Goal: Task Accomplishment & Management: Manage account settings

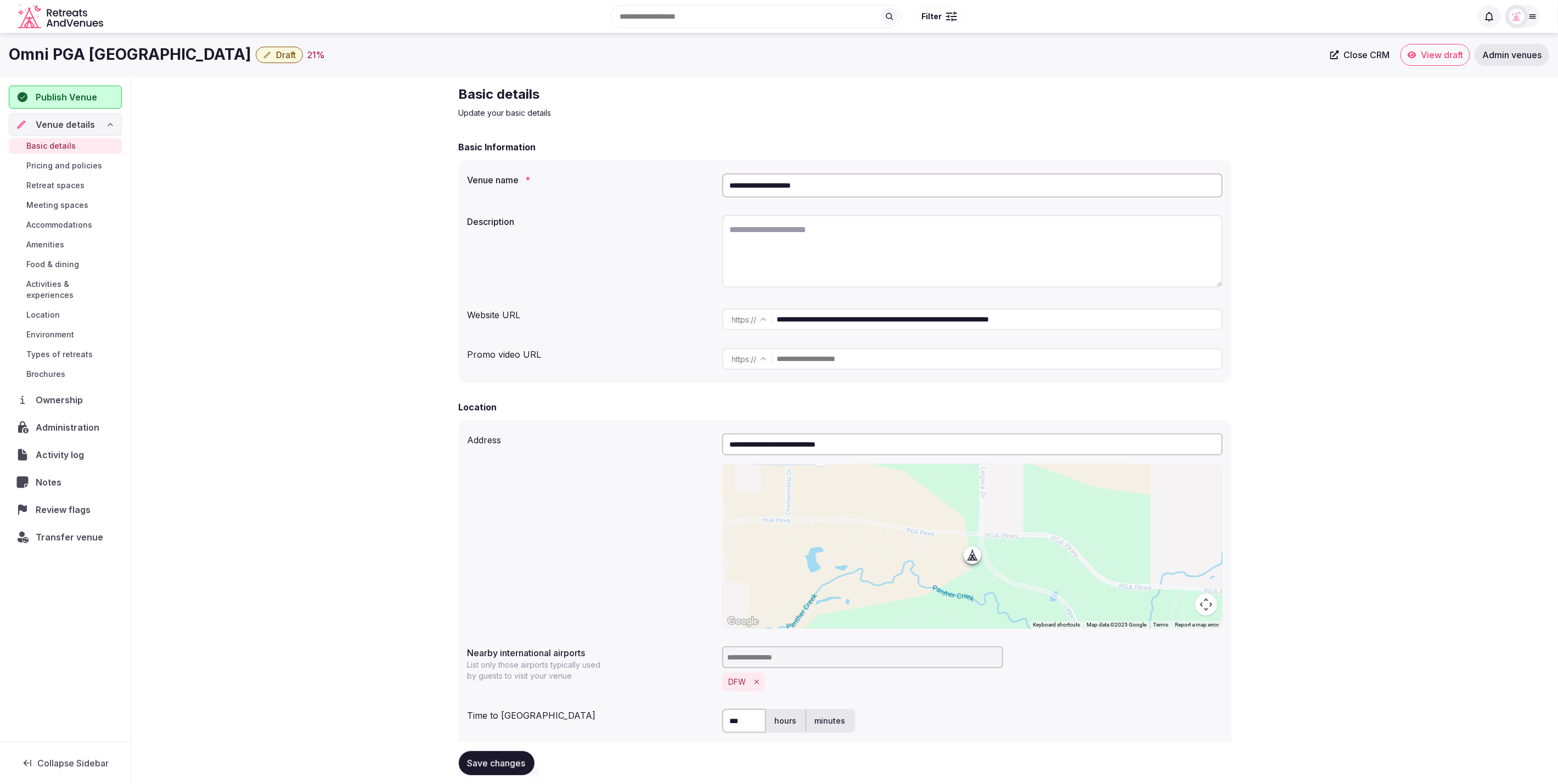
click at [1228, 107] on div "Basic details Update your basic details" at bounding box center [845, 102] width 773 height 33
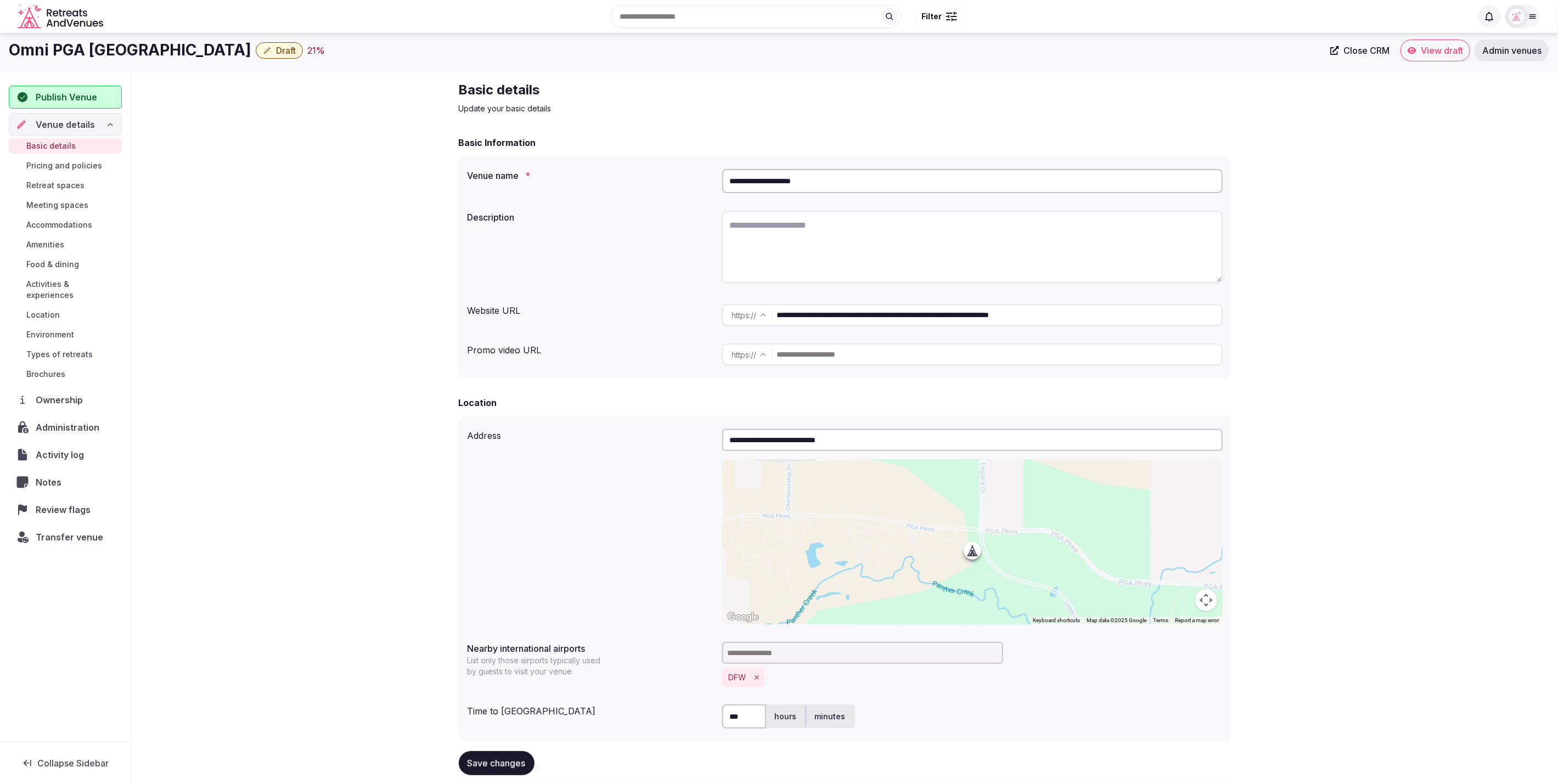
drag, startPoint x: 1102, startPoint y: 317, endPoint x: 922, endPoint y: 314, distance: 180.0
click at [922, 314] on input "**********" at bounding box center [1000, 315] width 445 height 22
drag, startPoint x: 1025, startPoint y: 321, endPoint x: 923, endPoint y: 317, distance: 102.1
click at [923, 317] on input "**********" at bounding box center [1000, 315] width 445 height 22
type input "**********"
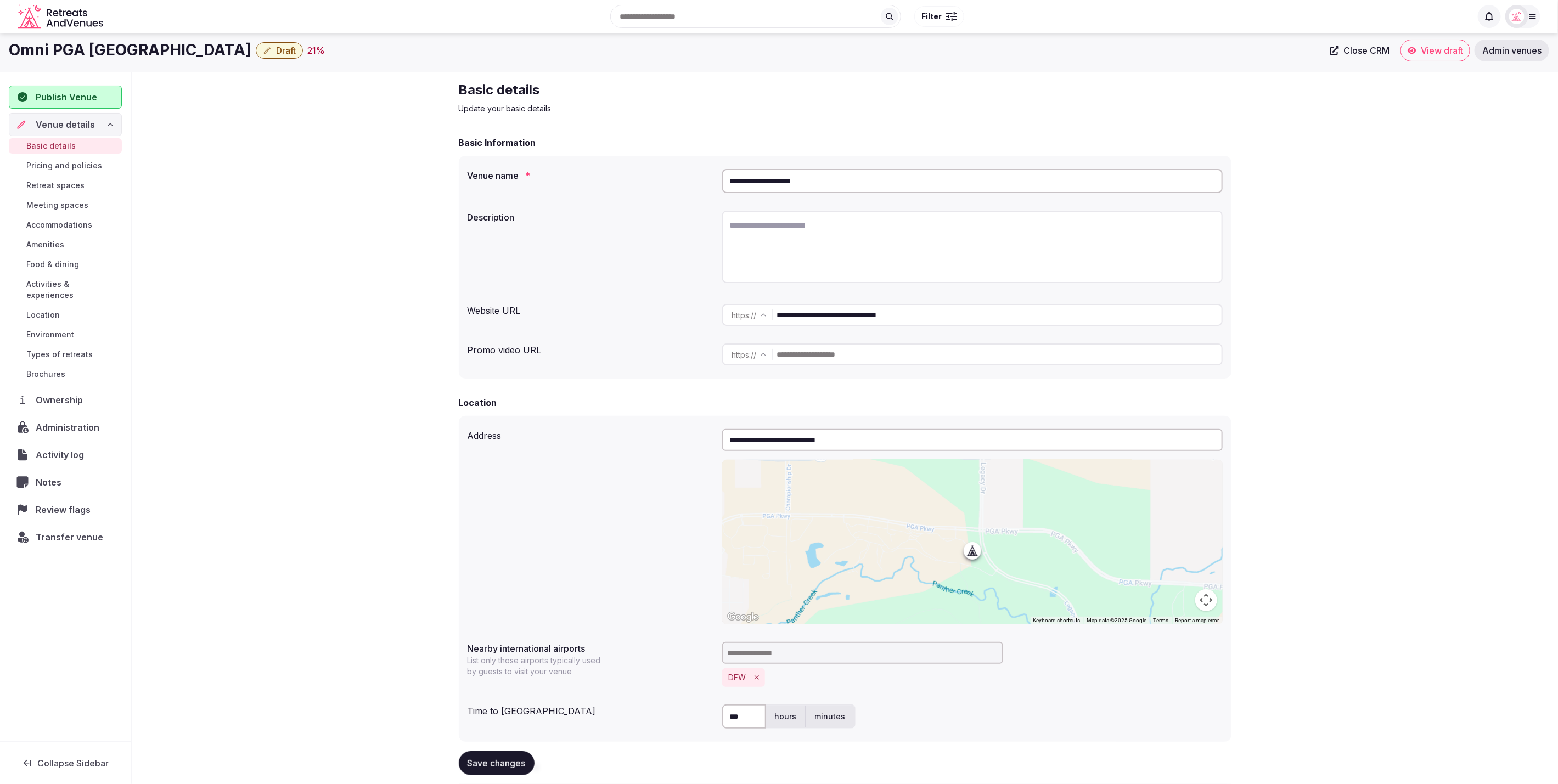
drag, startPoint x: 807, startPoint y: 313, endPoint x: 762, endPoint y: 316, distance: 45.1
click at [762, 316] on div "**********" at bounding box center [973, 315] width 501 height 22
drag, startPoint x: 1260, startPoint y: 248, endPoint x: 1194, endPoint y: 219, distance: 72.1
click at [722, 304] on div "**********" at bounding box center [973, 315] width 501 height 22
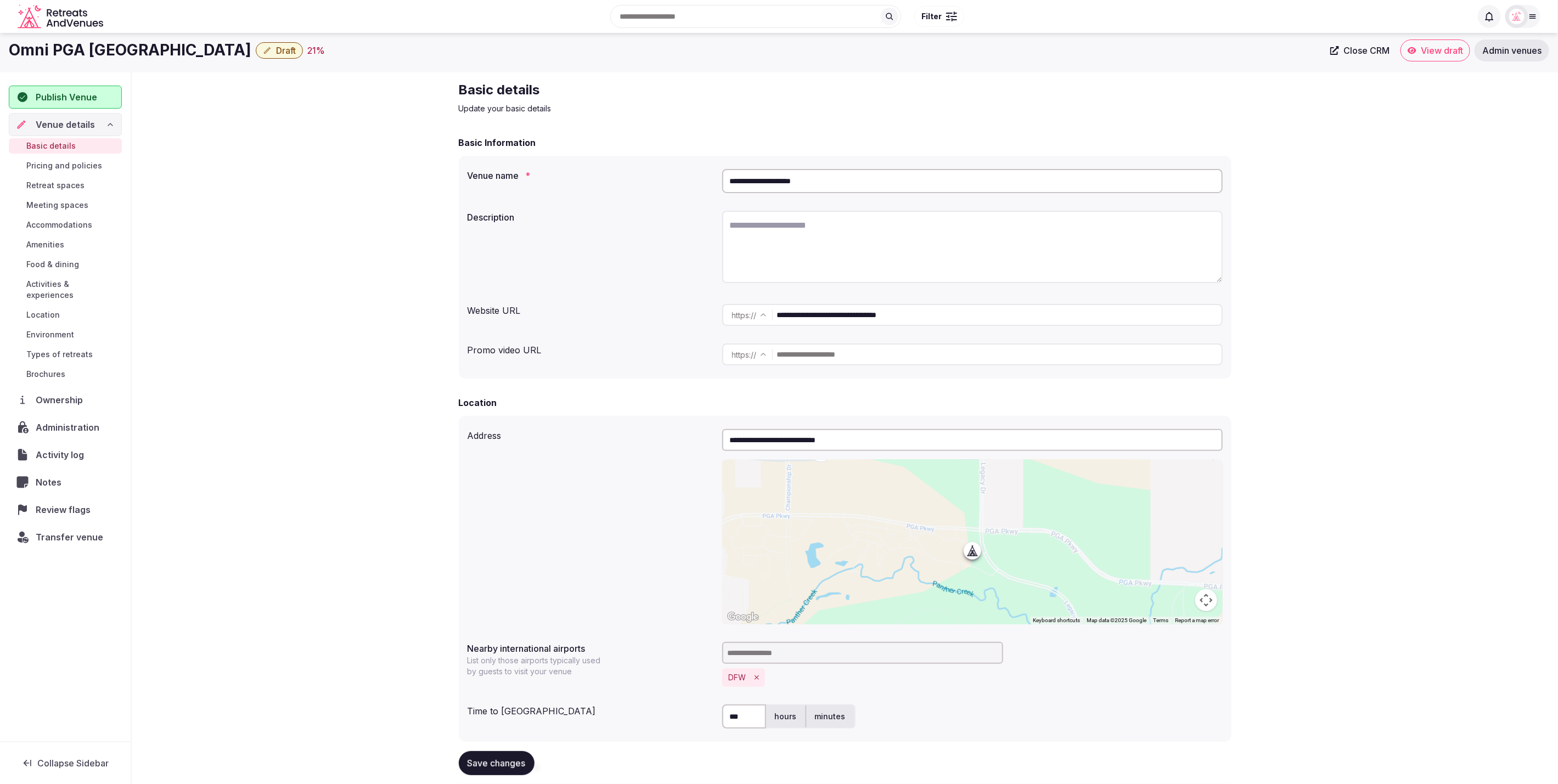
click at [901, 214] on textarea at bounding box center [973, 247] width 501 height 73
paste textarea "**********"
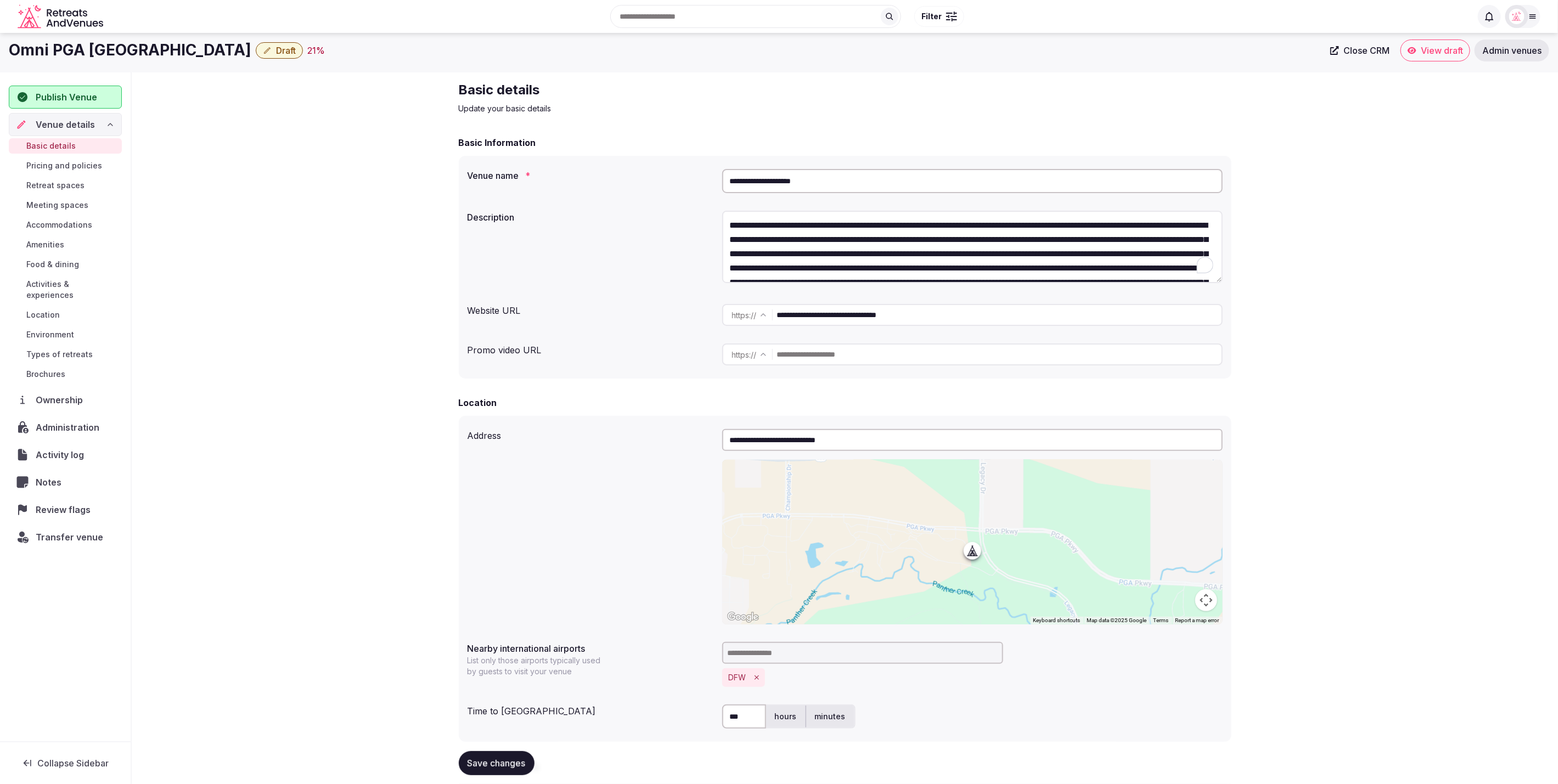
scroll to position [49, 0]
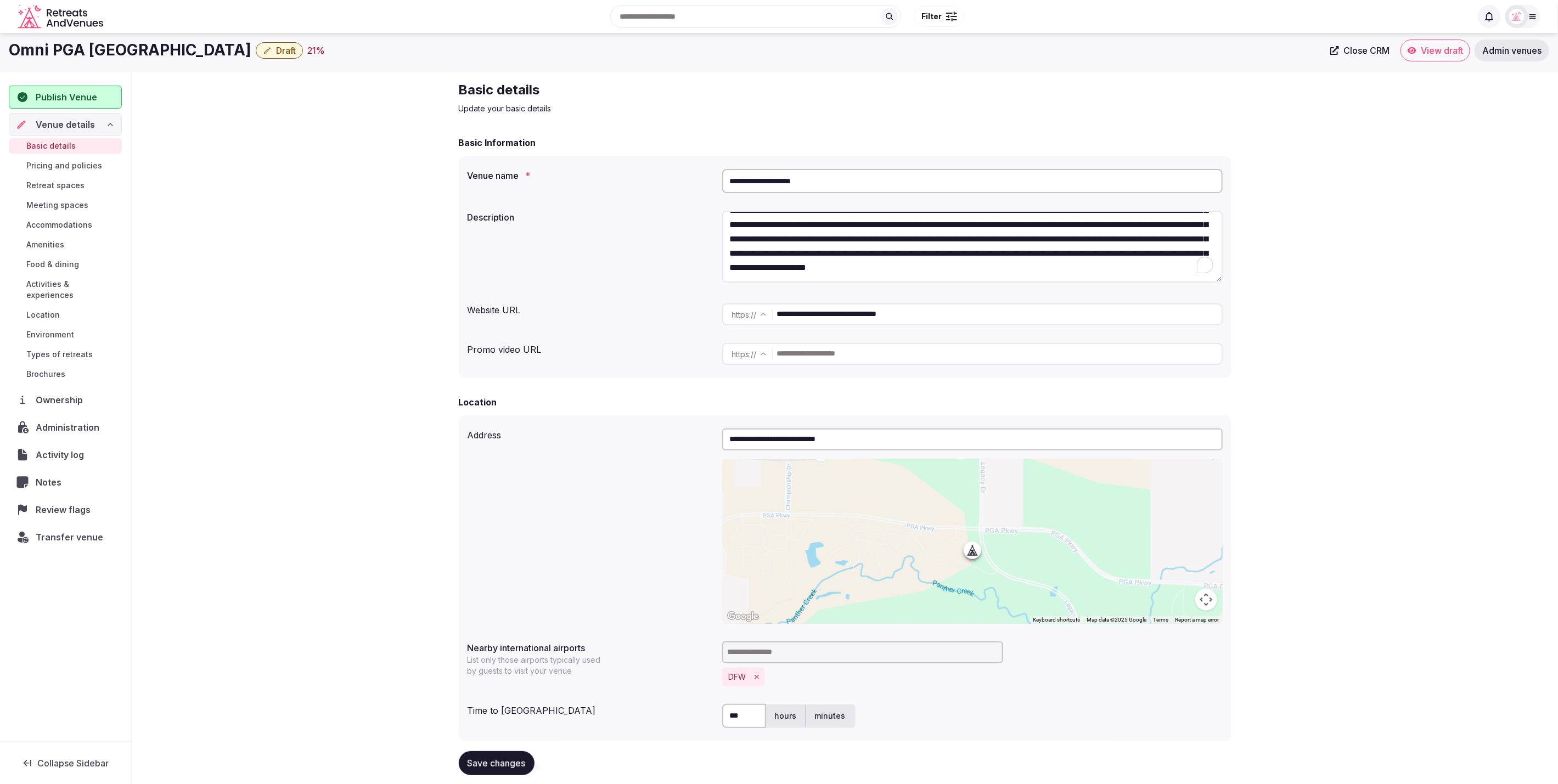
type textarea "**********"
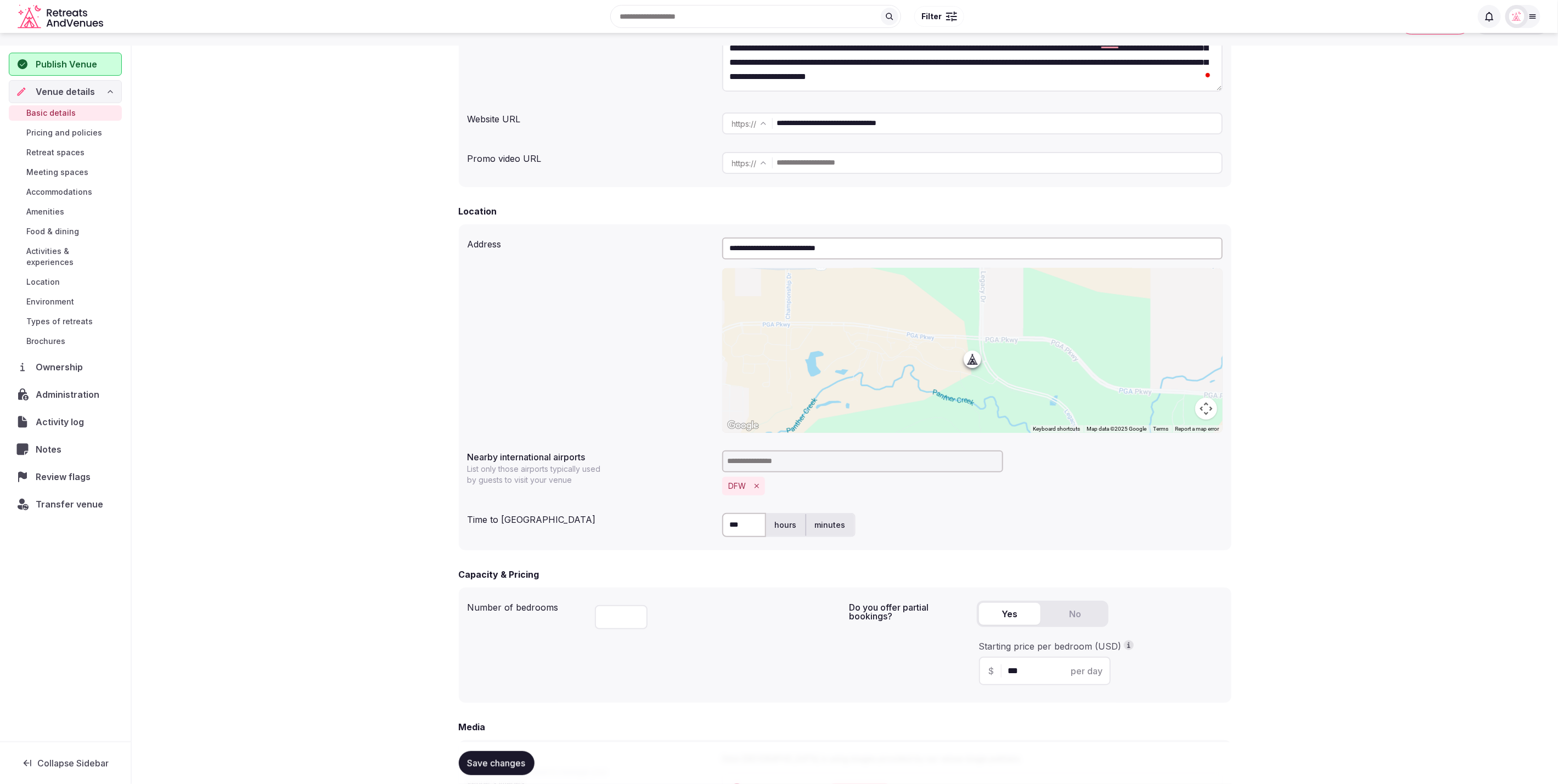
scroll to position [0, 0]
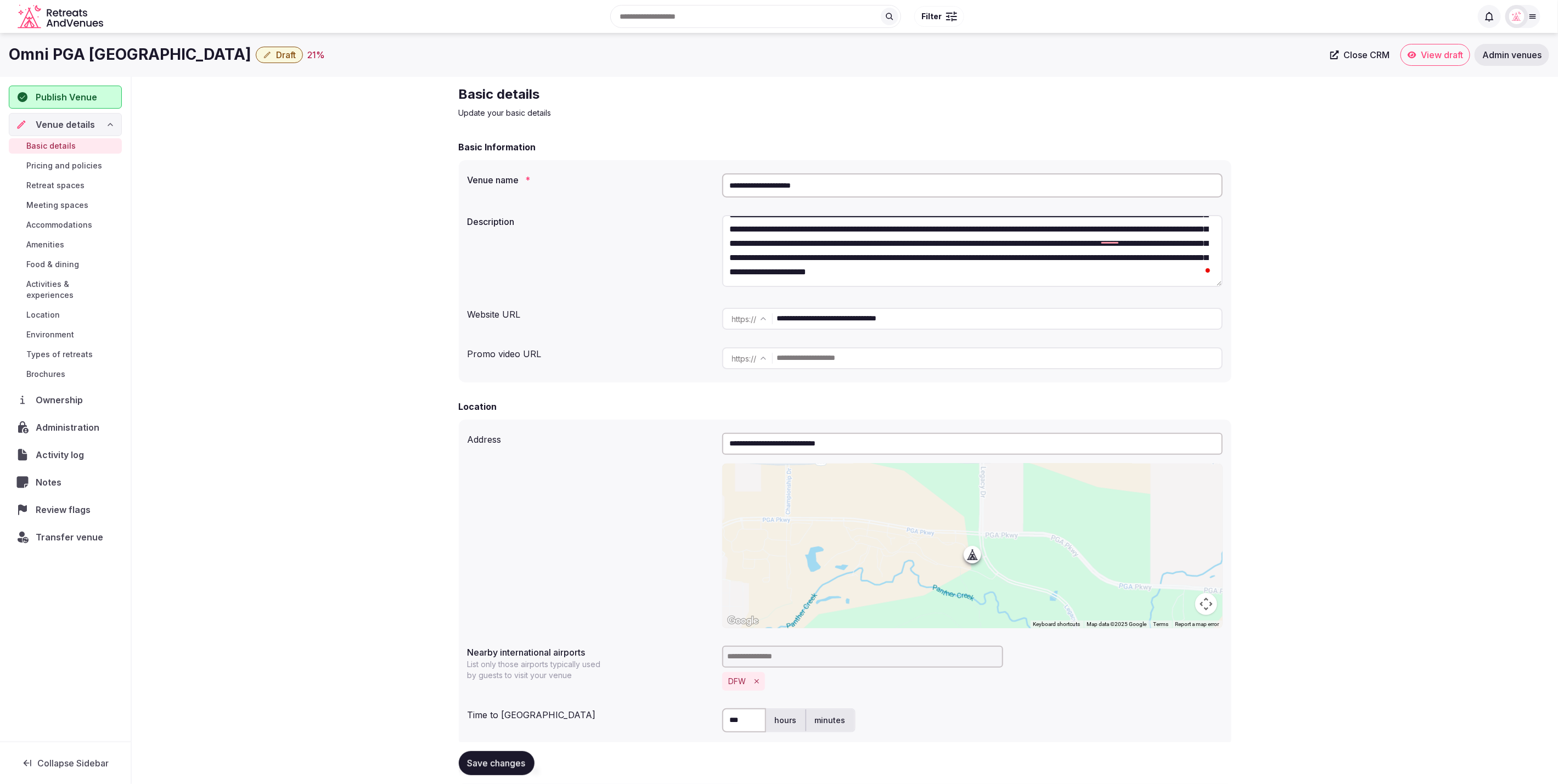
drag, startPoint x: 830, startPoint y: 192, endPoint x: 679, endPoint y: 178, distance: 151.6
click at [702, 181] on div "**********" at bounding box center [845, 185] width 755 height 33
paste input "******"
type input "**********"
click at [617, 142] on div "Basic Information" at bounding box center [845, 147] width 773 height 13
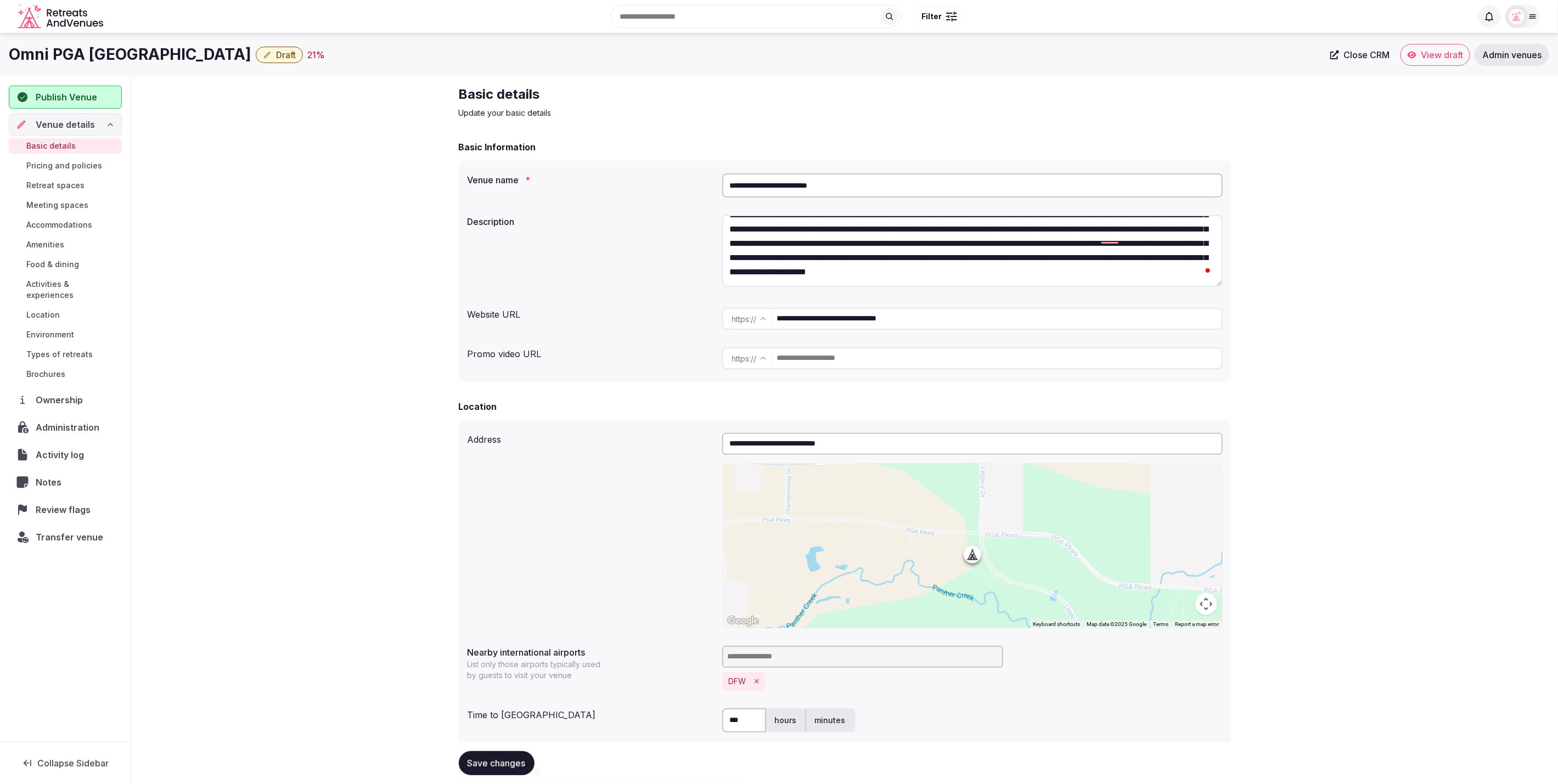
click at [904, 362] on input "text" at bounding box center [1000, 358] width 445 height 22
paste input "**********"
type input "**********"
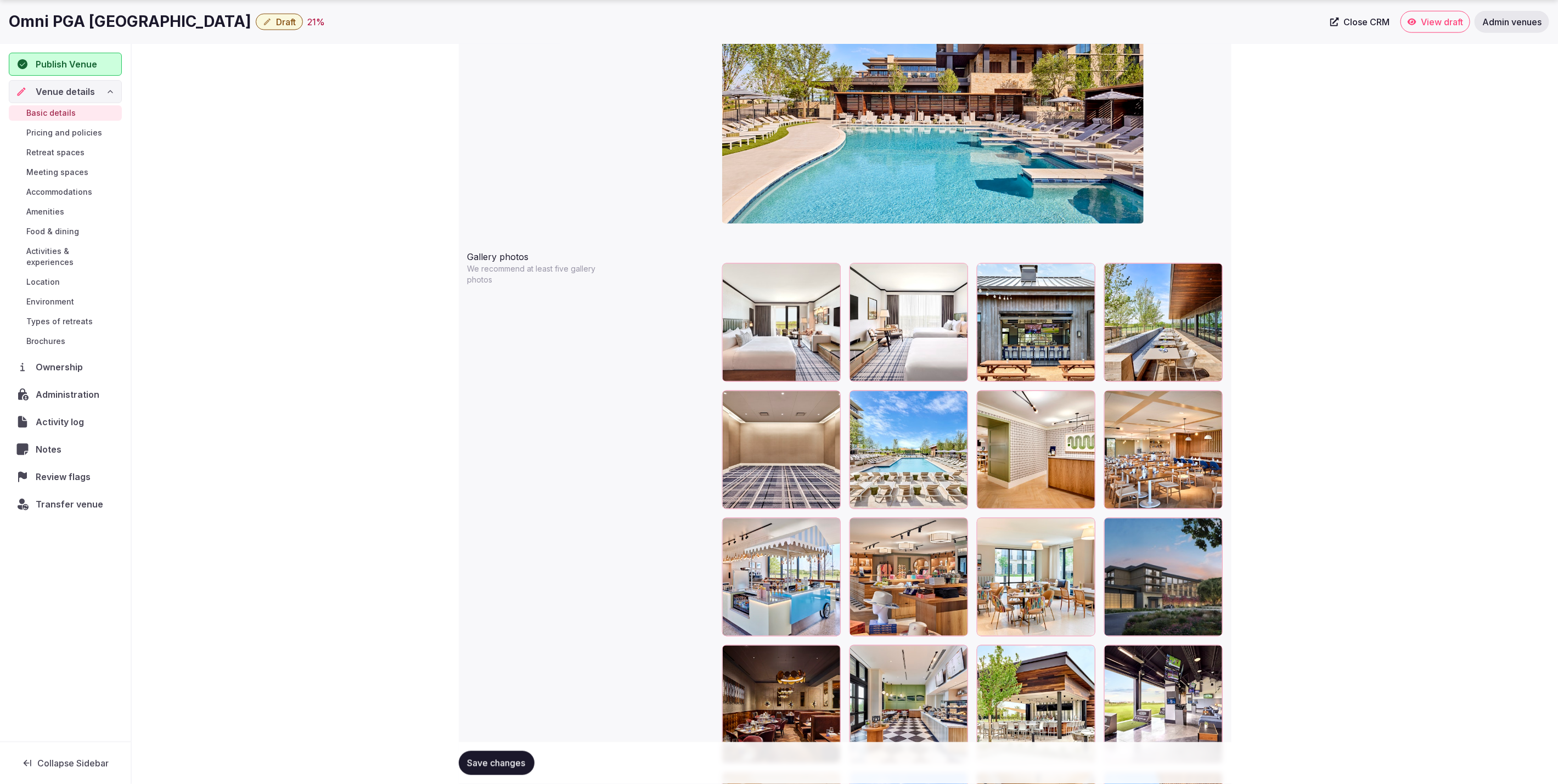
scroll to position [1117, 0]
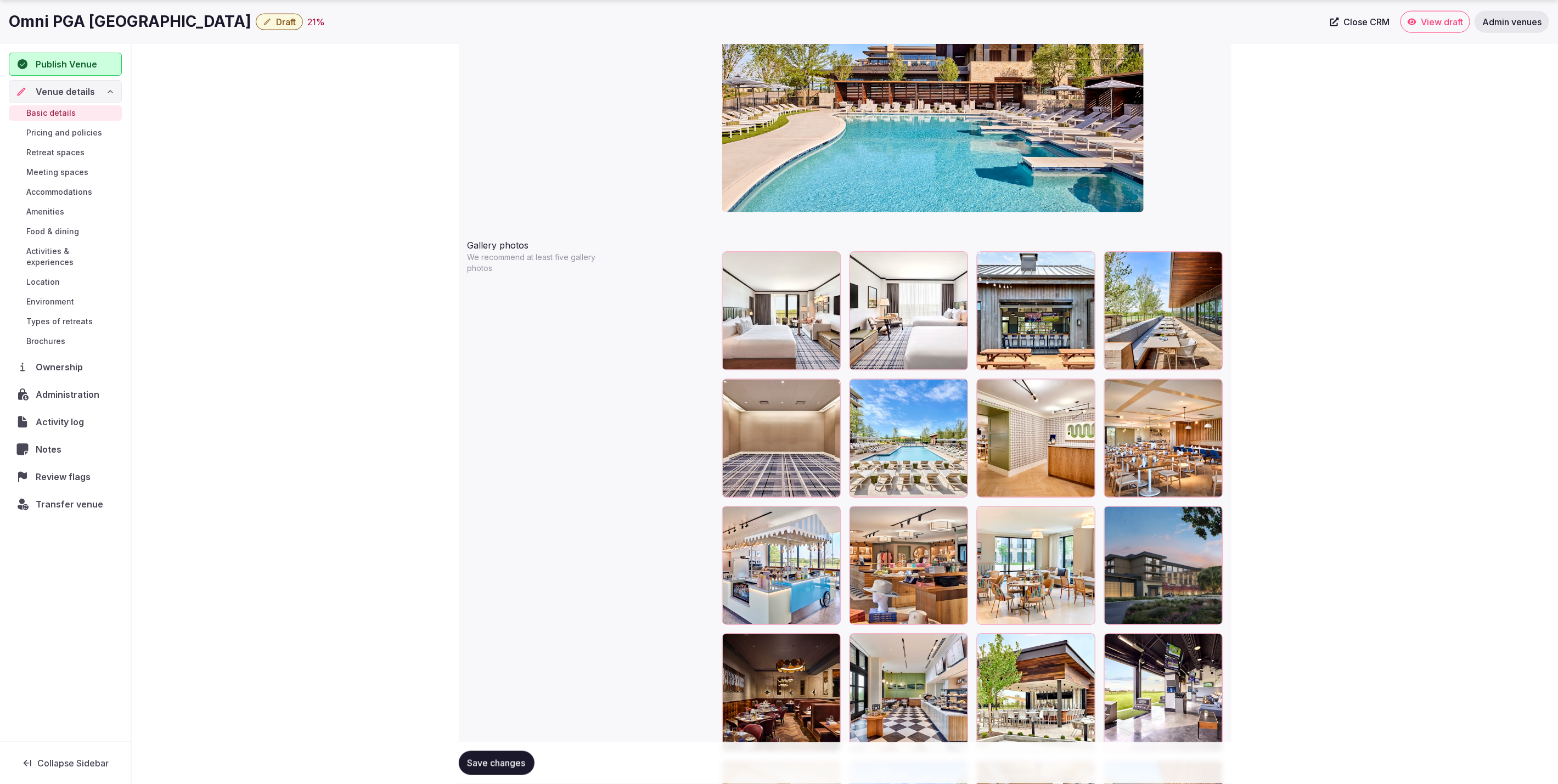
click at [1216, 519] on button "button" at bounding box center [1212, 517] width 13 height 13
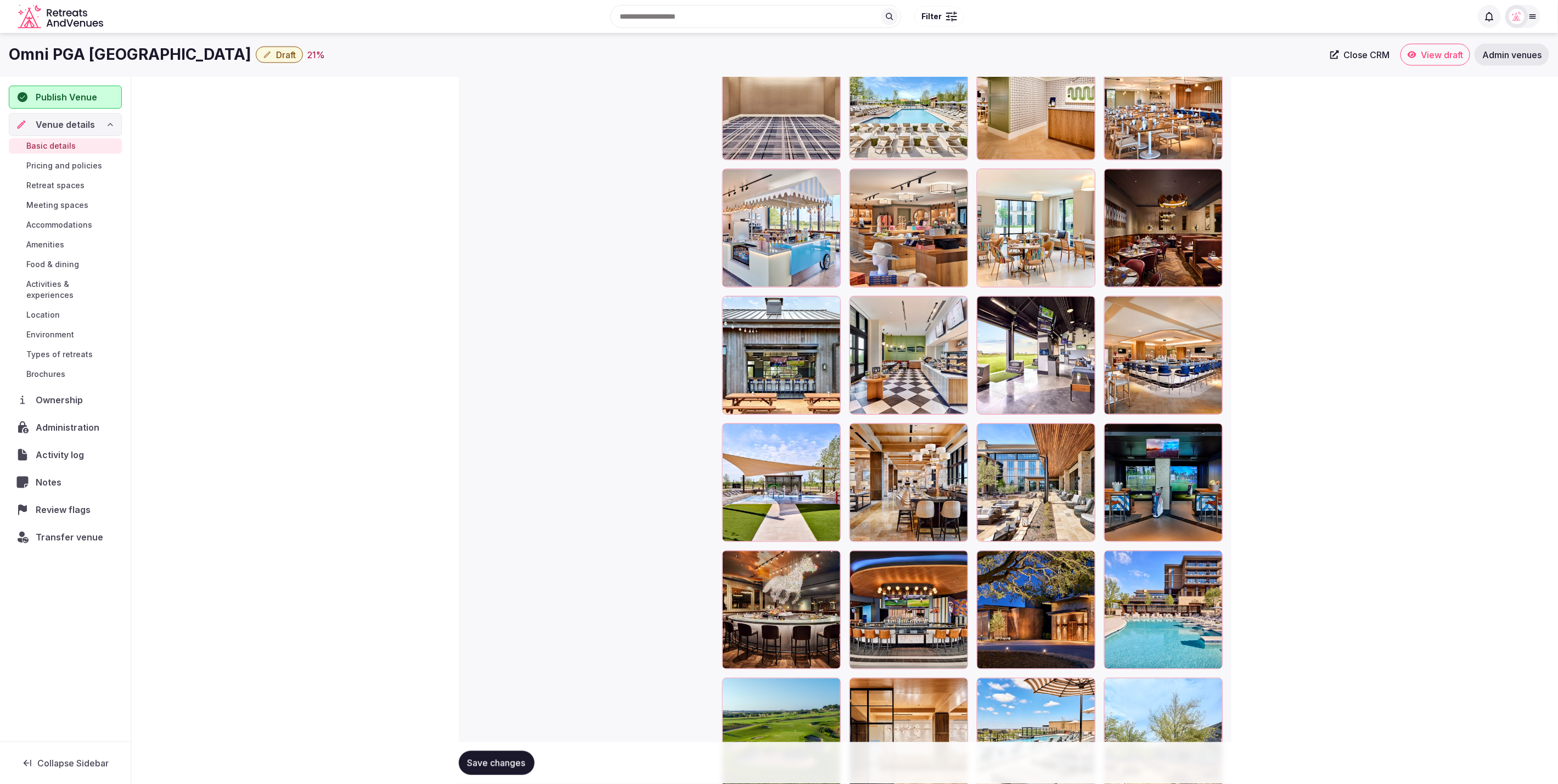
scroll to position [1450, 0]
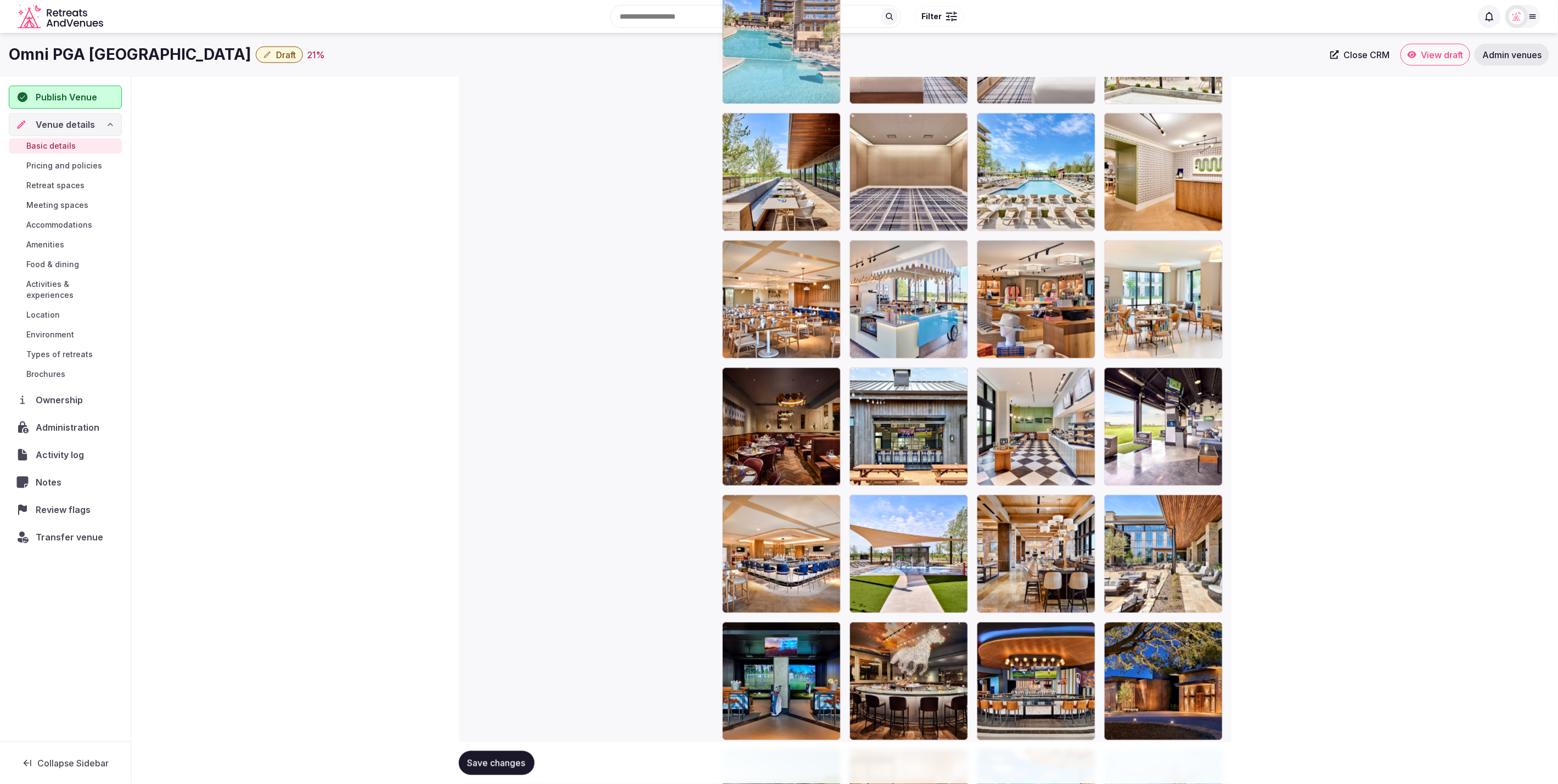
drag, startPoint x: 1187, startPoint y: 626, endPoint x: 792, endPoint y: 118, distance: 643.5
click at [793, 116] on body "**********" at bounding box center [779, 165] width 1558 height 3096
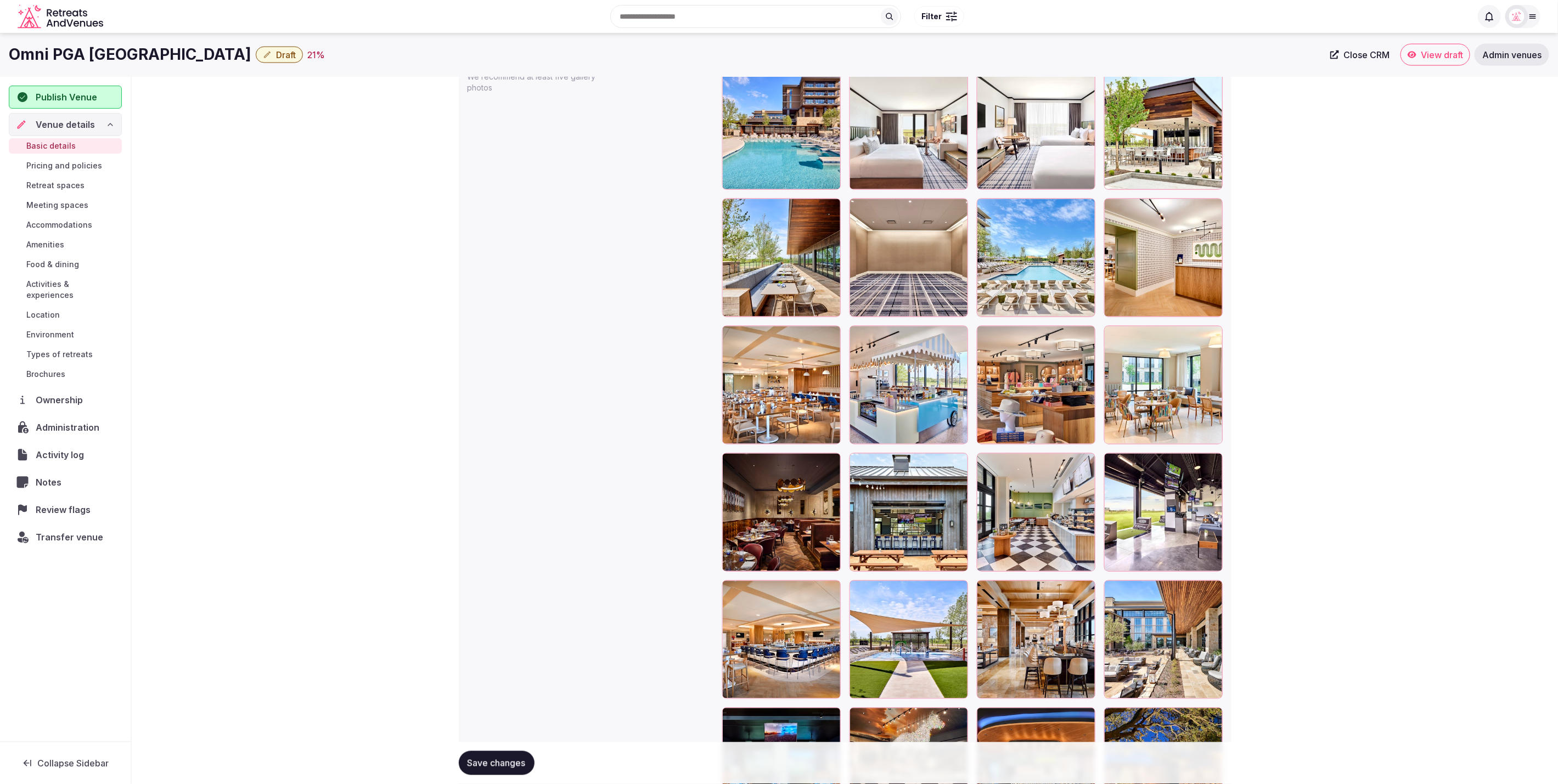
scroll to position [1190, 0]
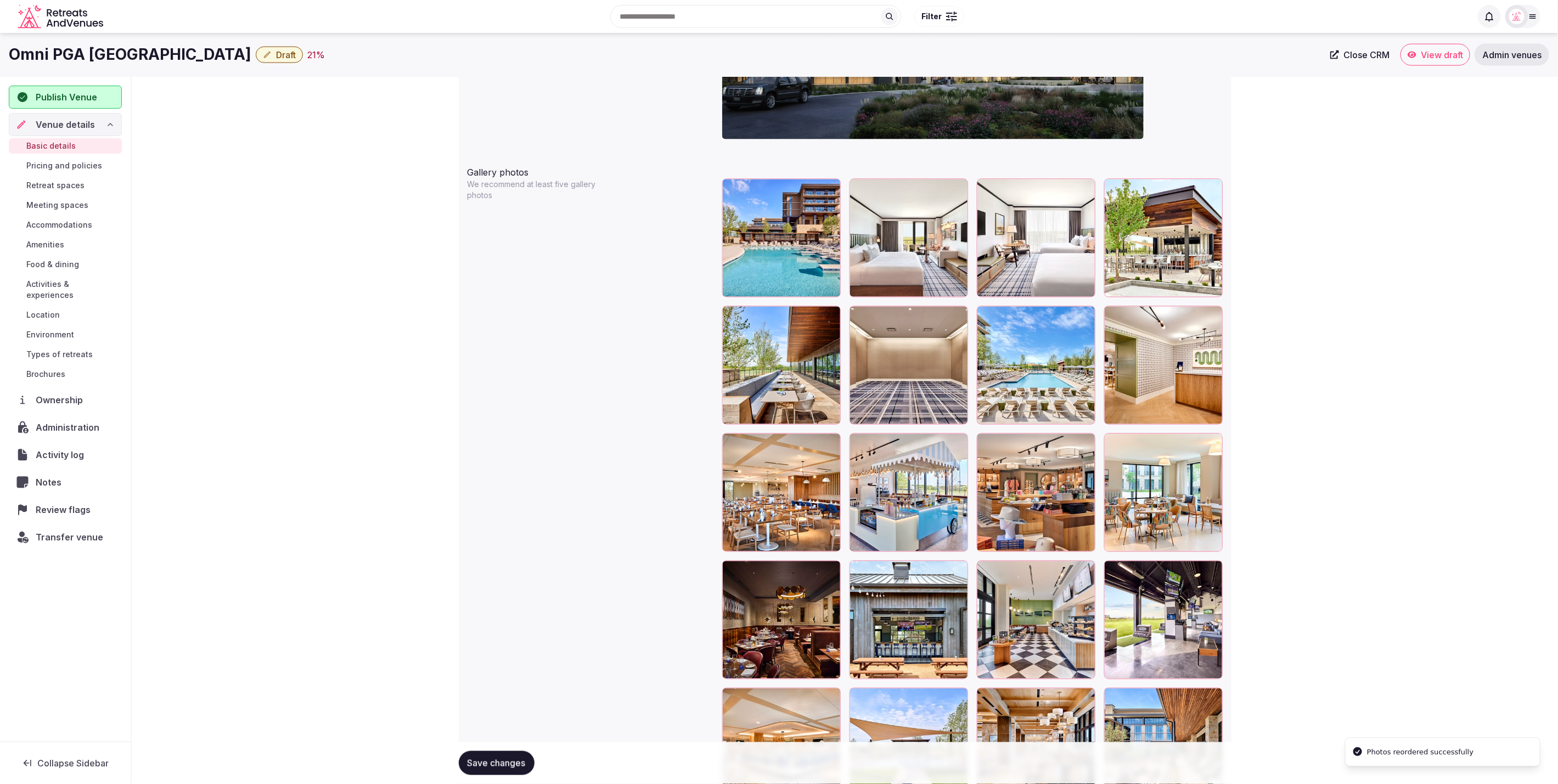
click at [1322, 311] on div "**********" at bounding box center [845, 396] width 1427 height 3019
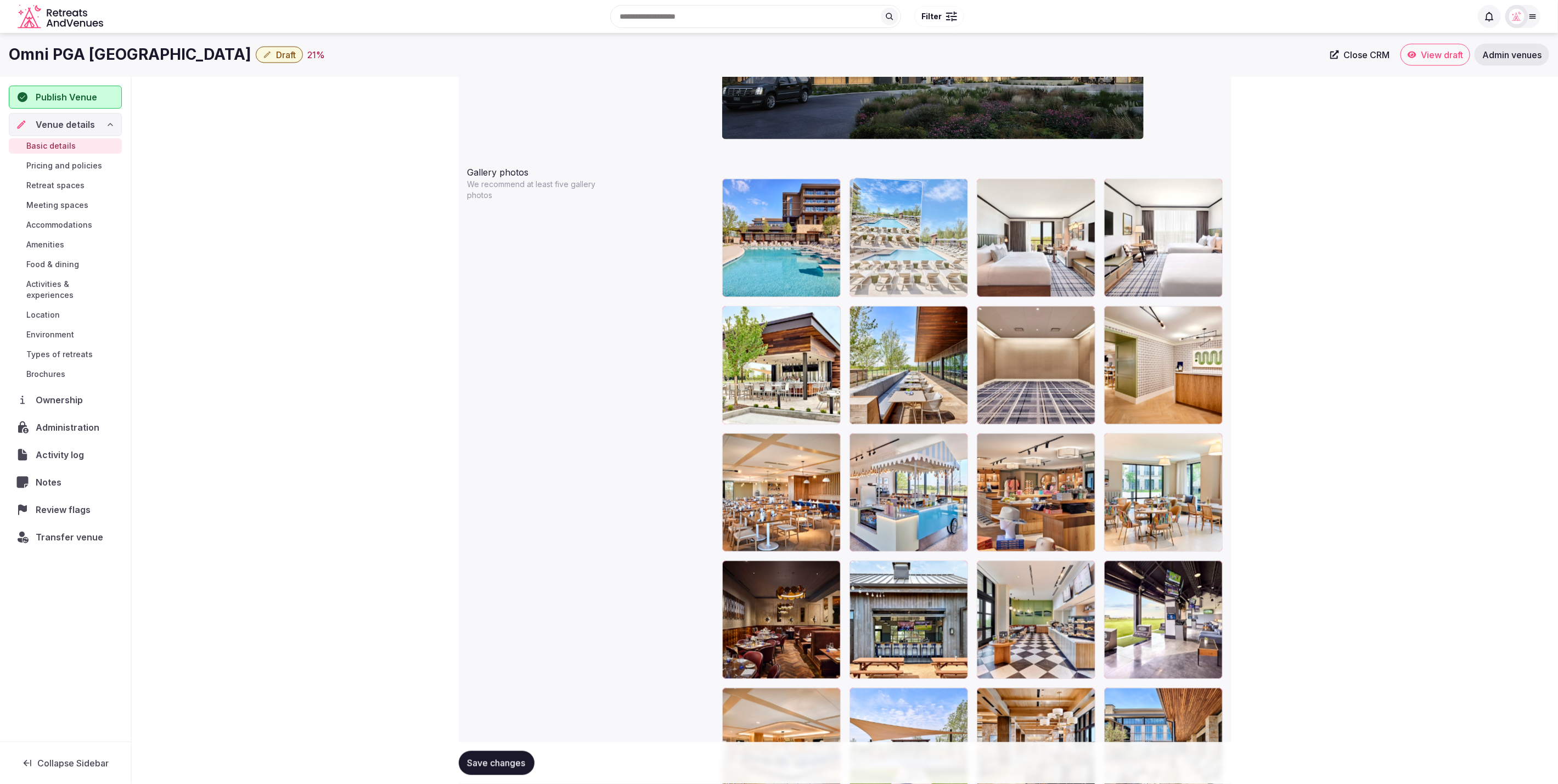
drag, startPoint x: 1044, startPoint y: 377, endPoint x: 927, endPoint y: 285, distance: 148.8
click at [927, 285] on body "**********" at bounding box center [779, 358] width 1558 height 3096
click at [787, 379] on div at bounding box center [782, 365] width 119 height 119
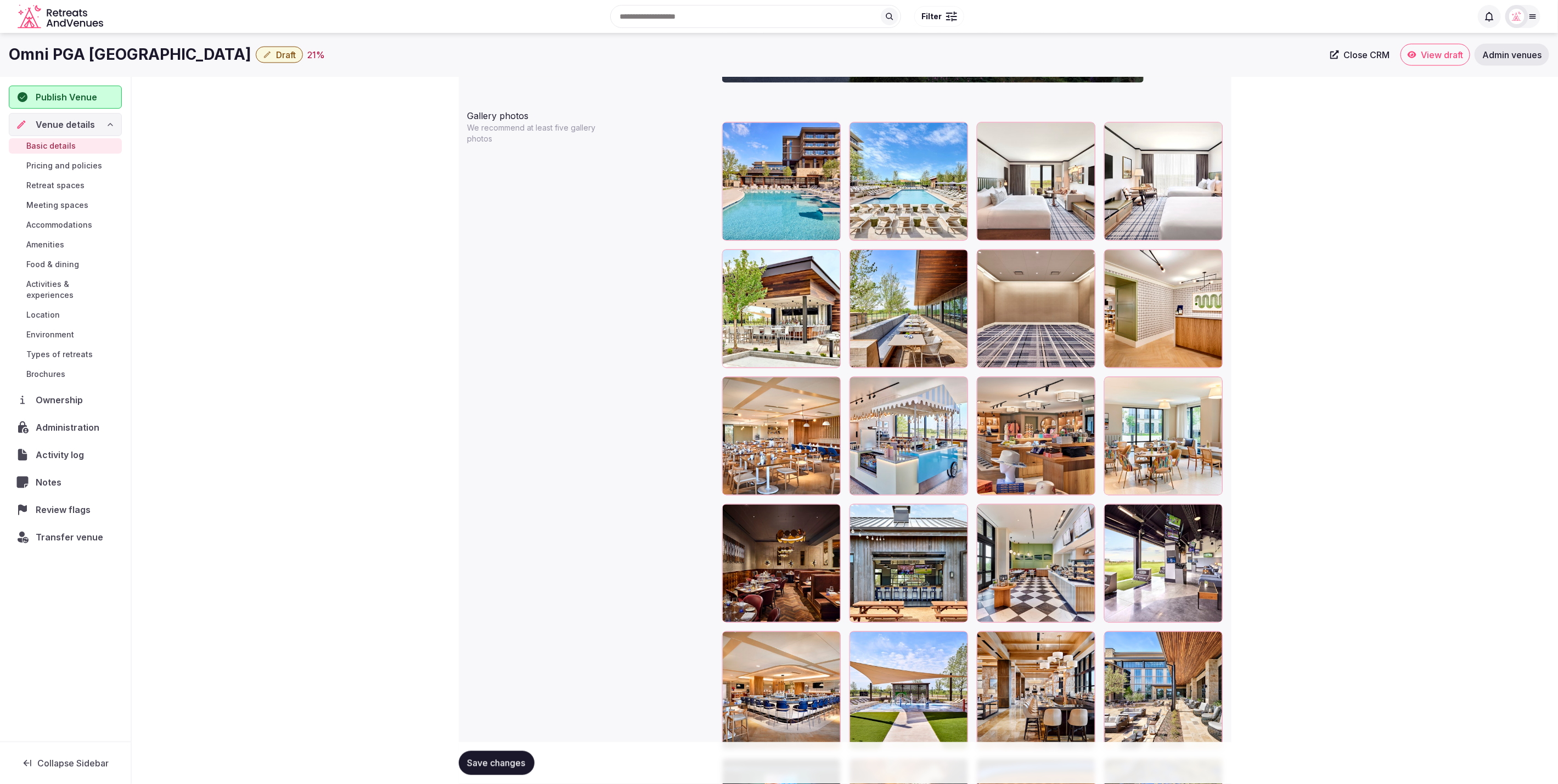
scroll to position [1249, 0]
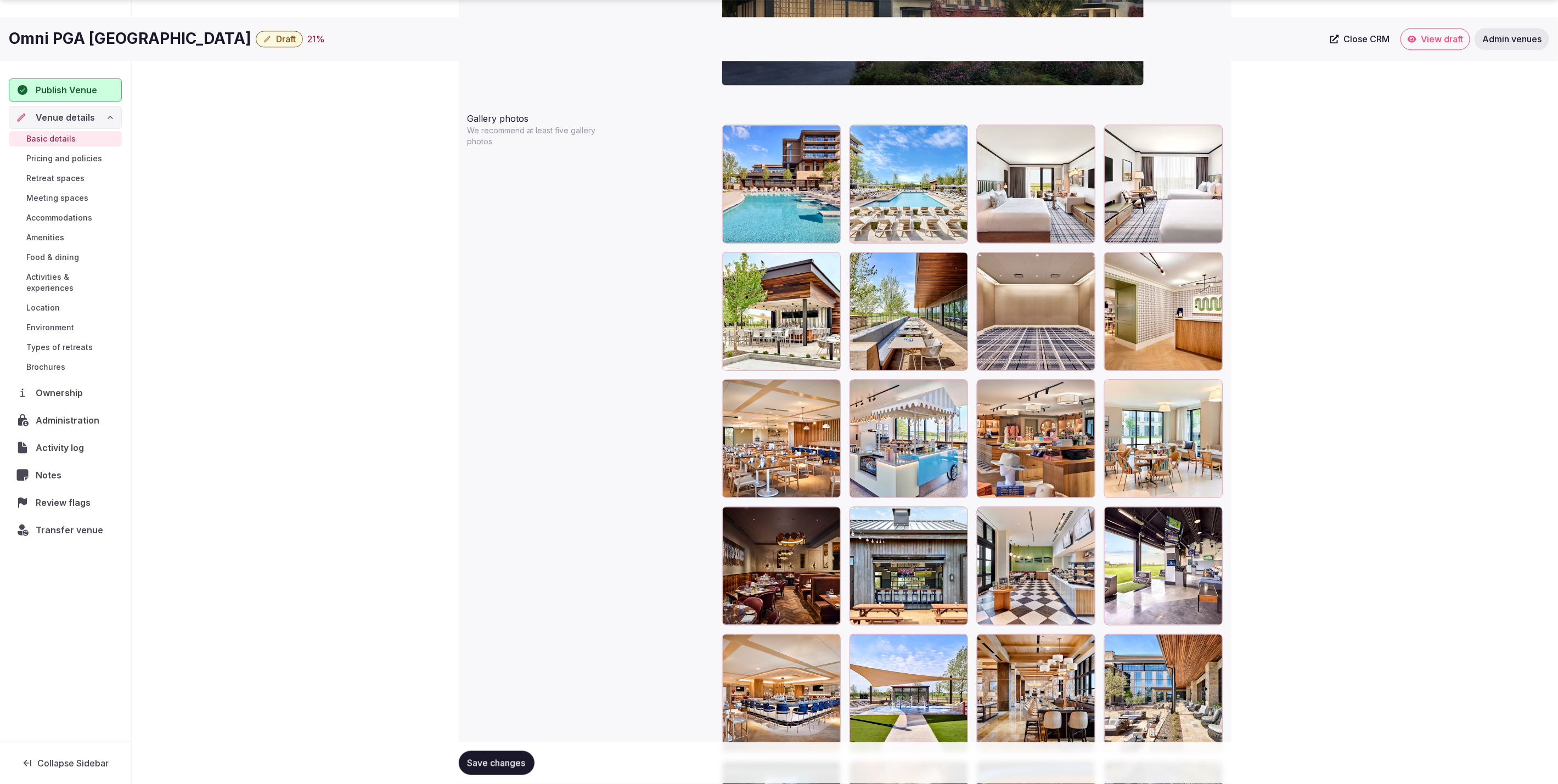
click at [790, 434] on div at bounding box center [782, 439] width 119 height 119
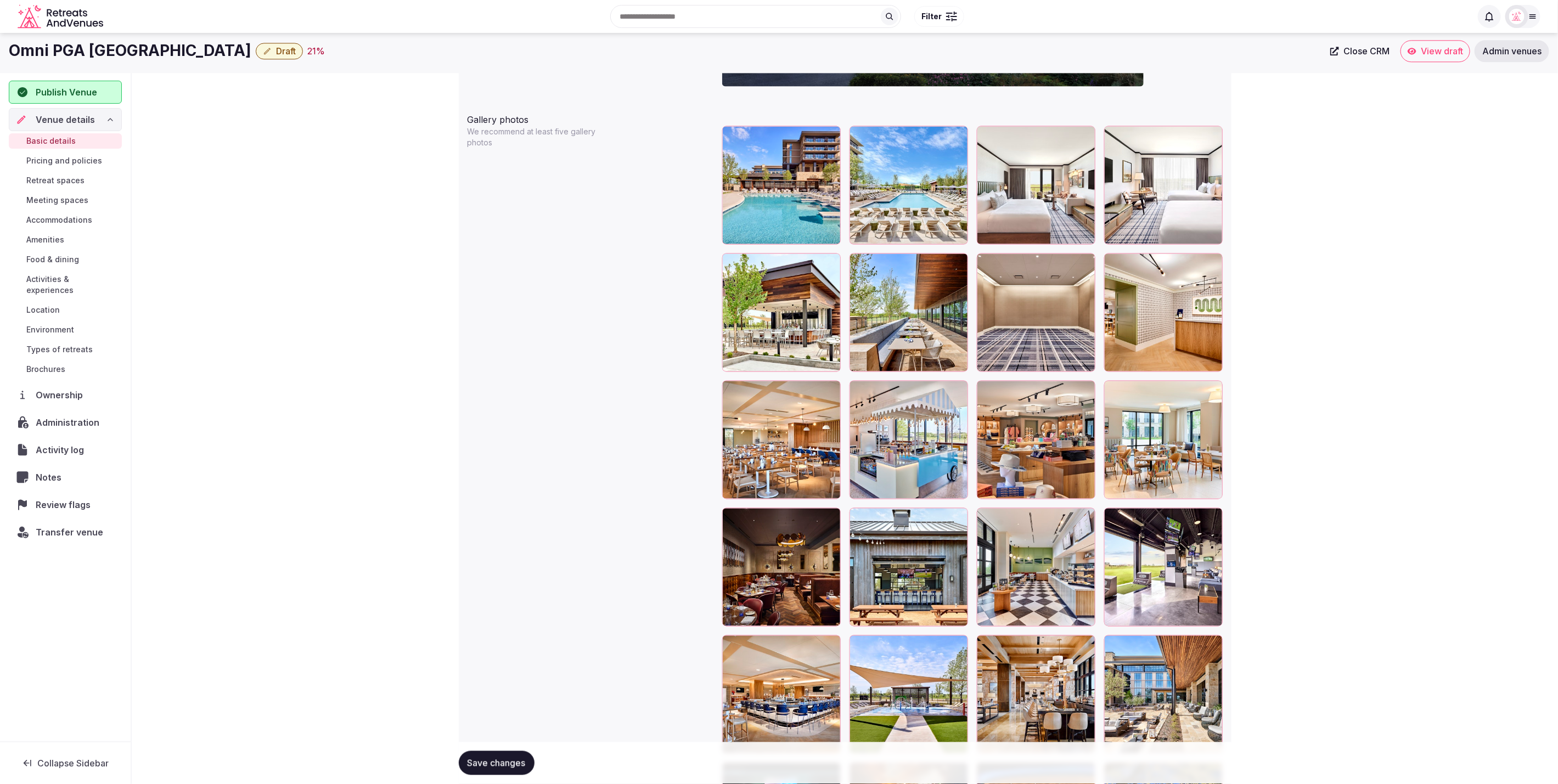
scroll to position [1241, 0]
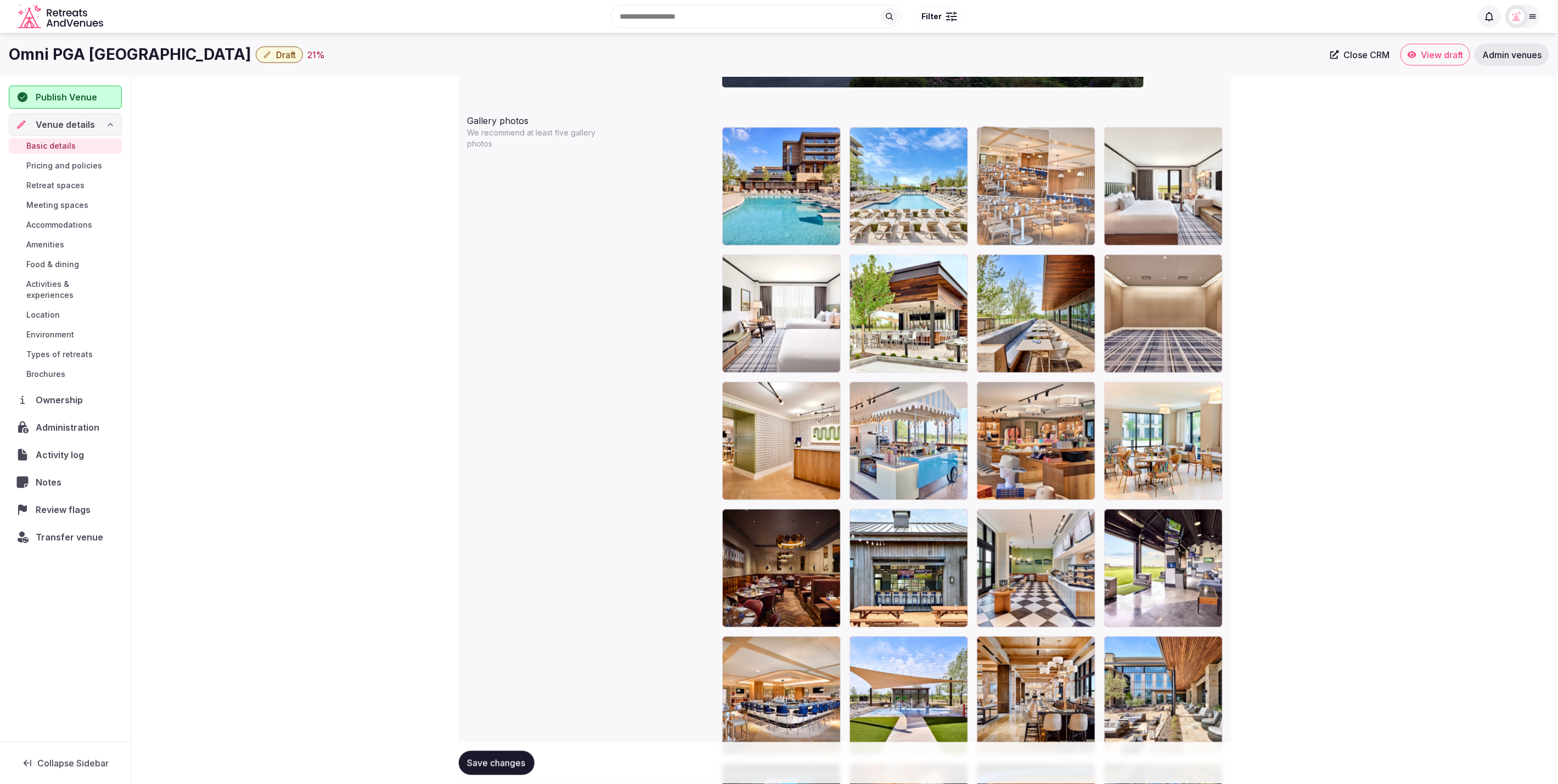
drag, startPoint x: 782, startPoint y: 433, endPoint x: 1067, endPoint y: 218, distance: 357.0
click at [1067, 218] on body "**********" at bounding box center [779, 307] width 1558 height 3096
click at [1323, 351] on div "**********" at bounding box center [845, 345] width 1427 height 3019
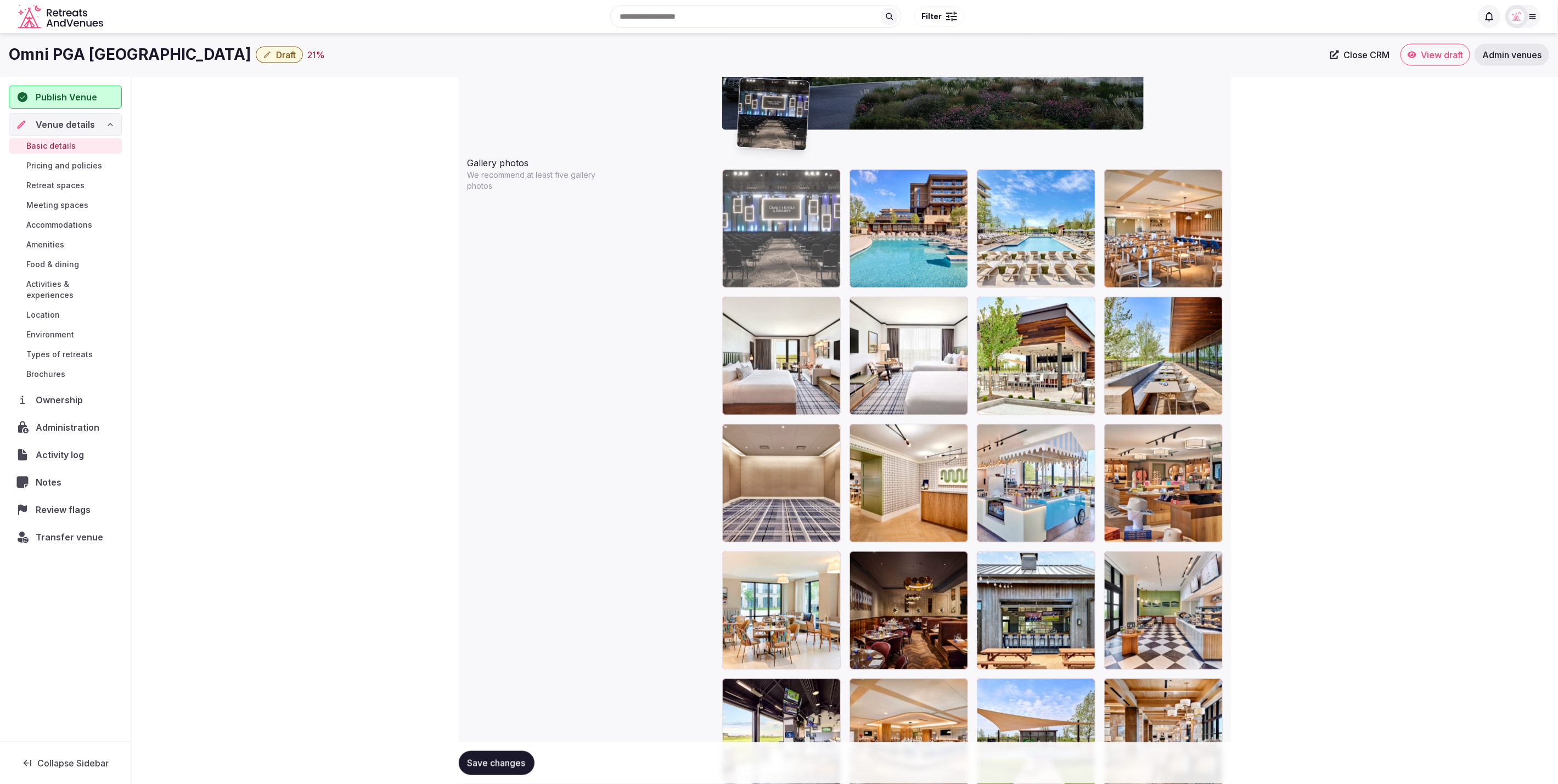
scroll to position [1191, 0]
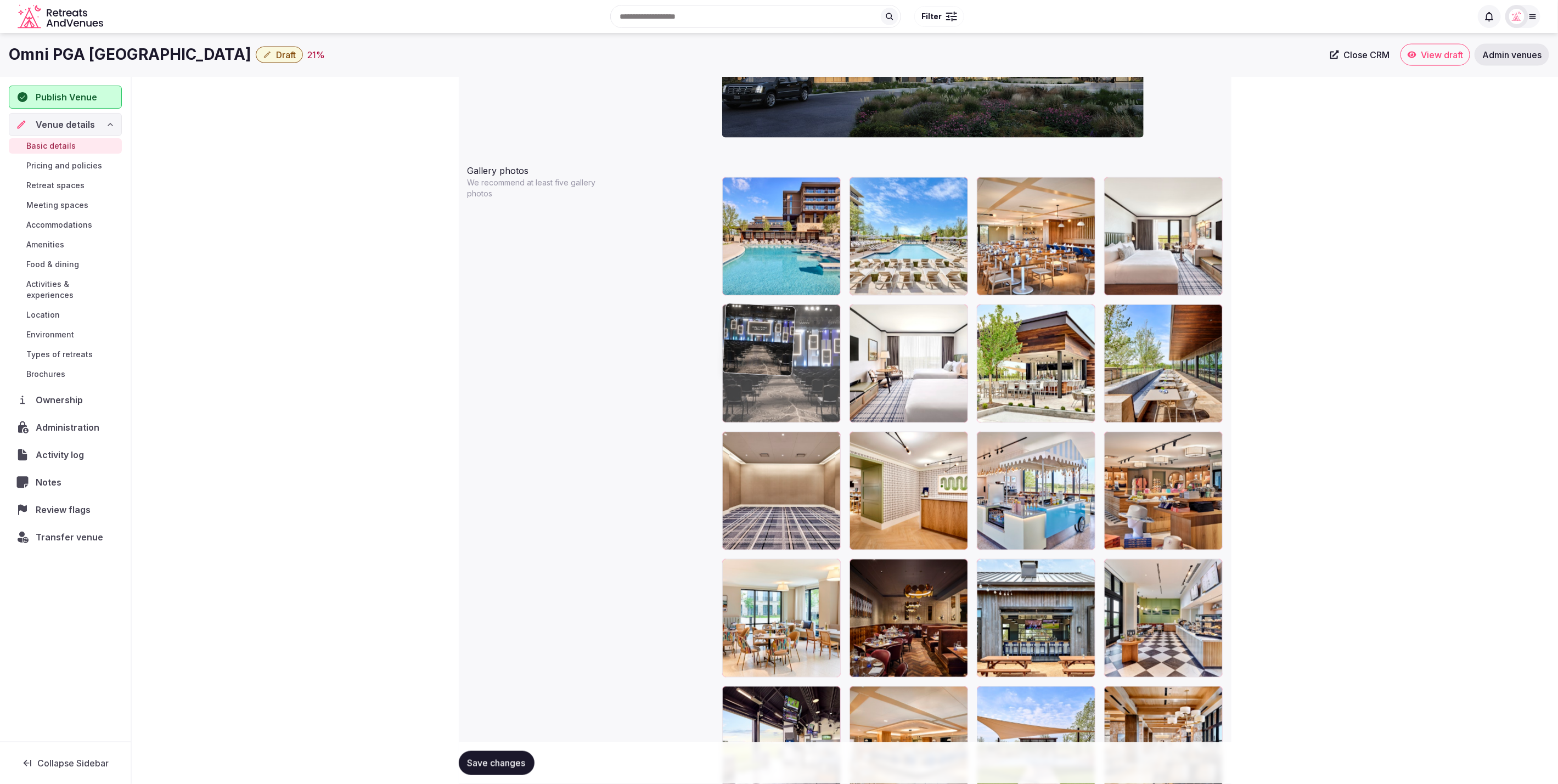
drag, startPoint x: 899, startPoint y: 685, endPoint x: 801, endPoint y: 381, distance: 319.4
click at [801, 381] on body "**********" at bounding box center [779, 357] width 1558 height 3096
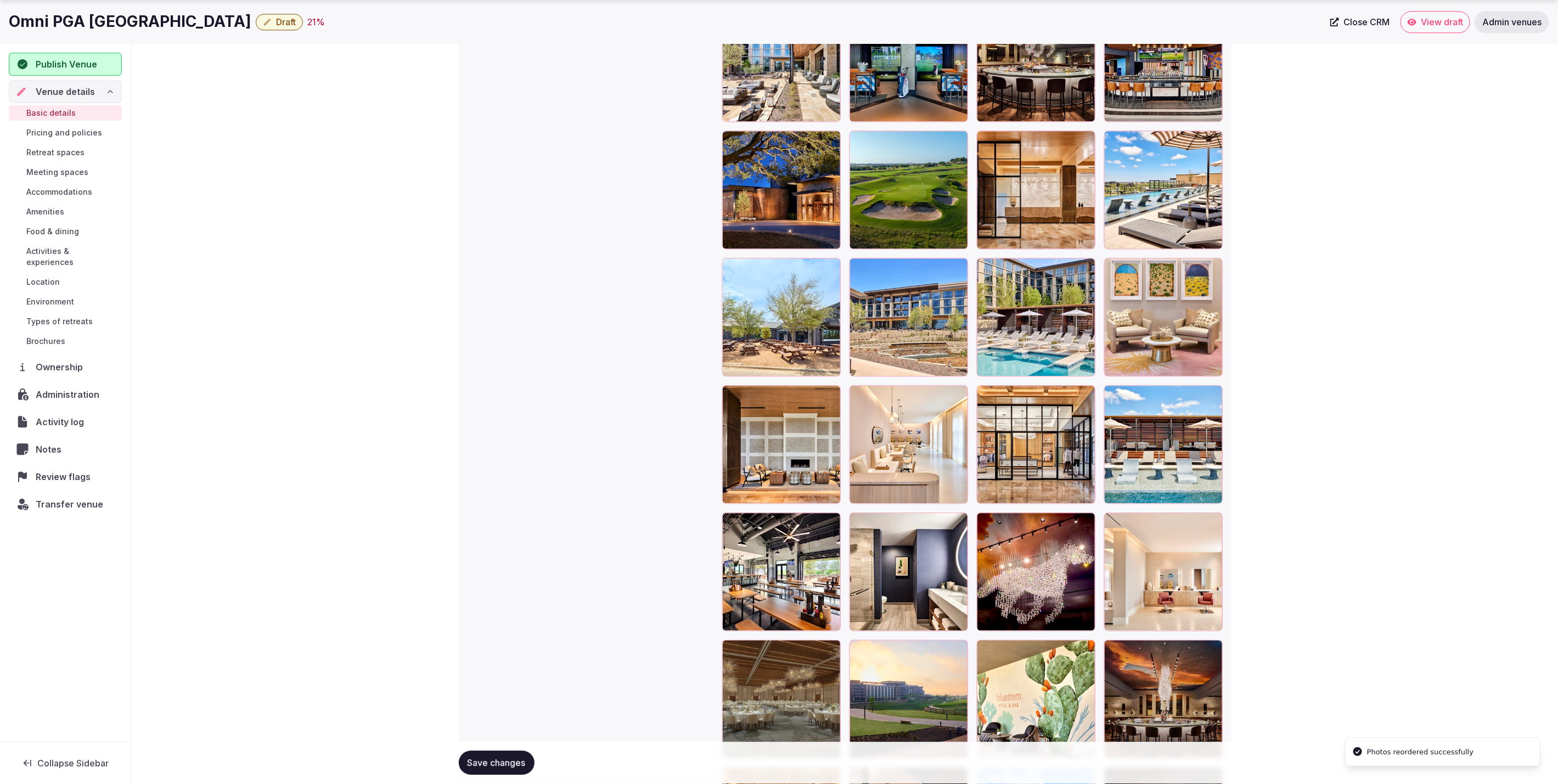
scroll to position [2051, 0]
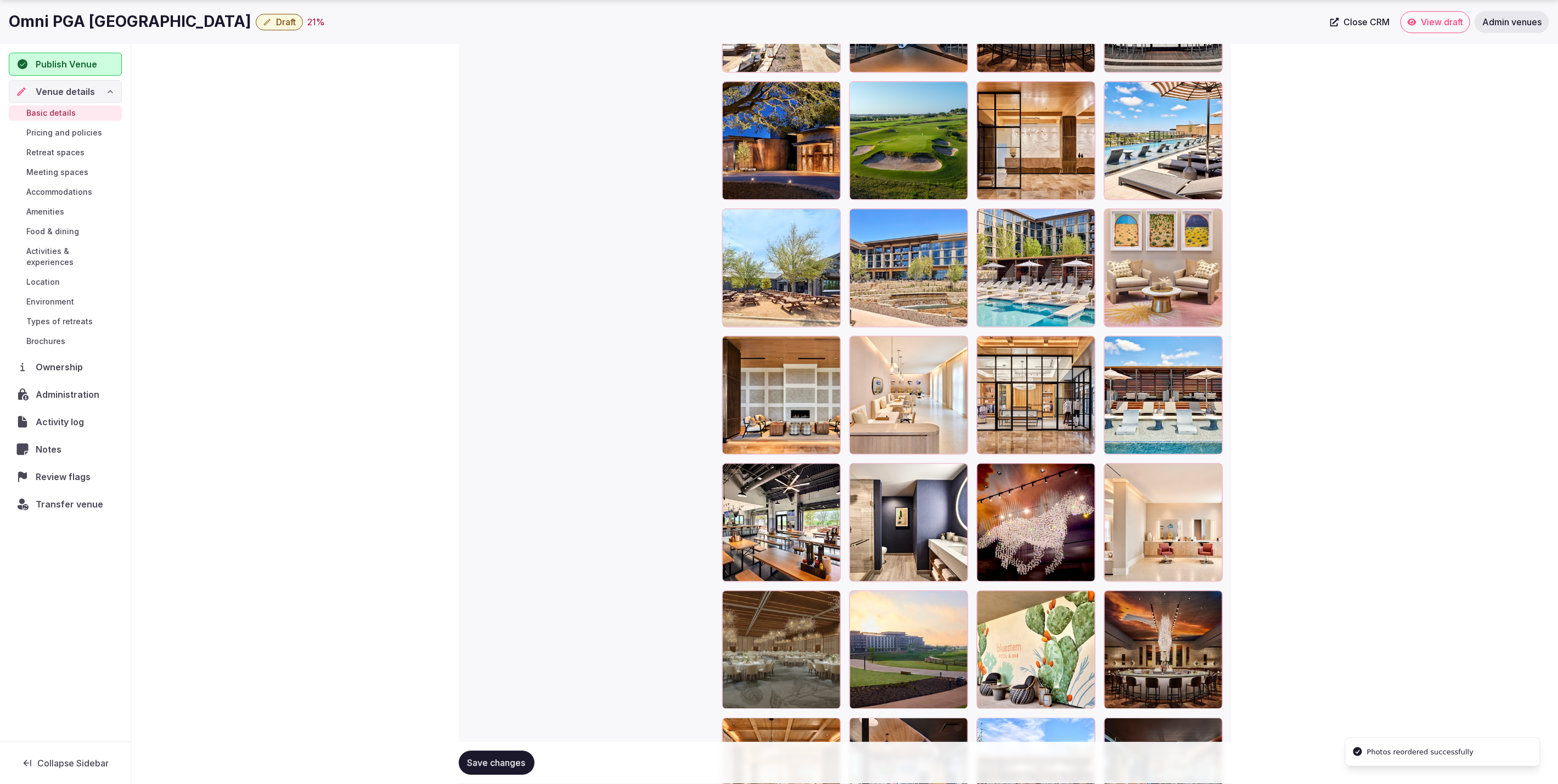
click at [508, 757] on button "Save changes" at bounding box center [496, 763] width 76 height 24
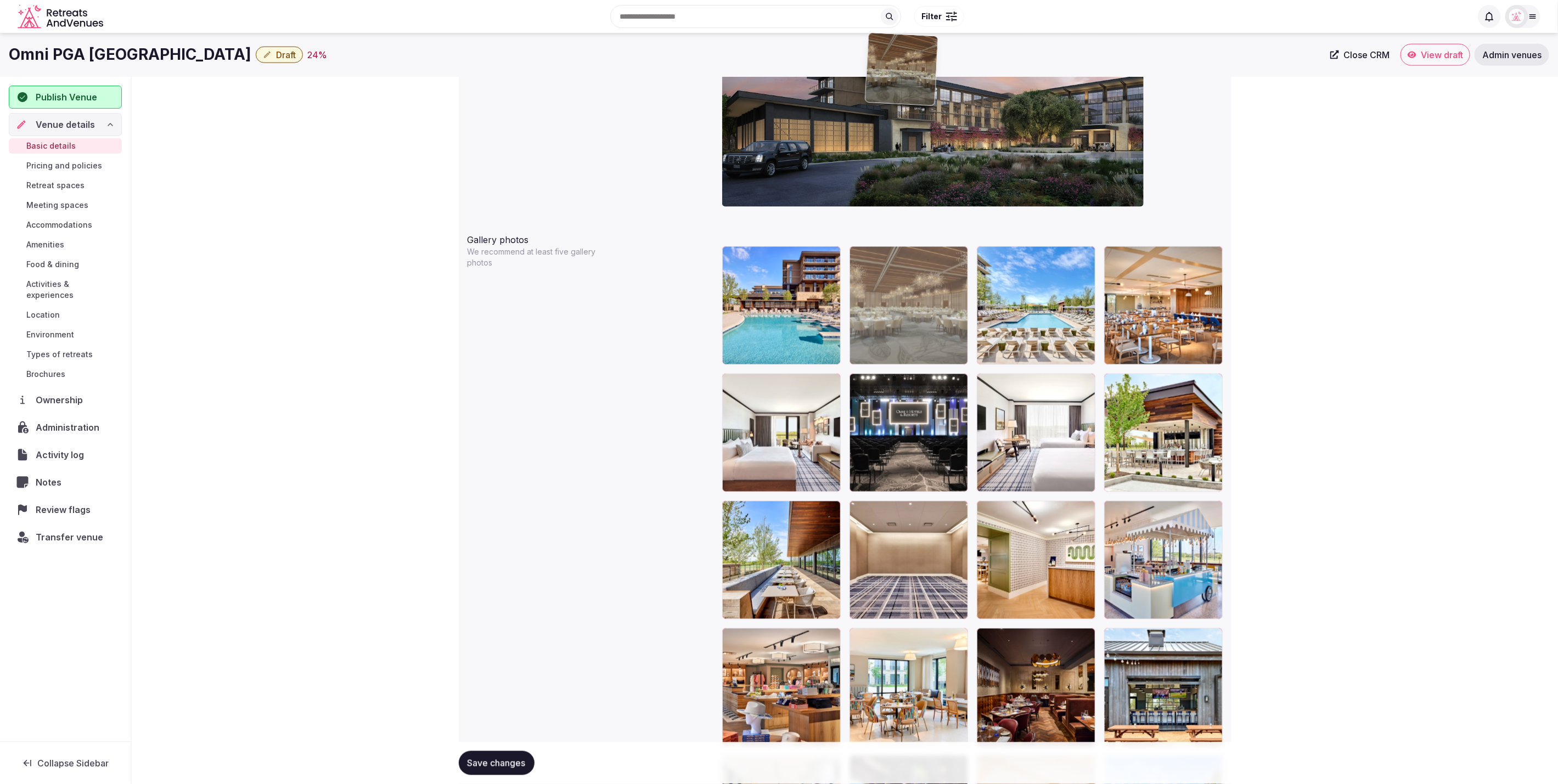
scroll to position [1120, 0]
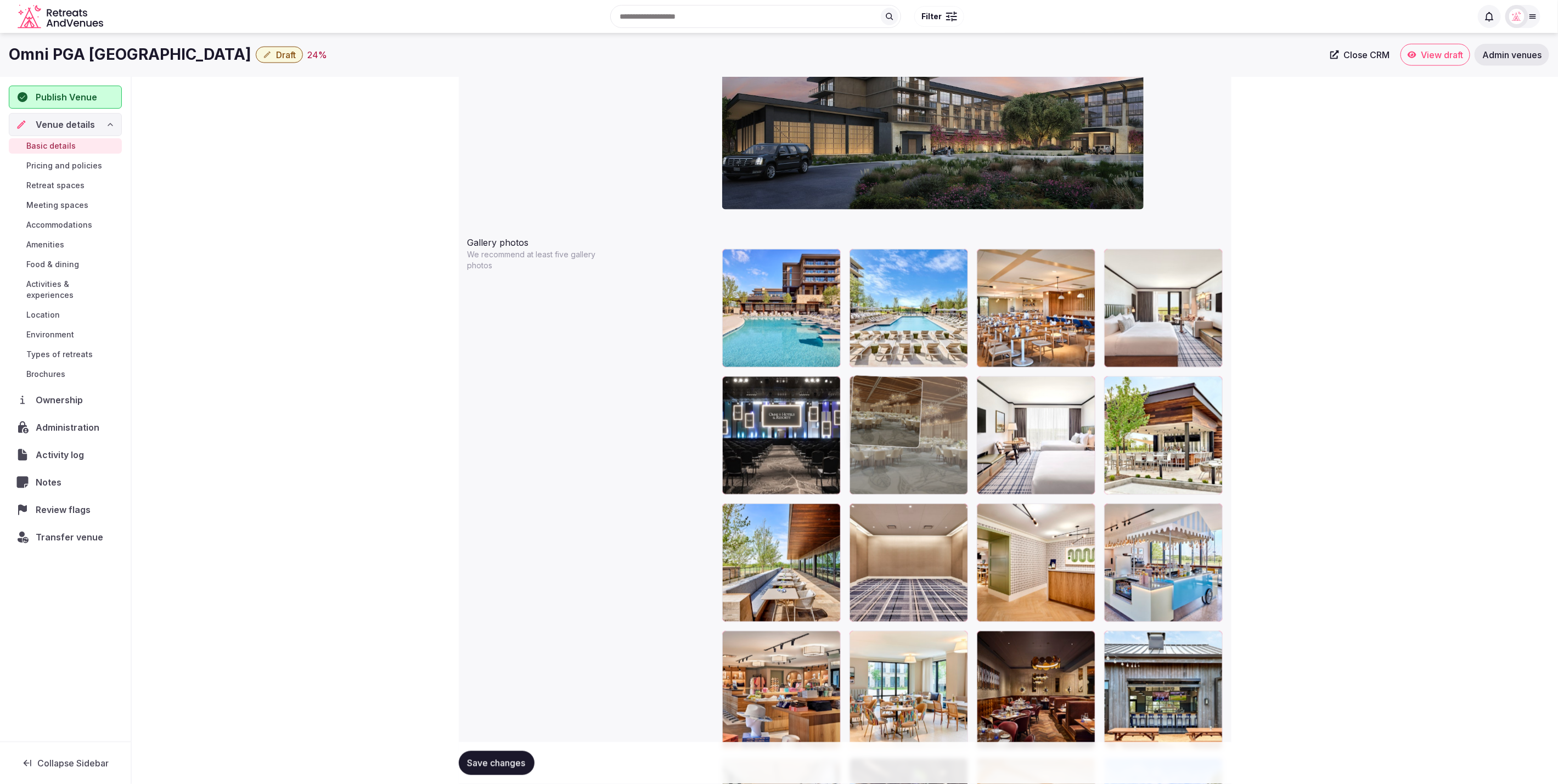
drag, startPoint x: 785, startPoint y: 626, endPoint x: 929, endPoint y: 497, distance: 193.3
click at [929, 497] on body "**********" at bounding box center [779, 428] width 1558 height 3096
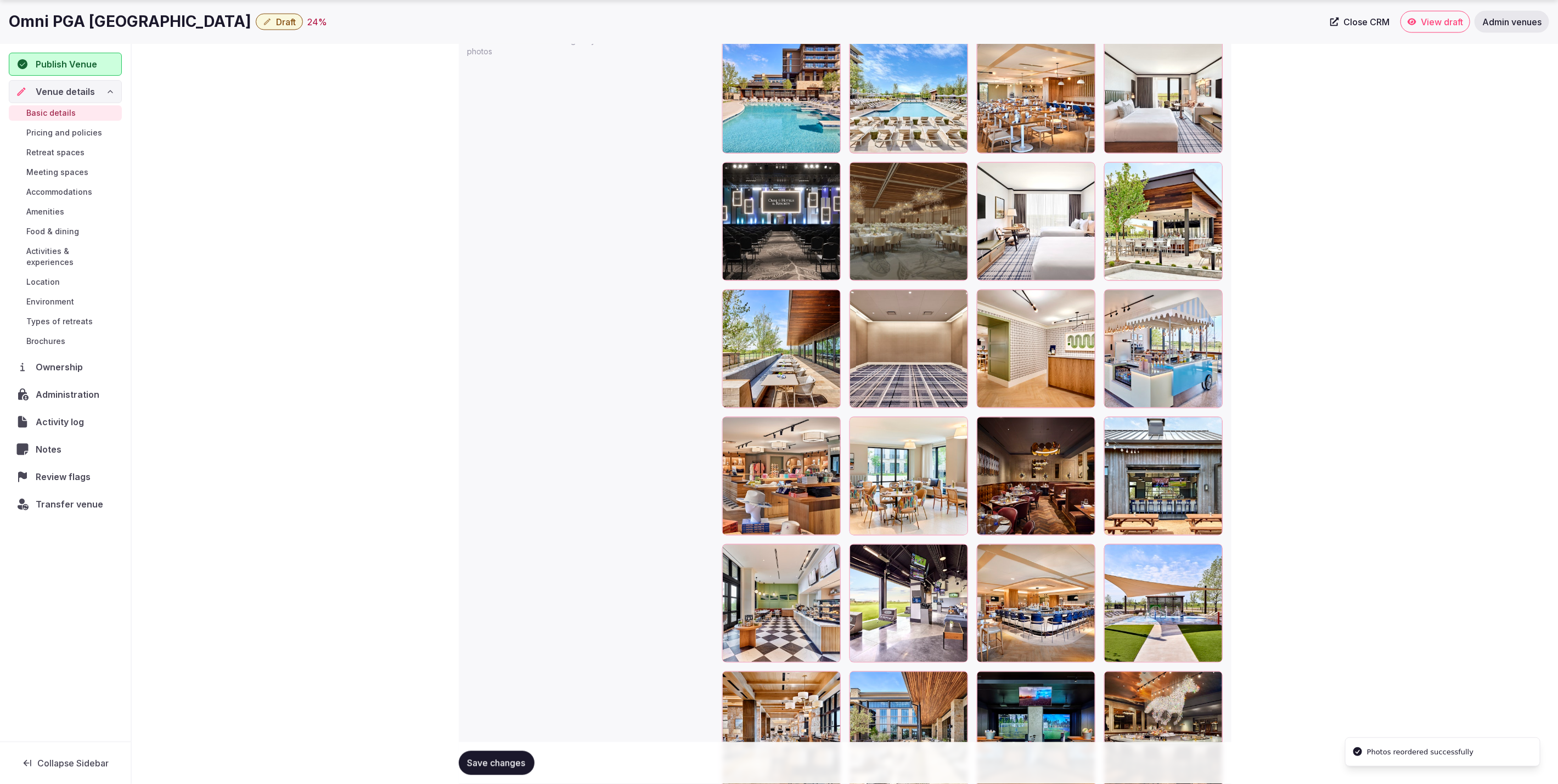
scroll to position [1337, 0]
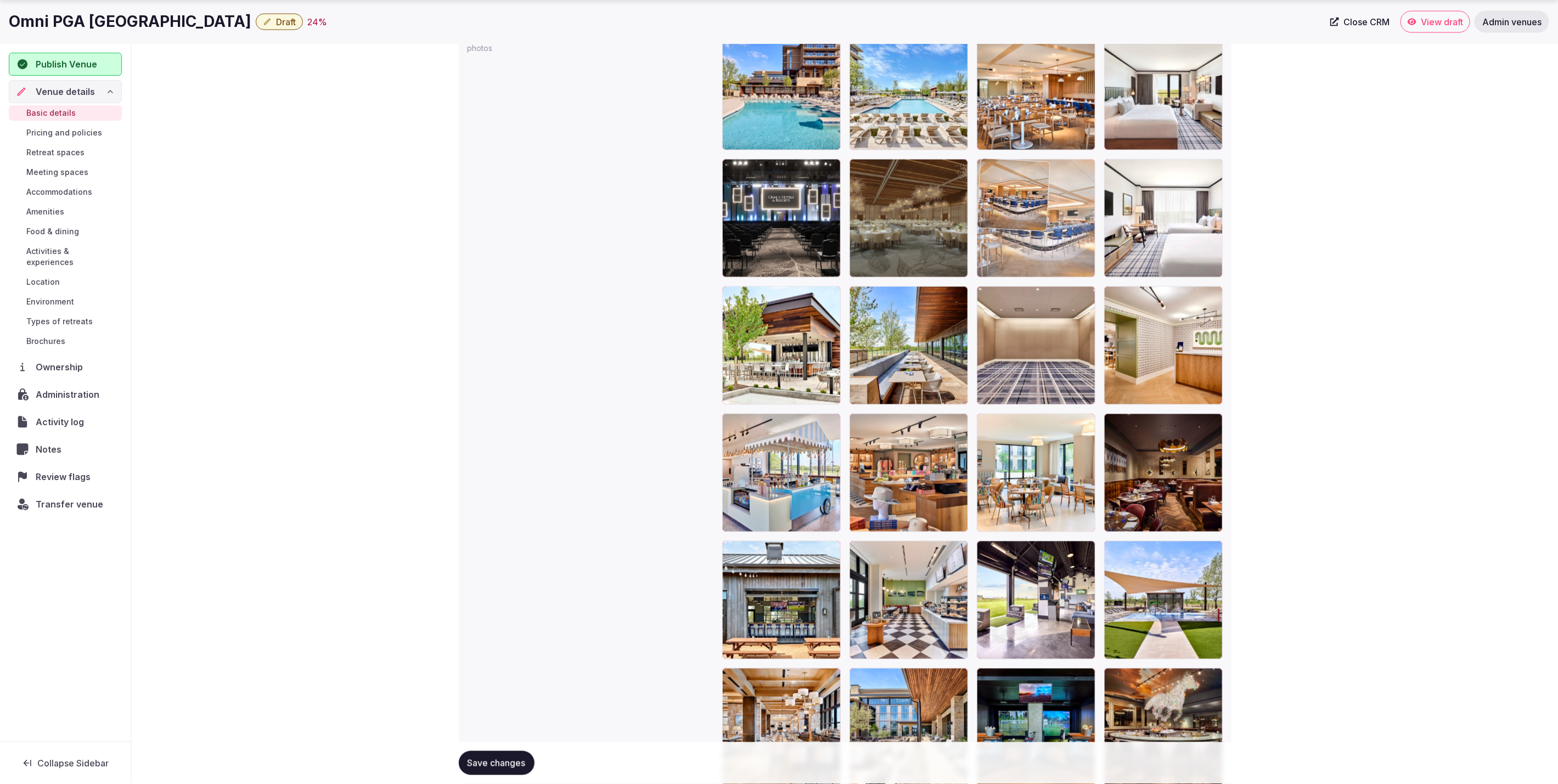
drag, startPoint x: 1043, startPoint y: 622, endPoint x: 1042, endPoint y: 276, distance: 346.0
click at [1042, 276] on body "**********" at bounding box center [779, 211] width 1558 height 3096
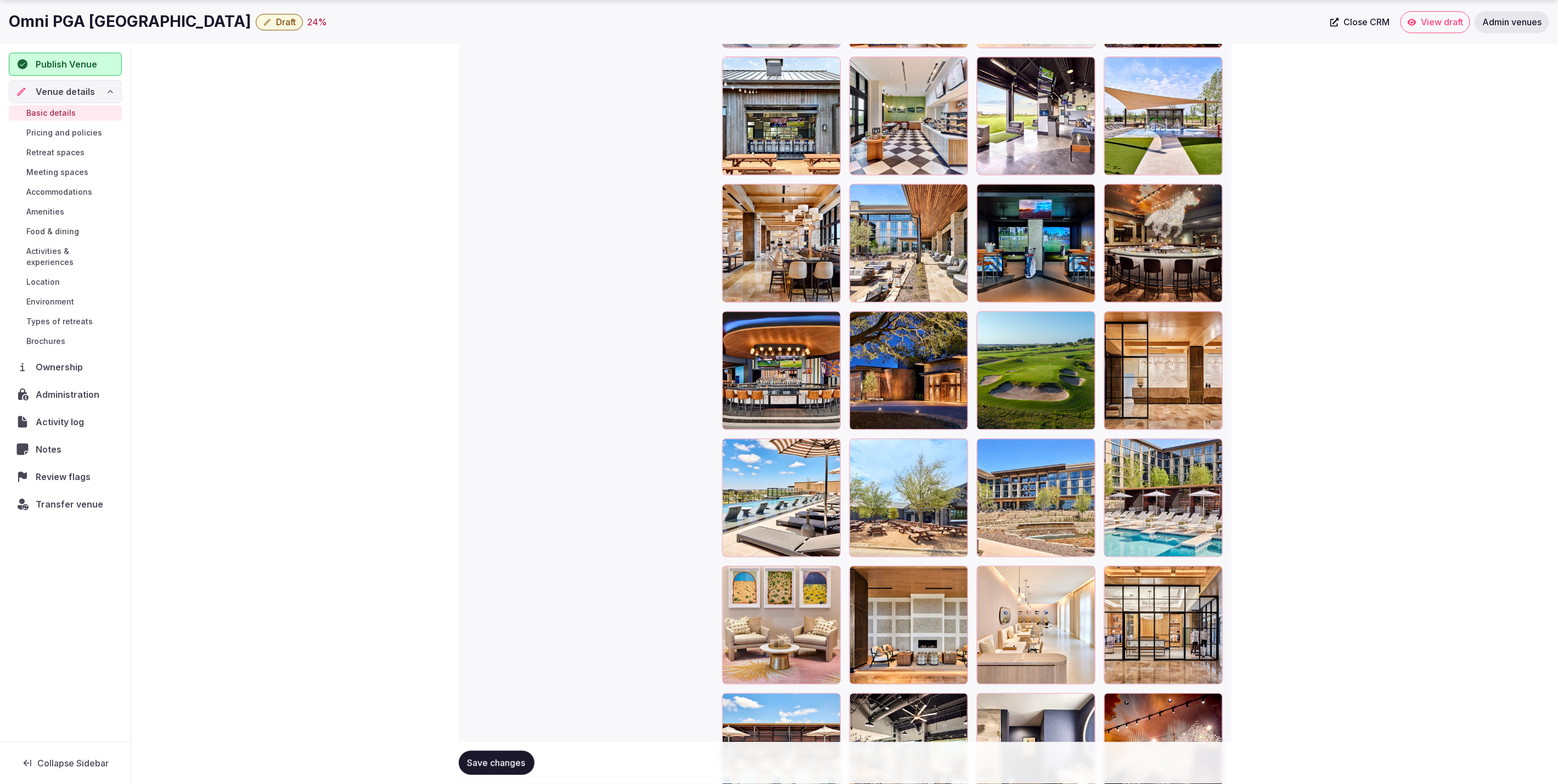
scroll to position [1825, 0]
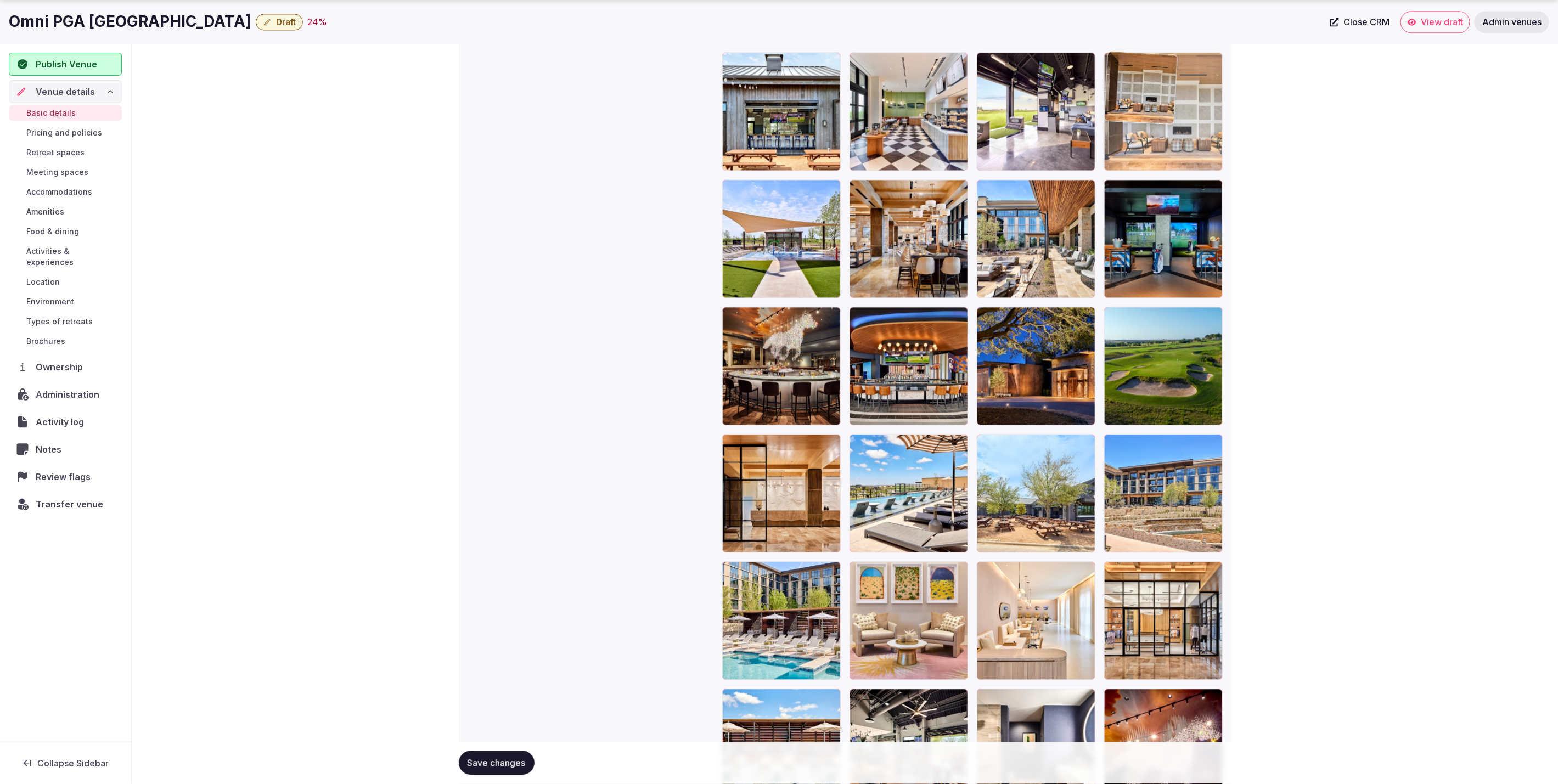
drag, startPoint x: 920, startPoint y: 648, endPoint x: 1204, endPoint y: 154, distance: 569.8
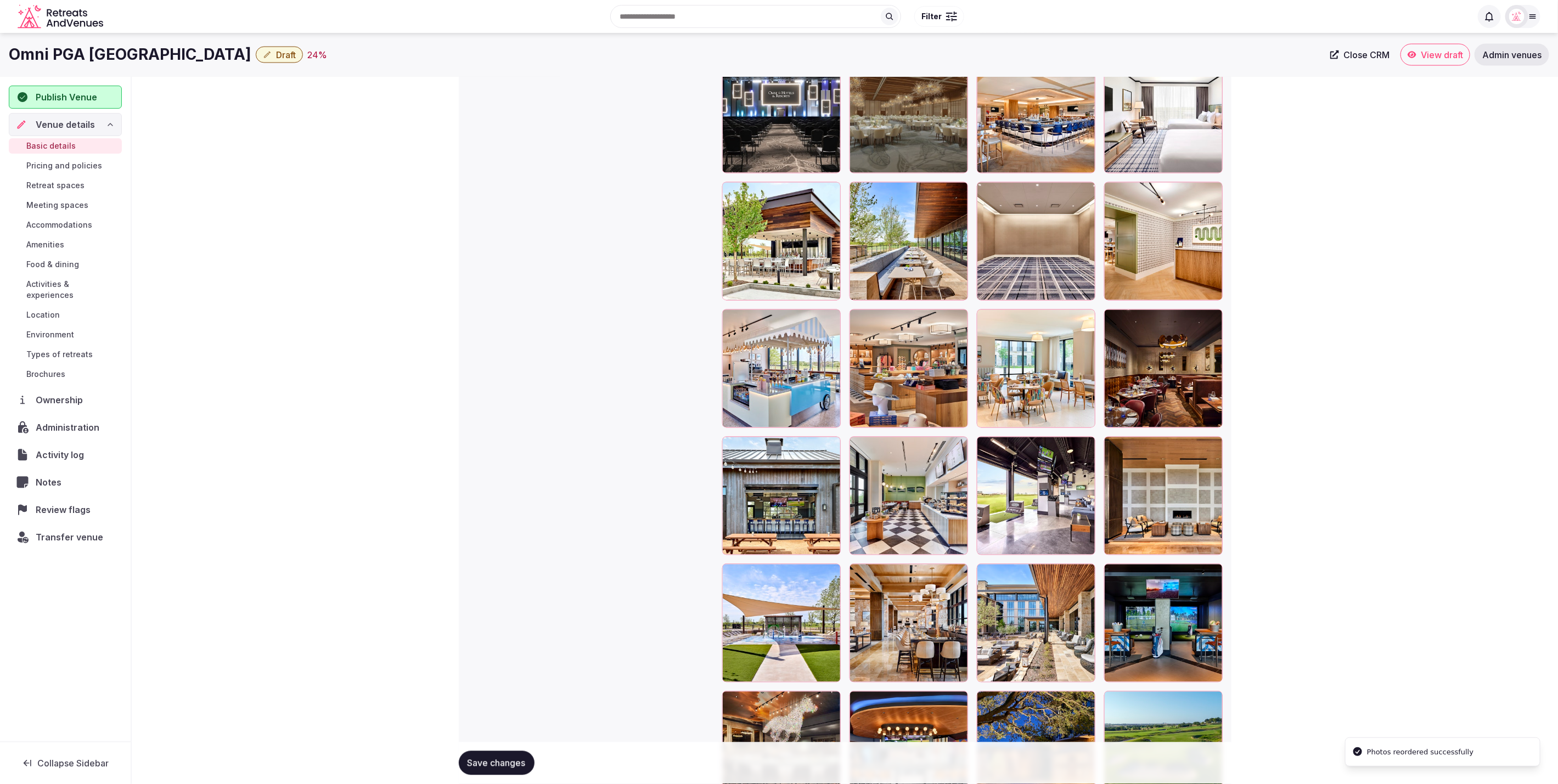
scroll to position [1393, 0]
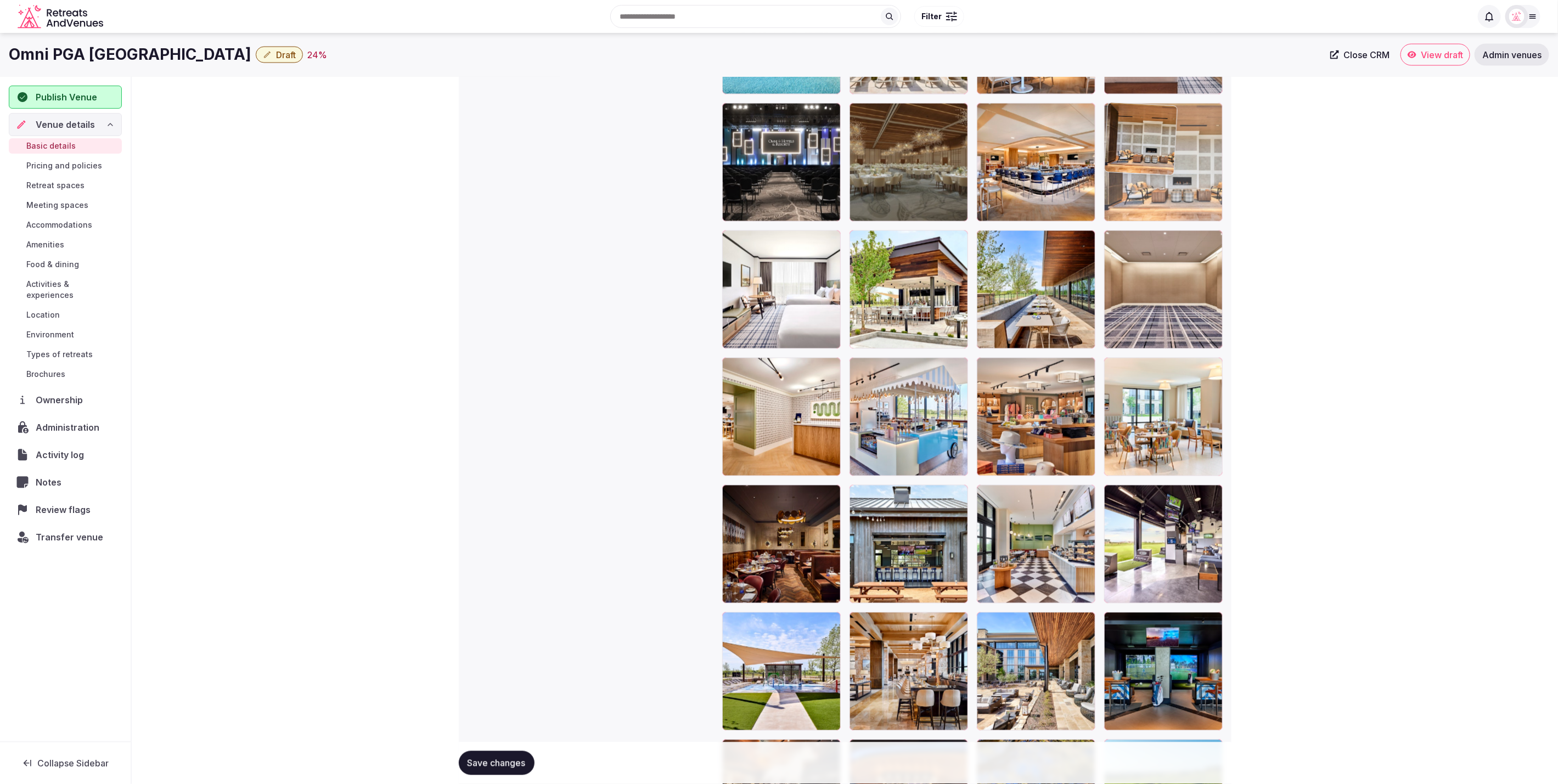
drag, startPoint x: 1176, startPoint y: 385, endPoint x: 1195, endPoint y: 189, distance: 196.9
click at [1195, 189] on body "**********" at bounding box center [779, 155] width 1558 height 3096
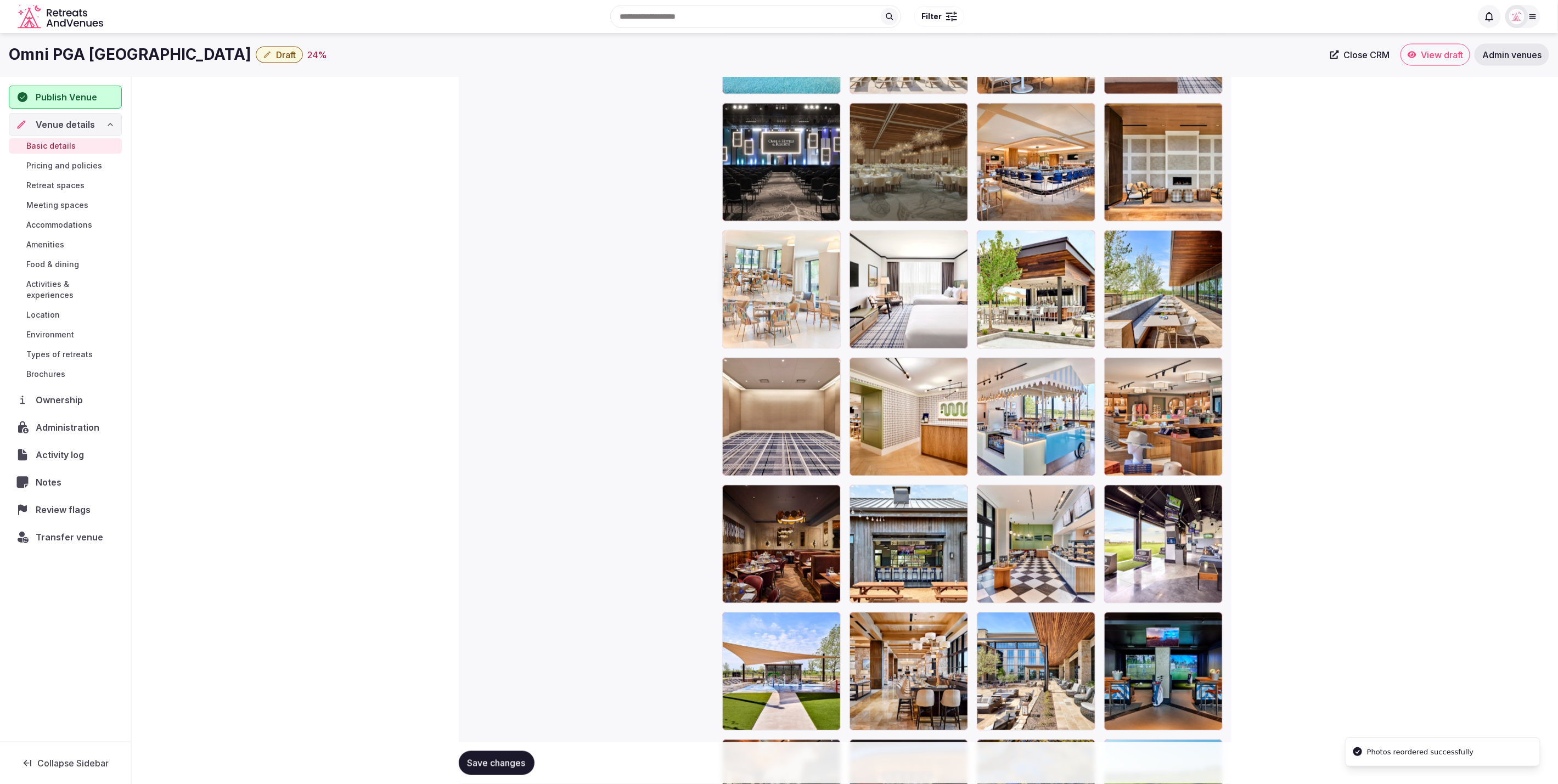
drag, startPoint x: 1162, startPoint y: 434, endPoint x: 826, endPoint y: 345, distance: 347.6
click at [826, 345] on body "**********" at bounding box center [779, 155] width 1558 height 3096
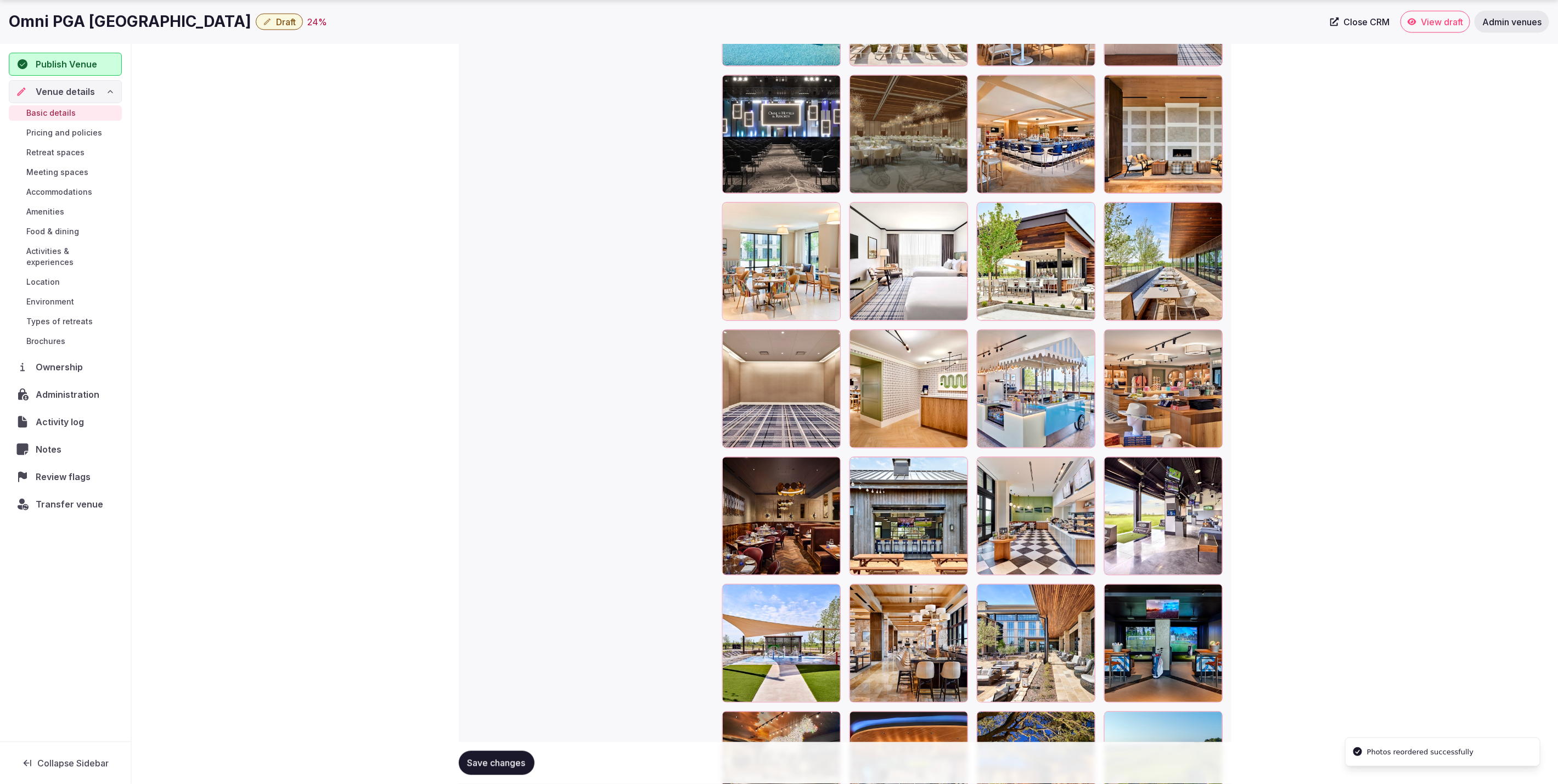
scroll to position [1426, 0]
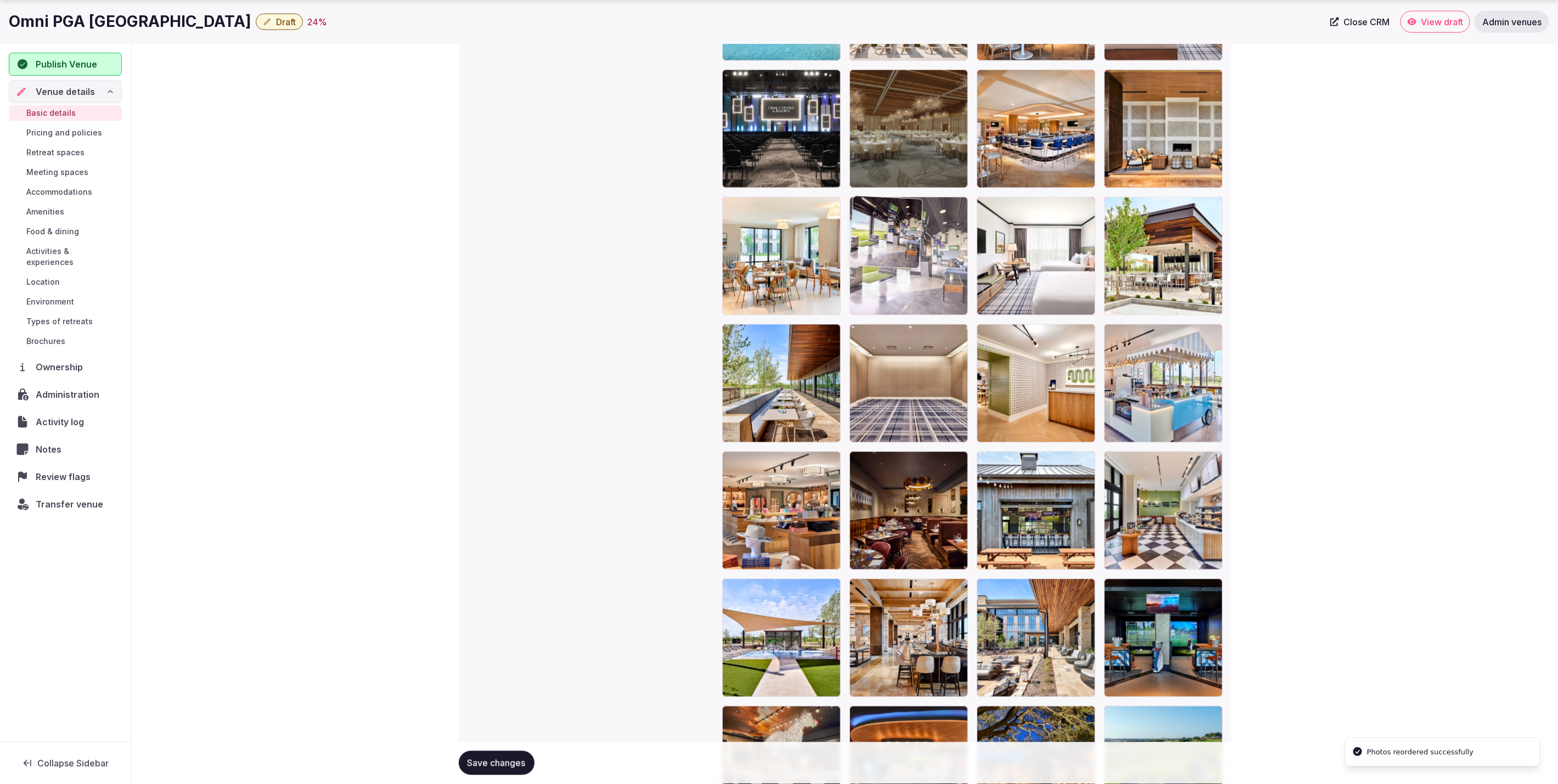
drag, startPoint x: 1165, startPoint y: 507, endPoint x: 924, endPoint y: 293, distance: 322.3
click at [924, 293] on body "**********" at bounding box center [779, 122] width 1558 height 3096
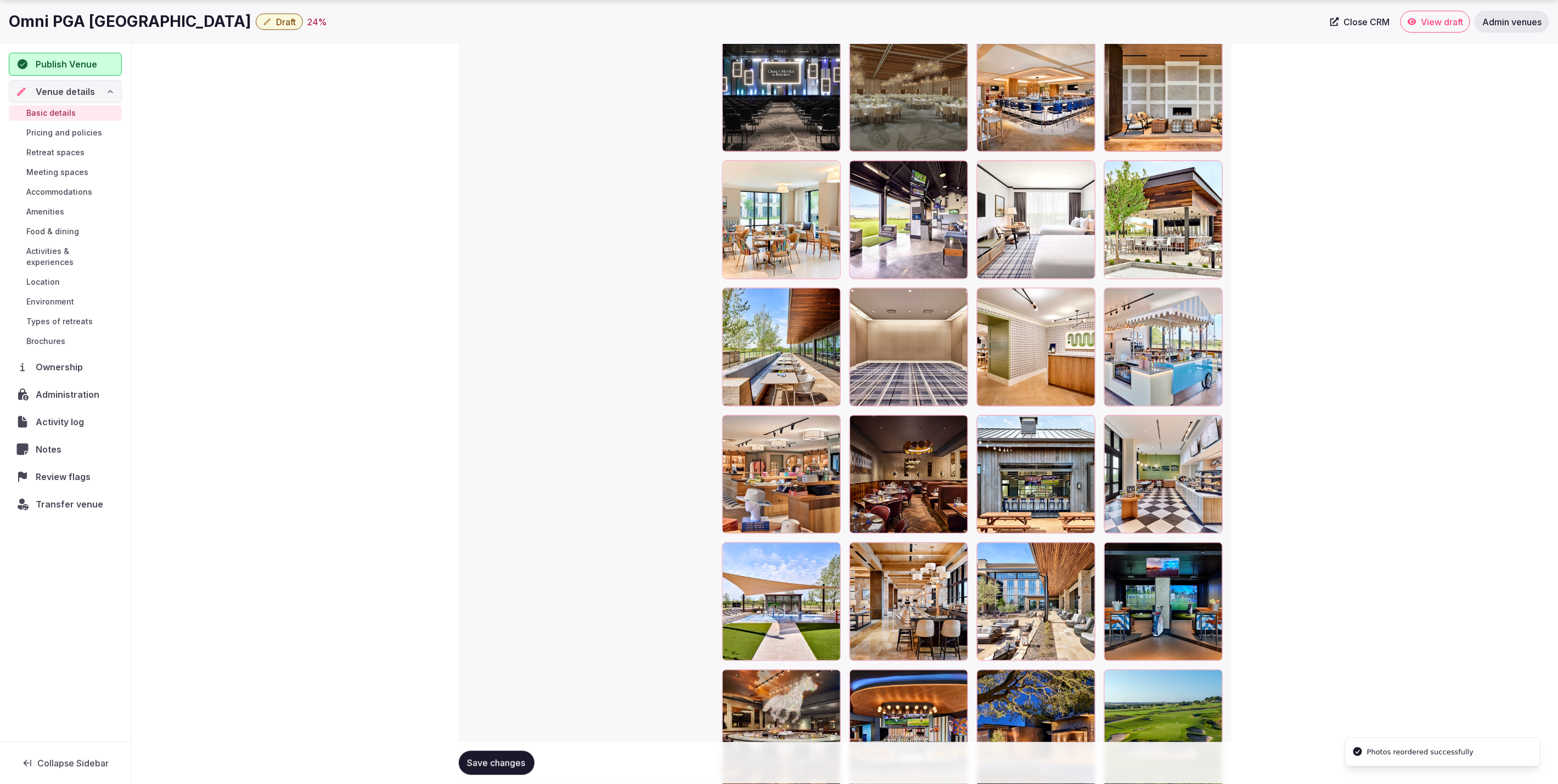
scroll to position [1462, 0]
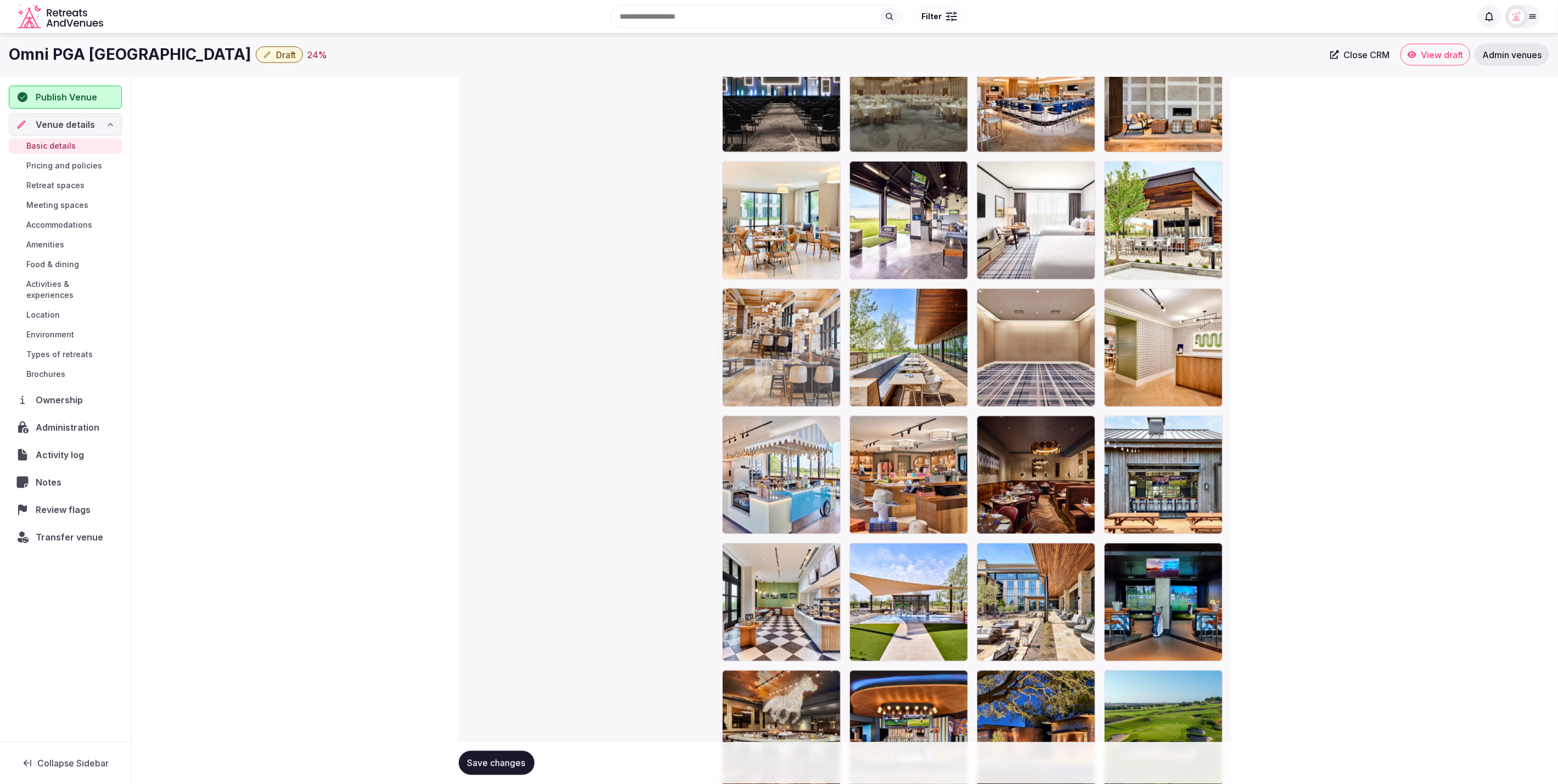
drag, startPoint x: 910, startPoint y: 623, endPoint x: 870, endPoint y: 430, distance: 197.1
click at [870, 430] on body "**********" at bounding box center [779, 86] width 1558 height 3096
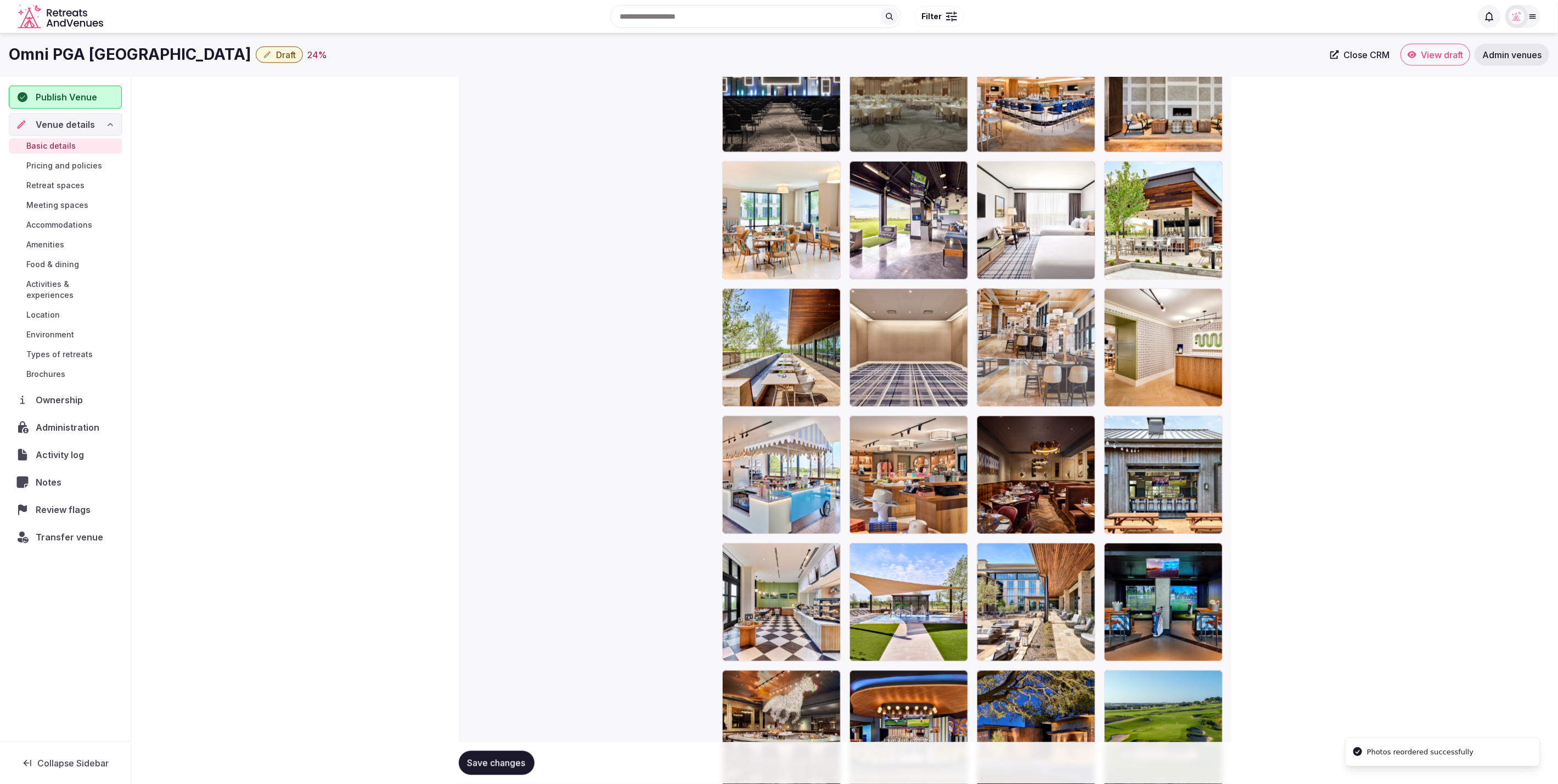
drag, startPoint x: 792, startPoint y: 370, endPoint x: 1054, endPoint y: 379, distance: 262.2
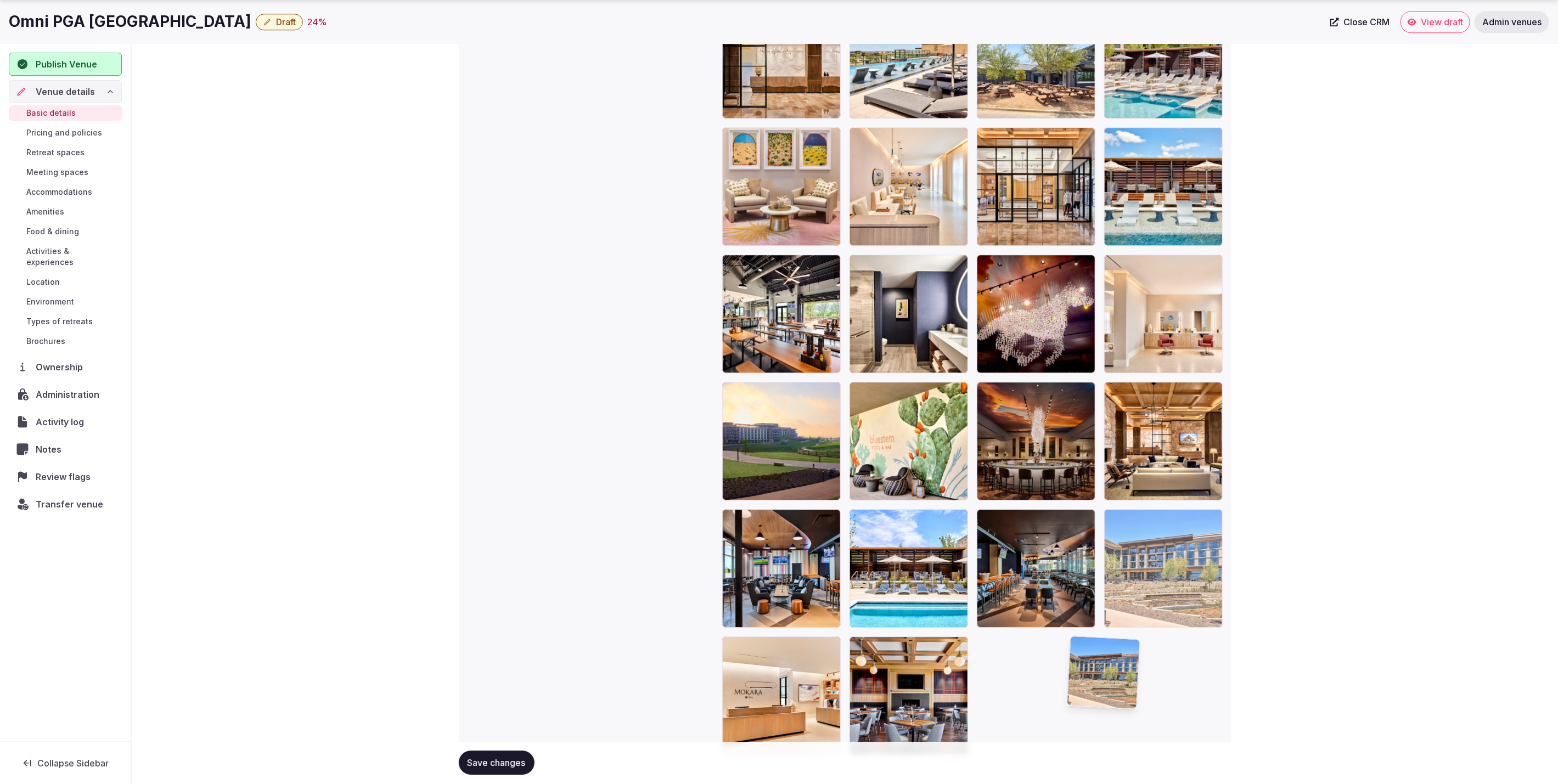
scroll to position [2310, 0]
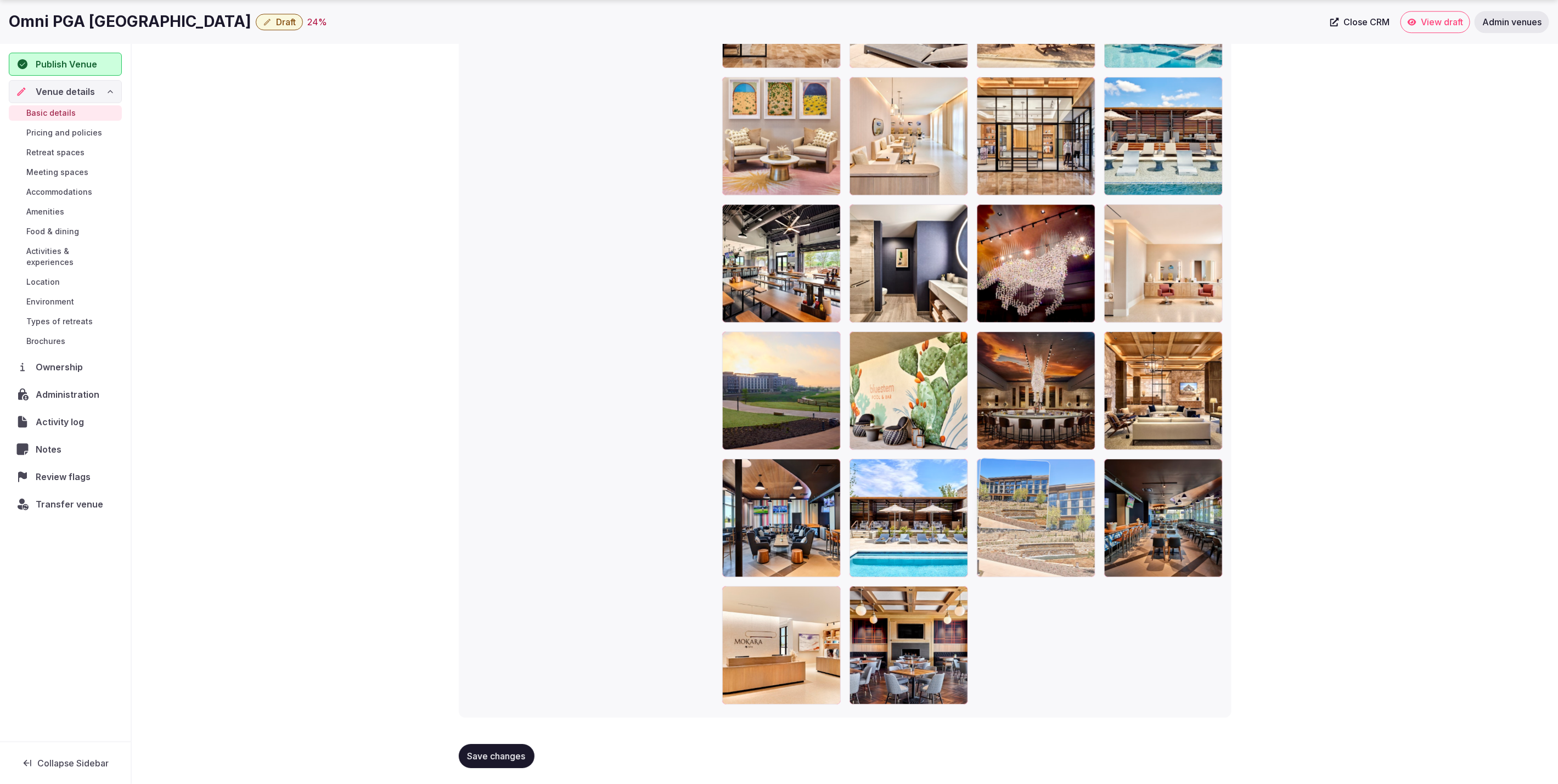
drag, startPoint x: 1154, startPoint y: 281, endPoint x: 1051, endPoint y: 676, distance: 408.2
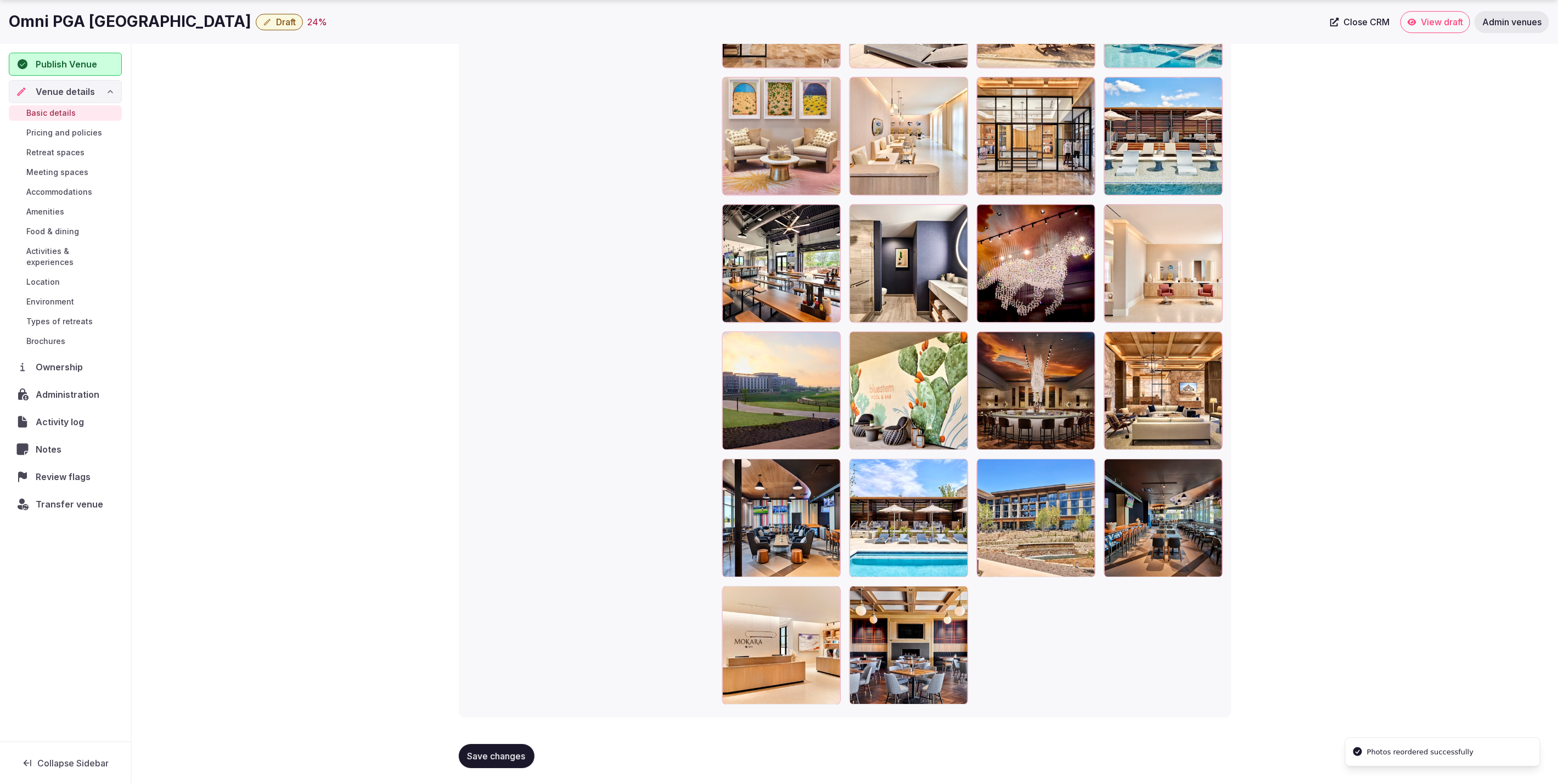
click at [796, 411] on div at bounding box center [782, 391] width 119 height 119
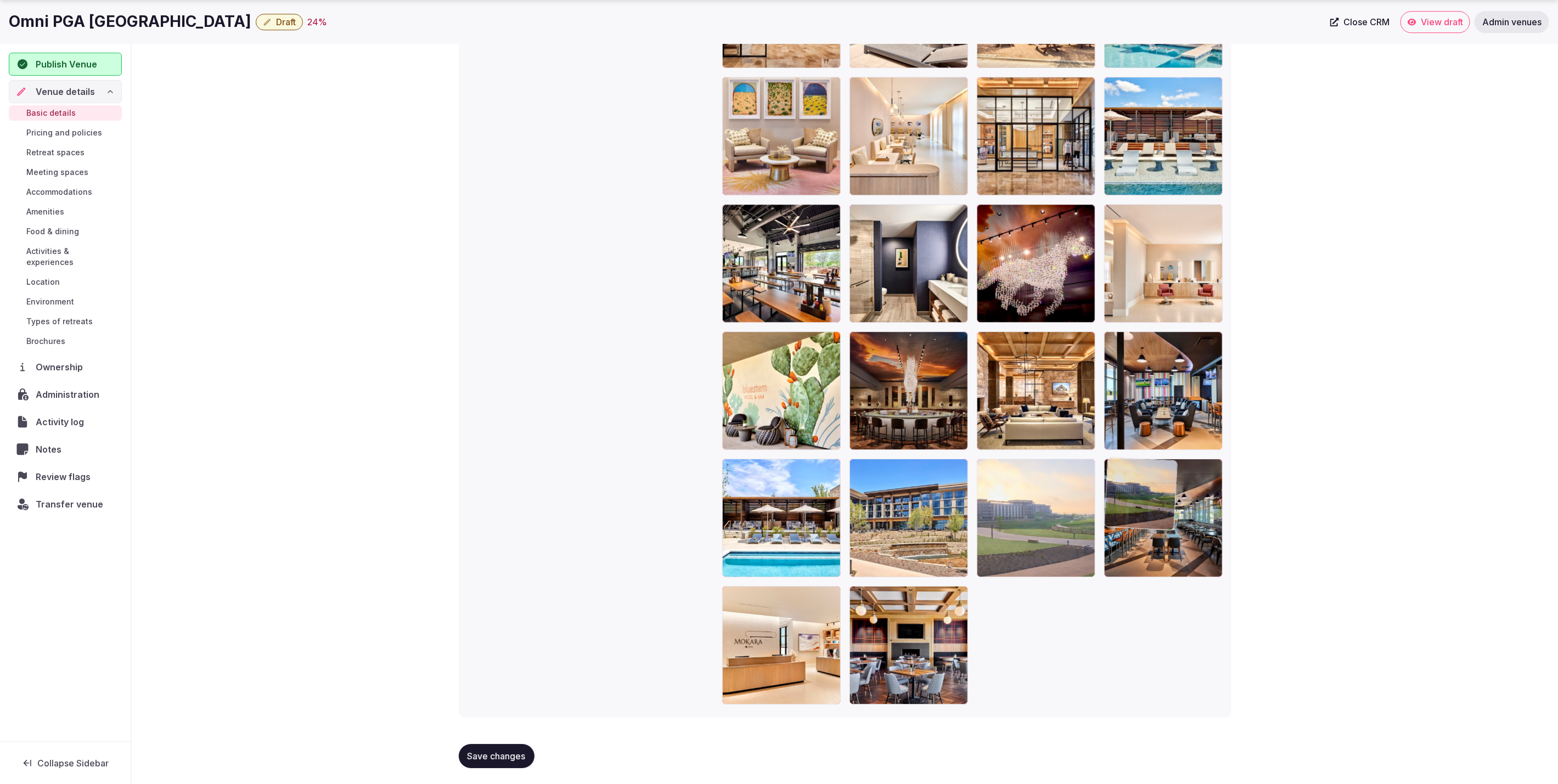
drag, startPoint x: 775, startPoint y: 404, endPoint x: 1131, endPoint y: 596, distance: 404.5
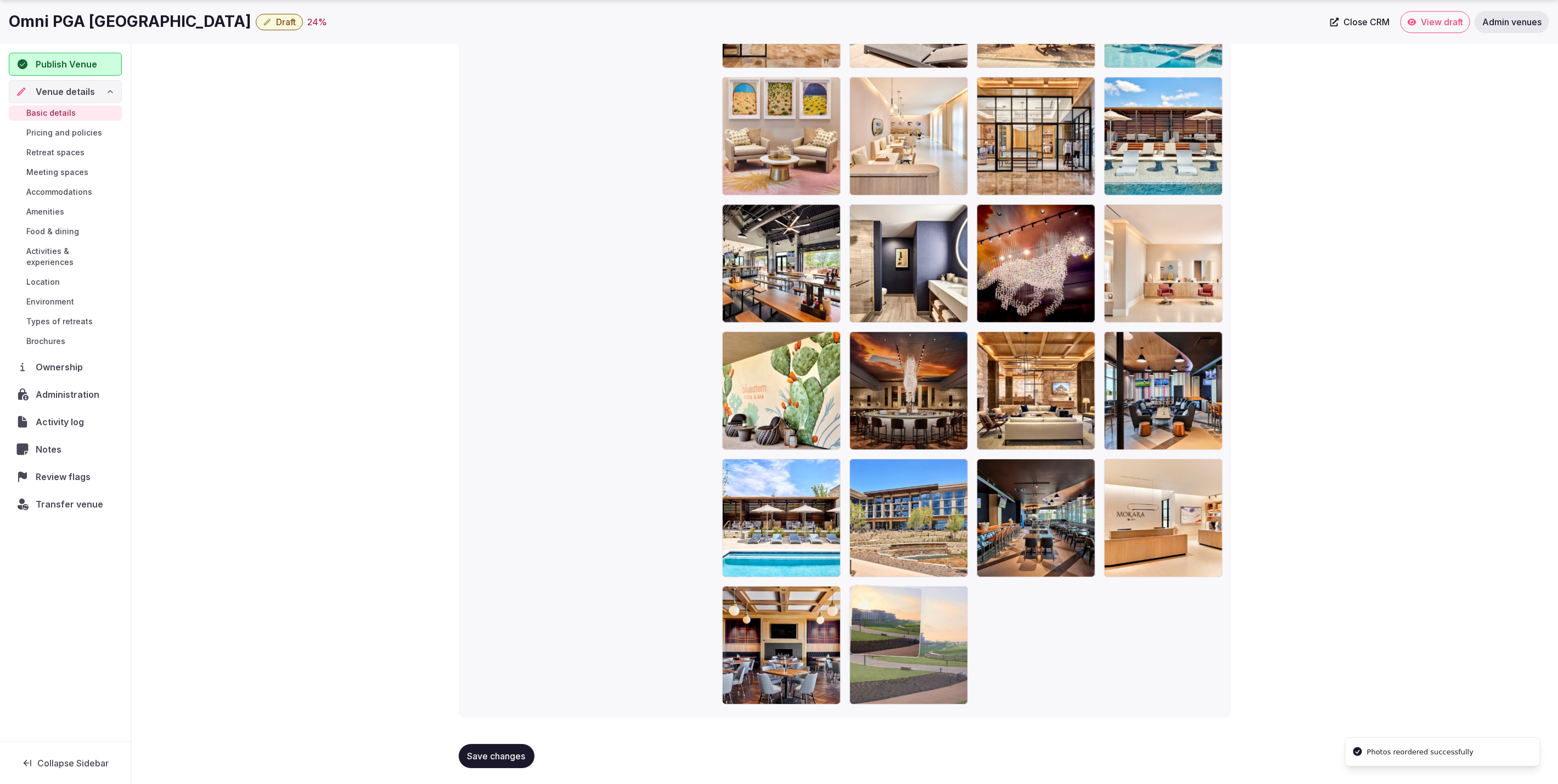
drag, startPoint x: 1121, startPoint y: 576, endPoint x: 928, endPoint y: 623, distance: 198.6
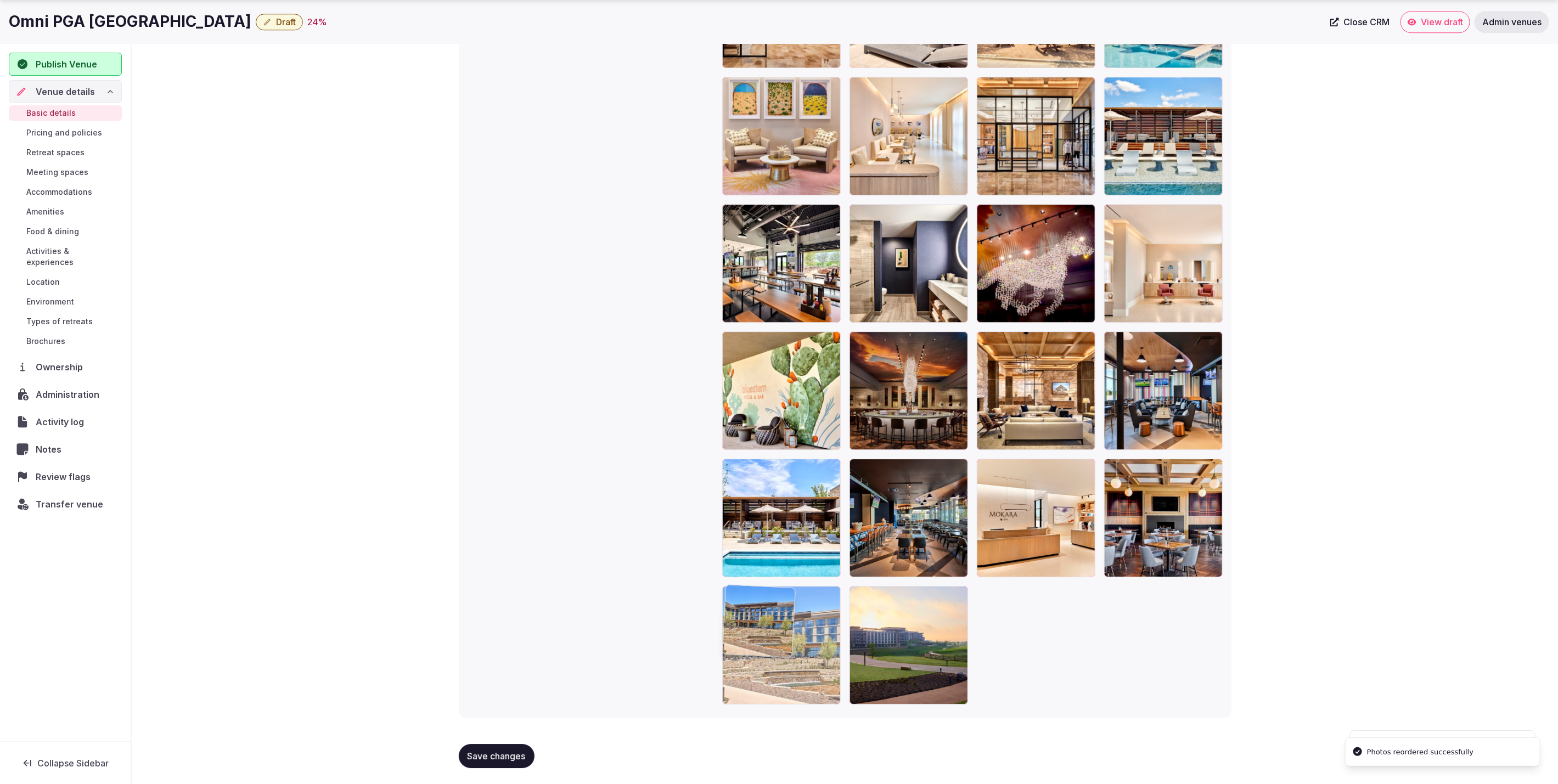
drag, startPoint x: 928, startPoint y: 537, endPoint x: 813, endPoint y: 691, distance: 192.2
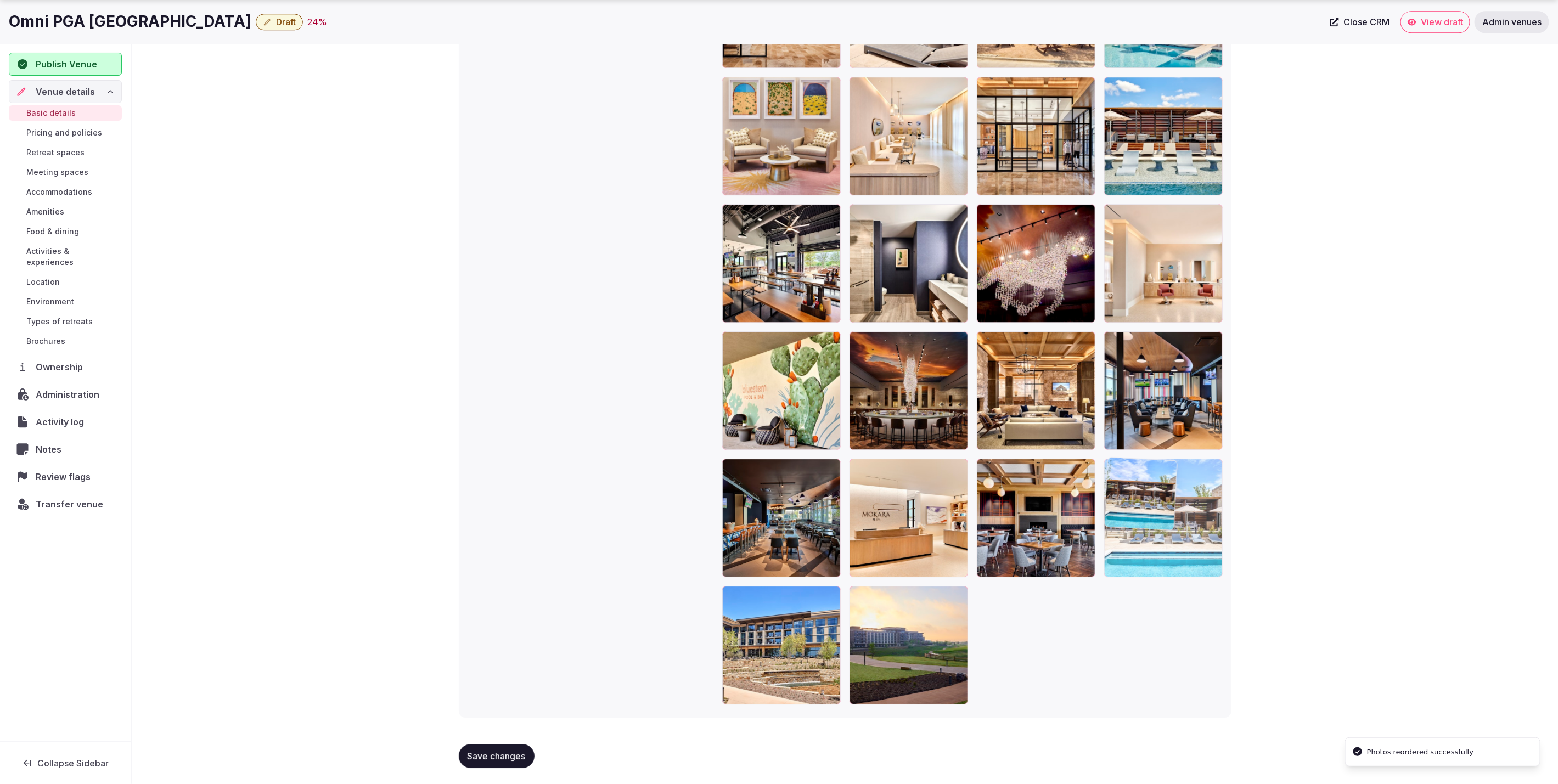
drag, startPoint x: 807, startPoint y: 550, endPoint x: 1194, endPoint y: 562, distance: 387.2
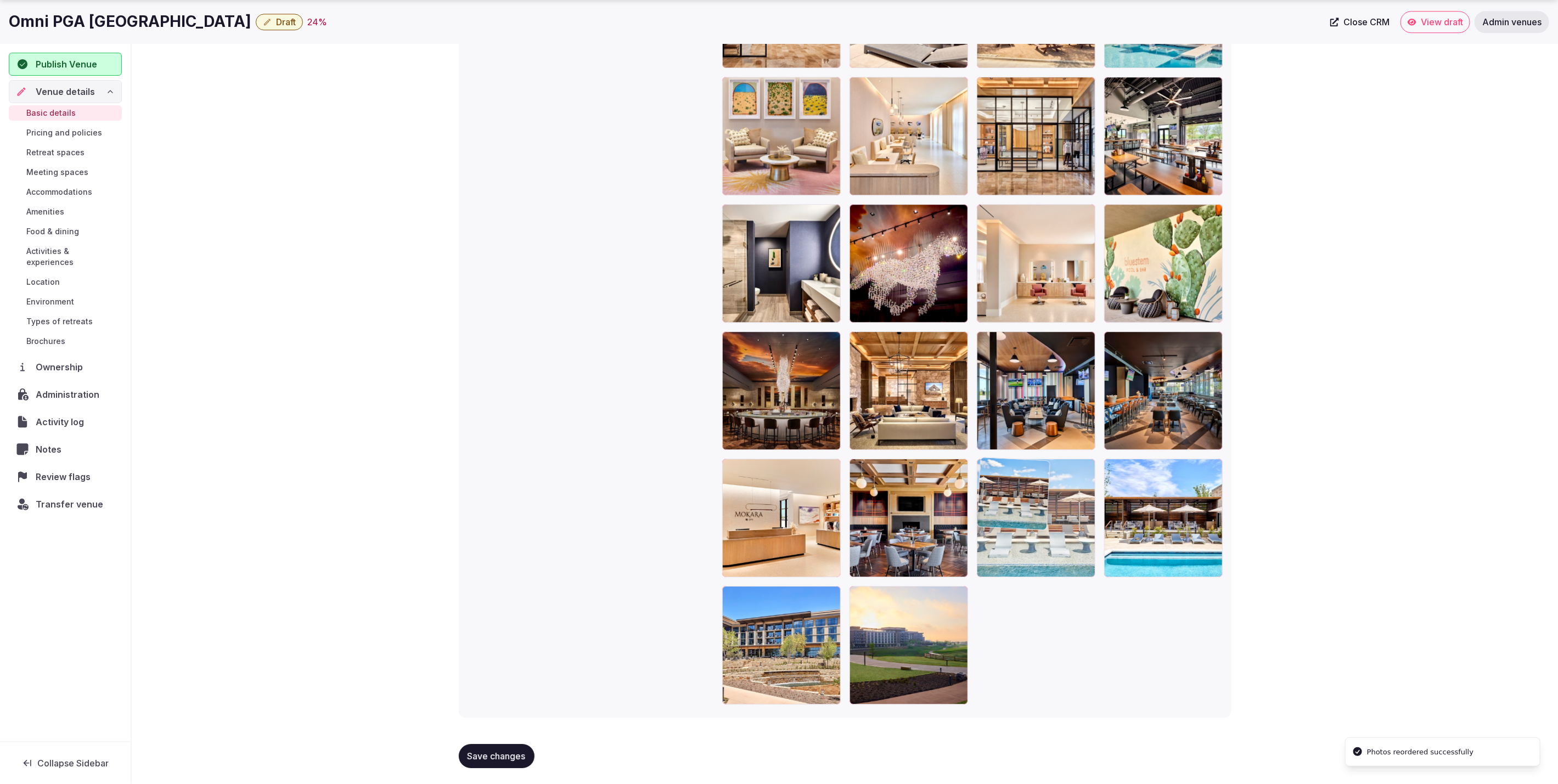
drag, startPoint x: 1174, startPoint y: 106, endPoint x: 1080, endPoint y: 501, distance: 406.0
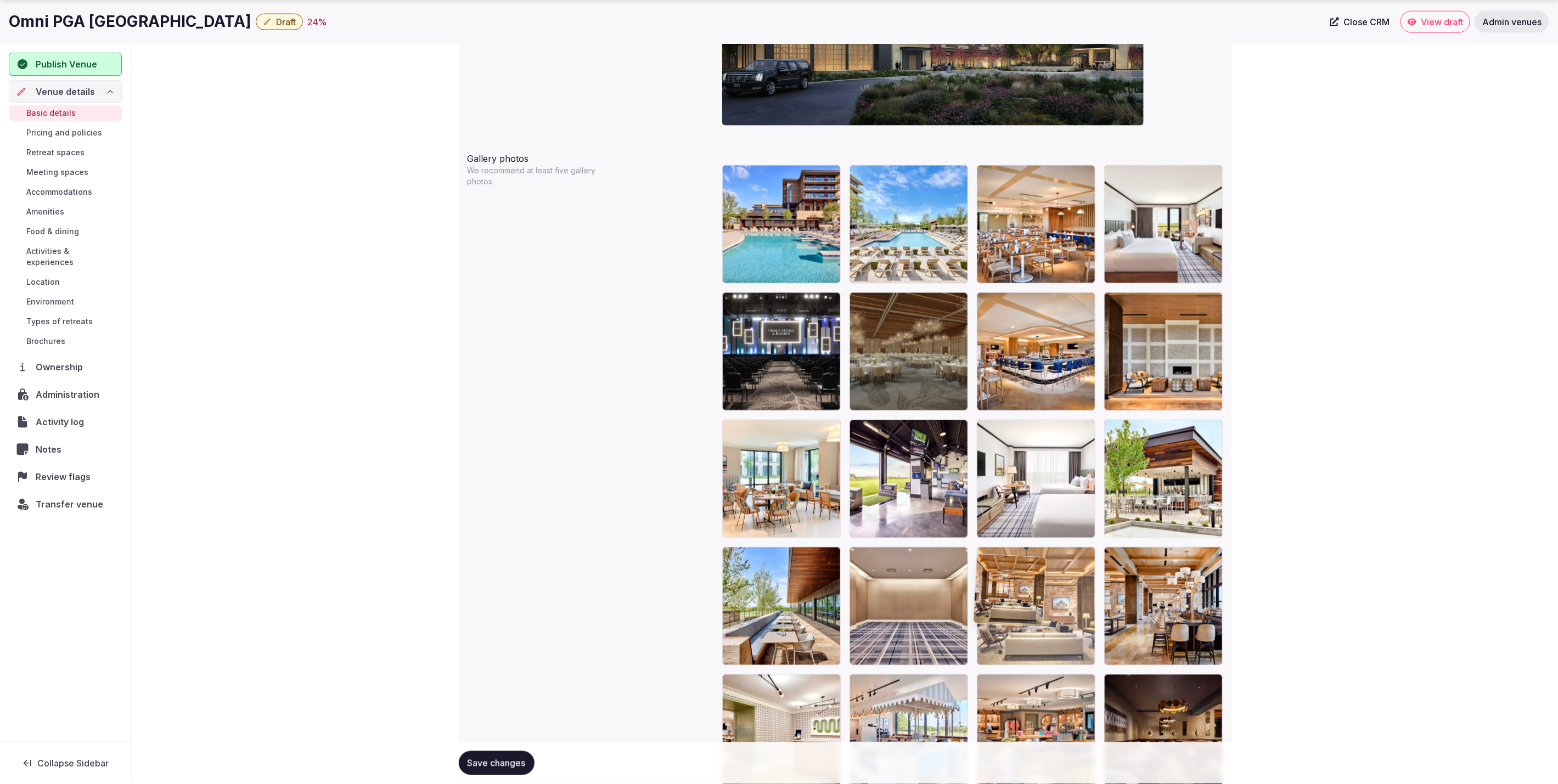
scroll to position [1208, 0]
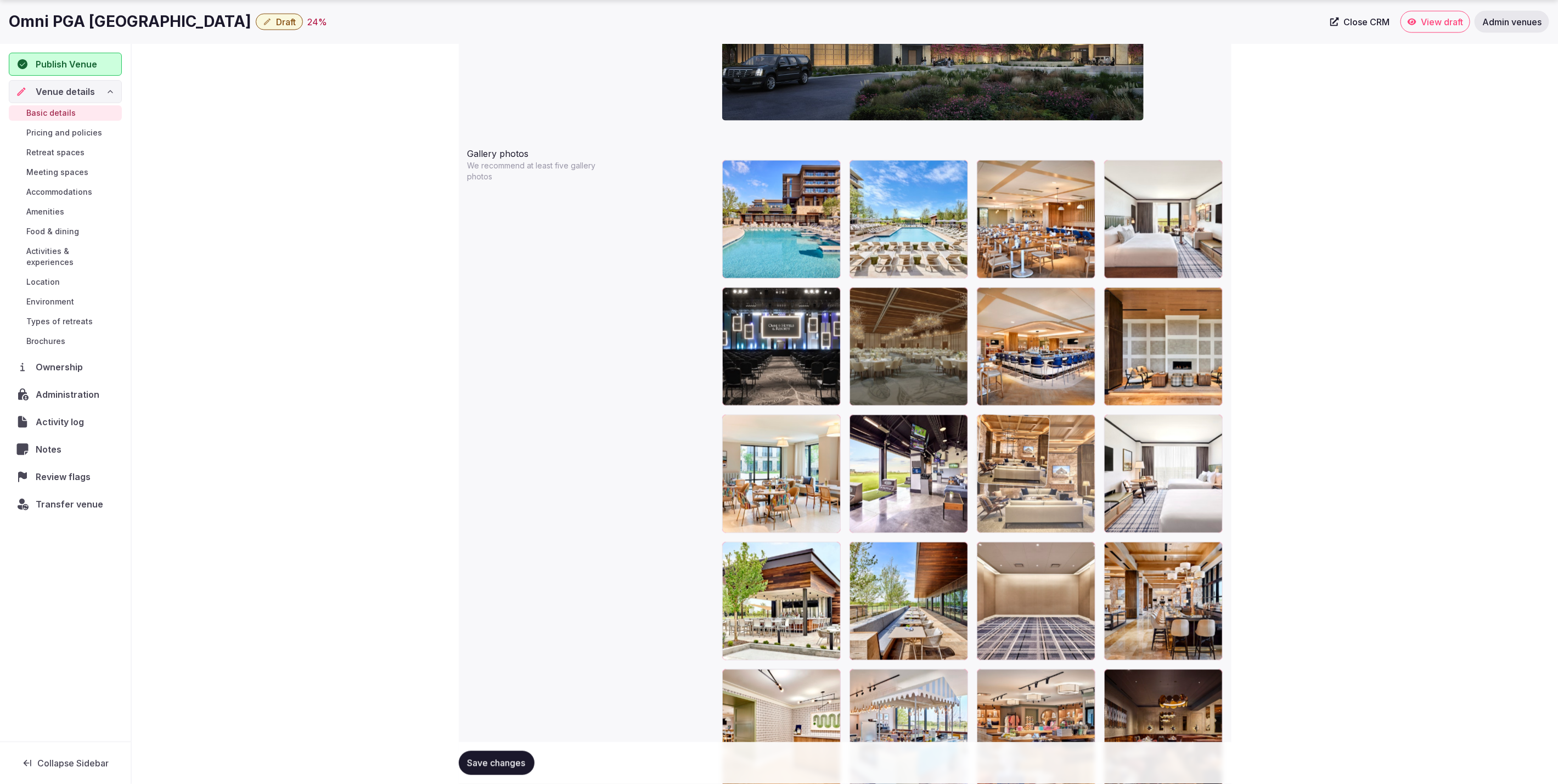
drag, startPoint x: 936, startPoint y: 589, endPoint x: 1124, endPoint y: 546, distance: 192.9
click at [1124, 546] on body "**********" at bounding box center [779, 340] width 1558 height 3096
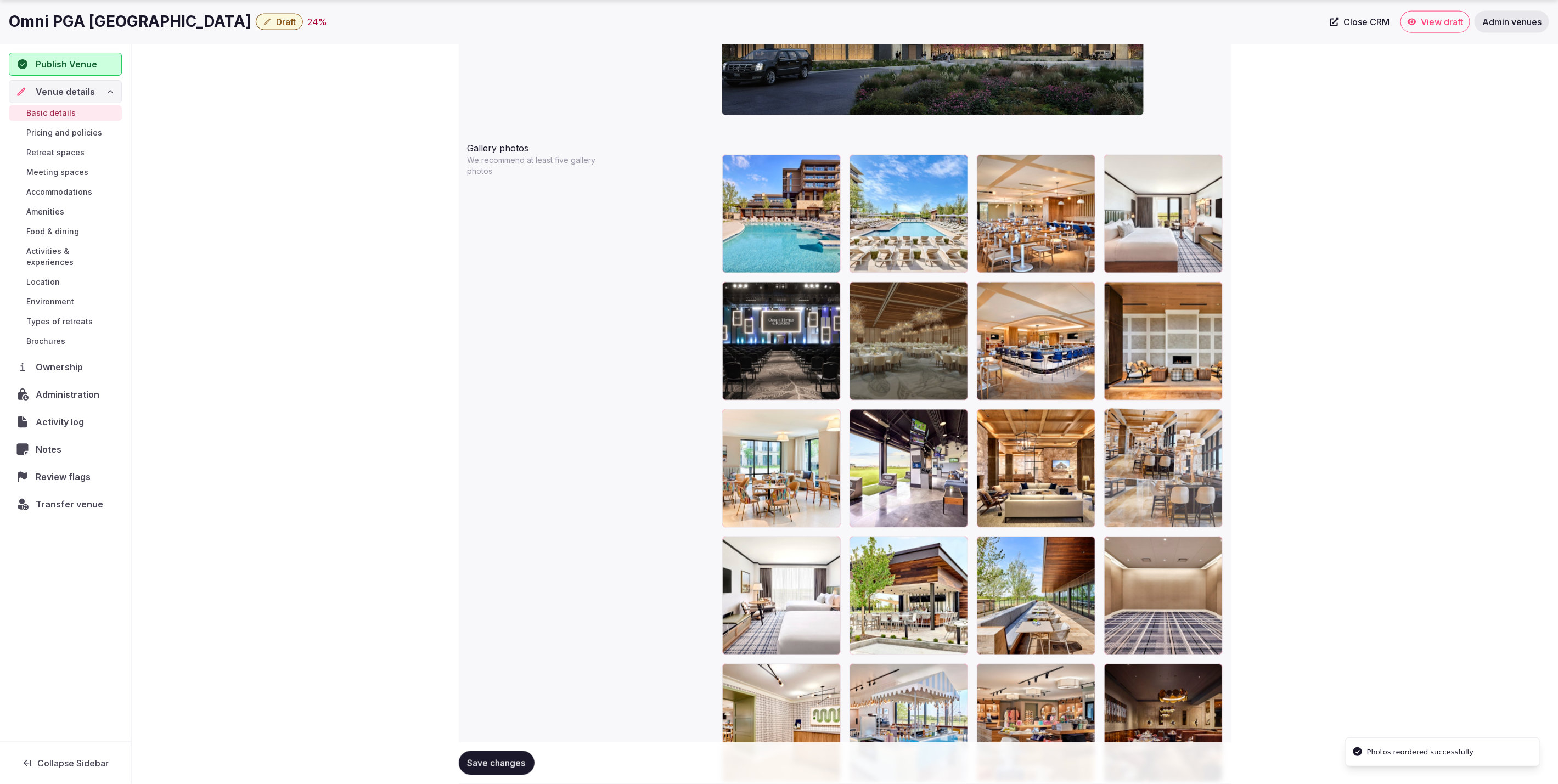
drag, startPoint x: 1192, startPoint y: 602, endPoint x: 1191, endPoint y: 526, distance: 76.0
click at [1191, 526] on body "**********" at bounding box center [779, 334] width 1558 height 3096
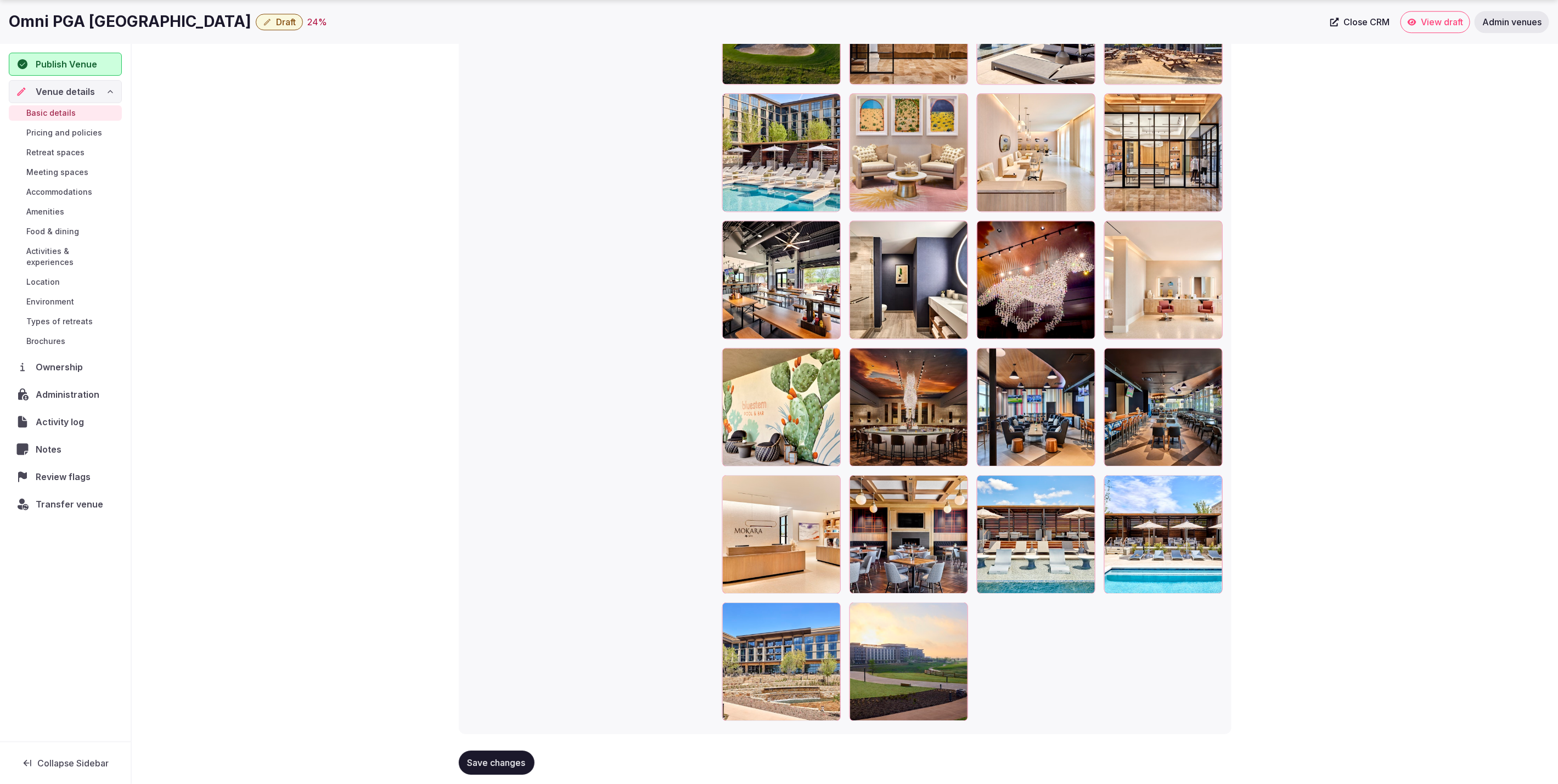
scroll to position [2310, 0]
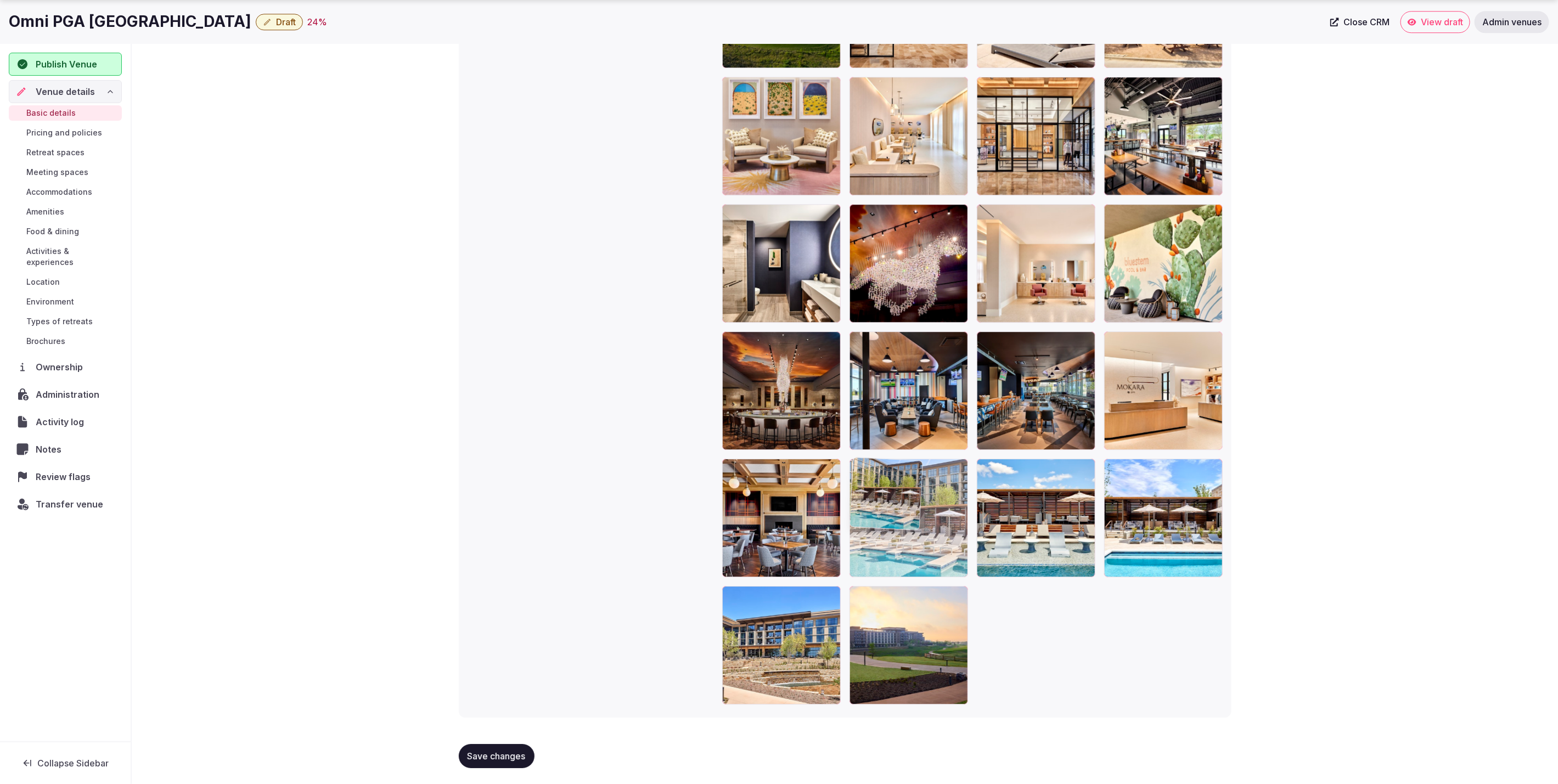
drag, startPoint x: 762, startPoint y: 172, endPoint x: 922, endPoint y: 576, distance: 434.5
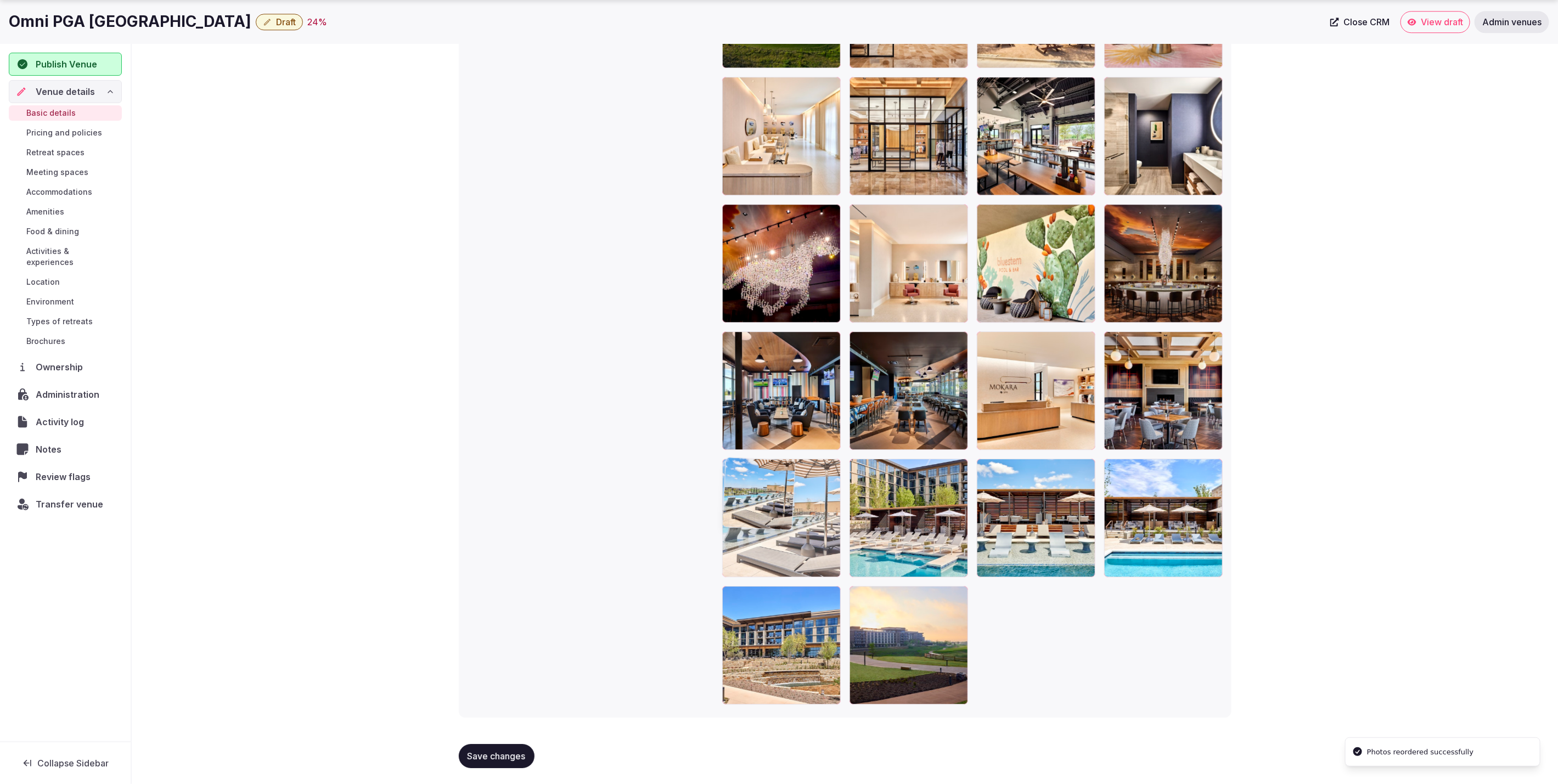
drag, startPoint x: 1048, startPoint y: 199, endPoint x: 834, endPoint y: 577, distance: 434.4
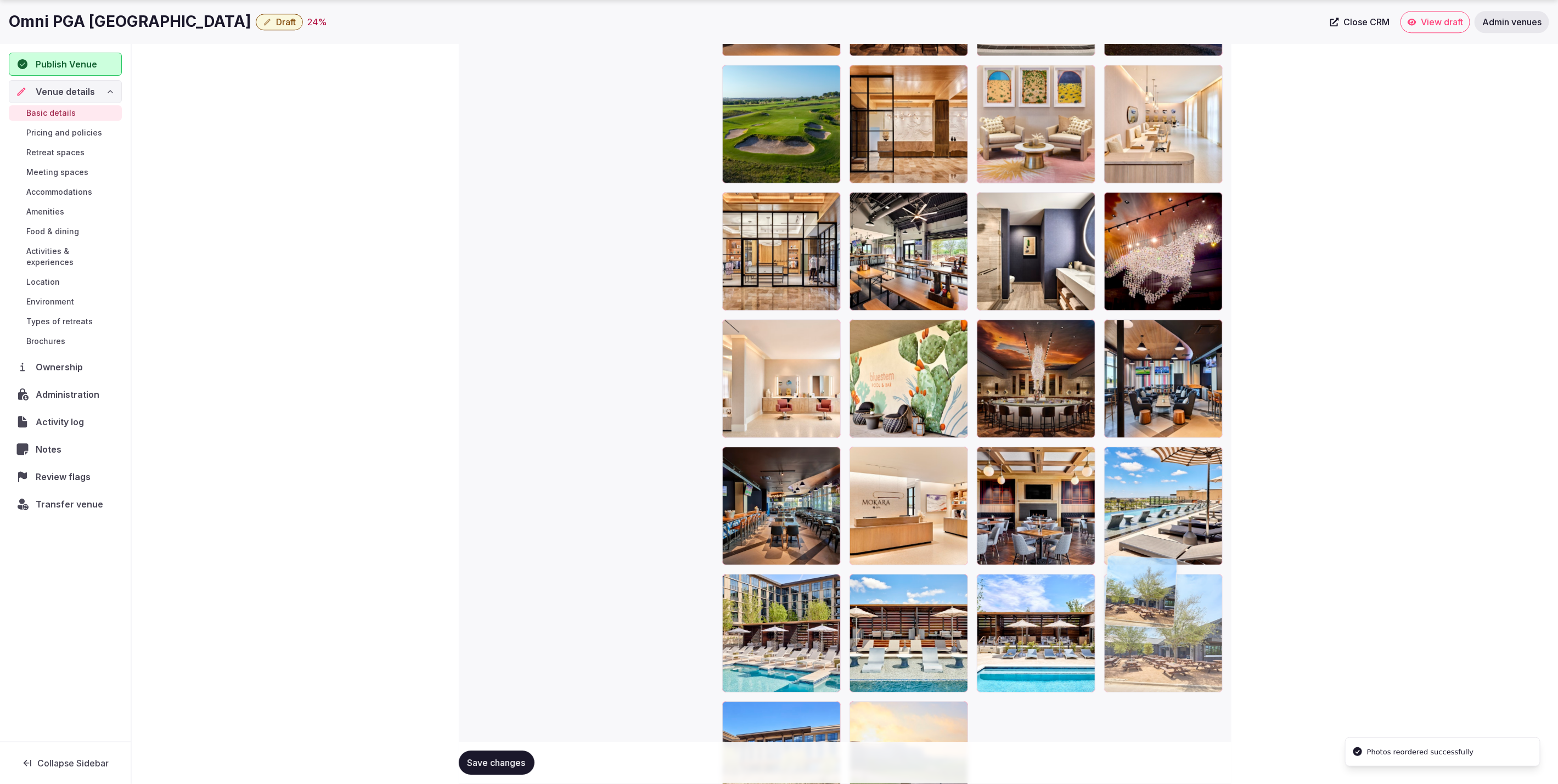
drag, startPoint x: 1022, startPoint y: 245, endPoint x: 1176, endPoint y: 645, distance: 428.6
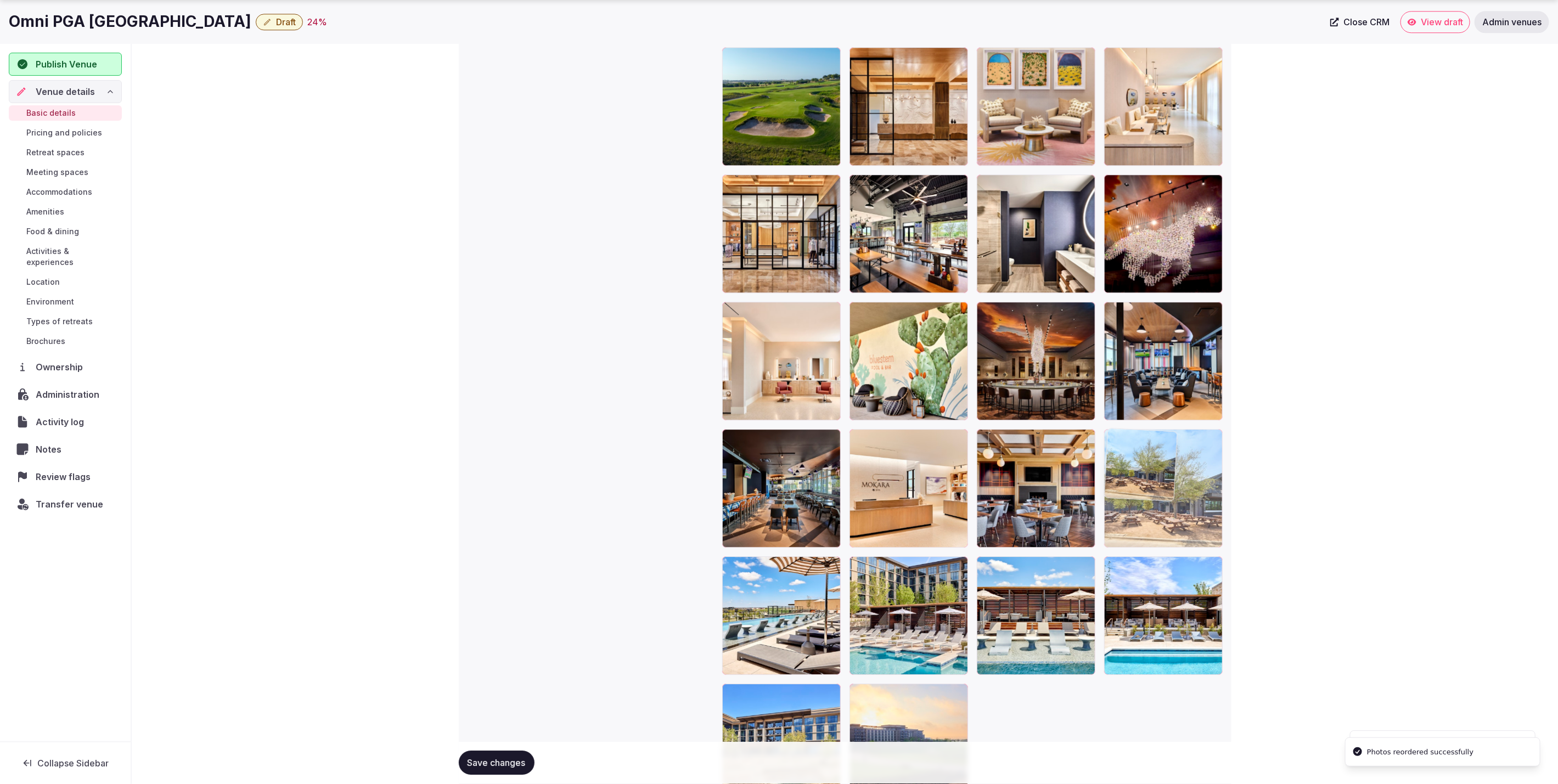
drag, startPoint x: 1167, startPoint y: 616, endPoint x: 1160, endPoint y: 533, distance: 83.3
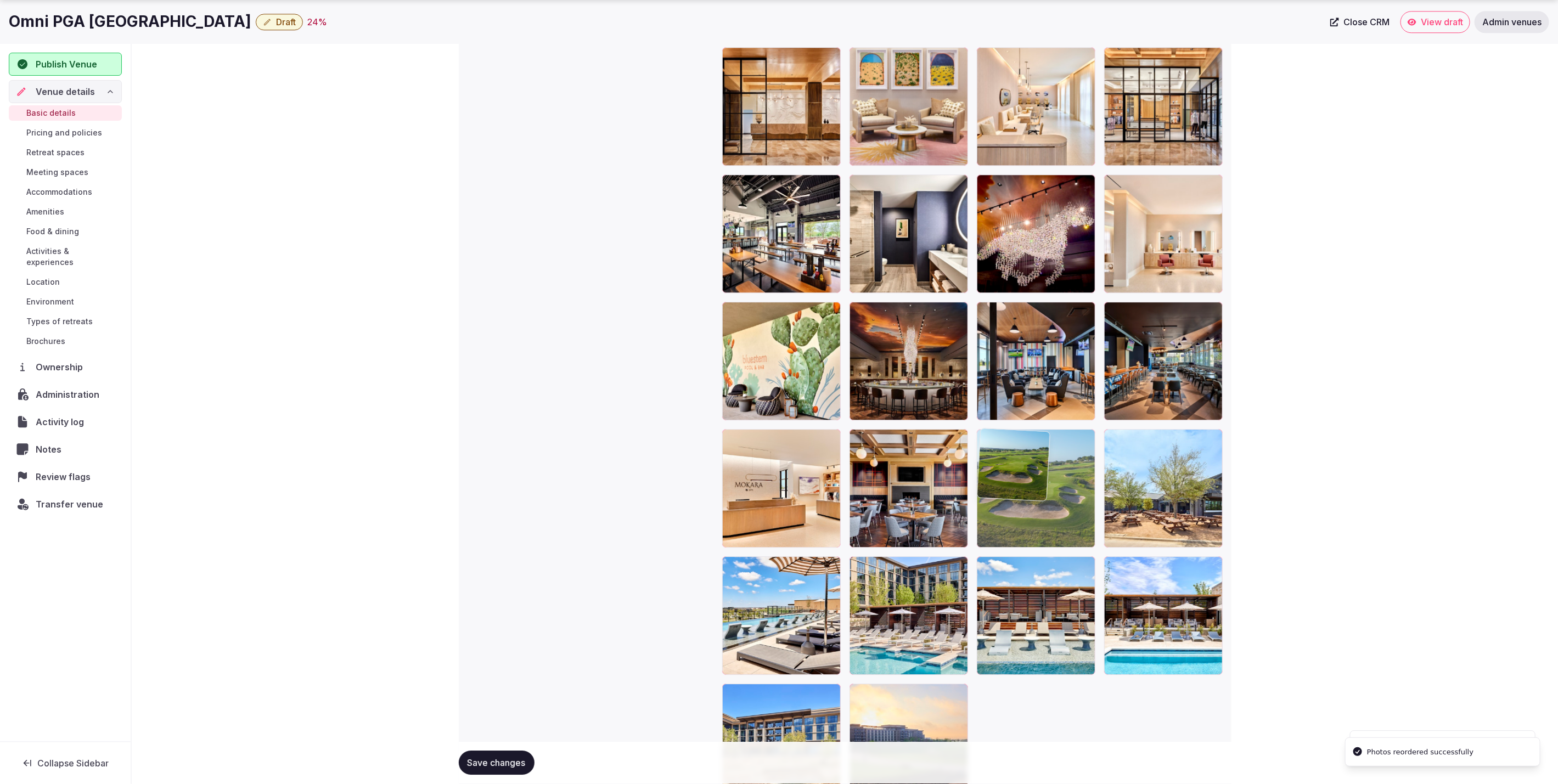
drag, startPoint x: 791, startPoint y: 131, endPoint x: 1064, endPoint y: 530, distance: 483.5
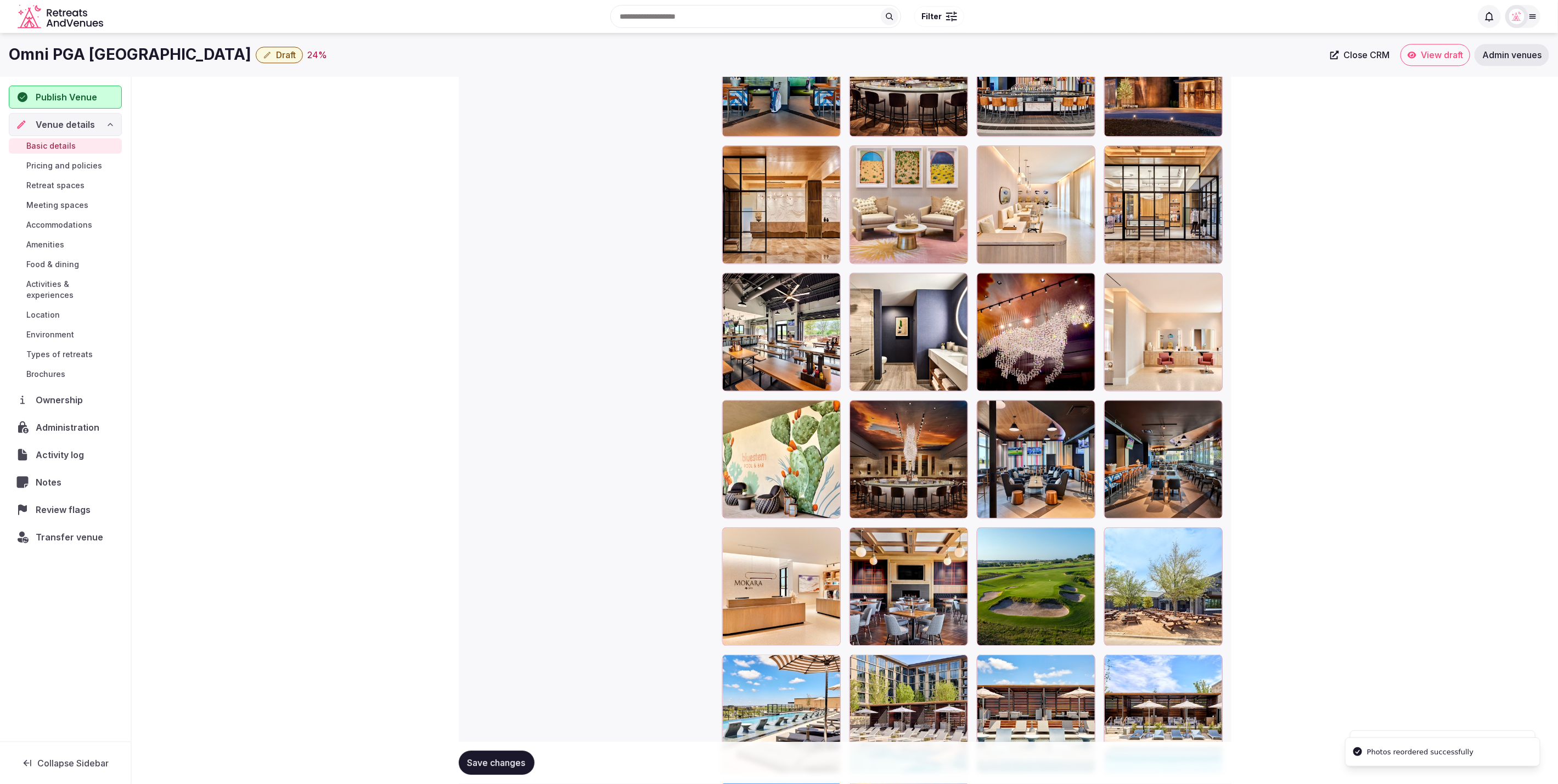
scroll to position [2112, 0]
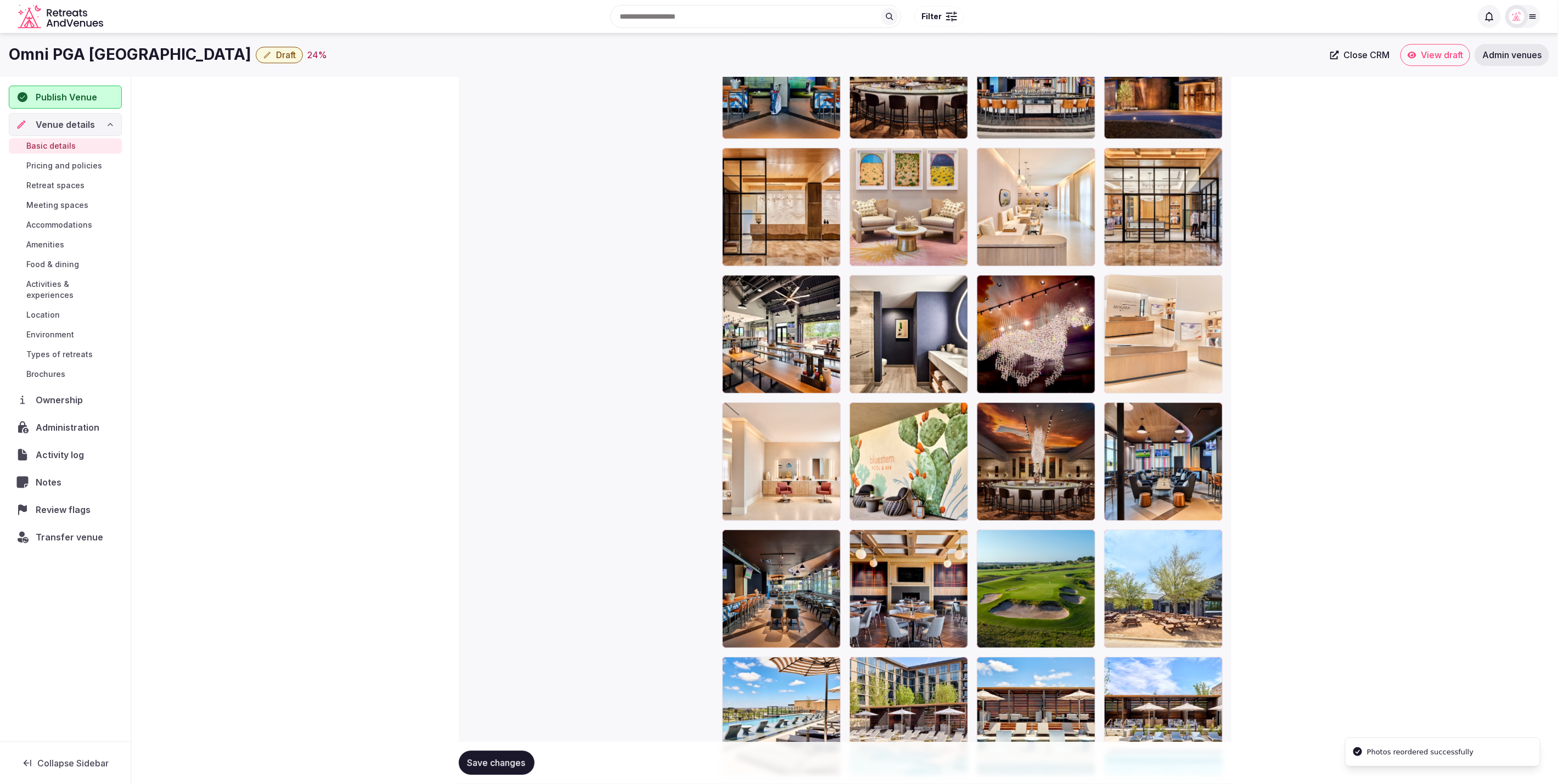
drag, startPoint x: 777, startPoint y: 605, endPoint x: 1130, endPoint y: 367, distance: 425.7
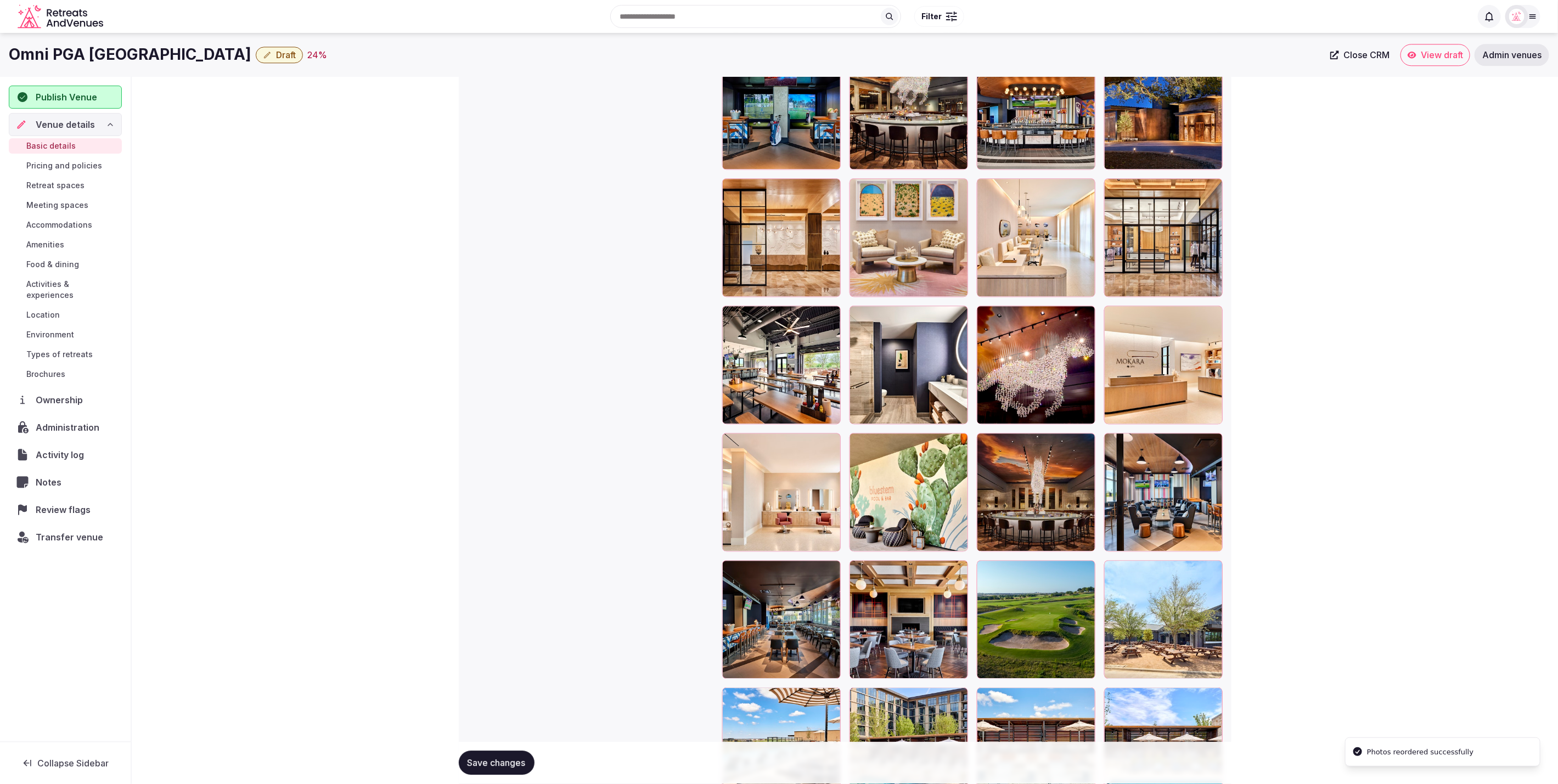
scroll to position [2080, 0]
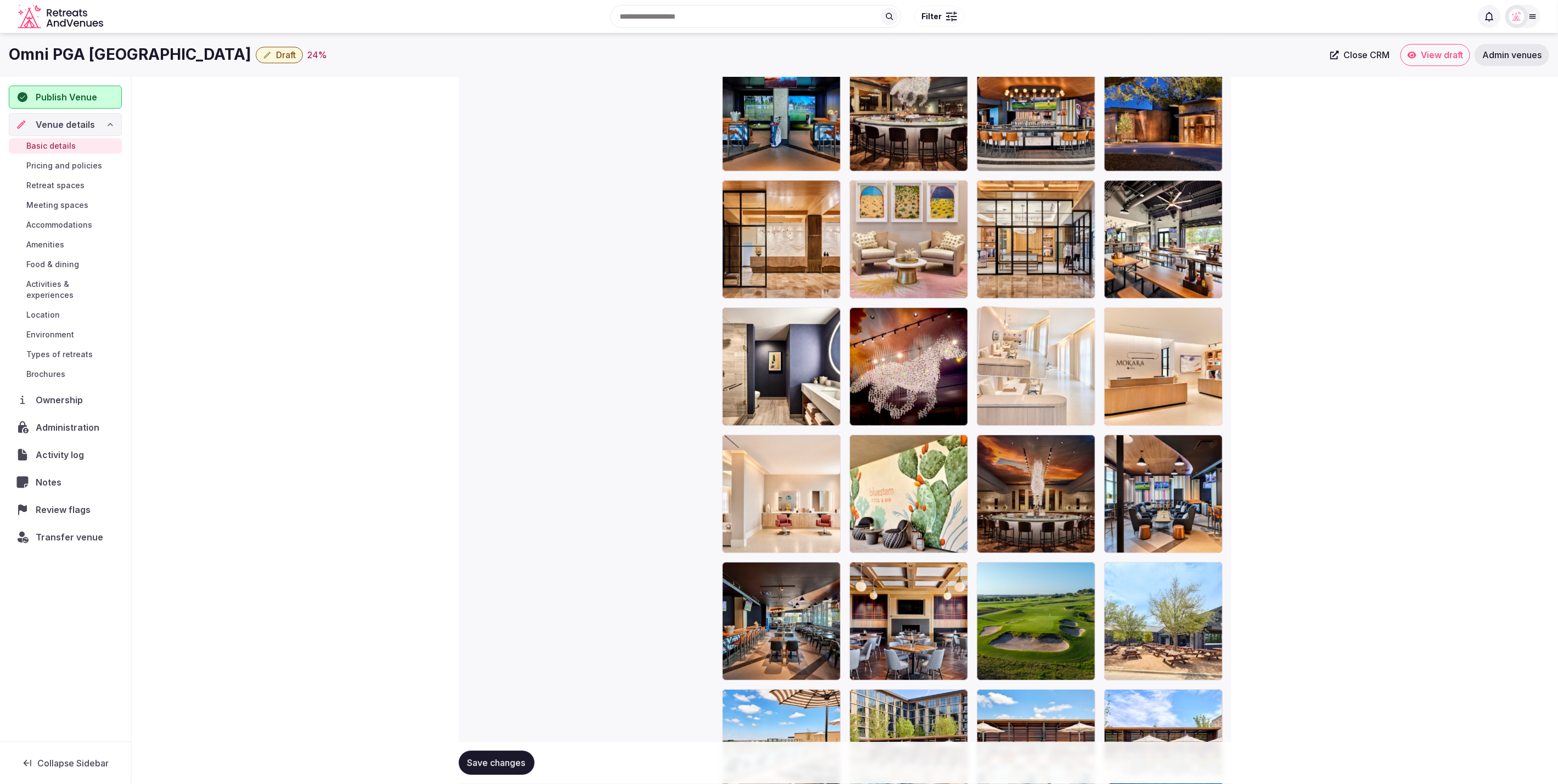
drag, startPoint x: 990, startPoint y: 225, endPoint x: 1016, endPoint y: 365, distance: 142.4
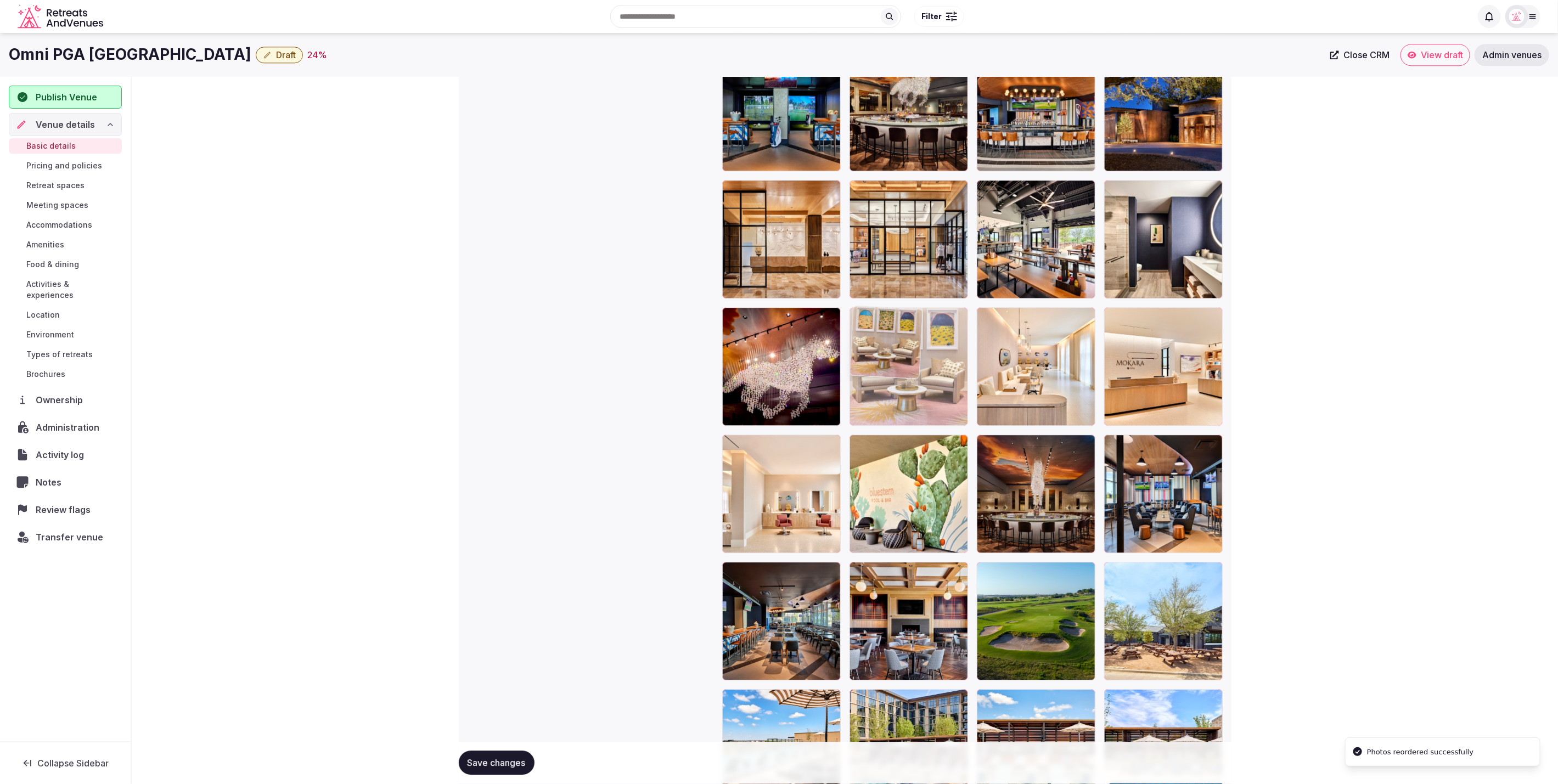
drag, startPoint x: 888, startPoint y: 253, endPoint x: 914, endPoint y: 376, distance: 125.7
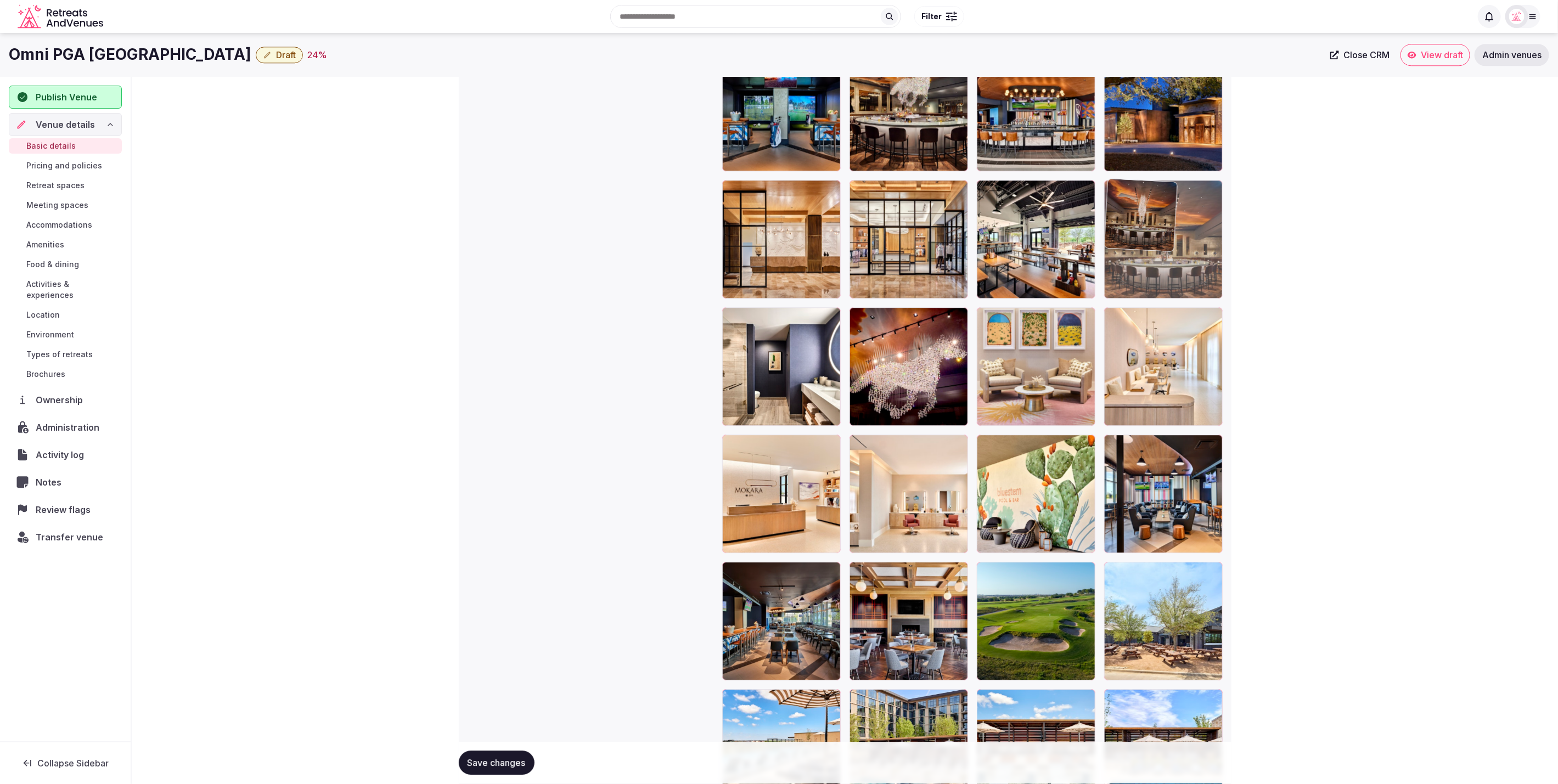
drag, startPoint x: 1045, startPoint y: 502, endPoint x: 1149, endPoint y: 282, distance: 243.3
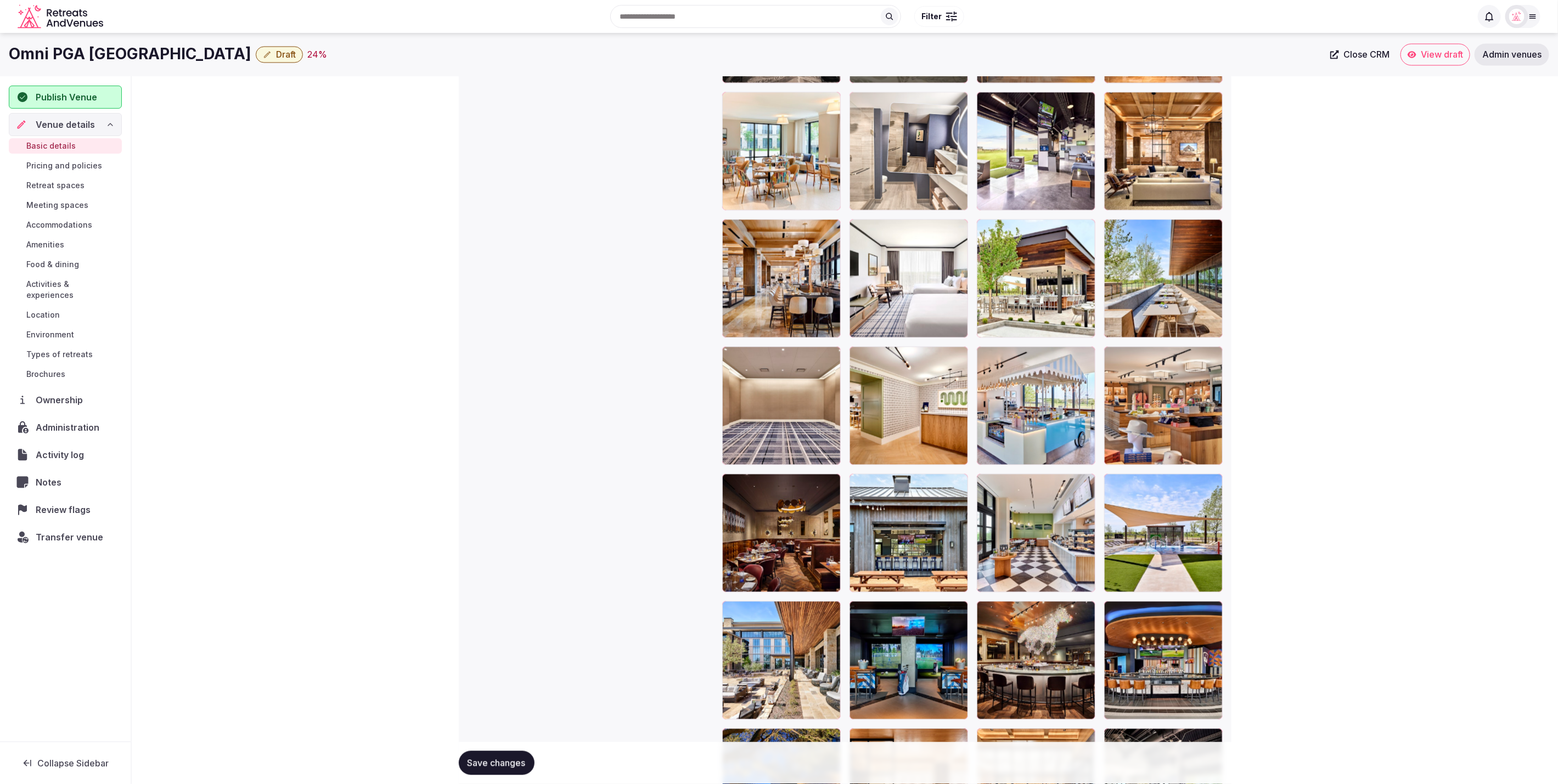
scroll to position [1526, 0]
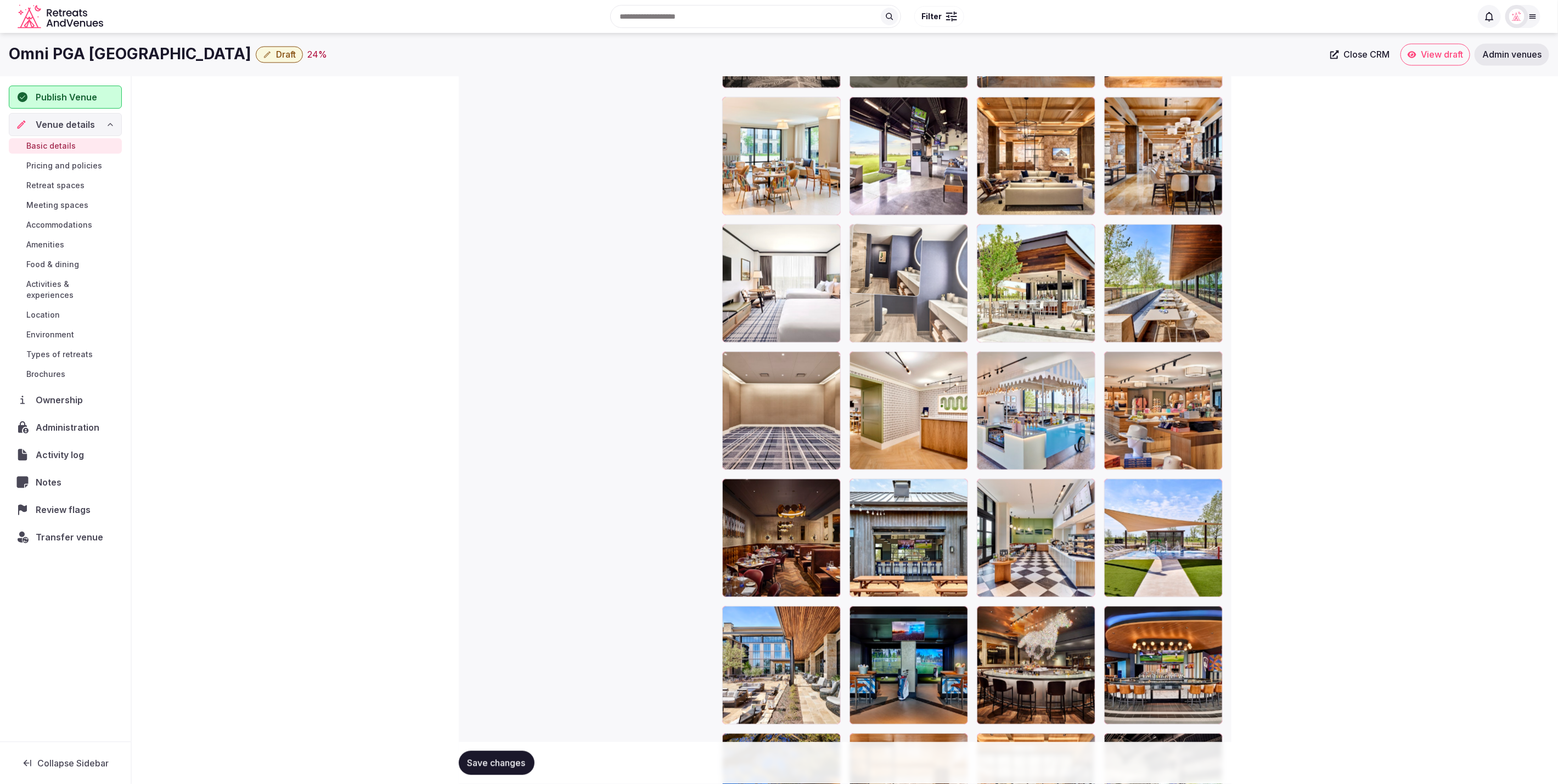
drag, startPoint x: 822, startPoint y: 586, endPoint x: 977, endPoint y: 271, distance: 351.1
click at [977, 271] on body "**********" at bounding box center [779, 22] width 1558 height 3096
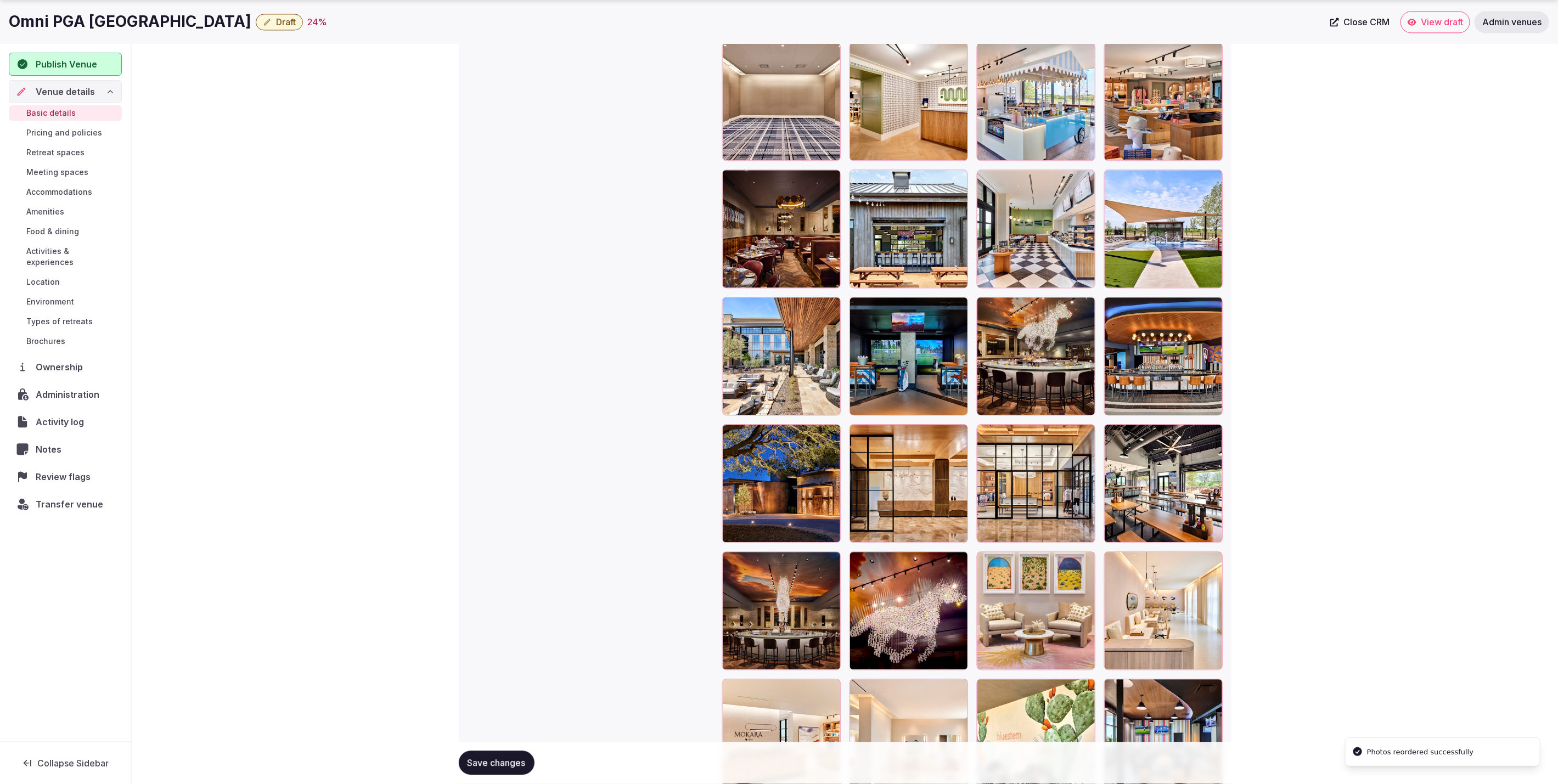
scroll to position [1844, 0]
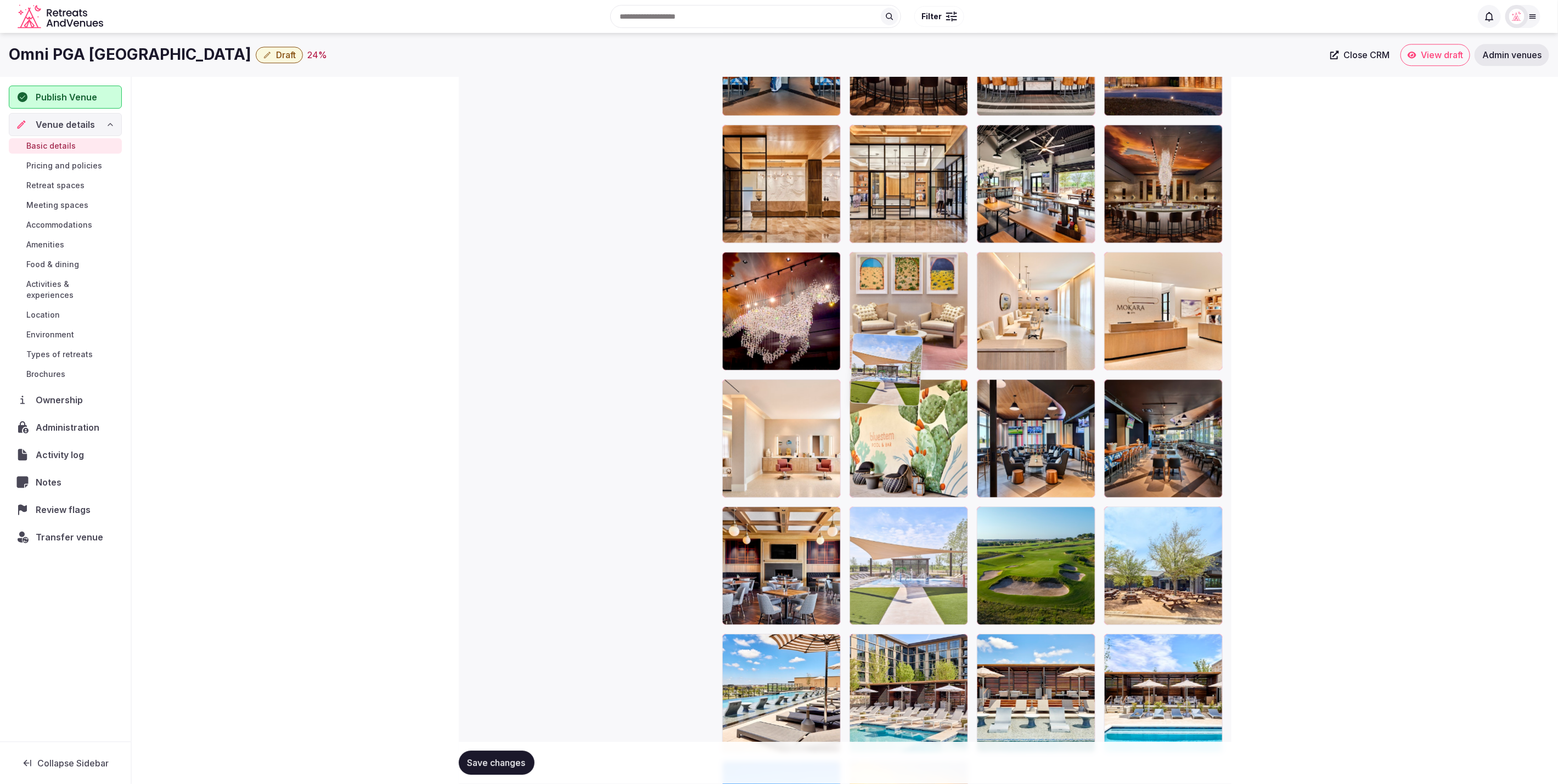
drag, startPoint x: 1147, startPoint y: 210, endPoint x: 882, endPoint y: 582, distance: 456.7
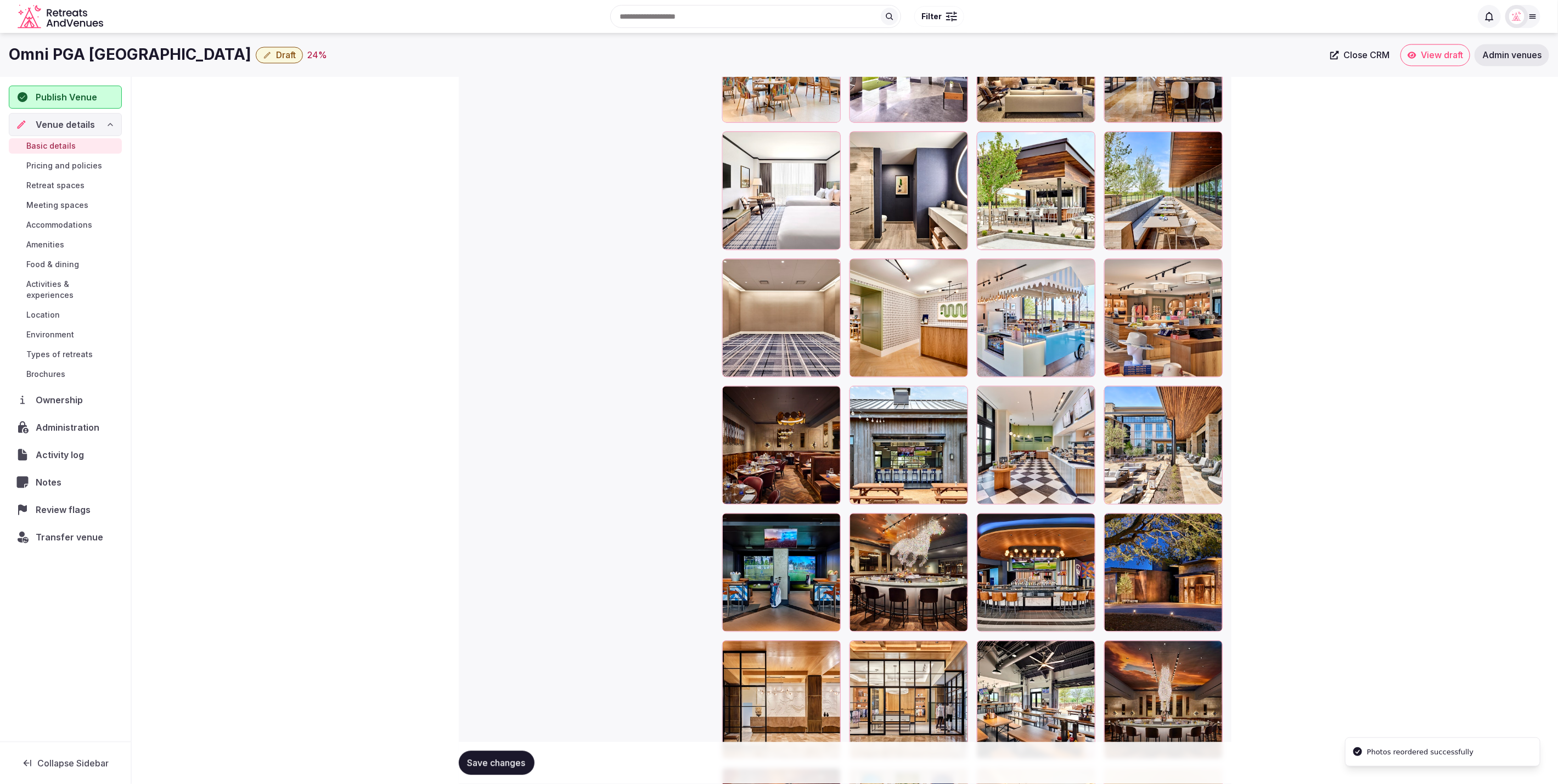
scroll to position [1587, 0]
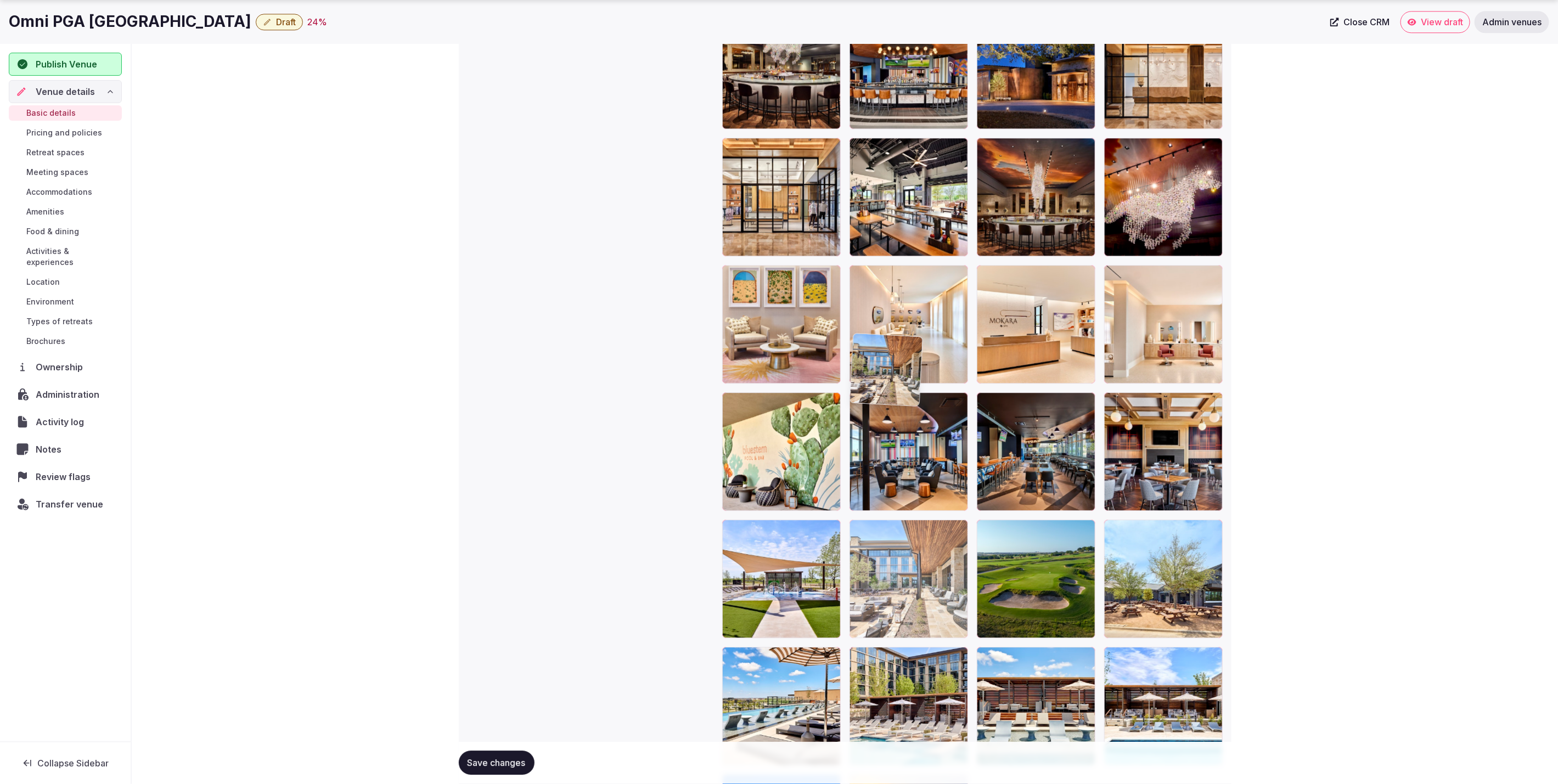
drag, startPoint x: 1132, startPoint y: 483, endPoint x: 873, endPoint y: 650, distance: 308.2
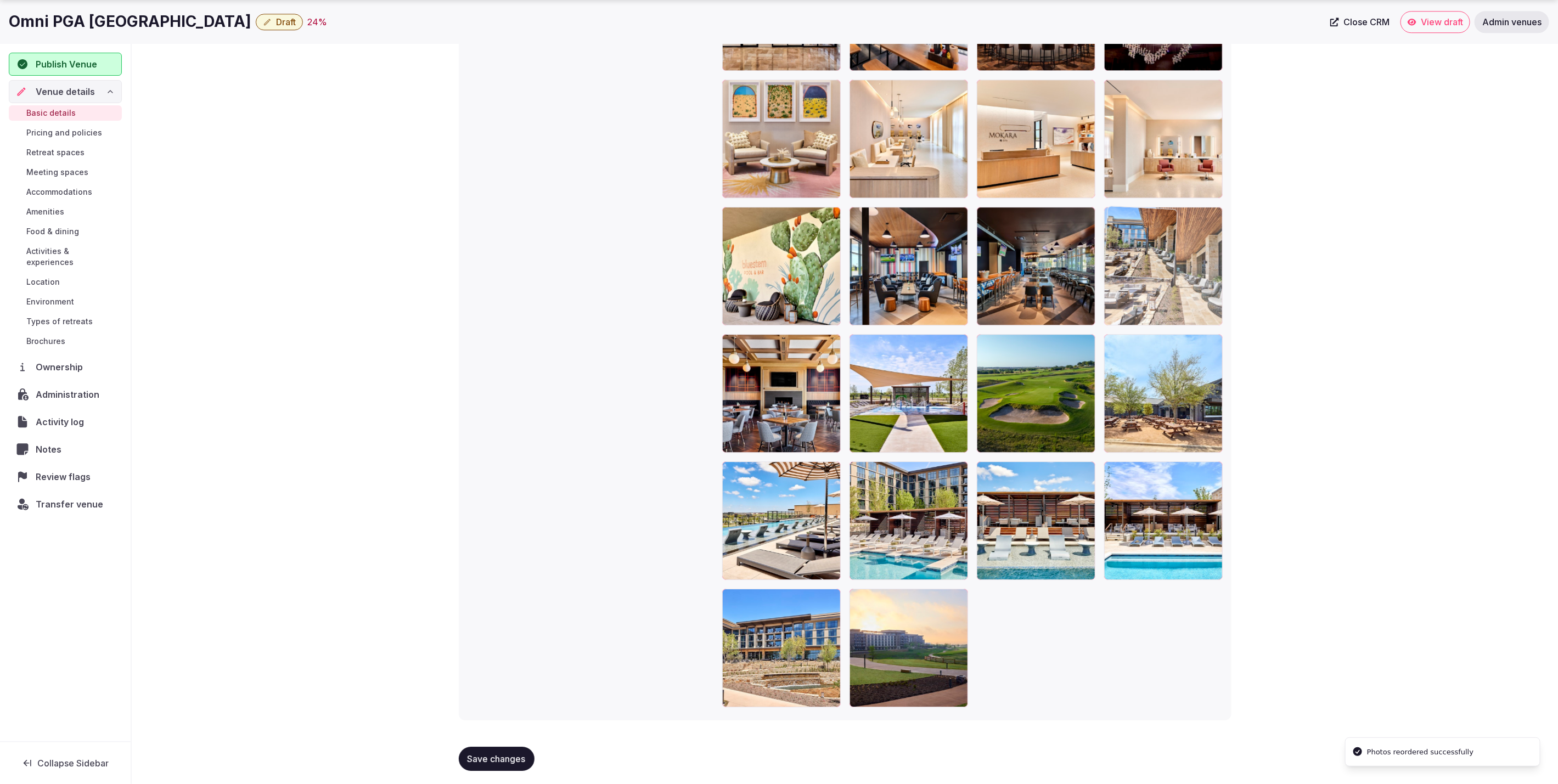
drag, startPoint x: 1016, startPoint y: 373, endPoint x: 1170, endPoint y: 314, distance: 164.9
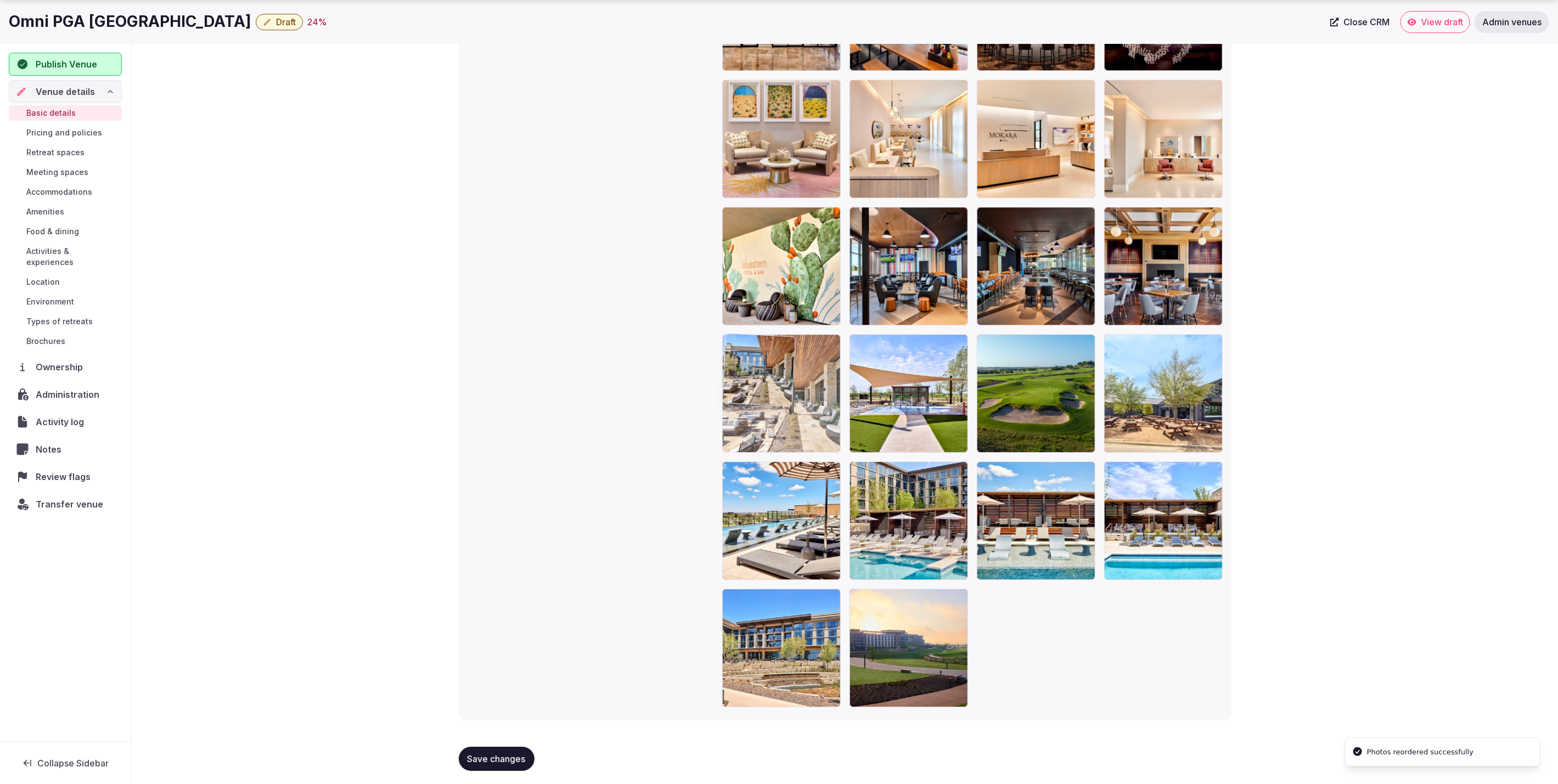
drag, startPoint x: 1185, startPoint y: 274, endPoint x: 814, endPoint y: 408, distance: 394.5
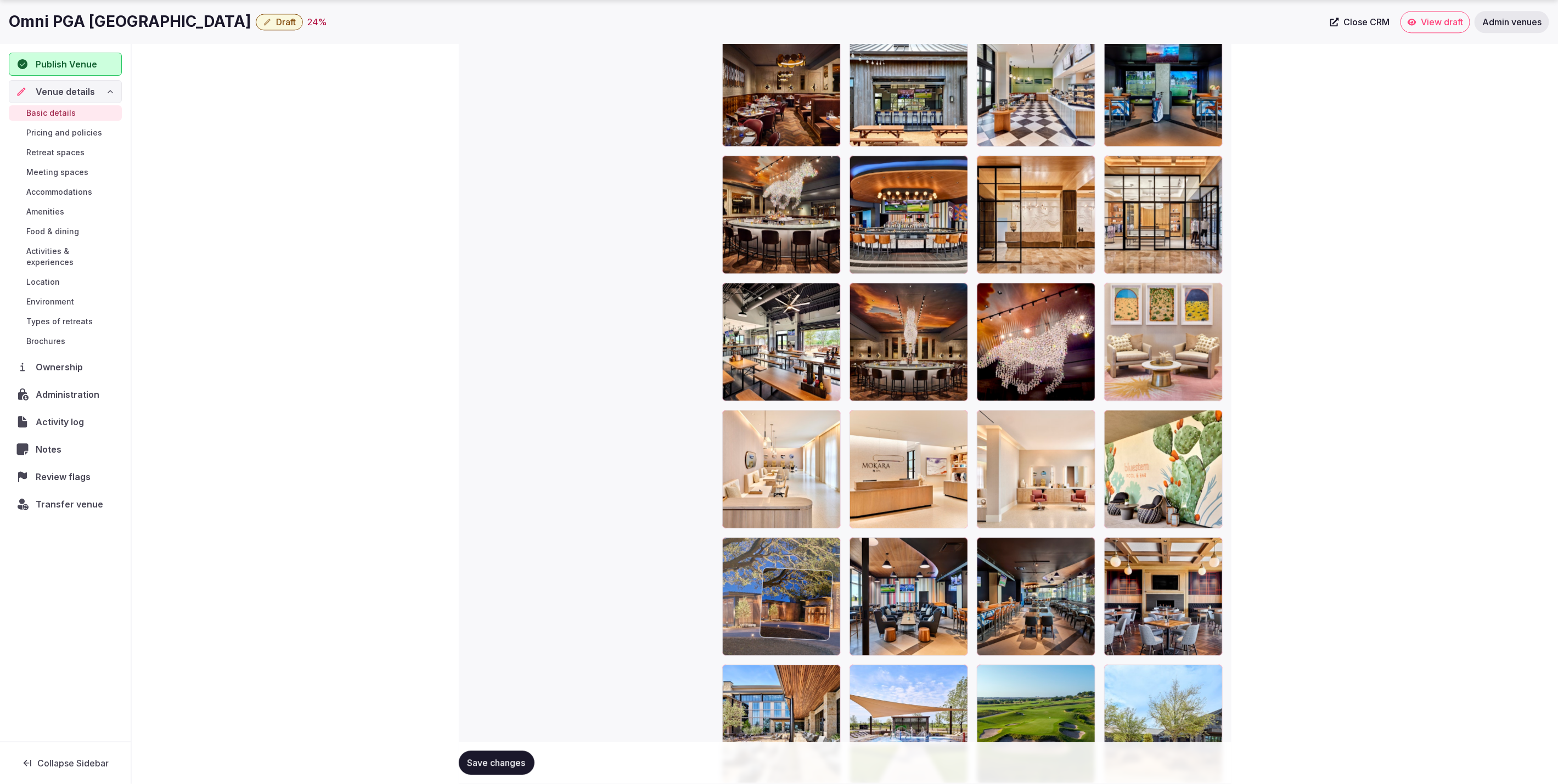
scroll to position [2001, 0]
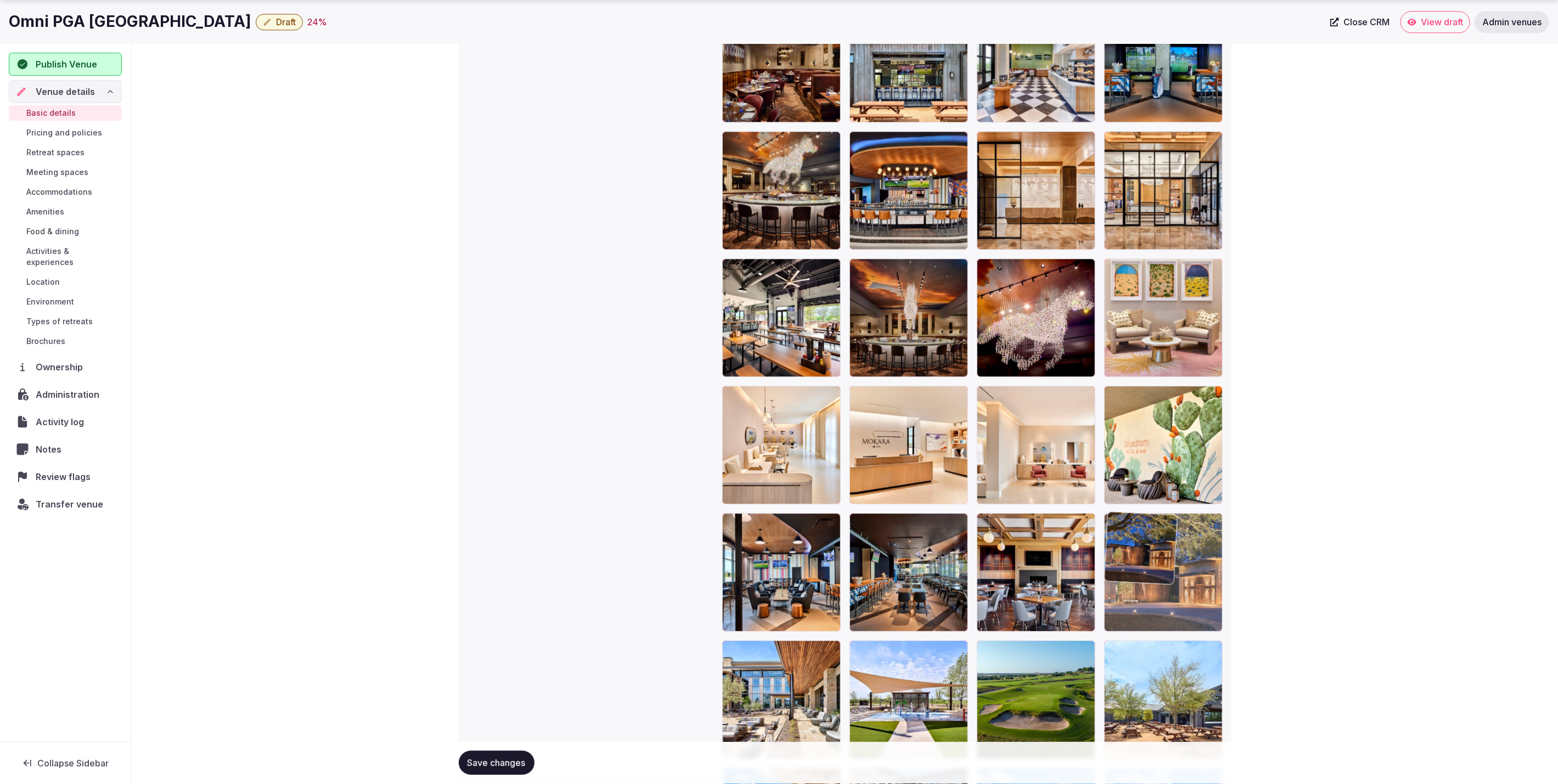
drag, startPoint x: 1029, startPoint y: 287, endPoint x: 1191, endPoint y: 600, distance: 352.4
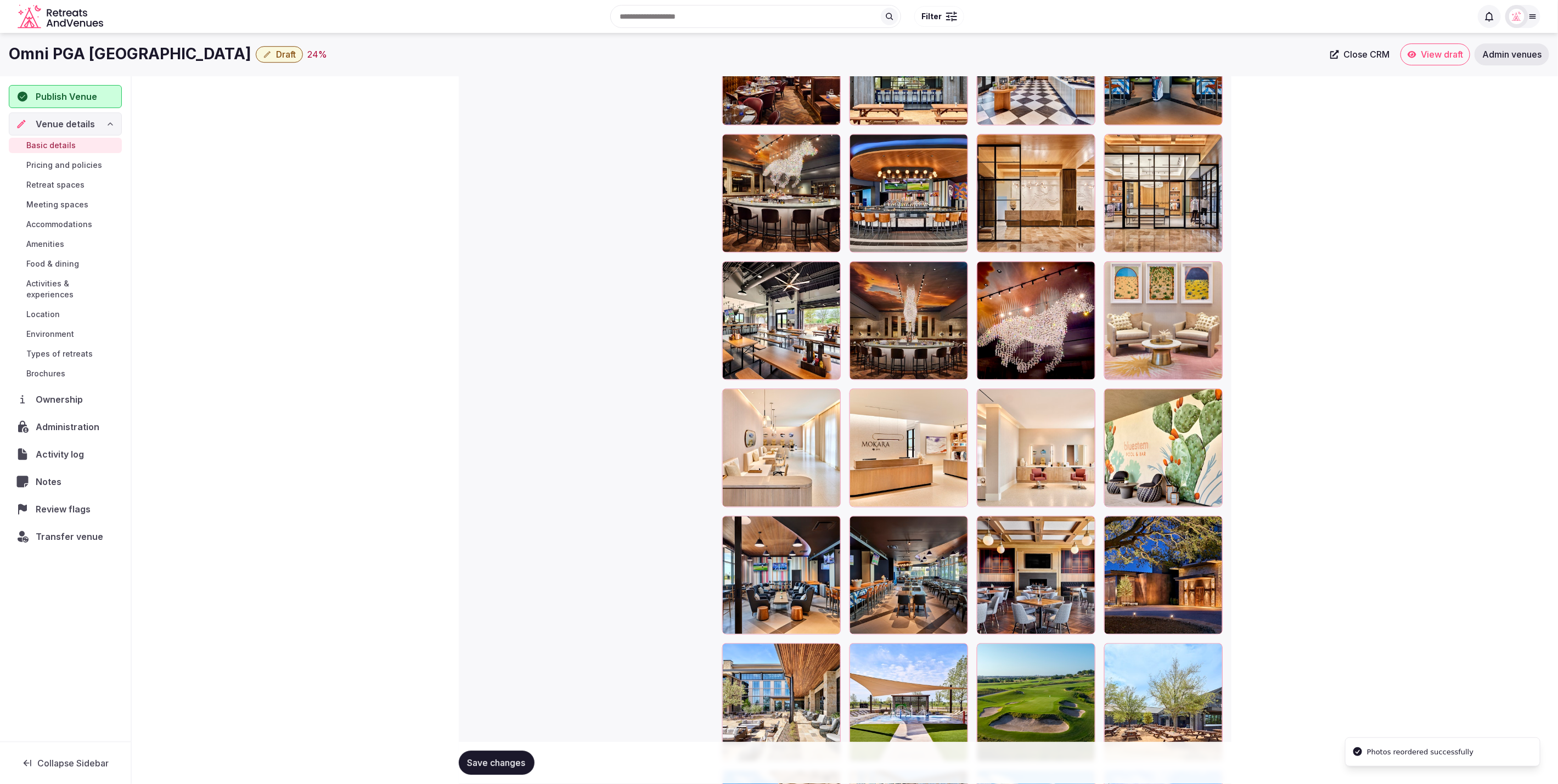
scroll to position [1990, 0]
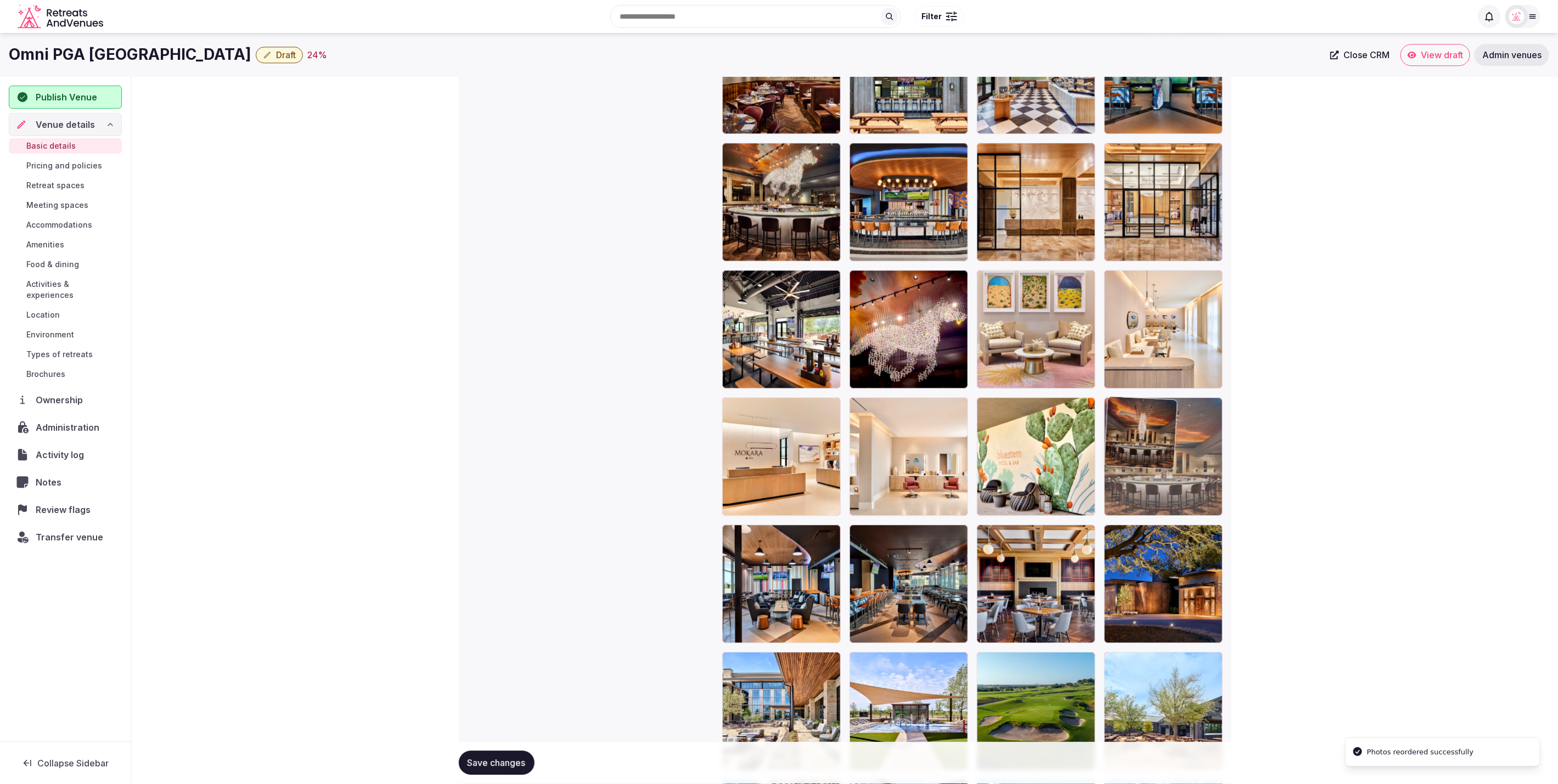
drag, startPoint x: 1010, startPoint y: 365, endPoint x: 1179, endPoint y: 498, distance: 215.1
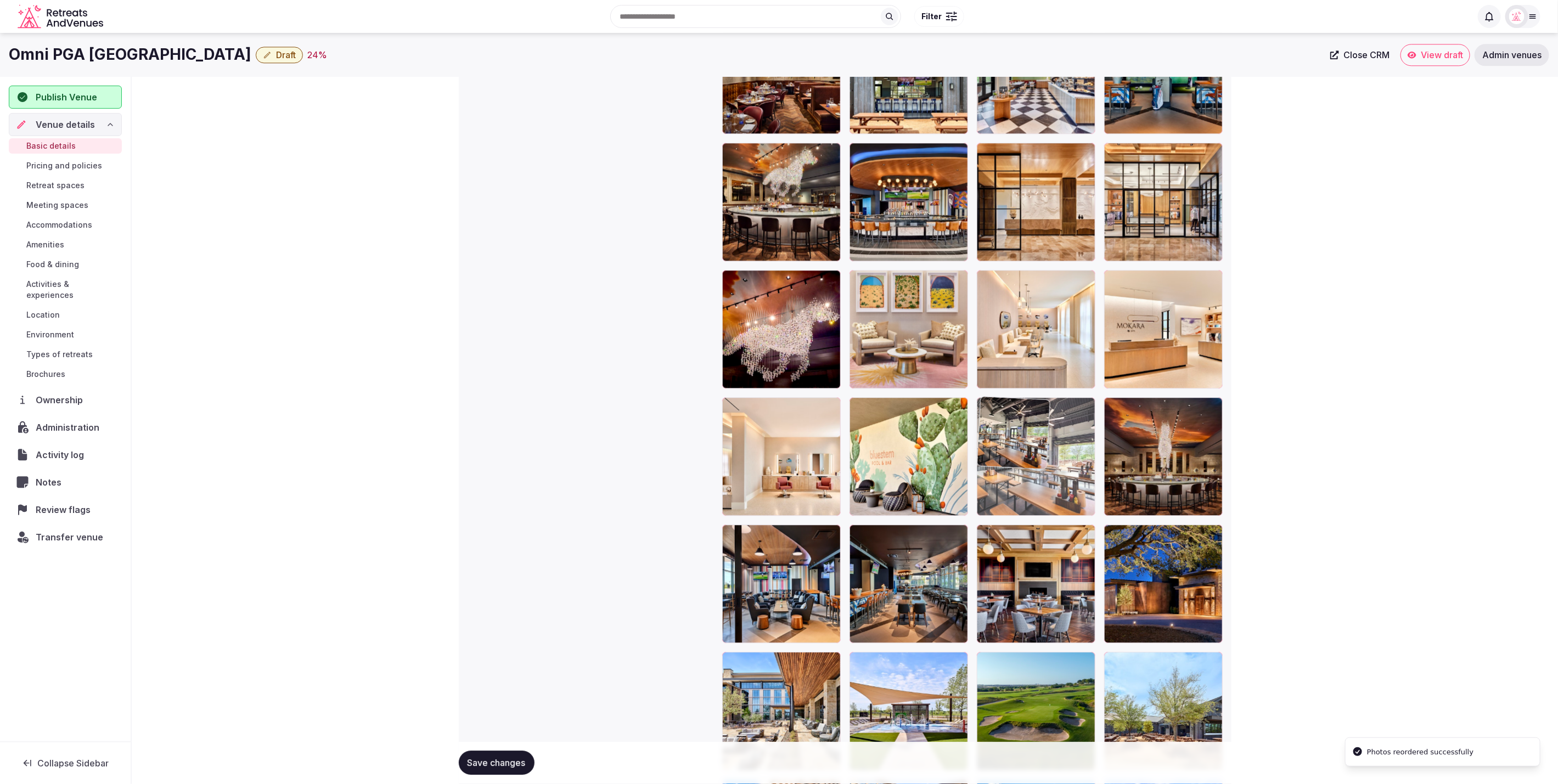
drag, startPoint x: 742, startPoint y: 347, endPoint x: 1024, endPoint y: 483, distance: 313.1
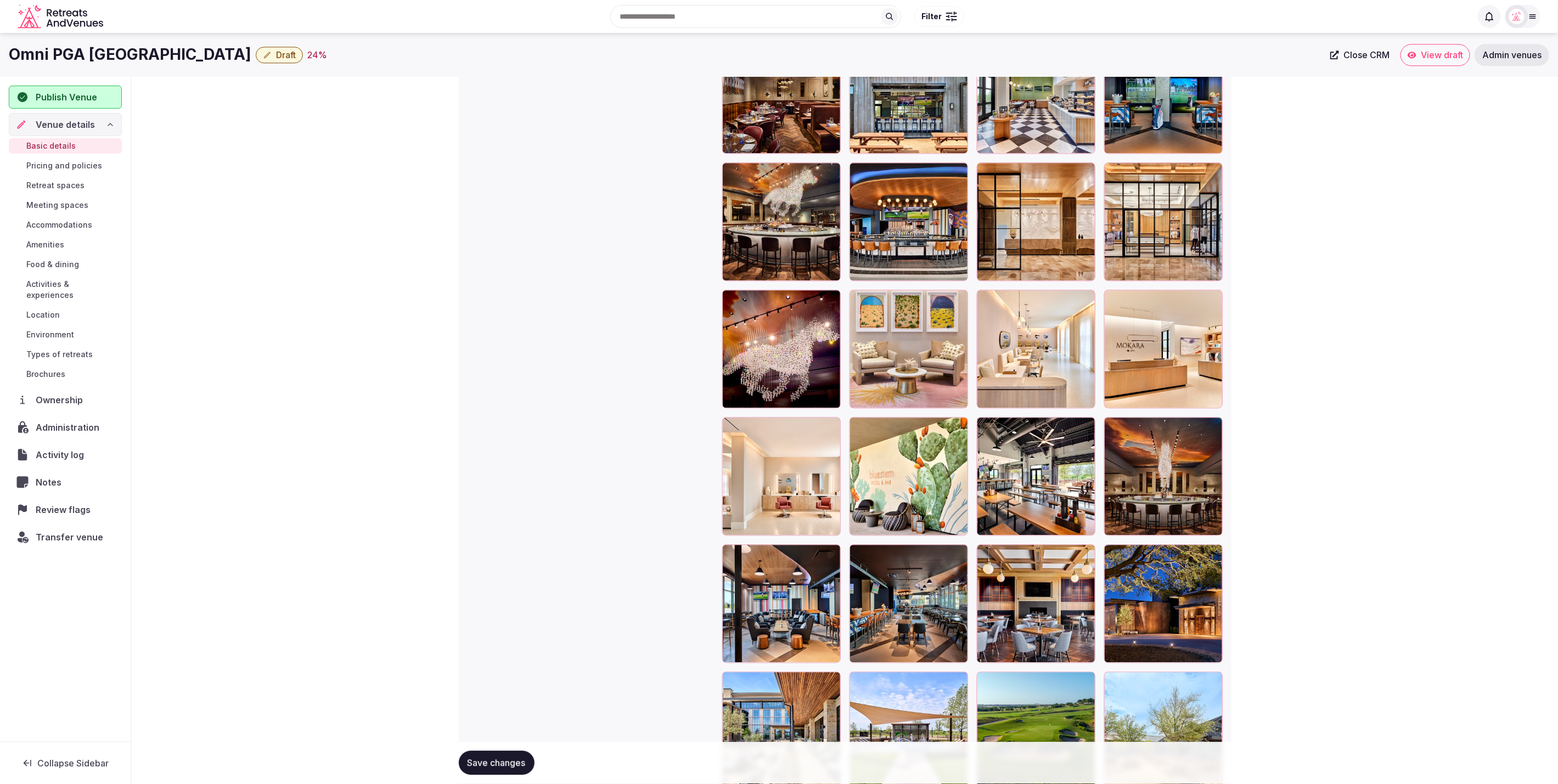
scroll to position [1964, 0]
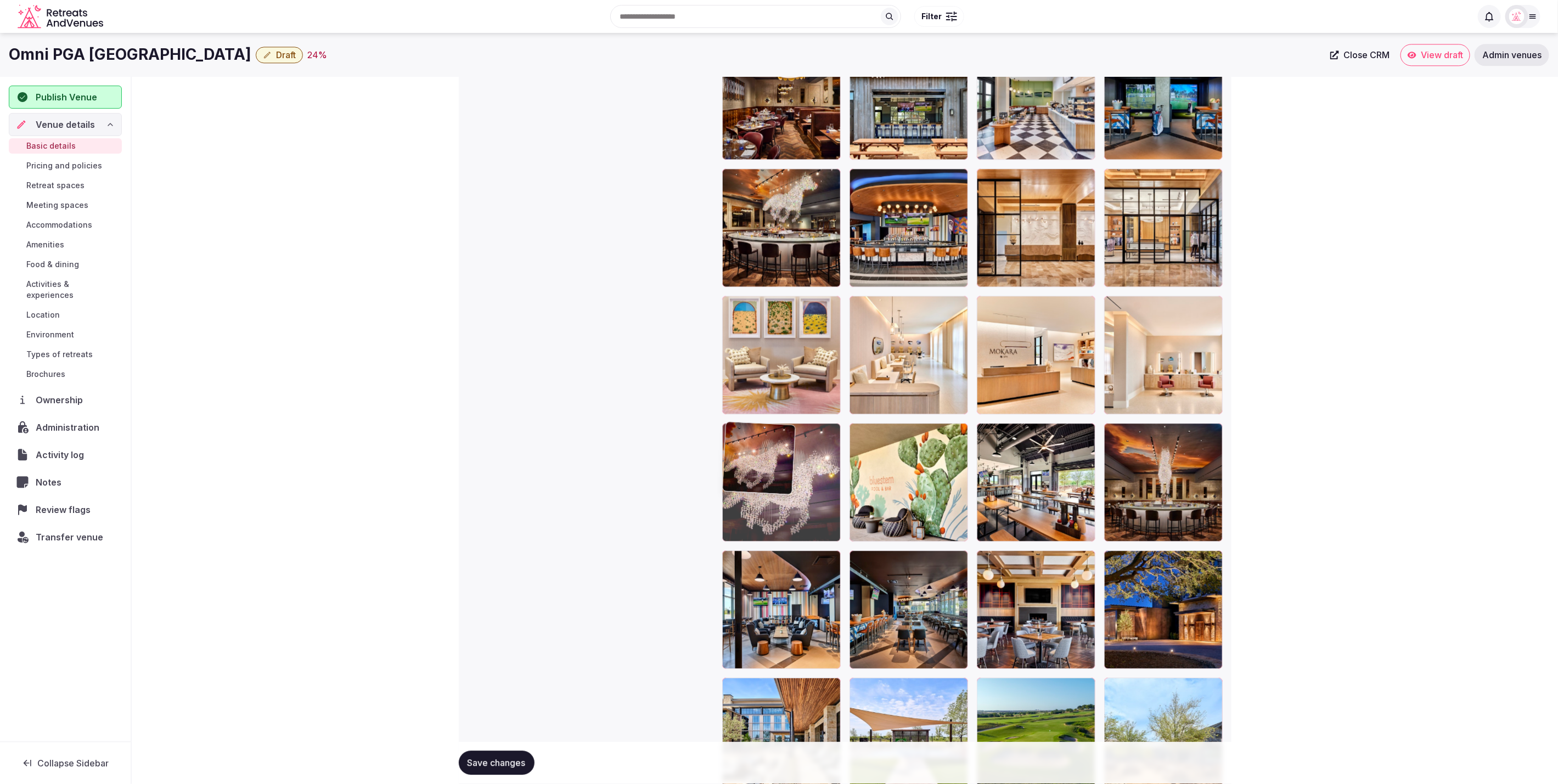
drag, startPoint x: 747, startPoint y: 337, endPoint x: 776, endPoint y: 491, distance: 156.7
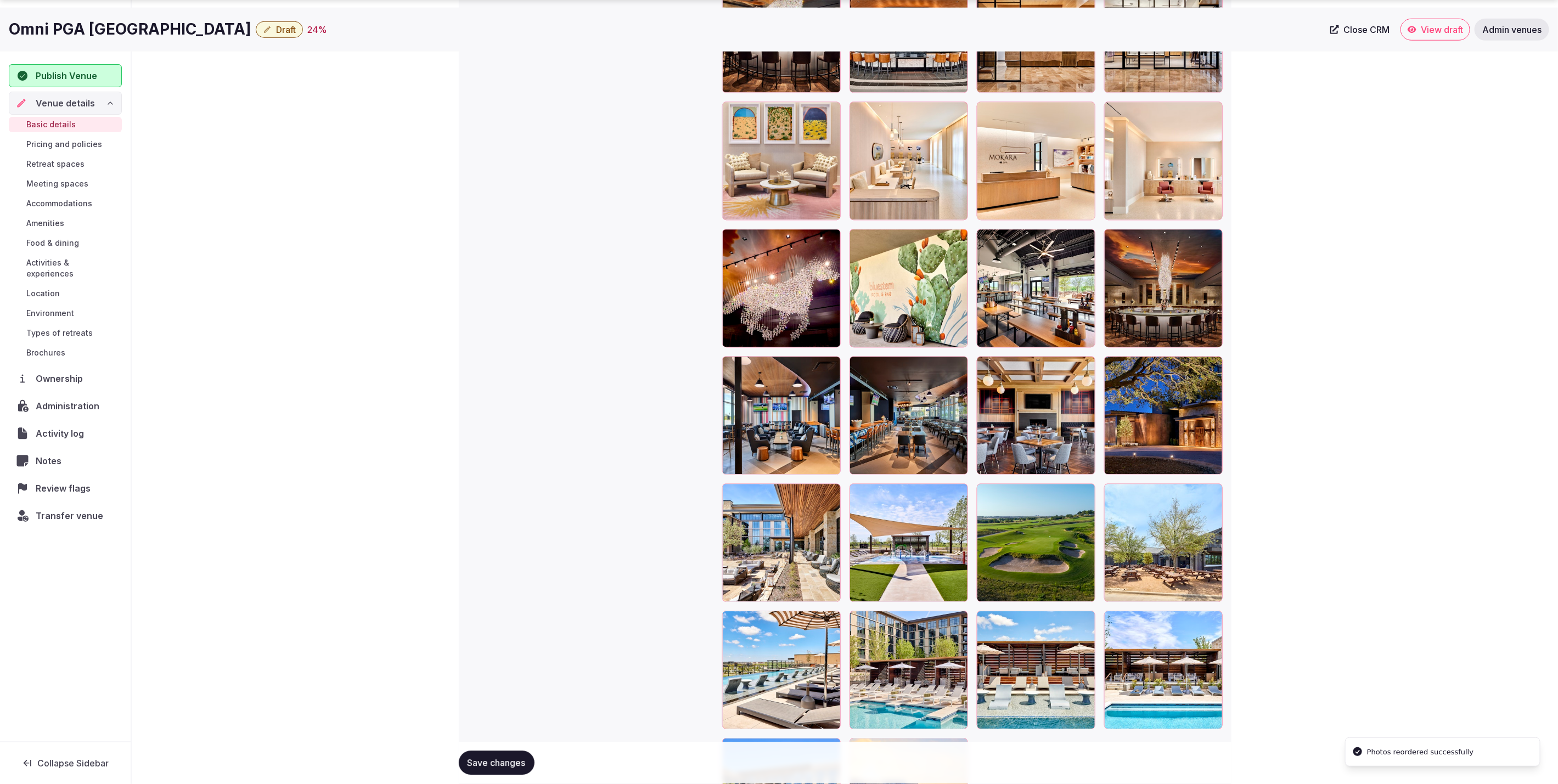
scroll to position [2227, 0]
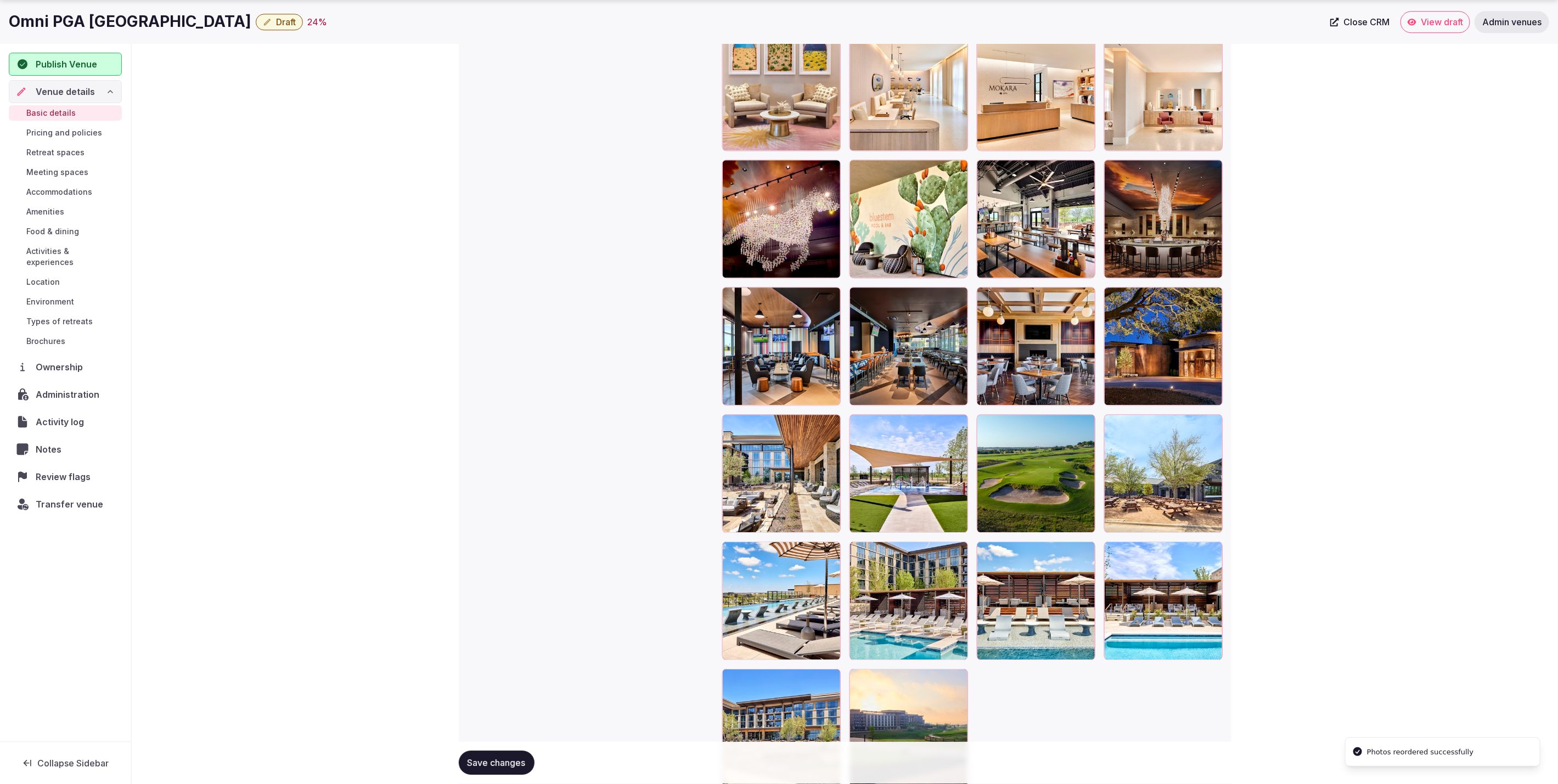
click at [492, 761] on span "Save changes" at bounding box center [497, 763] width 58 height 11
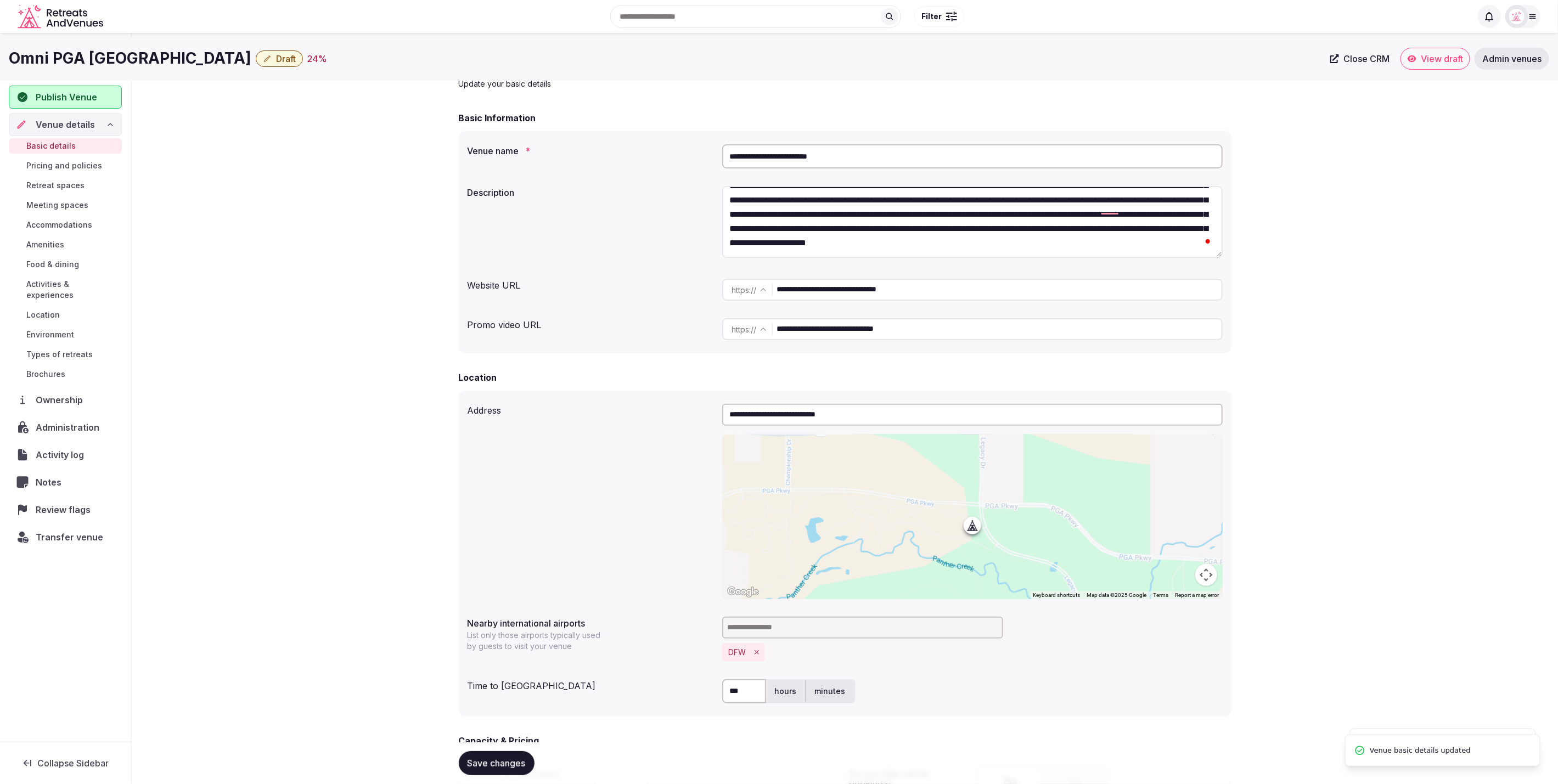
scroll to position [0, 0]
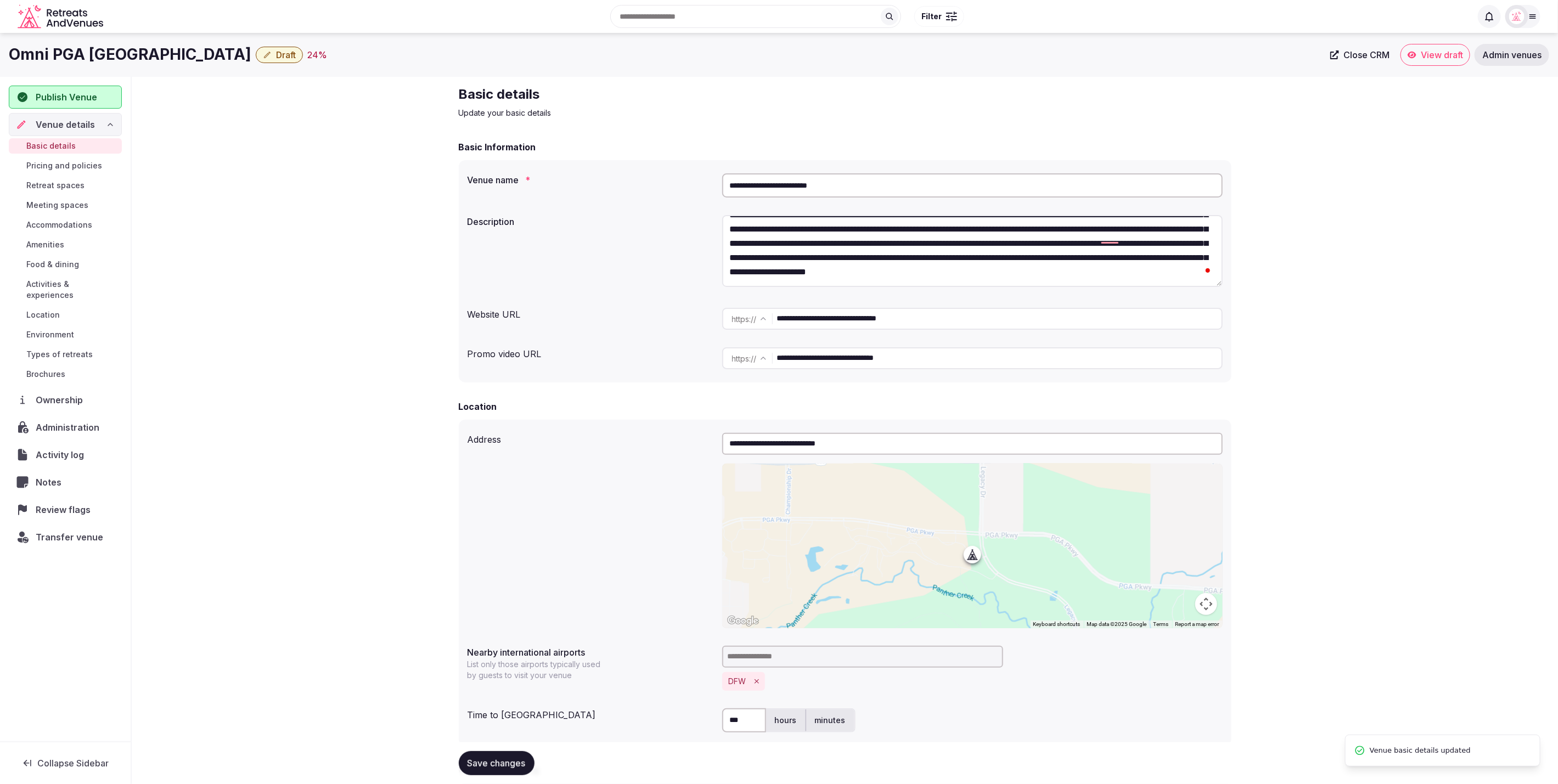
click at [276, 55] on span "Draft" at bounding box center [286, 55] width 20 height 11
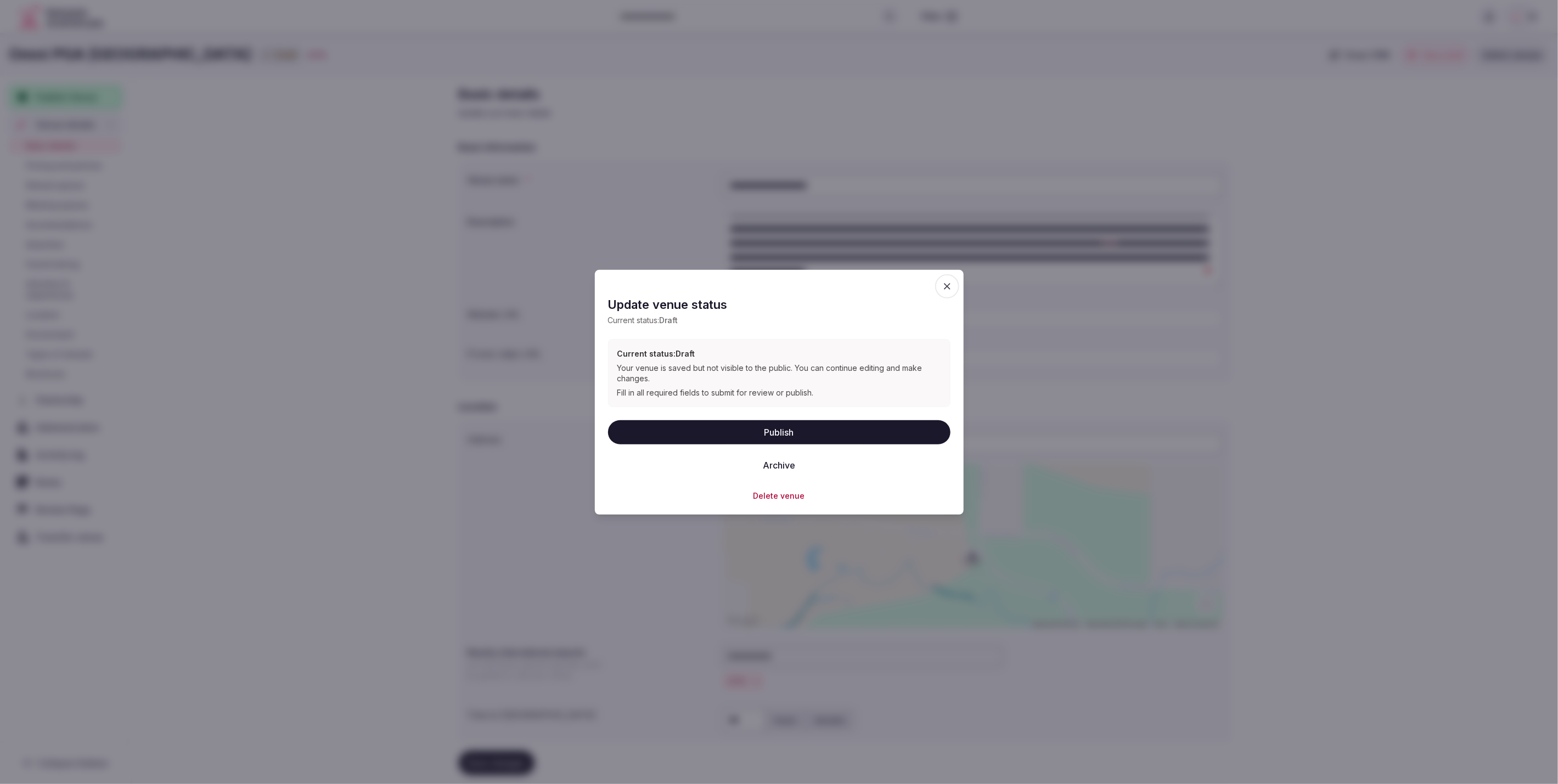
click at [790, 425] on button "Publish" at bounding box center [779, 433] width 342 height 24
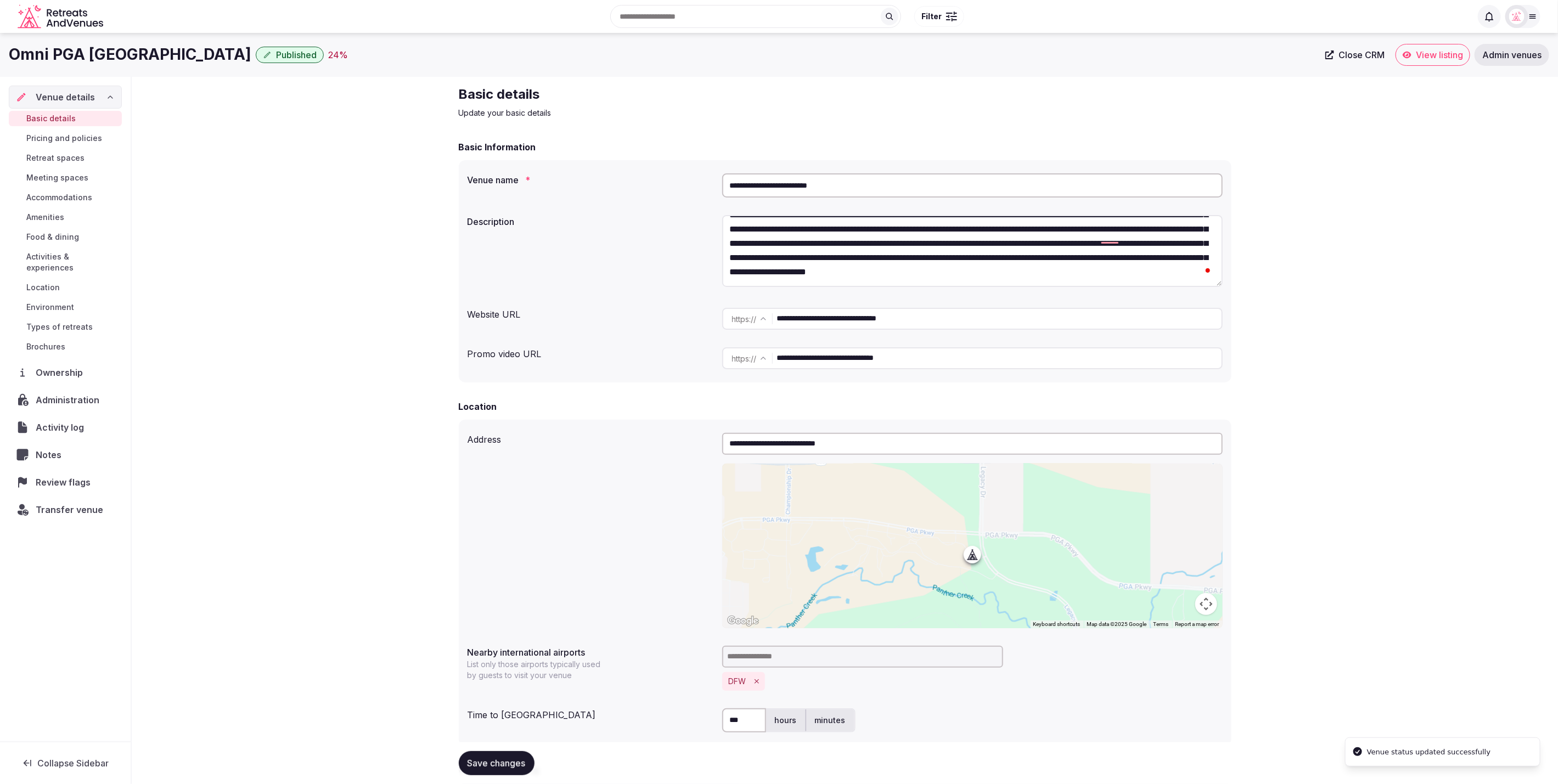
click at [52, 172] on span "Meeting spaces" at bounding box center [57, 178] width 62 height 11
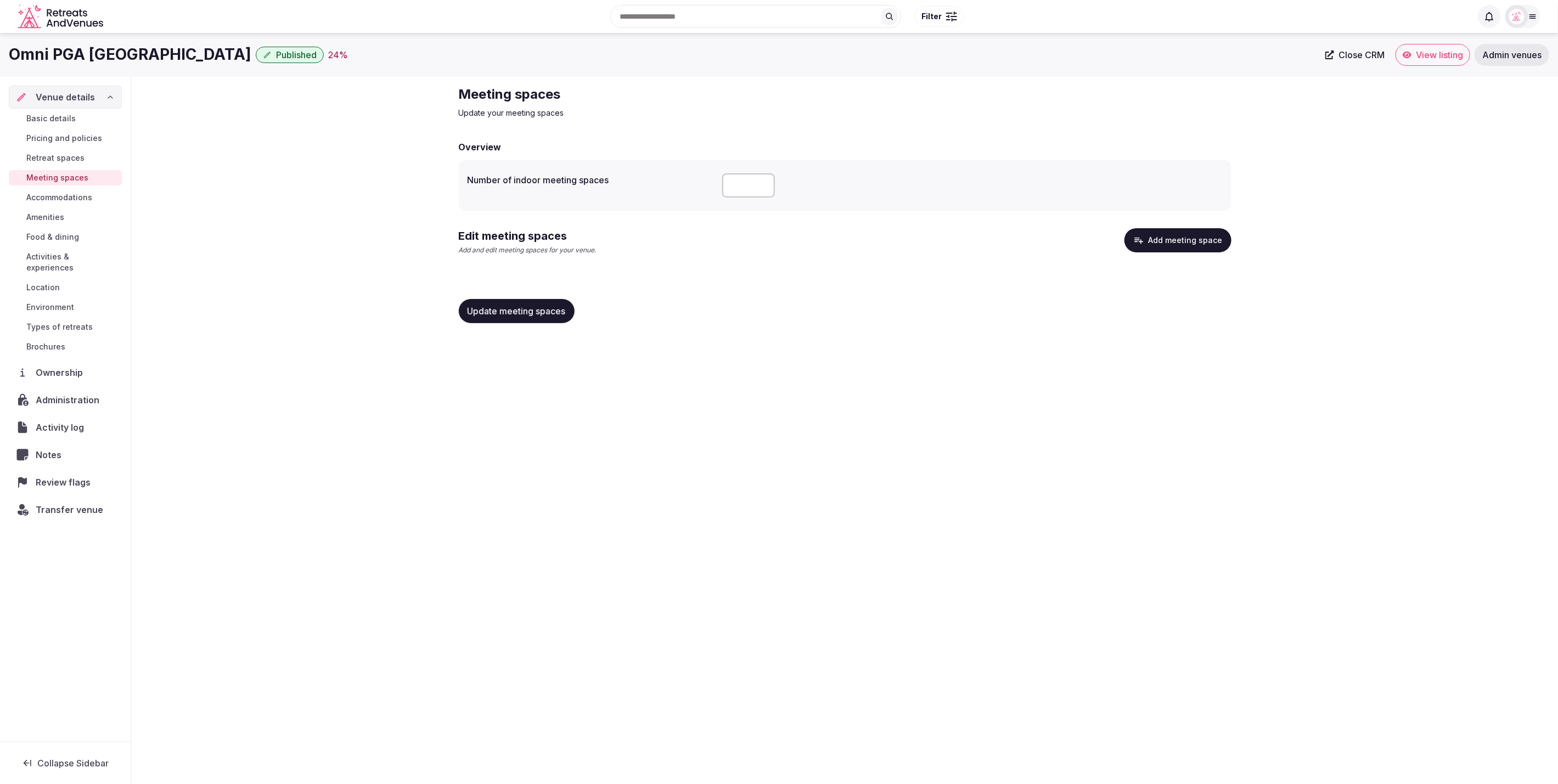
click at [954, 296] on div "Update meeting spaces" at bounding box center [845, 311] width 773 height 42
click at [294, 244] on div "Meeting spaces Update your meeting spaces Overview Number of indoor meeting spa…" at bounding box center [845, 209] width 1427 height 264
click at [1431, 57] on span "View listing" at bounding box center [1440, 55] width 47 height 11
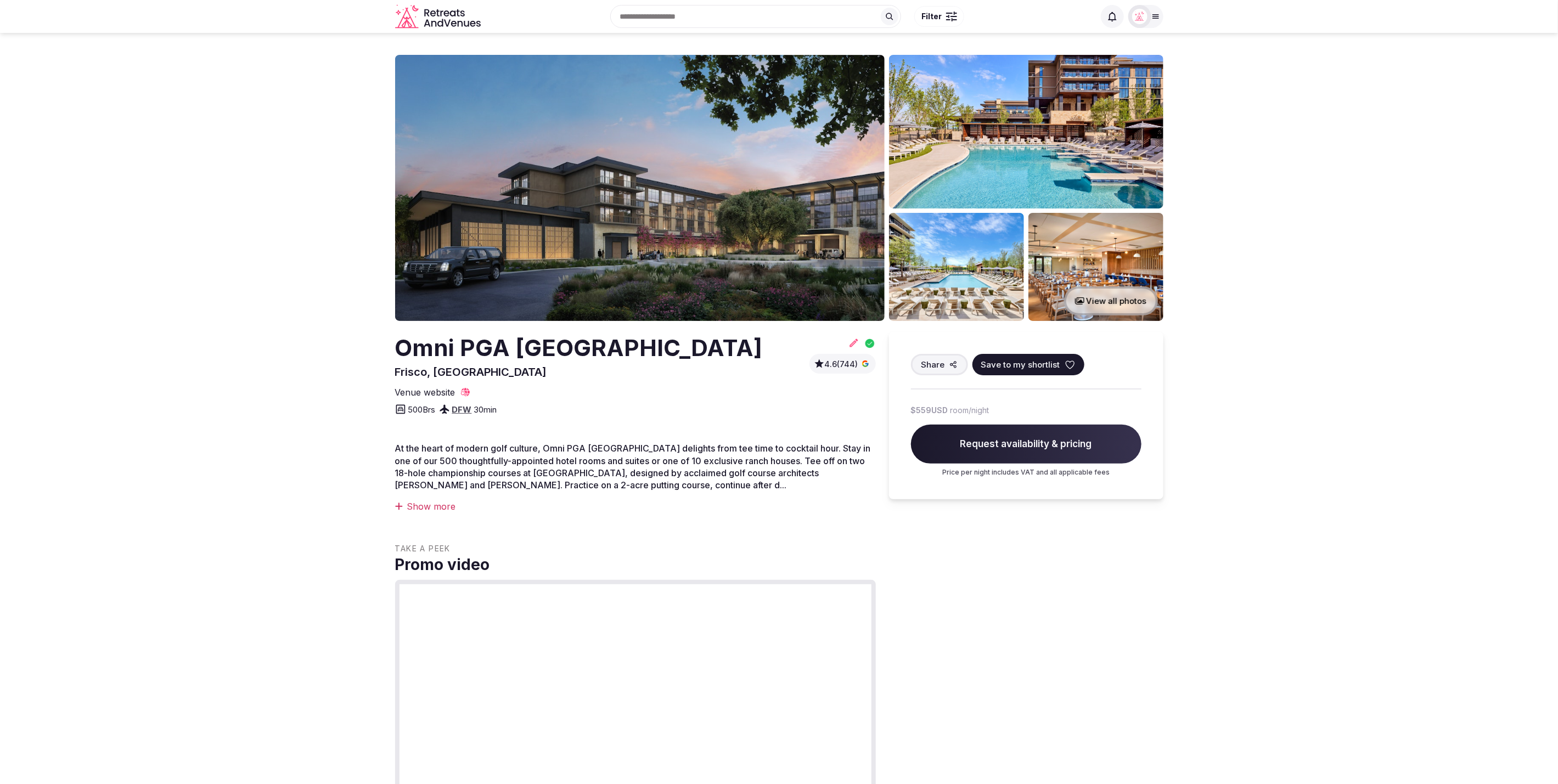
click at [1309, 82] on section "View all photos Omni PGA Frisco Resort & Spa Frisco, United States 4.6 (744) Sh…" at bounding box center [779, 692] width 1558 height 1318
click at [854, 345] on icon at bounding box center [854, 343] width 11 height 11
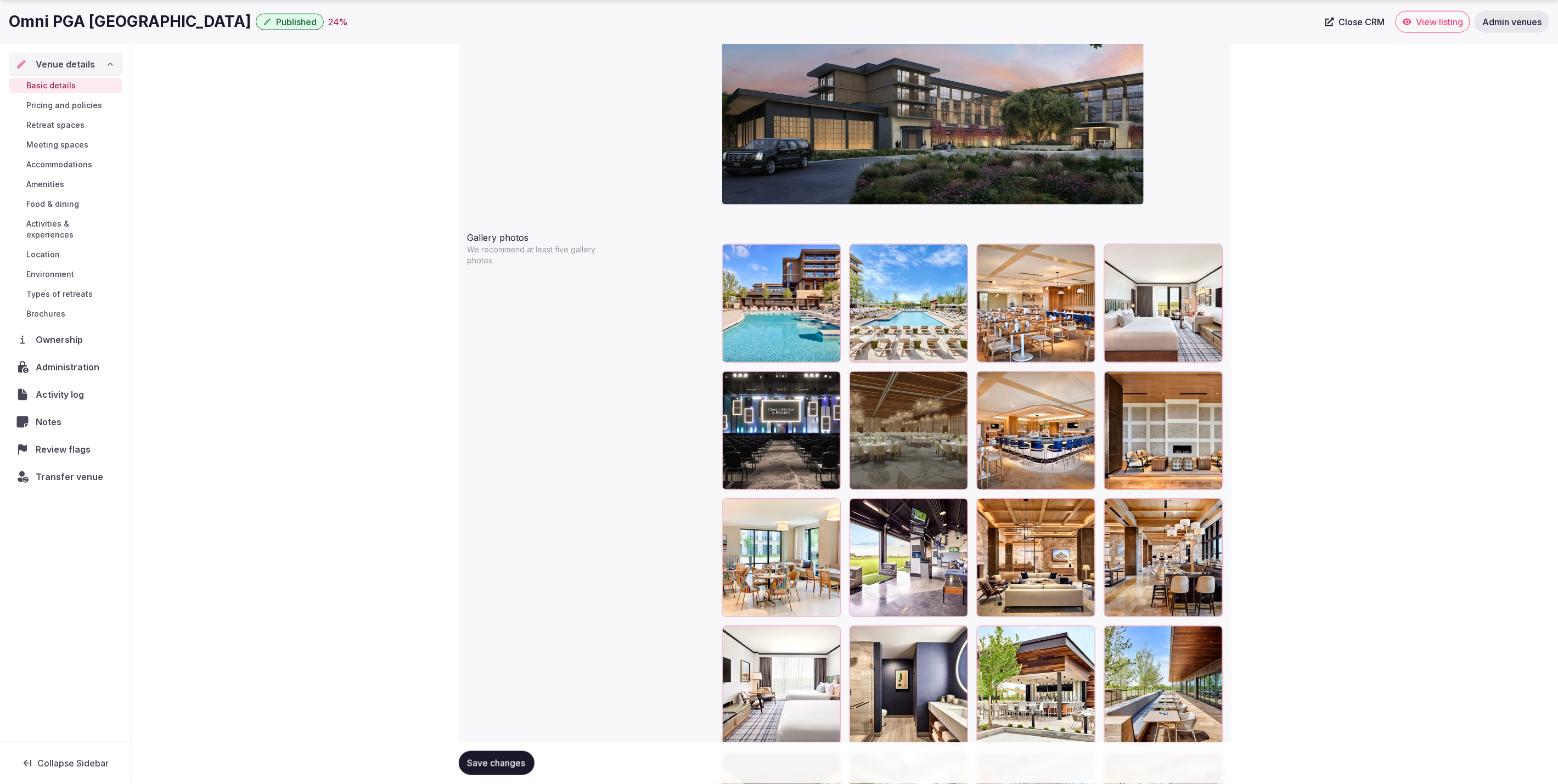
scroll to position [1134, 0]
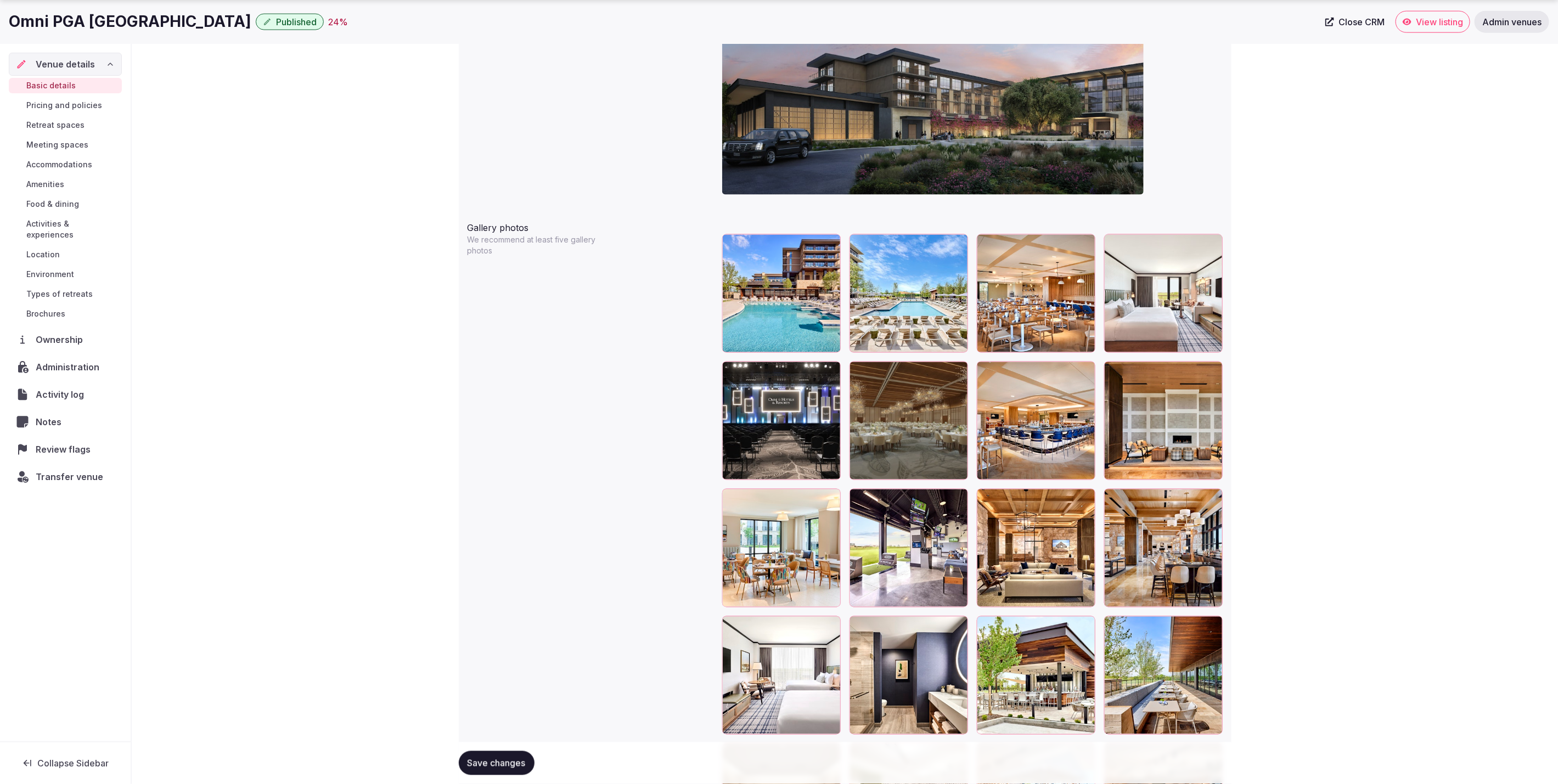
click at [55, 144] on span "Meeting spaces" at bounding box center [57, 145] width 62 height 11
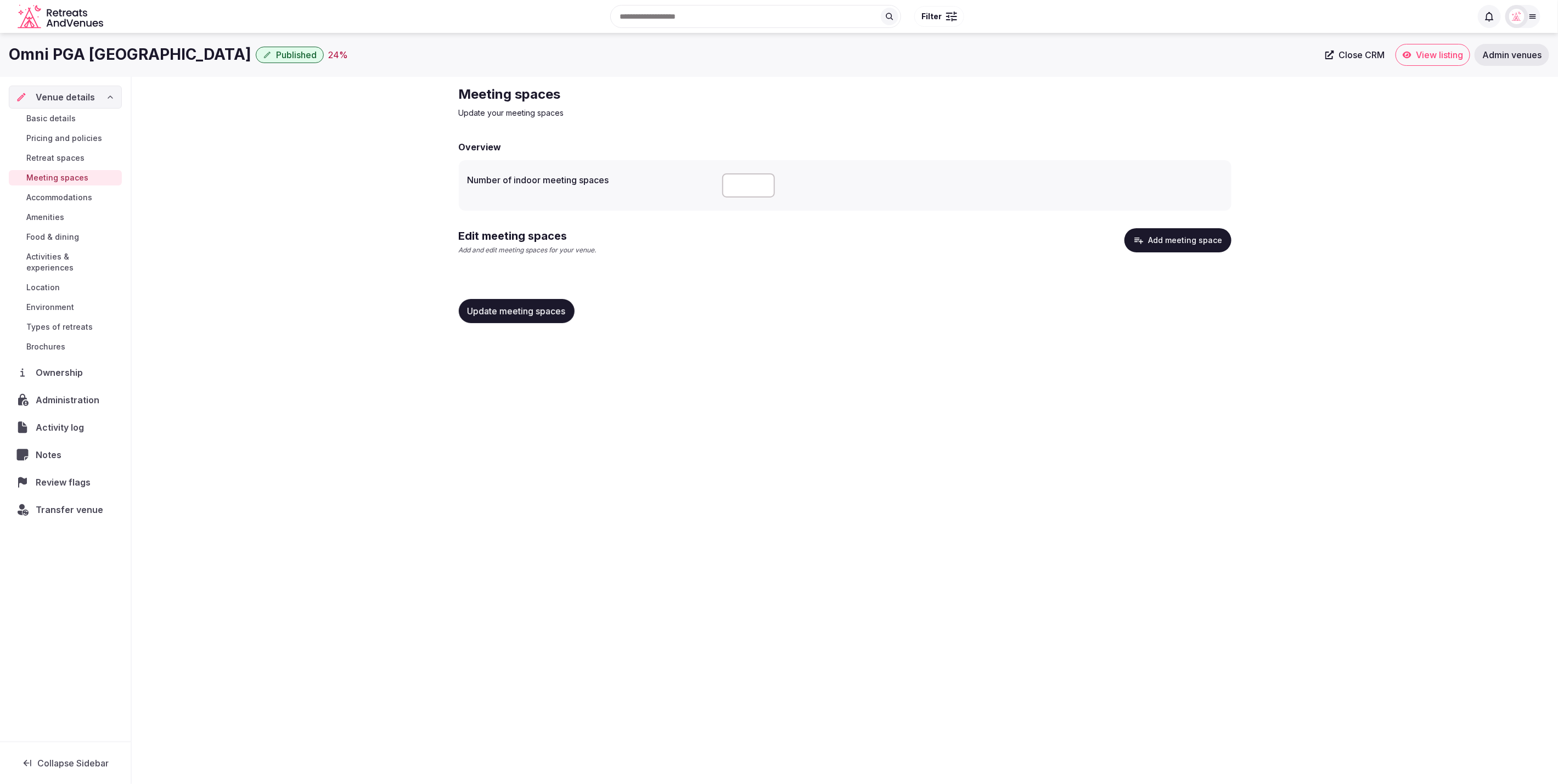
click at [738, 196] on input "number" at bounding box center [748, 185] width 53 height 24
type input "**"
click at [479, 317] on button "Update meeting spaces" at bounding box center [516, 311] width 116 height 24
click at [987, 110] on div "Meeting spaces Update your meeting spaces" at bounding box center [845, 102] width 773 height 33
click at [1170, 236] on button "Add meeting space" at bounding box center [1178, 241] width 107 height 24
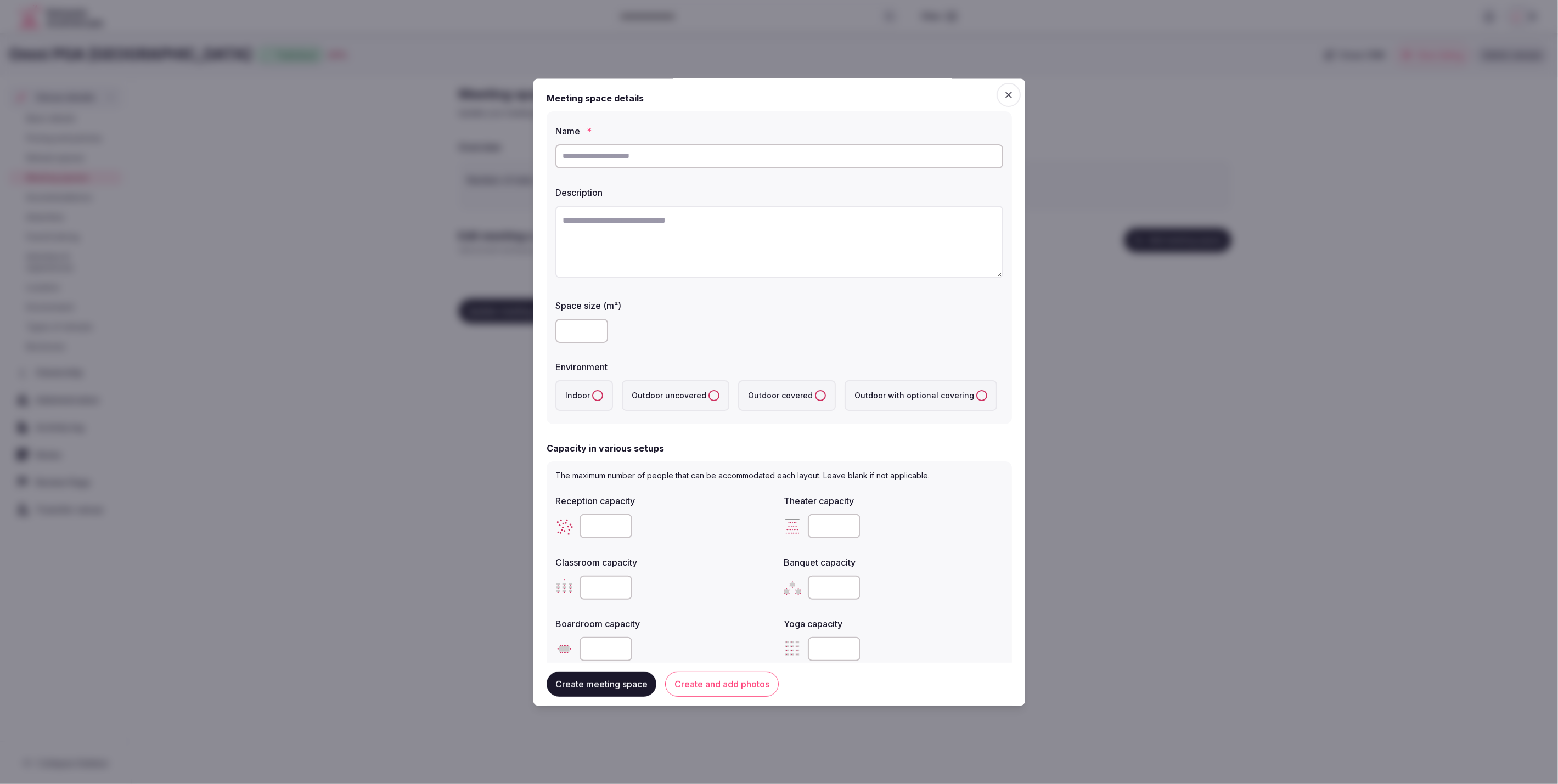
click at [688, 162] on input "text" at bounding box center [779, 156] width 448 height 24
click at [598, 156] on input "**********" at bounding box center [779, 156] width 448 height 24
type input "**********"
click at [606, 234] on textarea at bounding box center [779, 242] width 448 height 73
click at [748, 233] on textarea "To enrich screen reader interactions, please activate Accessibility in Grammarl…" at bounding box center [779, 242] width 448 height 73
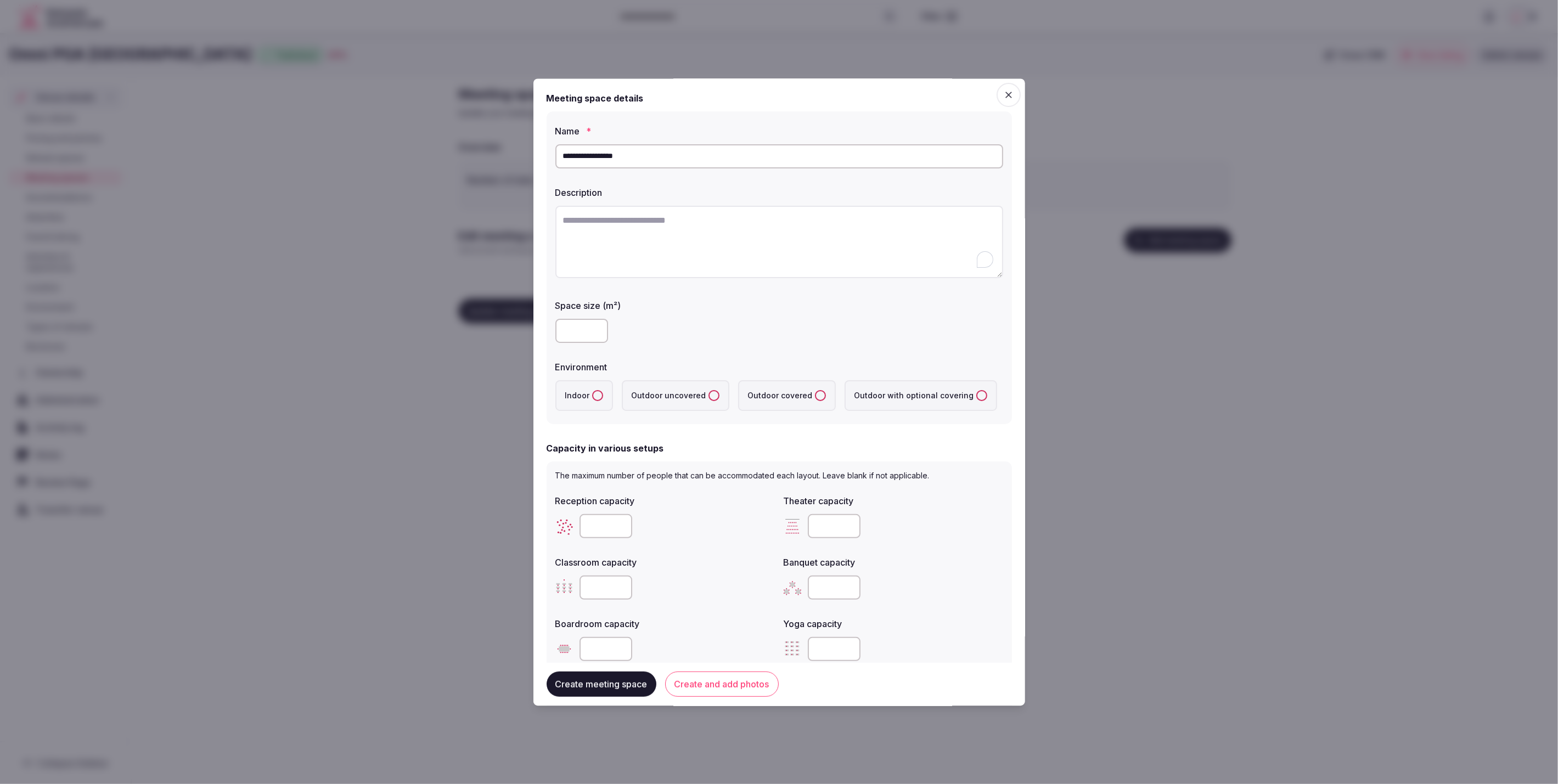
paste textarea "**********"
type textarea "**********"
click at [809, 312] on div "Space size (m²)" at bounding box center [779, 320] width 448 height 53
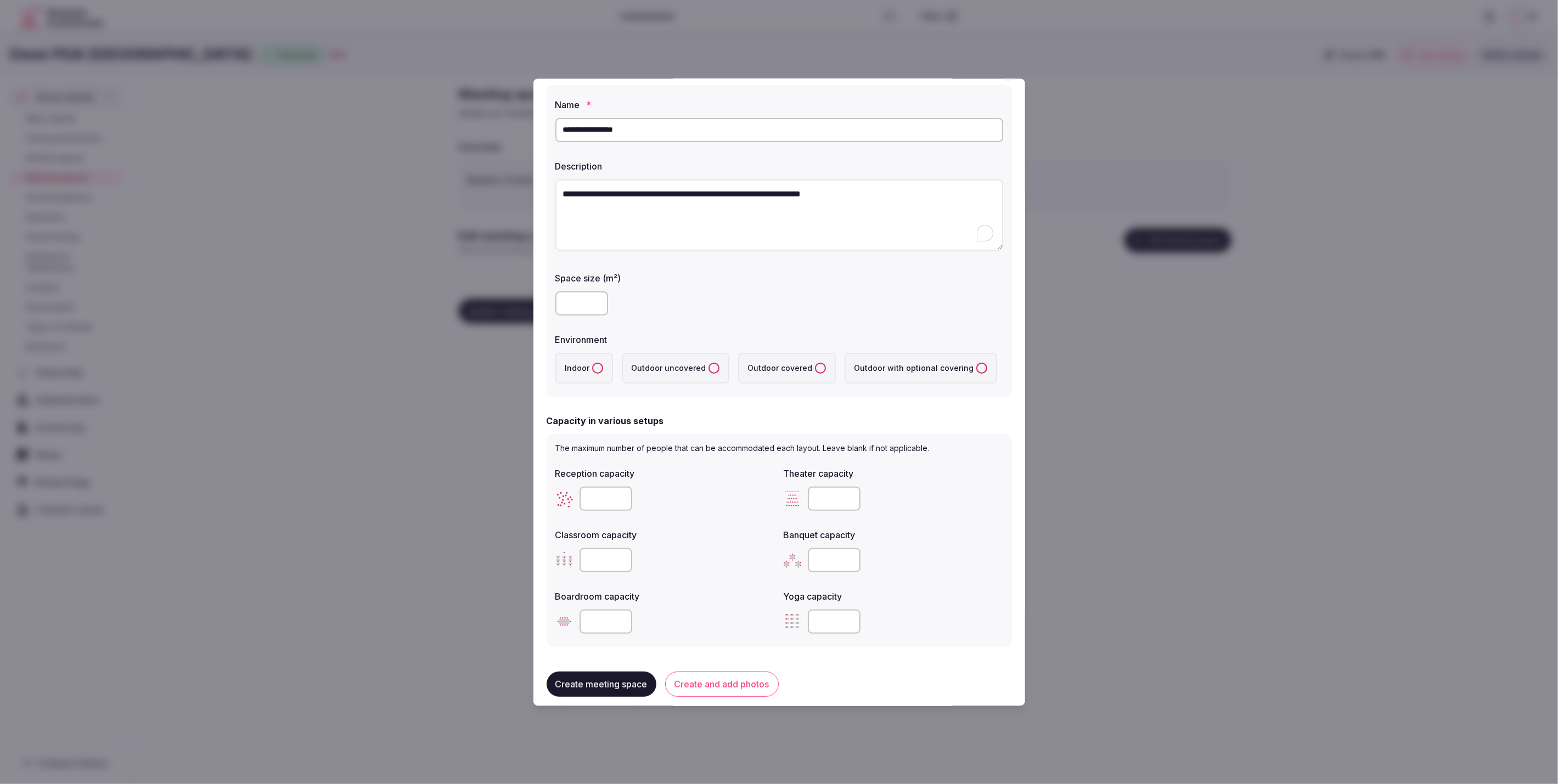
scroll to position [36, 0]
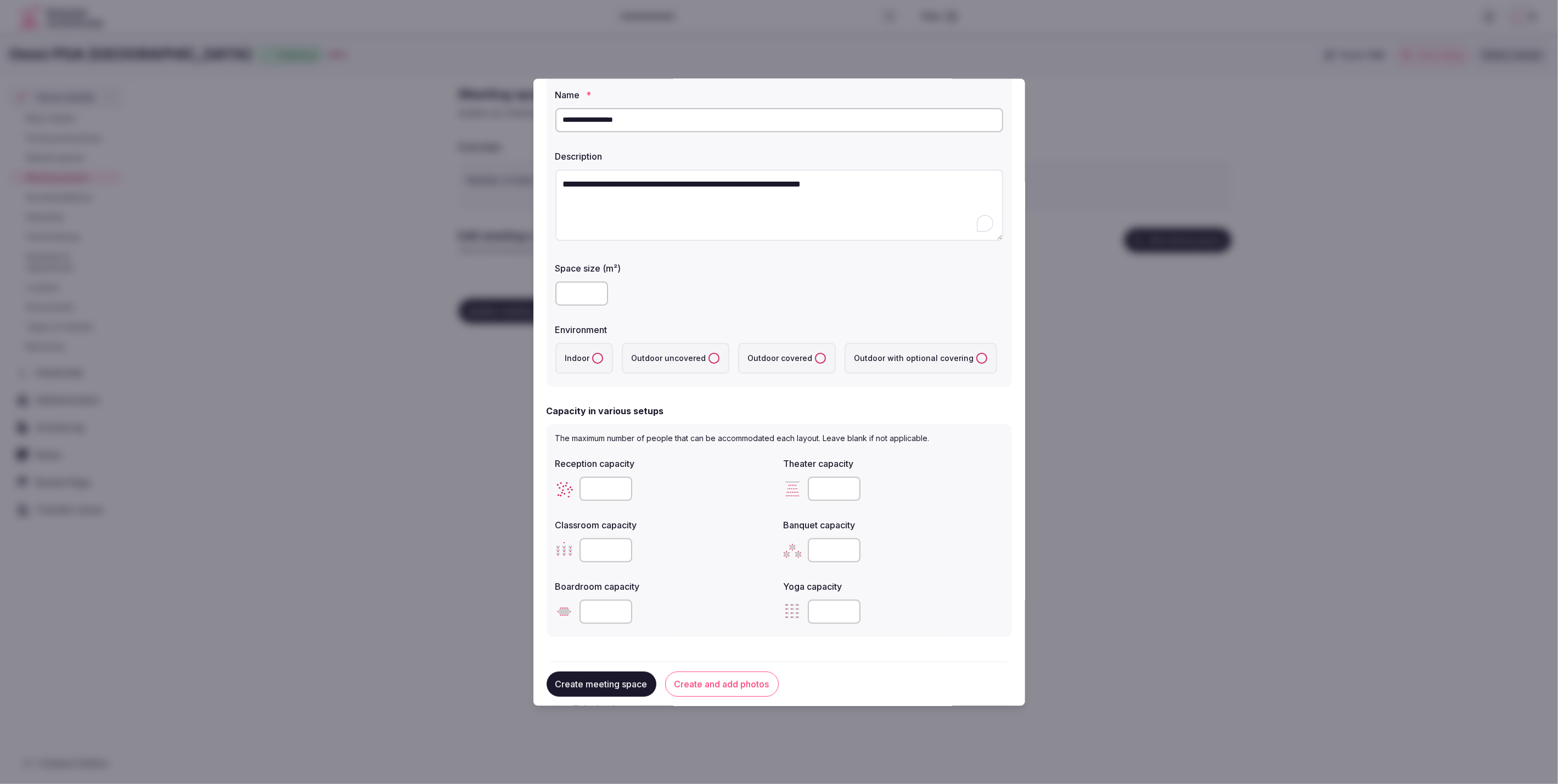
click at [571, 294] on input "number" at bounding box center [582, 294] width 53 height 24
type input "****"
click at [716, 300] on div "****" at bounding box center [779, 294] width 448 height 24
click at [597, 360] on button "Indoor" at bounding box center [598, 359] width 11 height 11
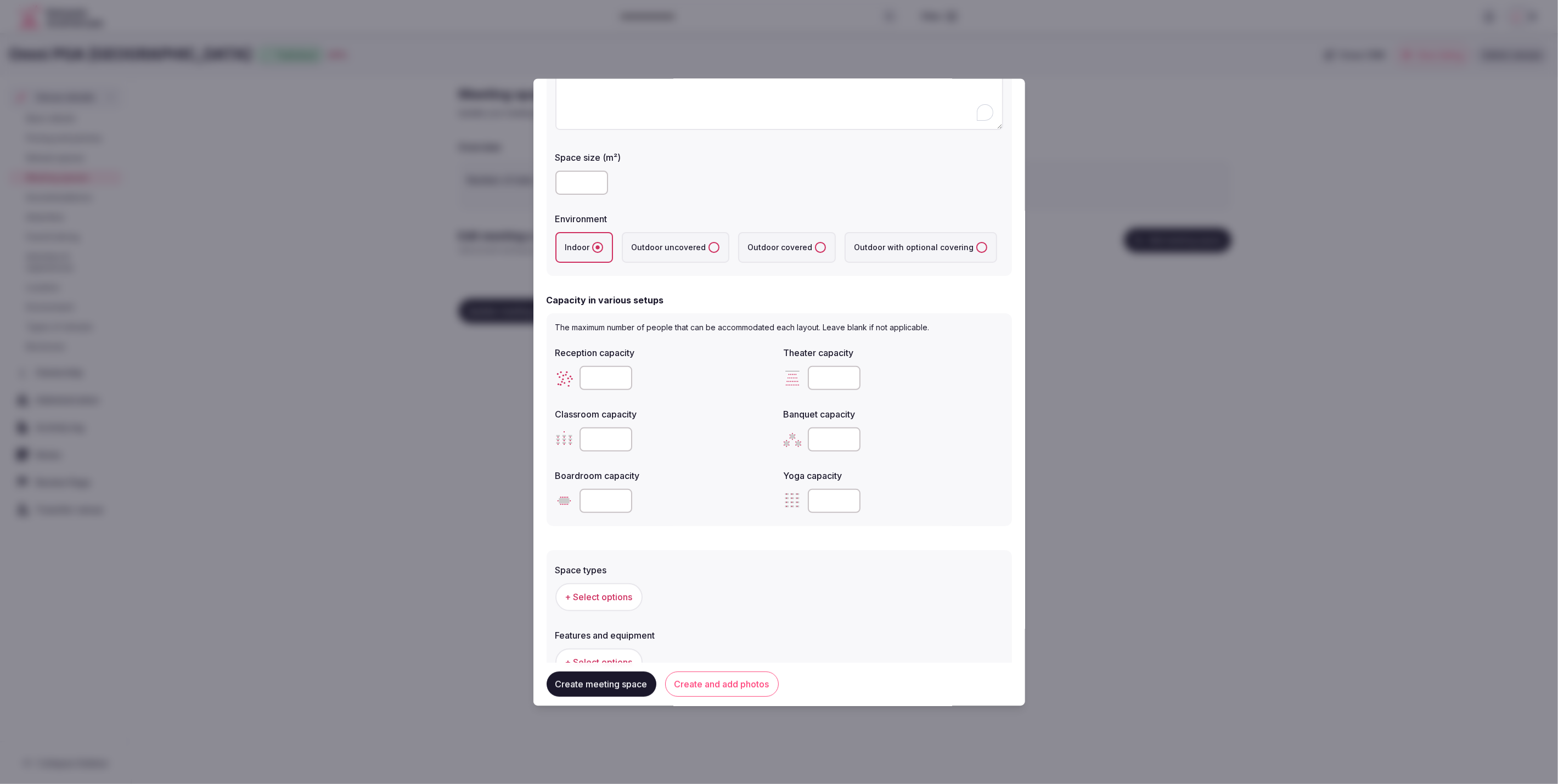
scroll to position [183, 0]
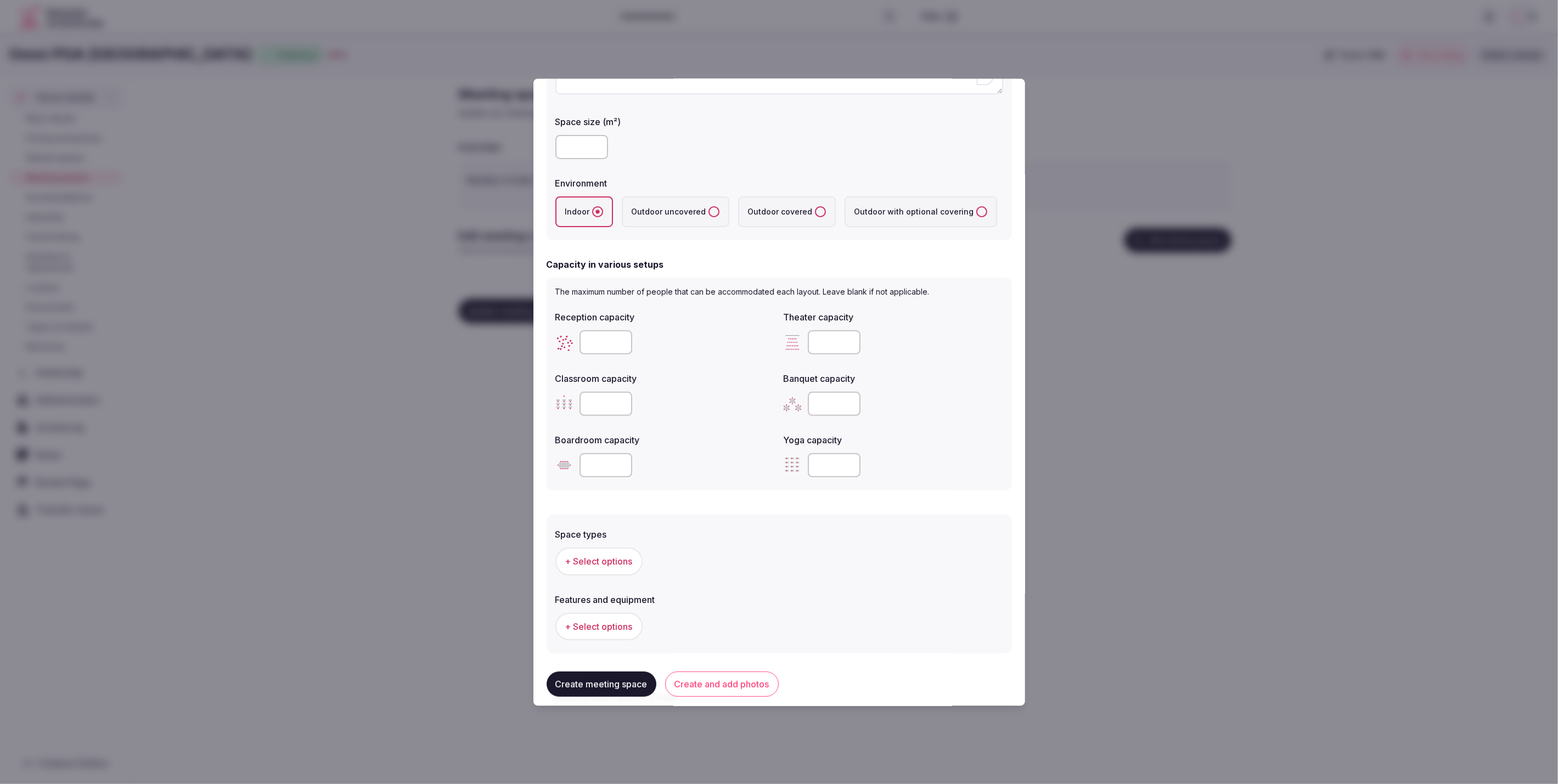
click at [608, 405] on input "number" at bounding box center [605, 405] width 53 height 24
type input "****"
click at [836, 399] on input "number" at bounding box center [834, 405] width 53 height 24
click at [831, 409] on input "number" at bounding box center [834, 405] width 53 height 24
type input "****"
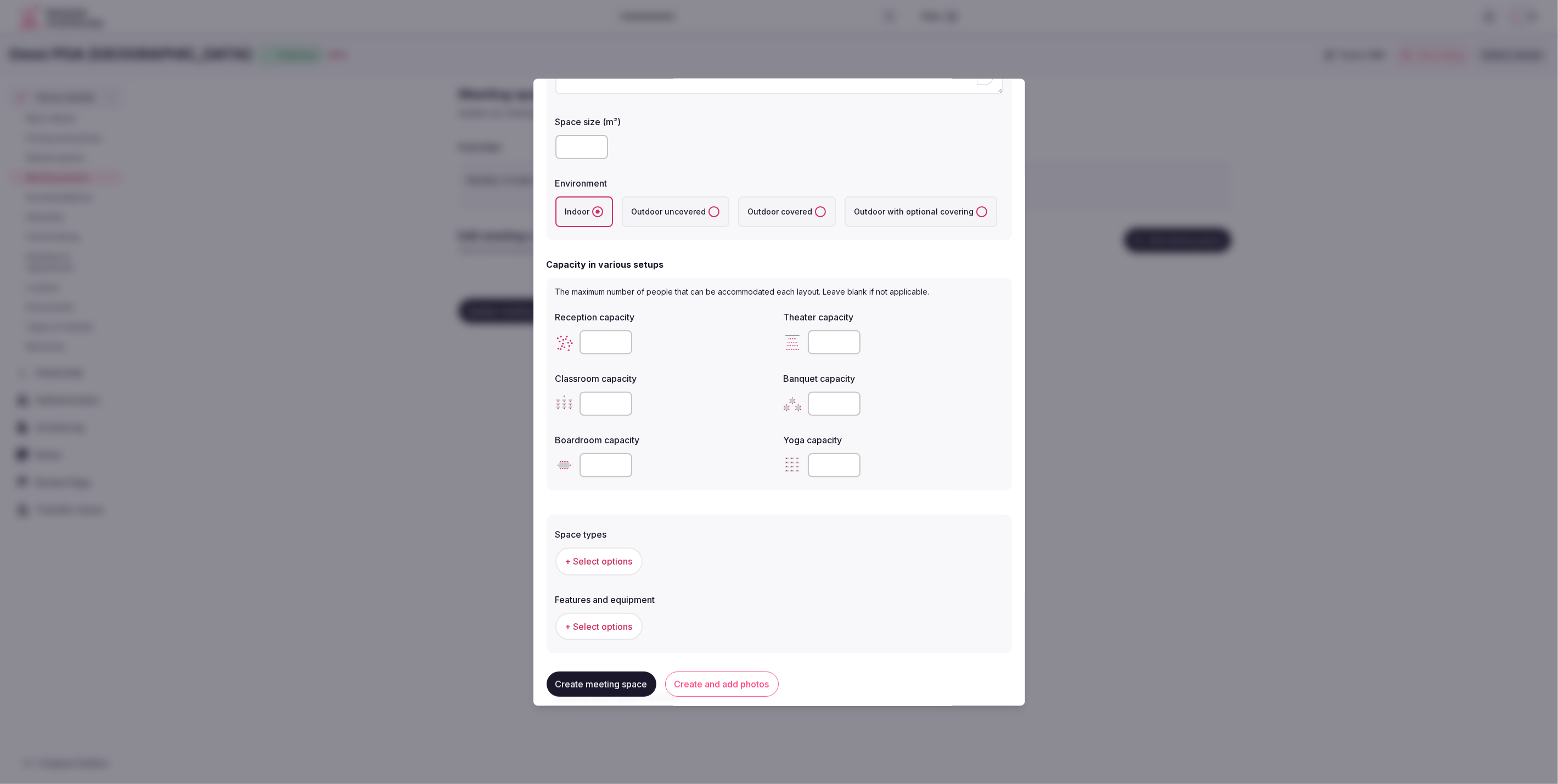
click at [893, 406] on div "****" at bounding box center [893, 405] width 219 height 24
click at [827, 341] on input "number" at bounding box center [834, 344] width 53 height 24
type input "****"
click at [982, 362] on div "Reception capacity Theater capacity **** Classroom capacity **** Banquet capaci…" at bounding box center [779, 396] width 448 height 176
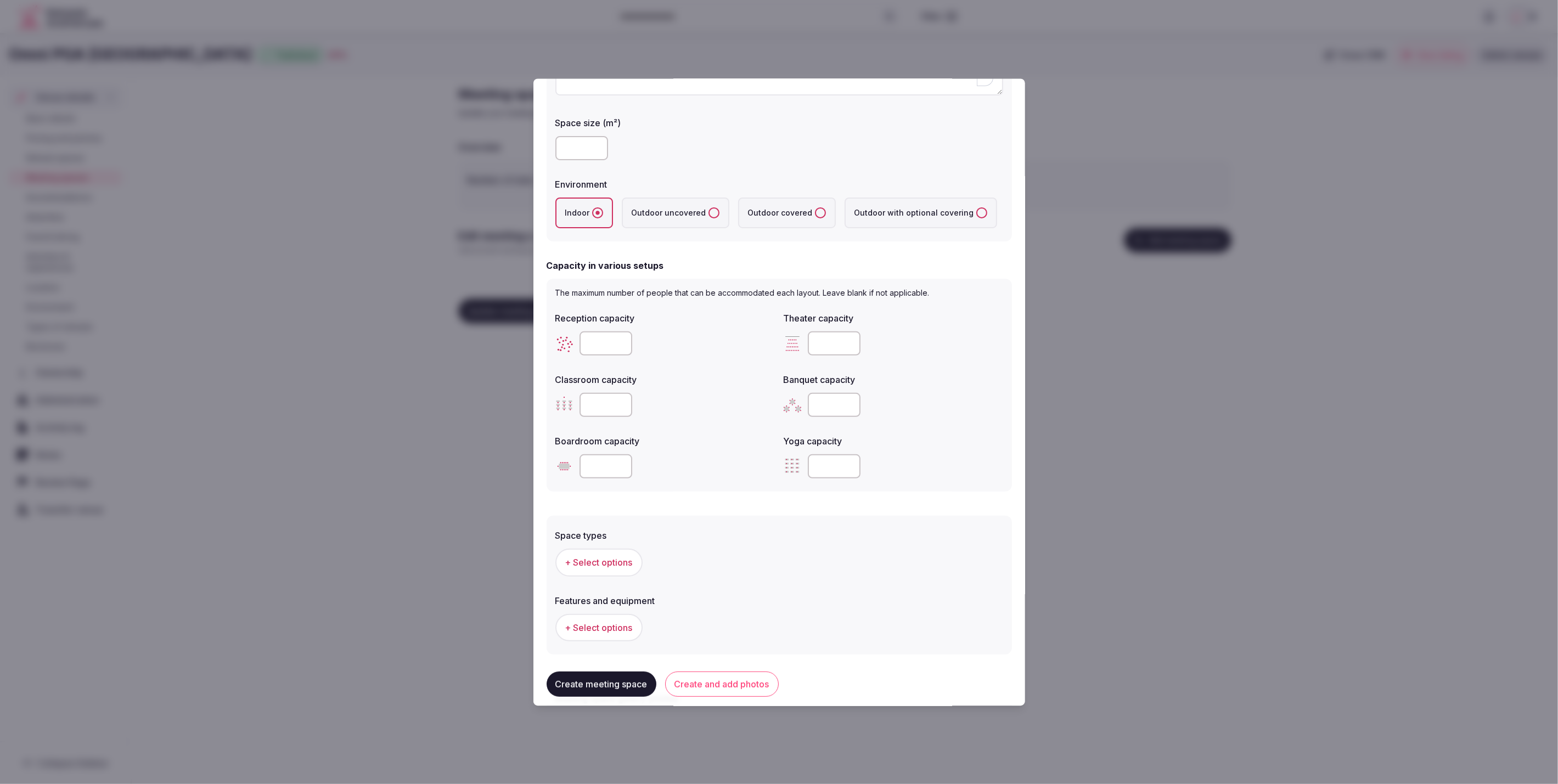
click at [593, 343] on input "number" at bounding box center [605, 344] width 53 height 24
type input "****"
click at [696, 351] on div "****" at bounding box center [665, 344] width 219 height 24
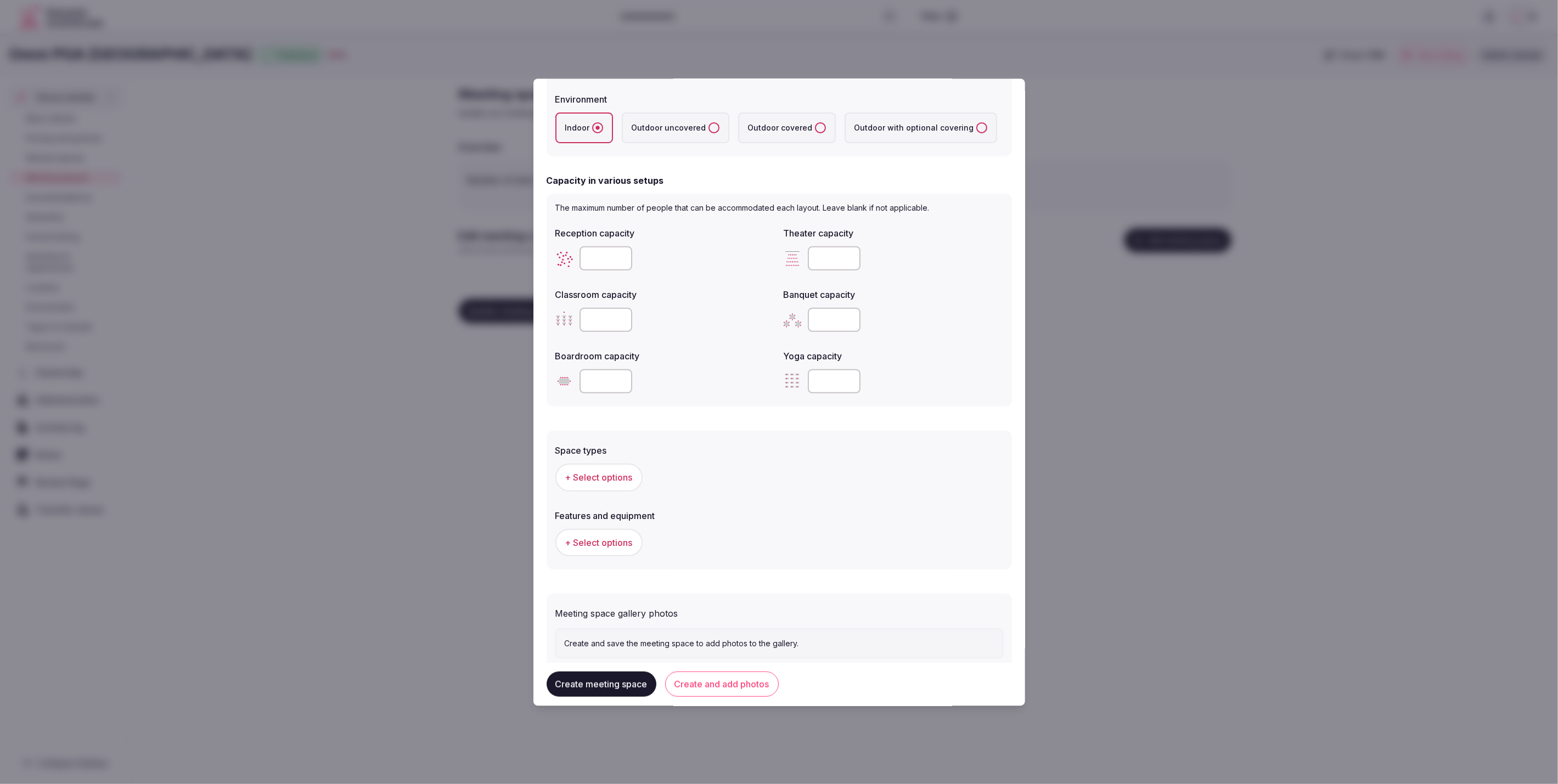
scroll to position [294, 0]
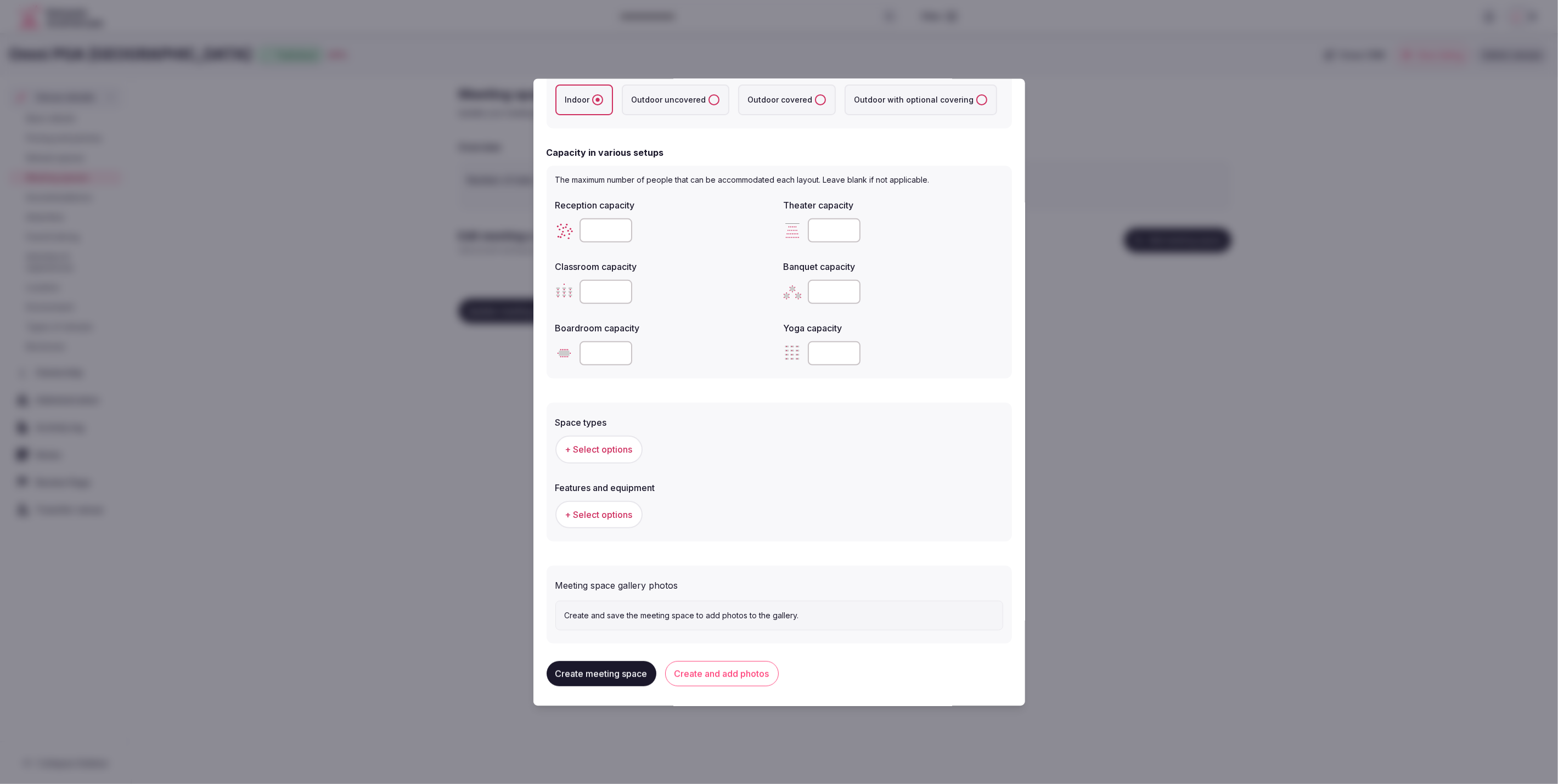
click at [627, 447] on span "+ Select options" at bounding box center [599, 450] width 67 height 12
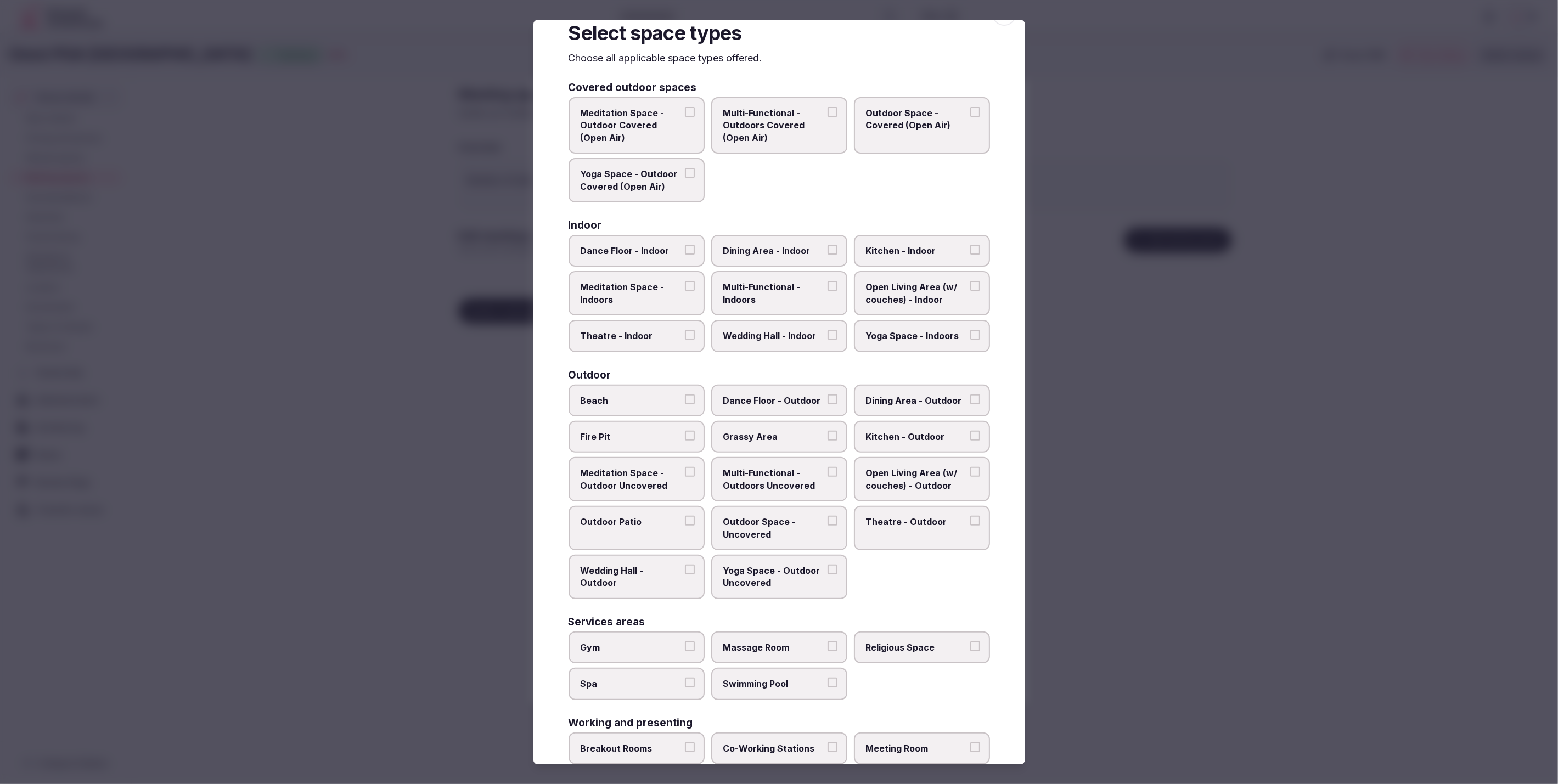
scroll to position [33, 0]
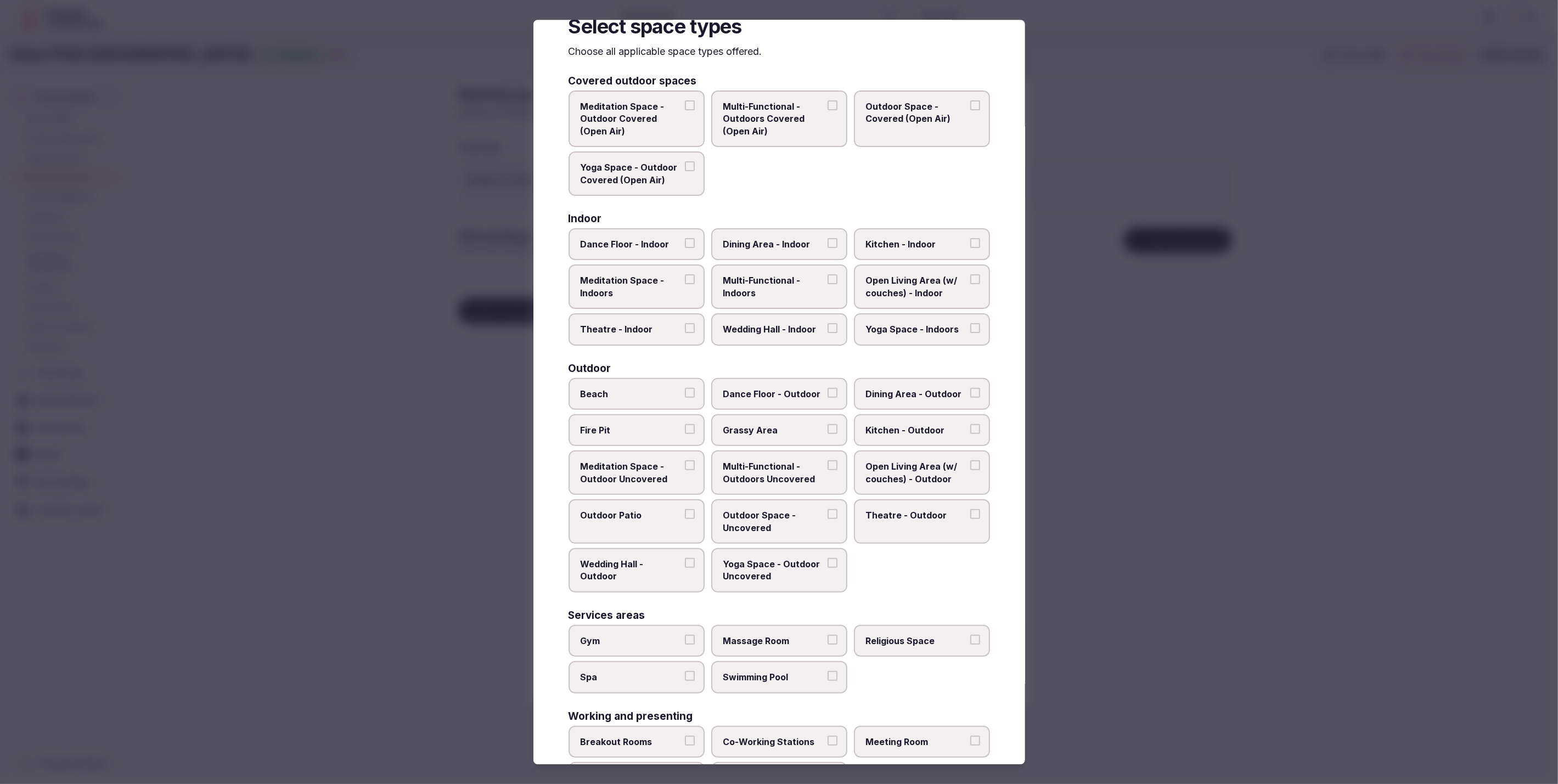
click at [601, 331] on span "Theatre - Indoor" at bounding box center [631, 329] width 101 height 12
click at [685, 331] on button "Theatre - Indoor" at bounding box center [690, 328] width 10 height 10
click at [747, 336] on label "Wedding Hall - Indoor" at bounding box center [779, 329] width 136 height 32
click at [828, 333] on button "Wedding Hall - Indoor" at bounding box center [833, 328] width 10 height 10
click at [788, 282] on span "Multi-Functional - Indoors" at bounding box center [774, 287] width 101 height 25
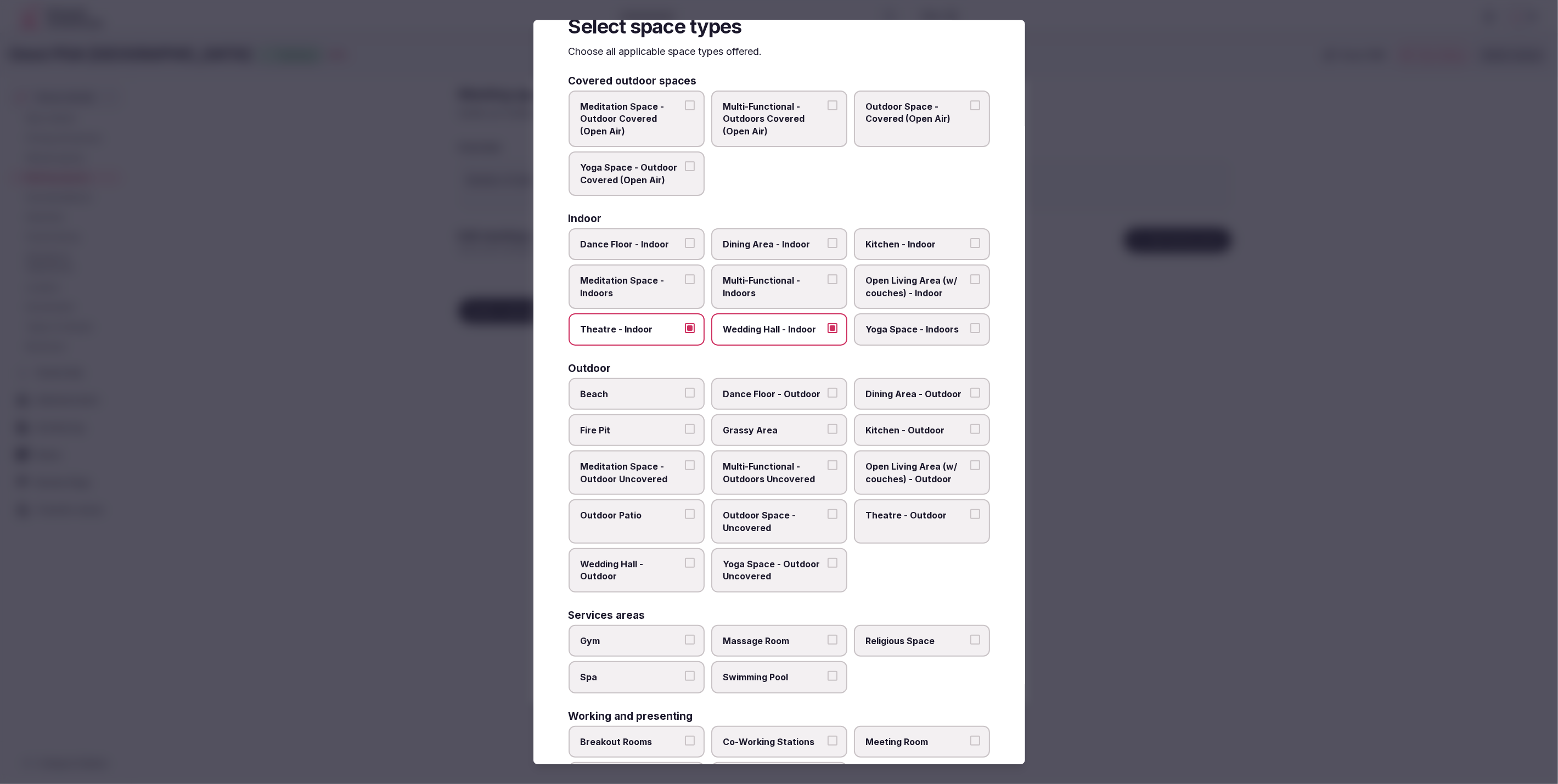
click at [828, 282] on button "Multi-Functional - Indoors" at bounding box center [833, 280] width 10 height 10
click at [788, 250] on label "Dining Area - Indoor" at bounding box center [779, 244] width 136 height 32
click at [828, 248] on button "Dining Area - Indoor" at bounding box center [833, 243] width 10 height 10
click at [619, 244] on span "Dance Floor - Indoor" at bounding box center [631, 244] width 101 height 12
click at [685, 244] on button "Dance Floor - Indoor" at bounding box center [690, 243] width 10 height 10
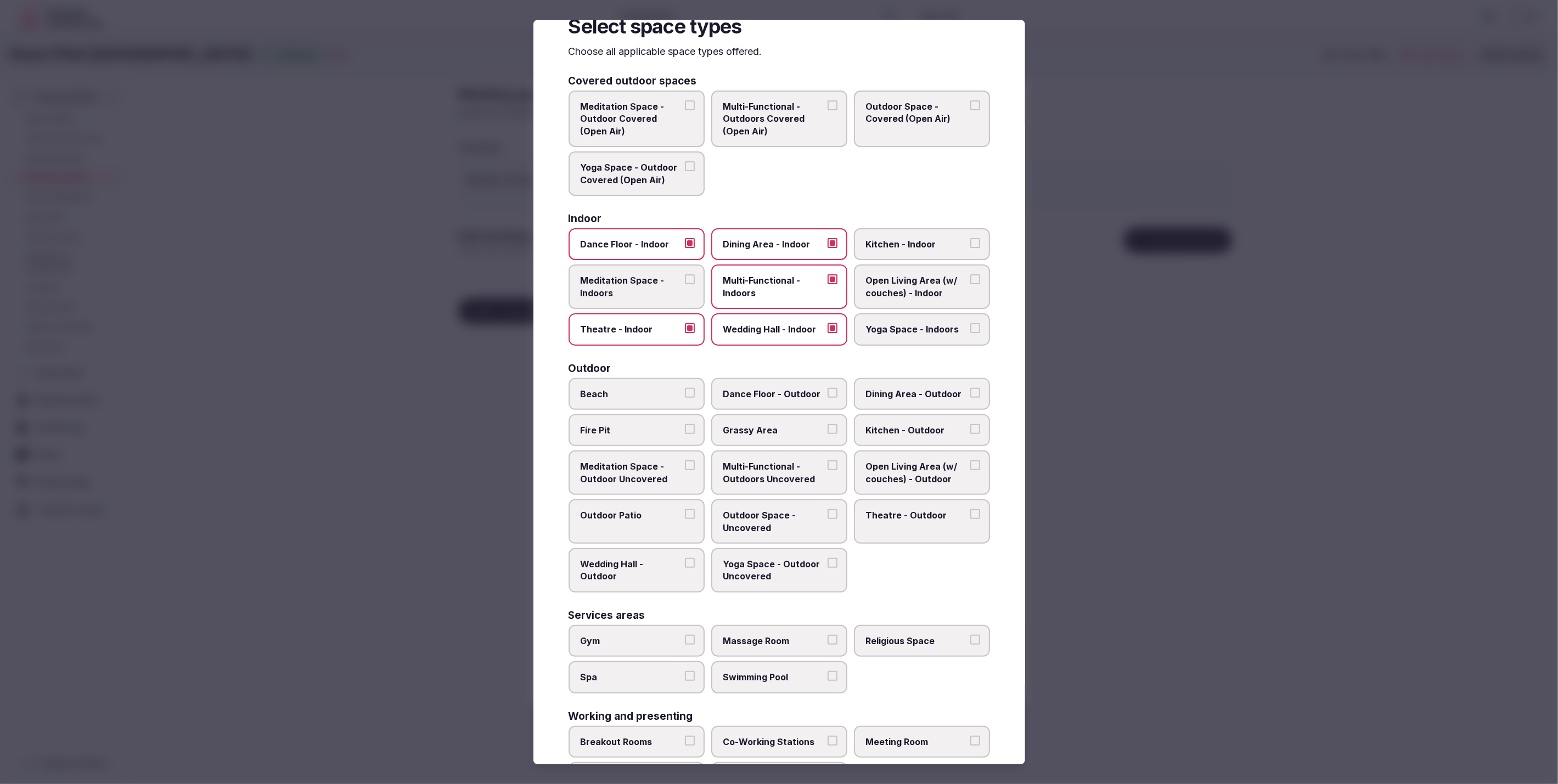
scroll to position [81, 0]
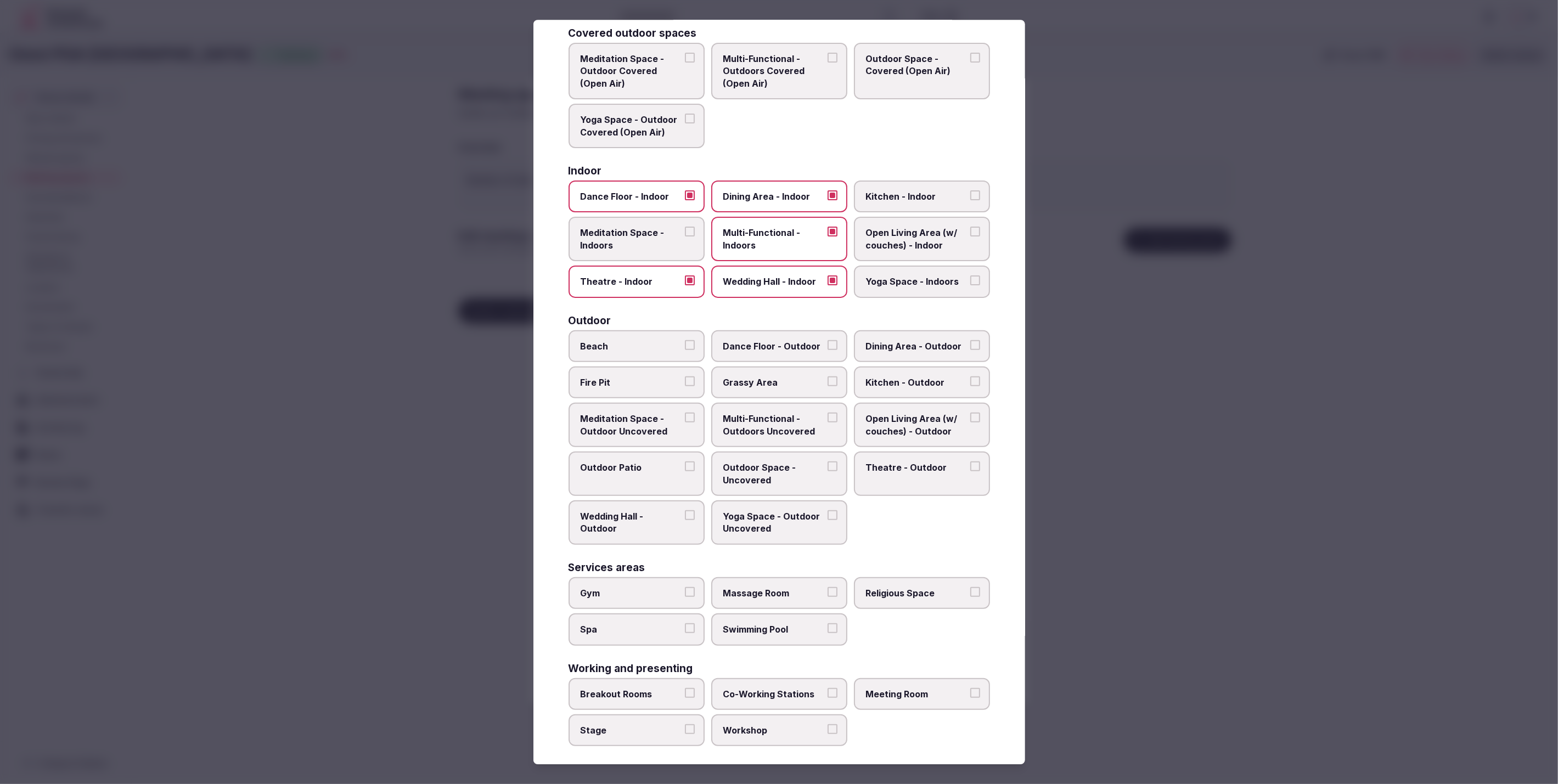
click at [940, 695] on label "Meeting Room" at bounding box center [922, 694] width 136 height 32
click at [970, 695] on button "Meeting Room" at bounding box center [975, 693] width 10 height 10
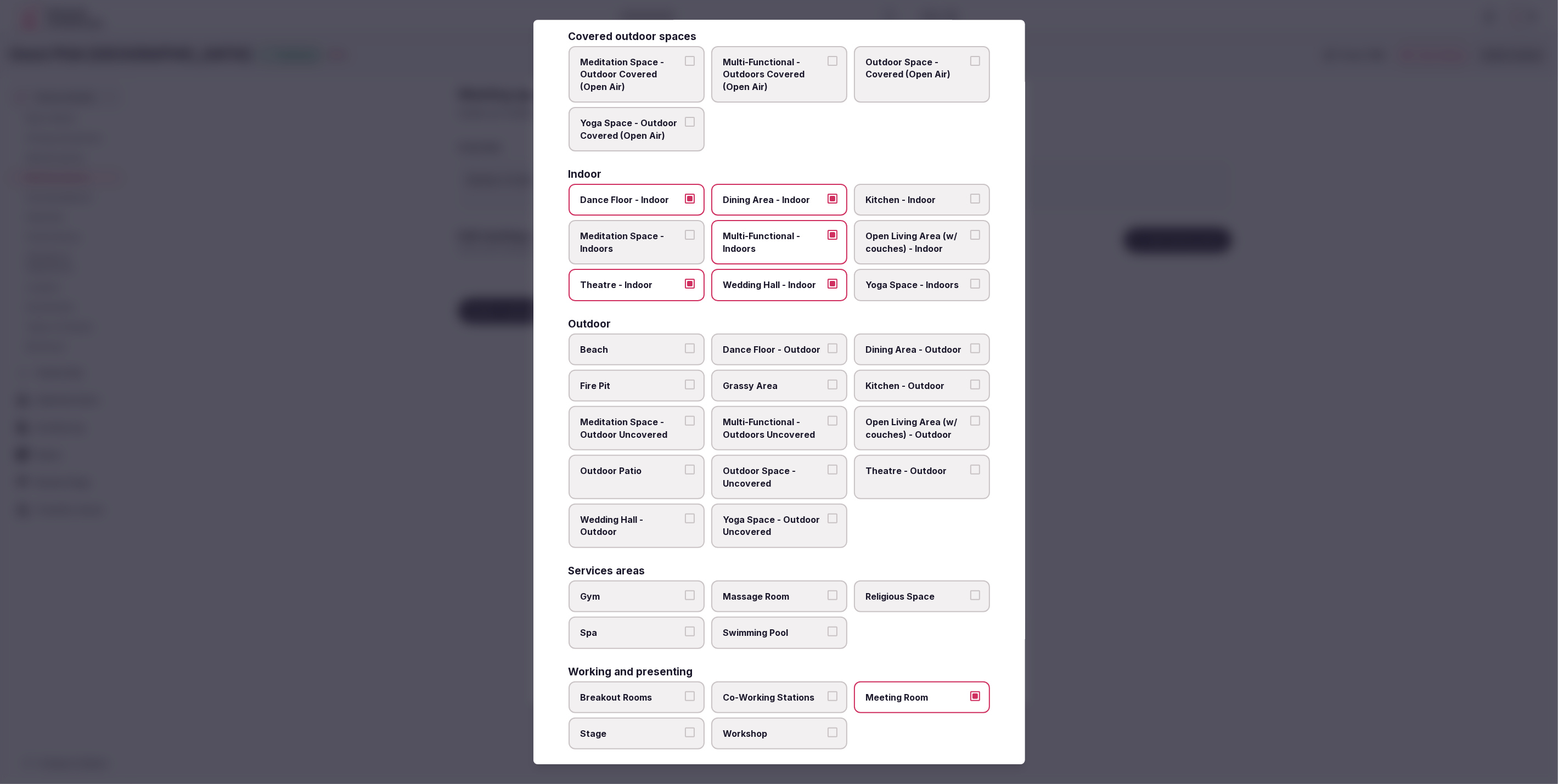
scroll to position [0, 0]
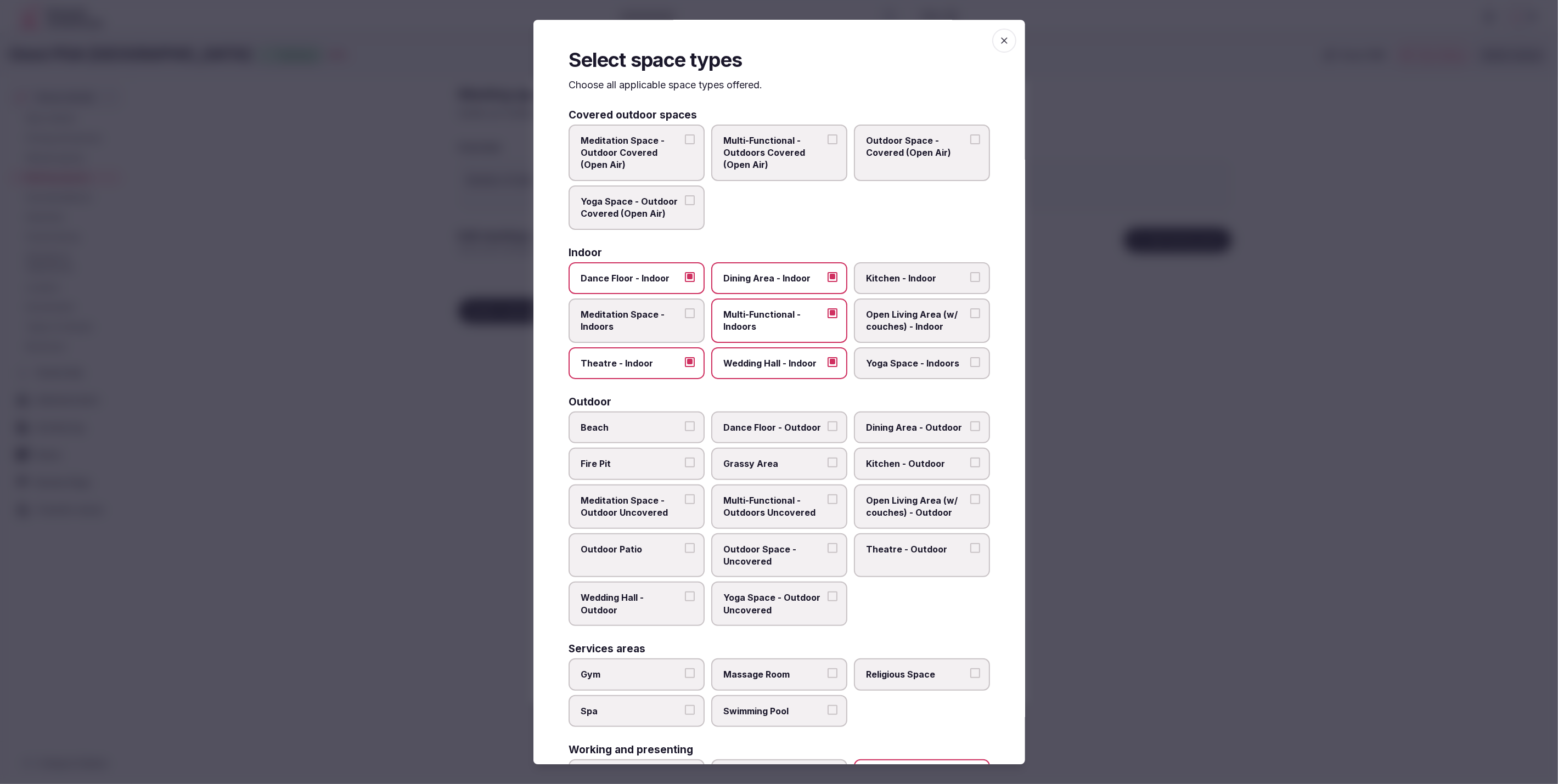
click at [1222, 523] on div at bounding box center [779, 392] width 1558 height 784
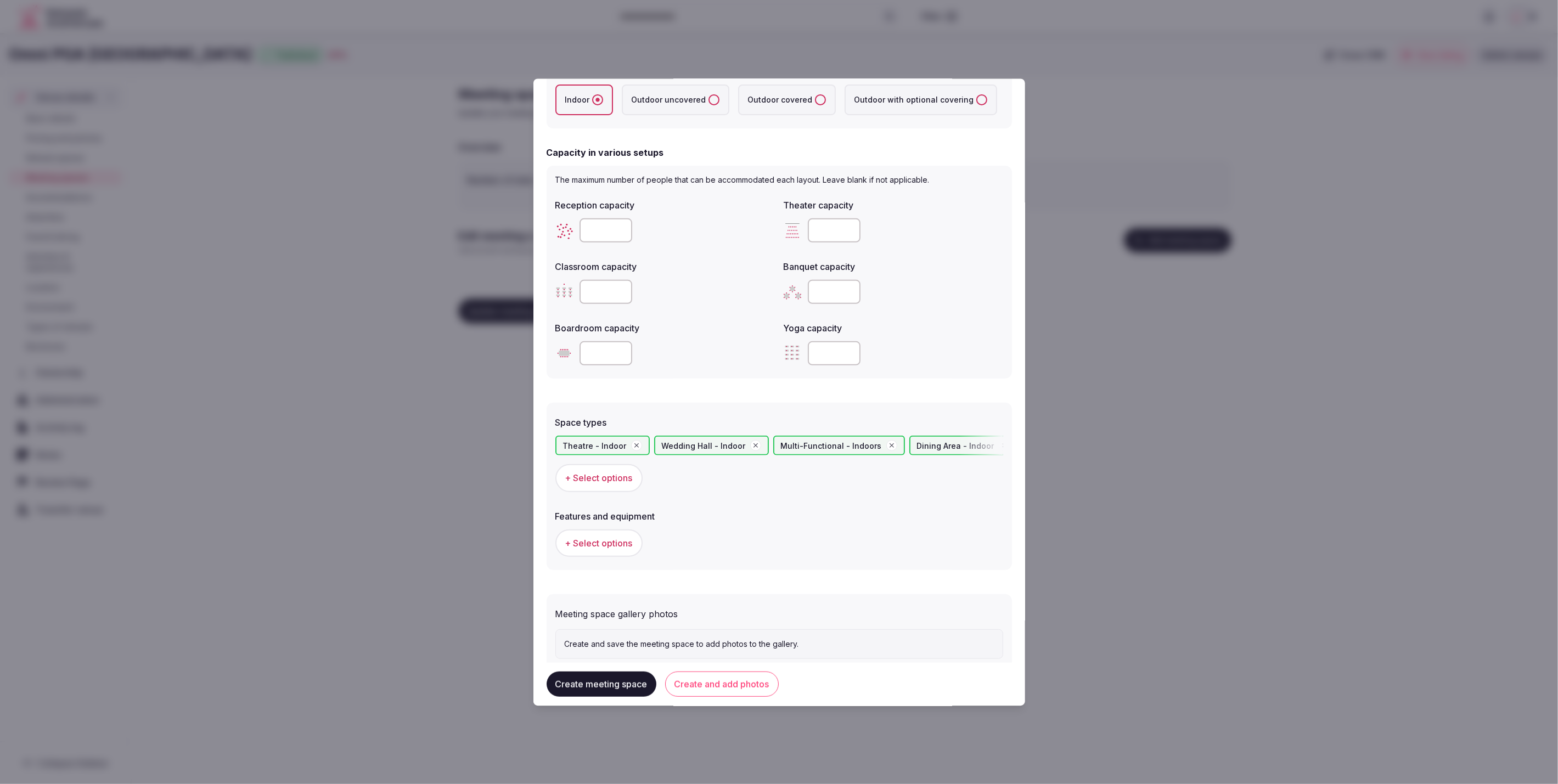
click at [726, 686] on button "Create and add photos" at bounding box center [722, 685] width 113 height 25
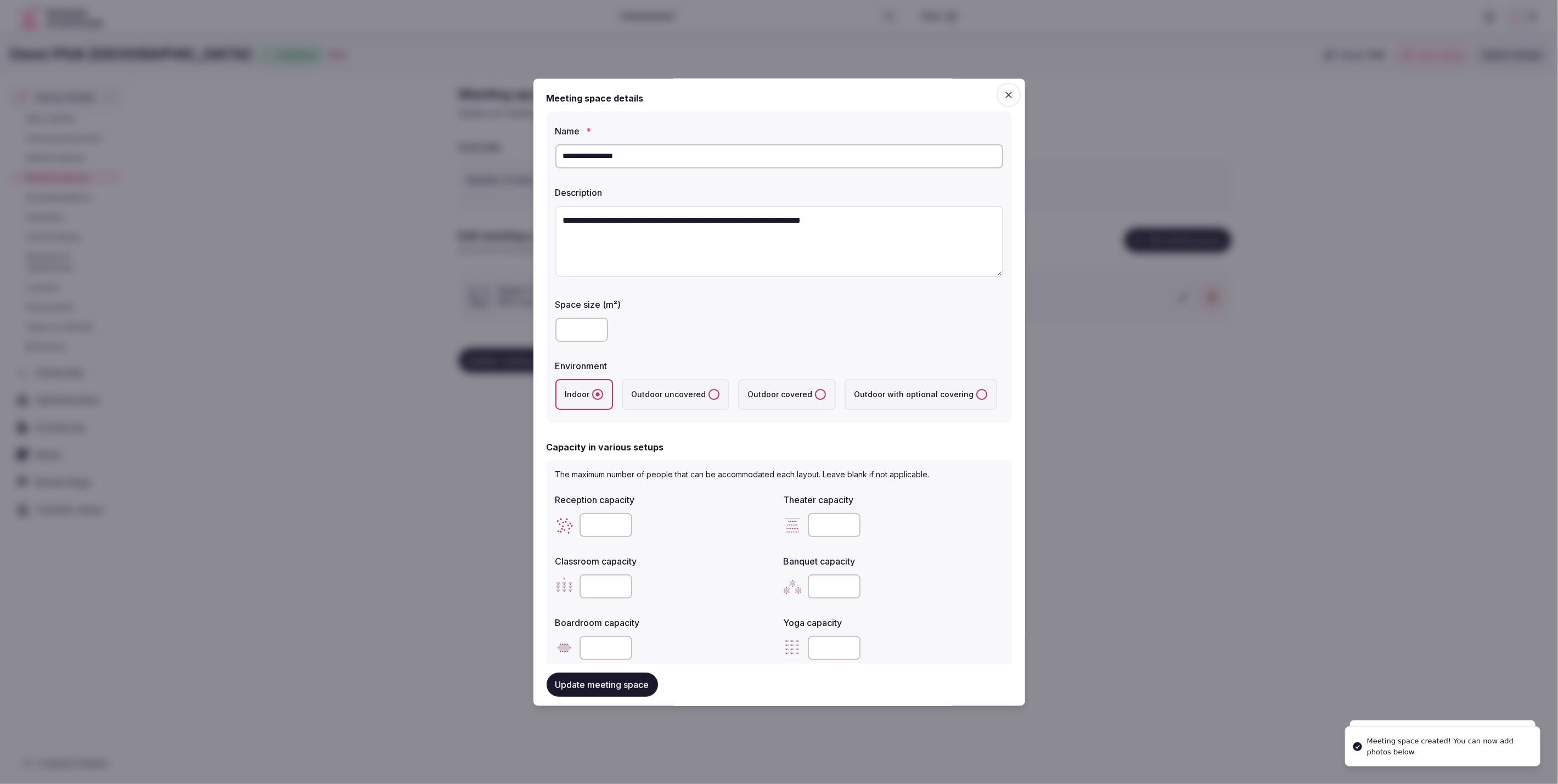
scroll to position [424, 0]
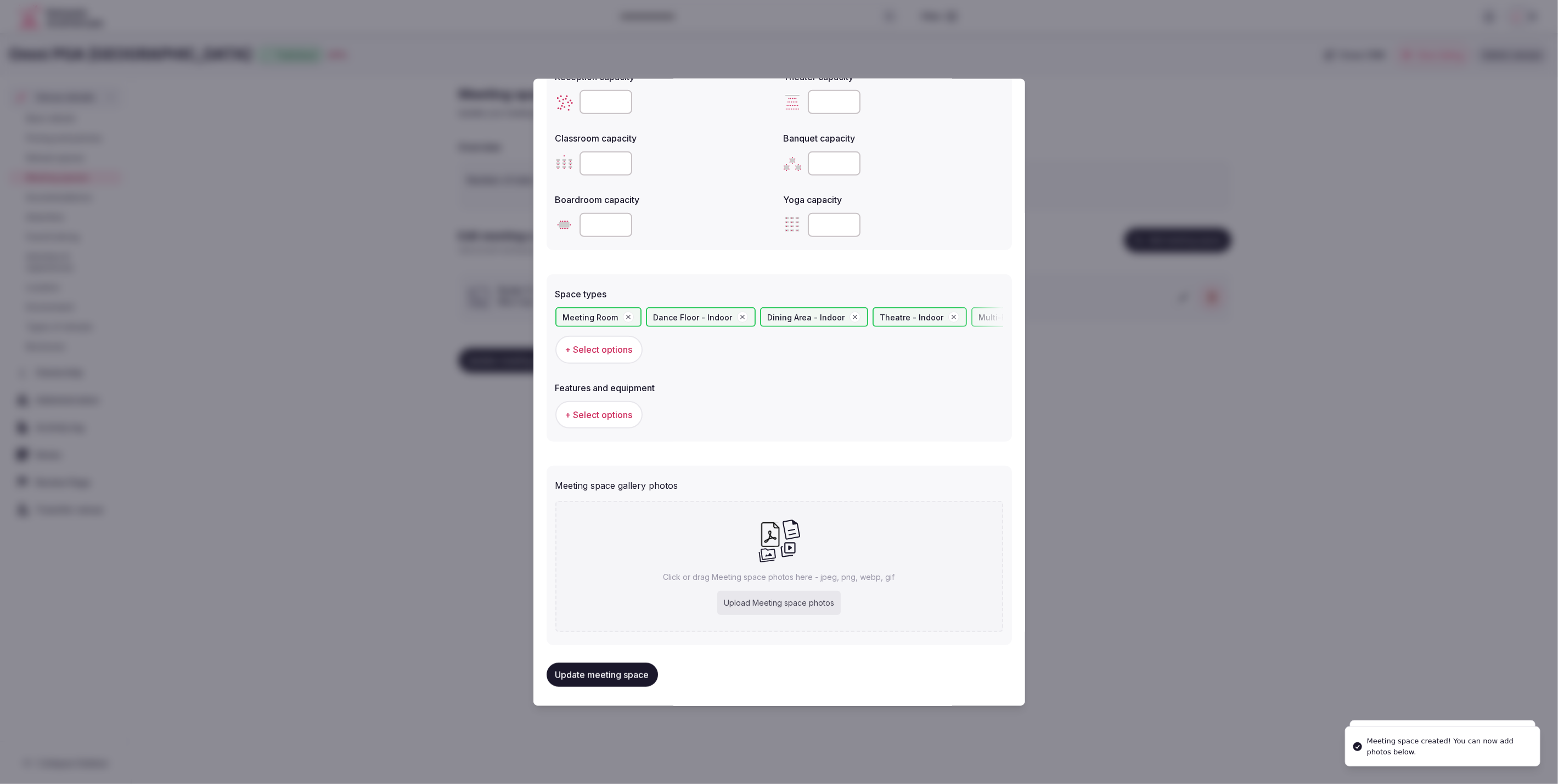
click at [614, 410] on span "+ Select options" at bounding box center [599, 414] width 67 height 12
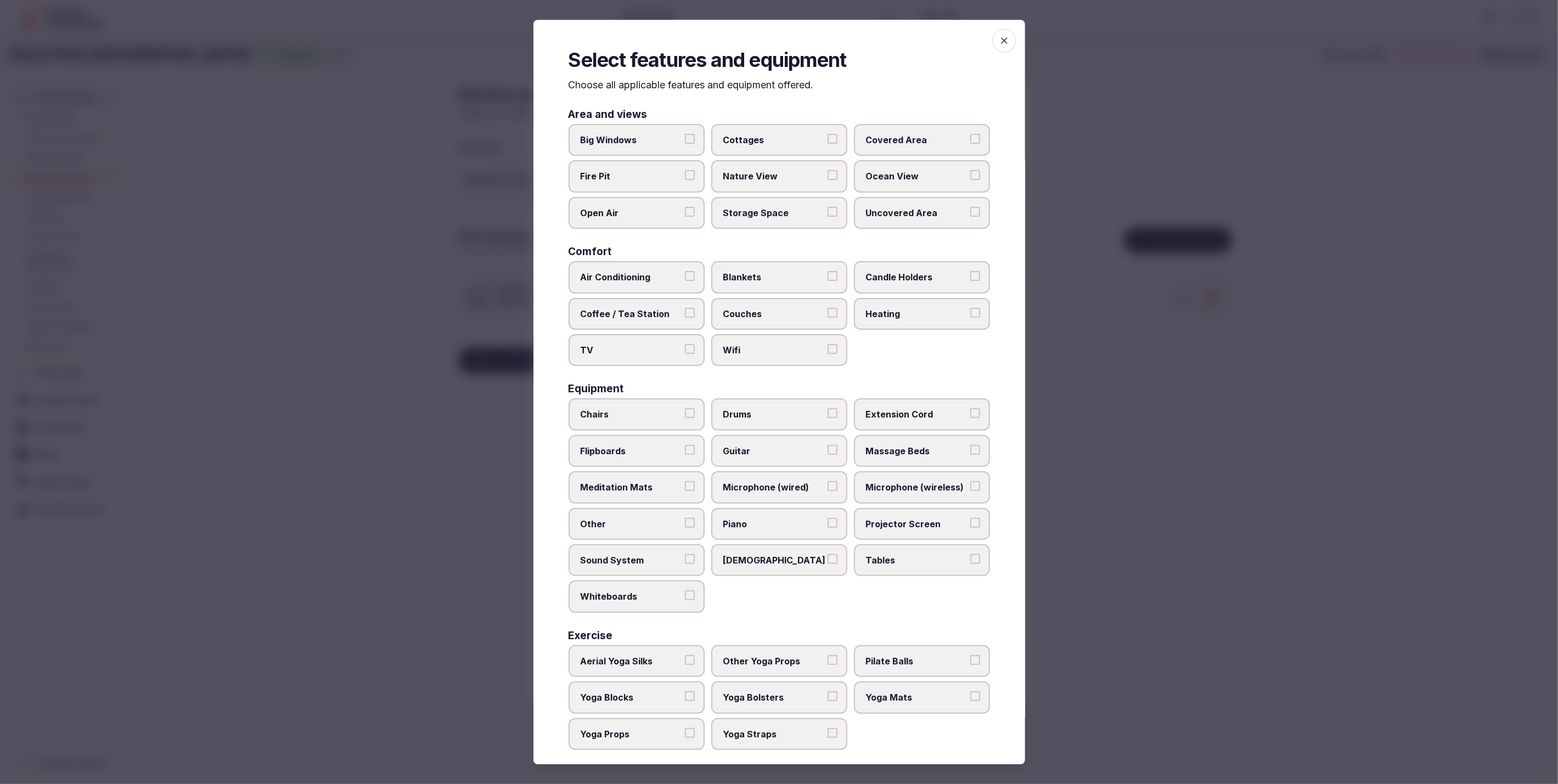
click at [654, 412] on span "Chairs" at bounding box center [631, 415] width 101 height 12
click at [685, 412] on button "Chairs" at bounding box center [690, 414] width 10 height 10
click at [914, 556] on span "Tables" at bounding box center [916, 557] width 101 height 12
click at [970, 556] on button "Tables" at bounding box center [975, 556] width 10 height 10
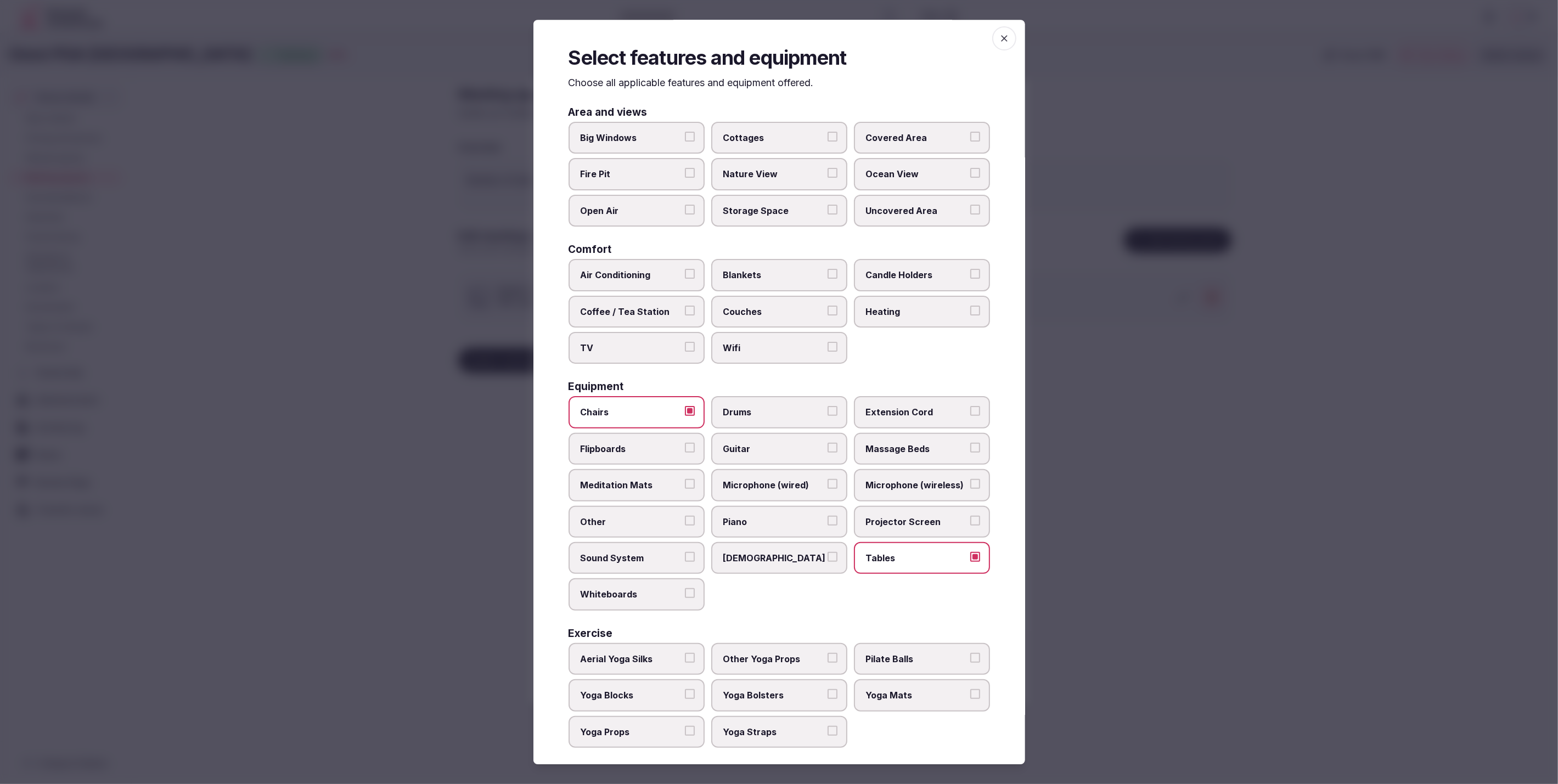
click at [922, 516] on span "Projector Screen" at bounding box center [916, 522] width 101 height 12
click at [970, 516] on button "Projector Screen" at bounding box center [975, 520] width 10 height 10
click at [636, 554] on span "Sound System" at bounding box center [631, 558] width 101 height 12
click at [685, 554] on button "Sound System" at bounding box center [690, 557] width 10 height 10
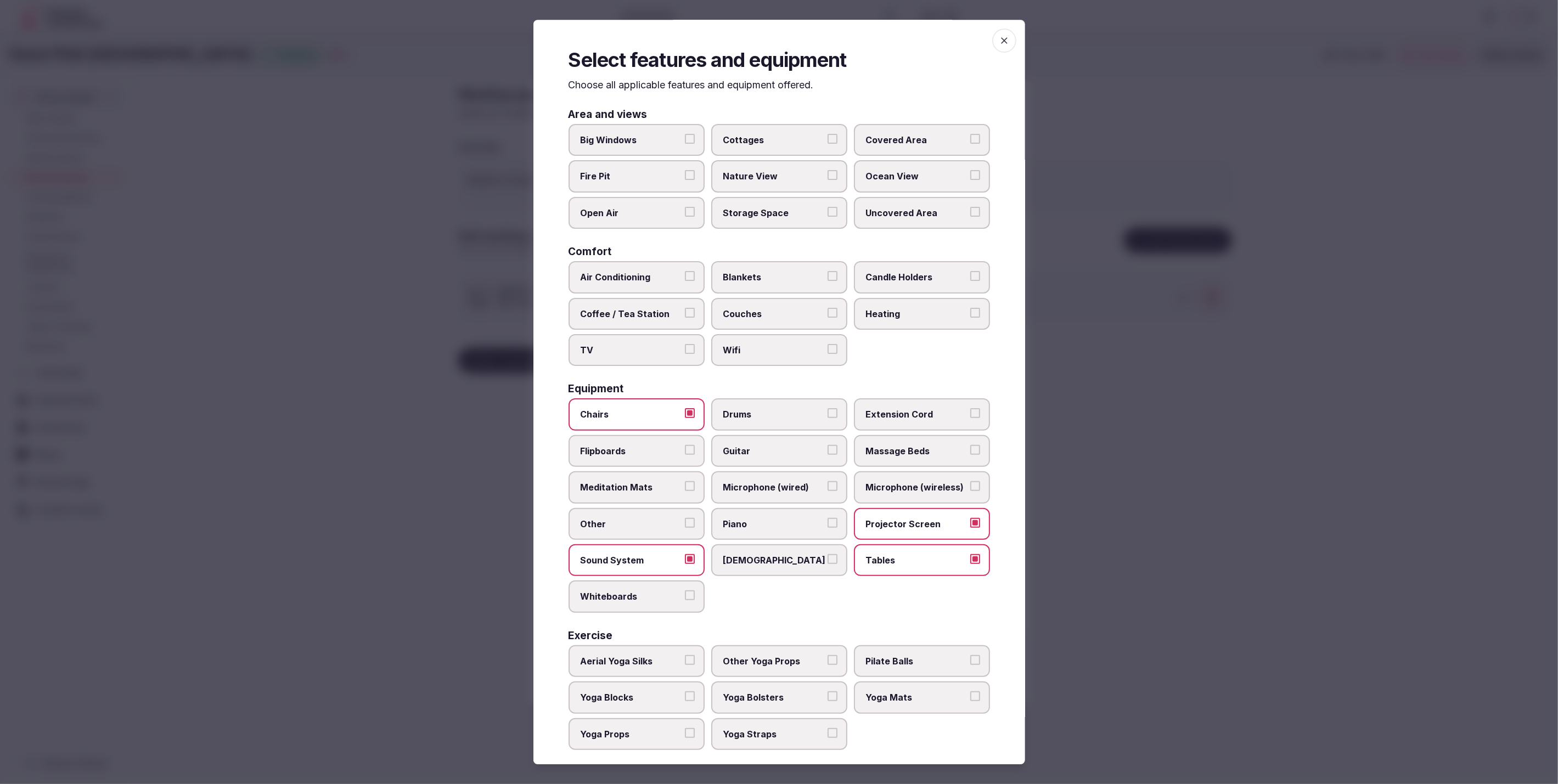
click at [627, 272] on span "Air Conditioning" at bounding box center [631, 277] width 101 height 12
click at [685, 272] on button "Air Conditioning" at bounding box center [690, 276] width 10 height 10
click at [781, 344] on span "Wifi" at bounding box center [774, 350] width 101 height 12
click at [828, 344] on button "Wifi" at bounding box center [833, 349] width 10 height 10
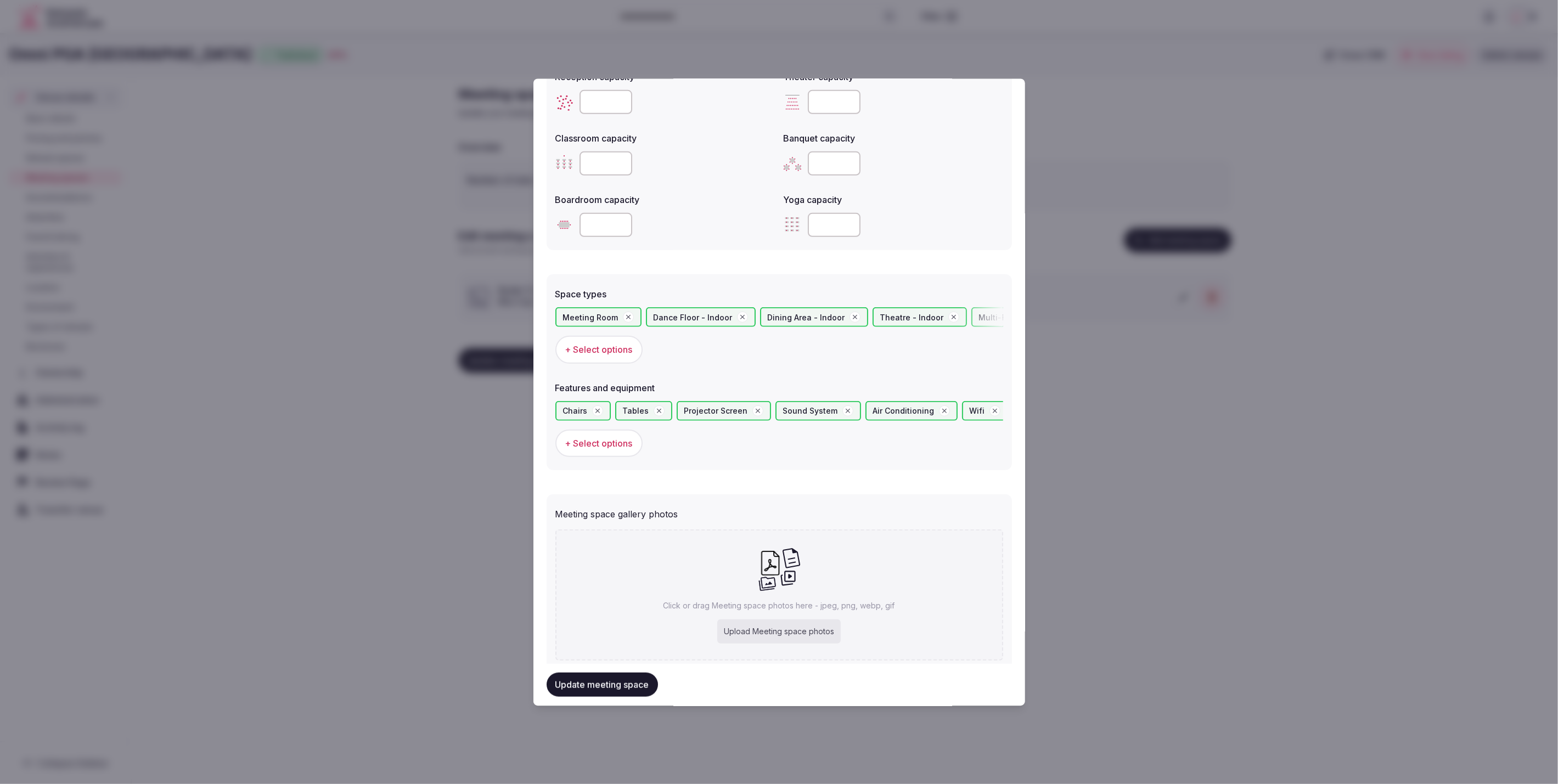
click at [757, 631] on div "Upload Meeting space photos" at bounding box center [779, 632] width 124 height 24
type input "**********"
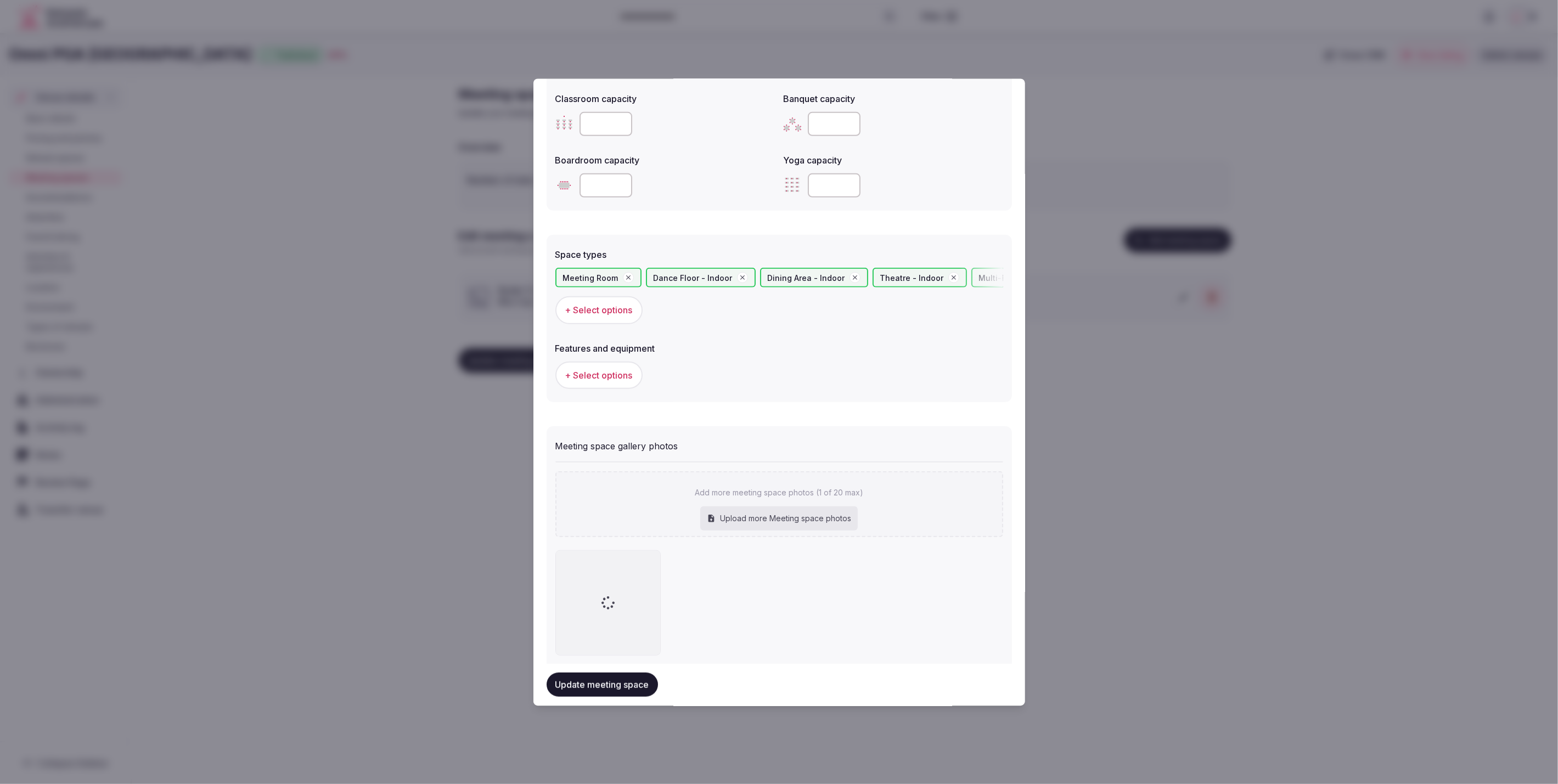
scroll to position [487, 0]
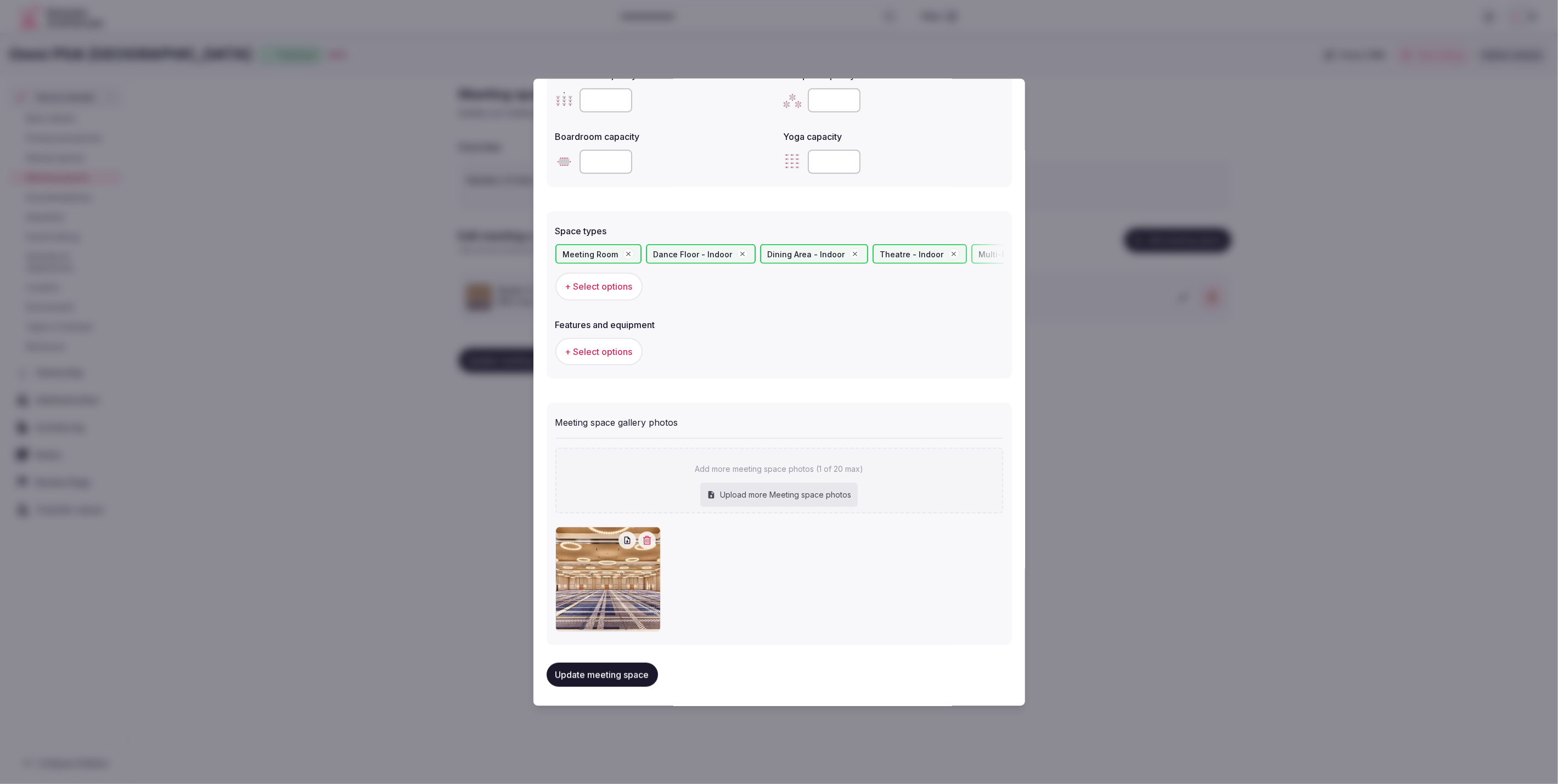
click at [594, 349] on span "+ Select options" at bounding box center [599, 351] width 67 height 12
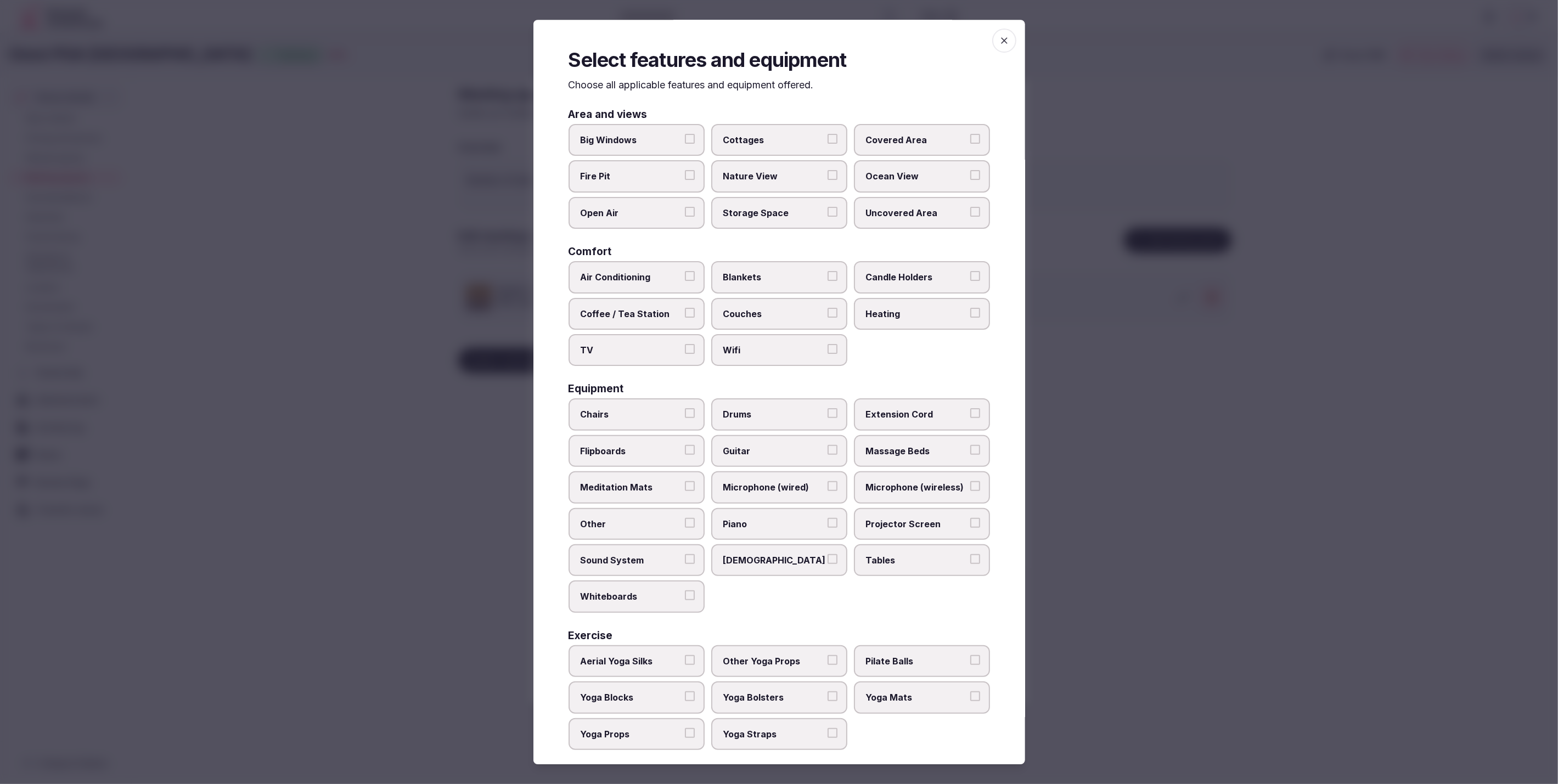
click at [614, 360] on label "TV" at bounding box center [636, 350] width 136 height 32
click at [685, 354] on button "TV" at bounding box center [690, 349] width 10 height 10
click at [644, 339] on label "TV" at bounding box center [636, 350] width 136 height 32
click at [685, 344] on button "TV" at bounding box center [690, 349] width 10 height 10
click at [742, 346] on span "Wifi" at bounding box center [774, 350] width 101 height 12
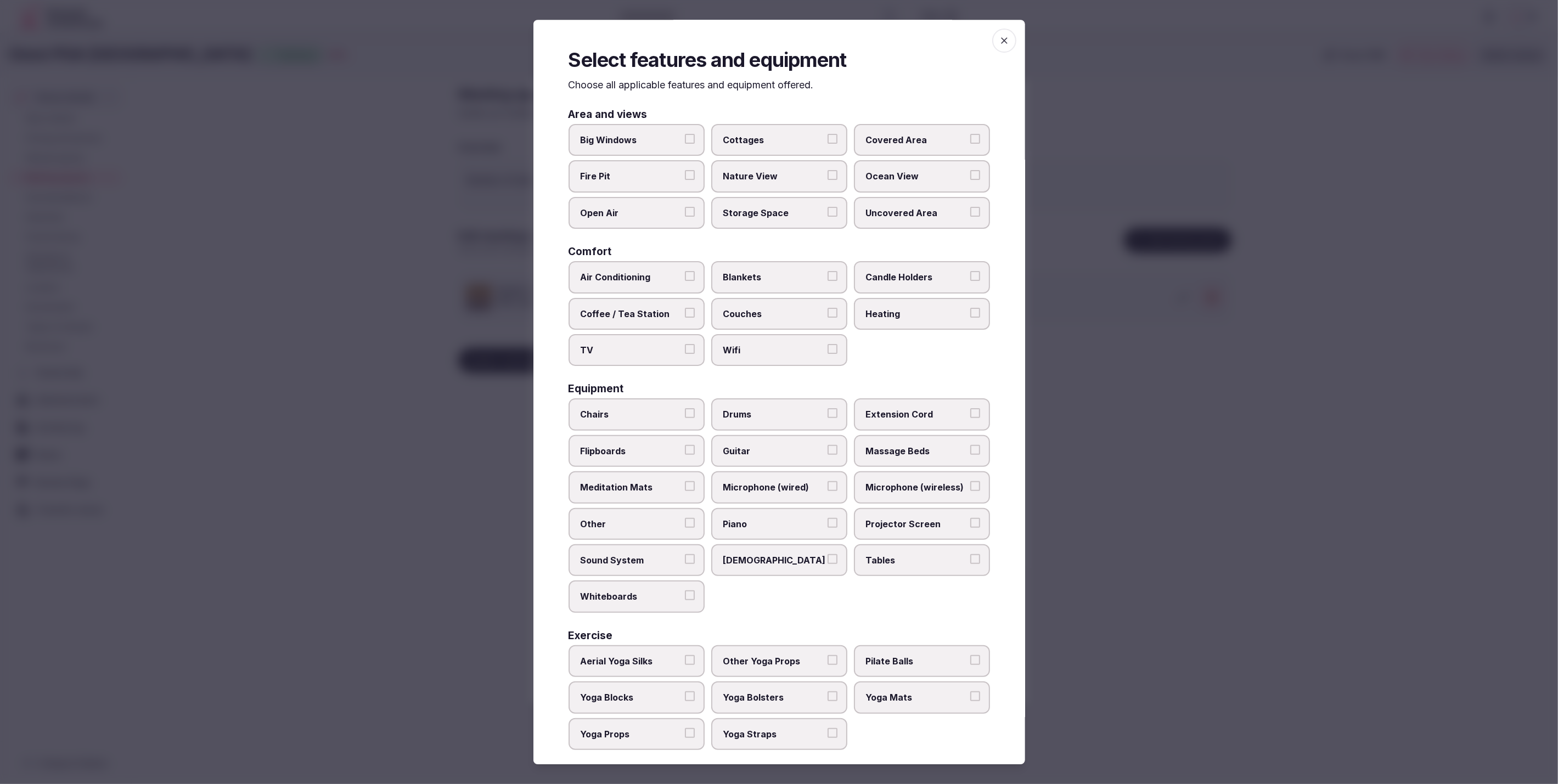
click at [828, 346] on button "Wifi" at bounding box center [833, 349] width 10 height 10
click at [657, 263] on label "Air Conditioning" at bounding box center [636, 277] width 136 height 32
click at [685, 271] on button "Air Conditioning" at bounding box center [690, 276] width 10 height 10
click at [658, 405] on span "Chairs" at bounding box center [631, 411] width 101 height 12
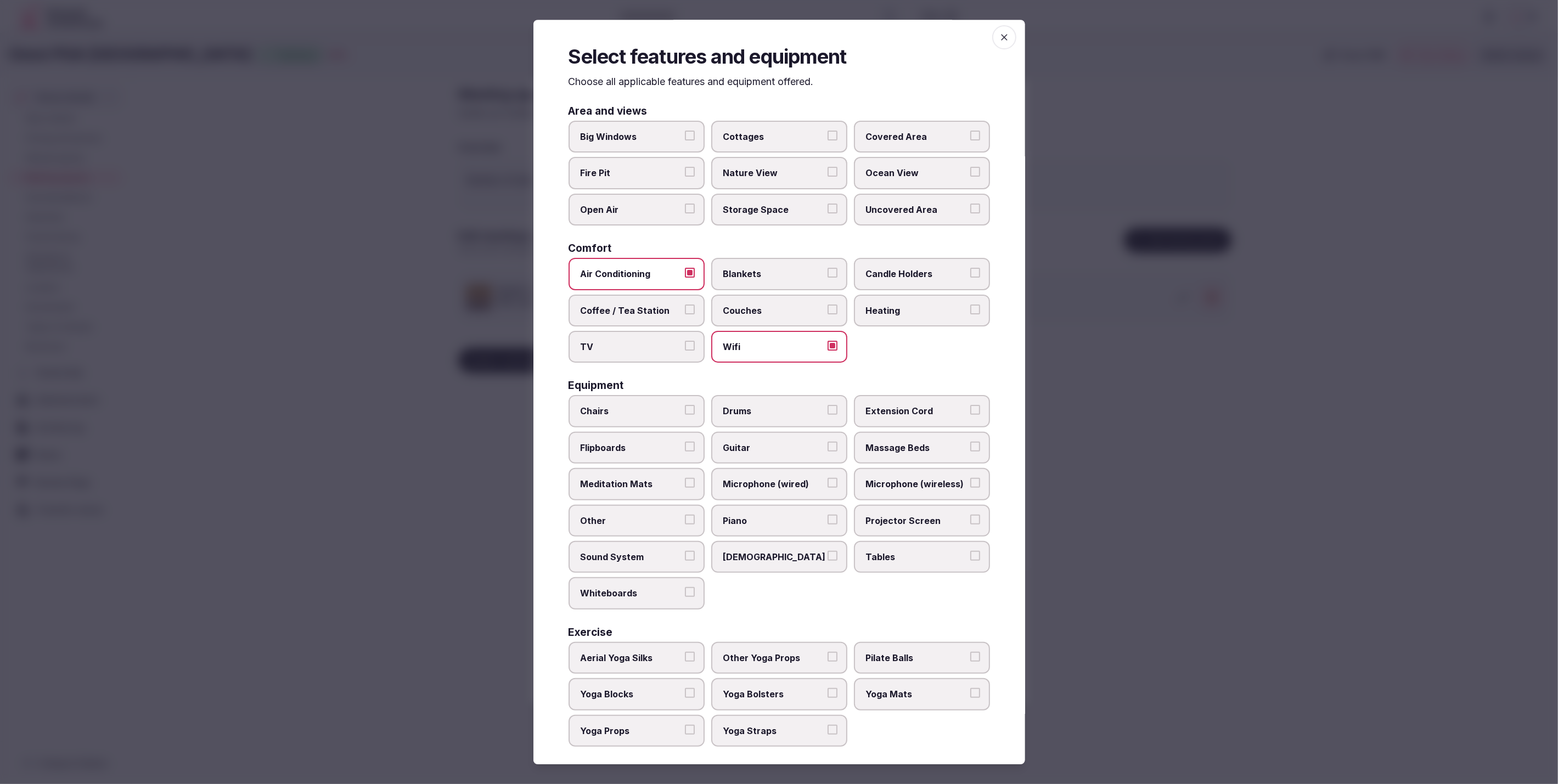
click at [685, 405] on button "Chairs" at bounding box center [690, 410] width 10 height 10
click at [931, 521] on span "Projector Screen" at bounding box center [916, 521] width 101 height 12
click at [970, 521] on button "Projector Screen" at bounding box center [975, 520] width 10 height 10
click at [915, 556] on span "Tables" at bounding box center [916, 557] width 101 height 12
click at [970, 556] on button "Tables" at bounding box center [975, 556] width 10 height 10
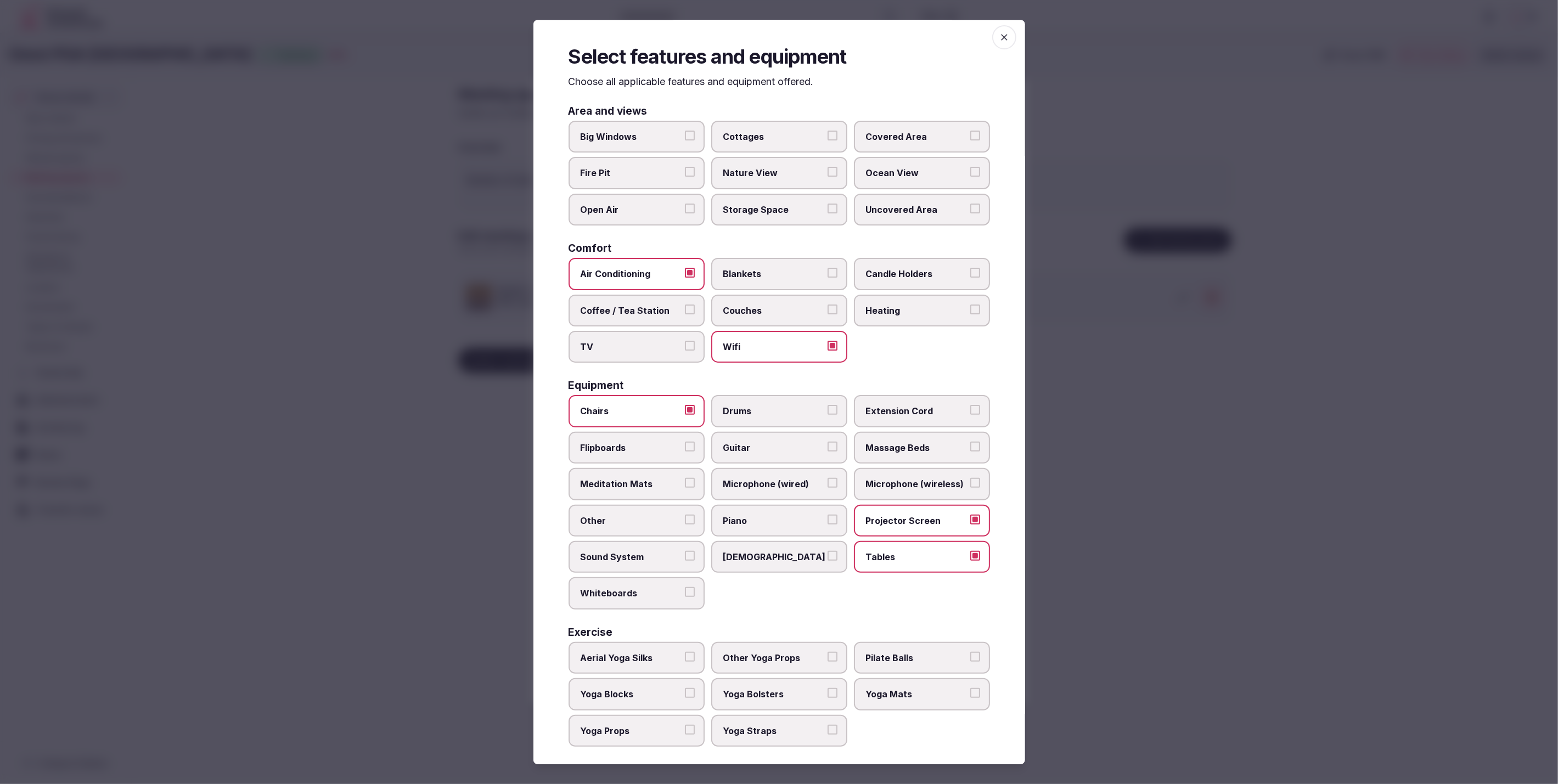
click at [651, 551] on span "Sound System" at bounding box center [631, 557] width 101 height 12
click at [685, 551] on button "Sound System" at bounding box center [690, 556] width 10 height 10
click at [845, 608] on div "Area and views Big Windows Cottages Covered Area Fire Pit Nature View Ocean Vie…" at bounding box center [779, 427] width 422 height 641
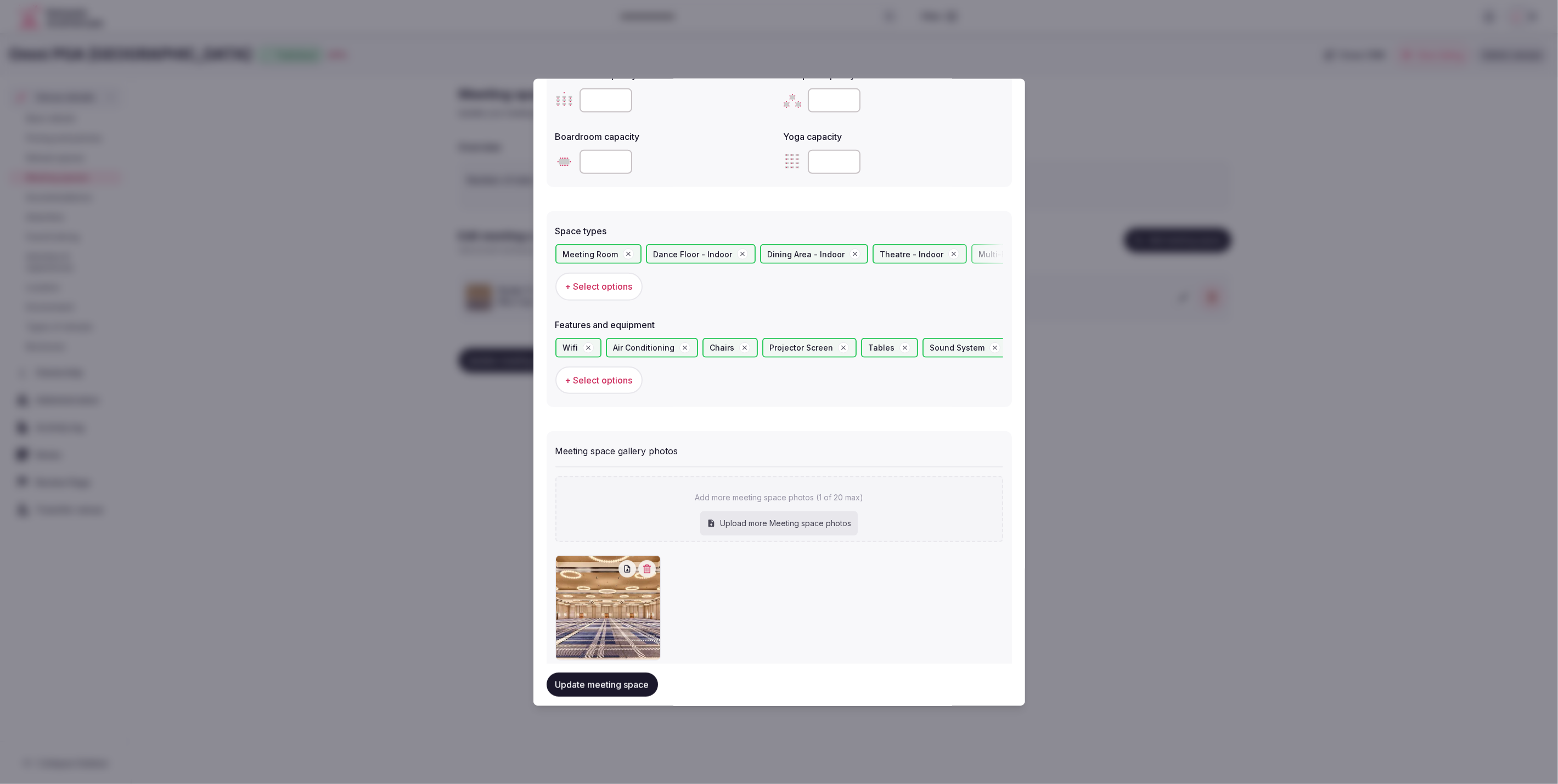
click at [608, 688] on button "Update meeting space" at bounding box center [602, 685] width 112 height 24
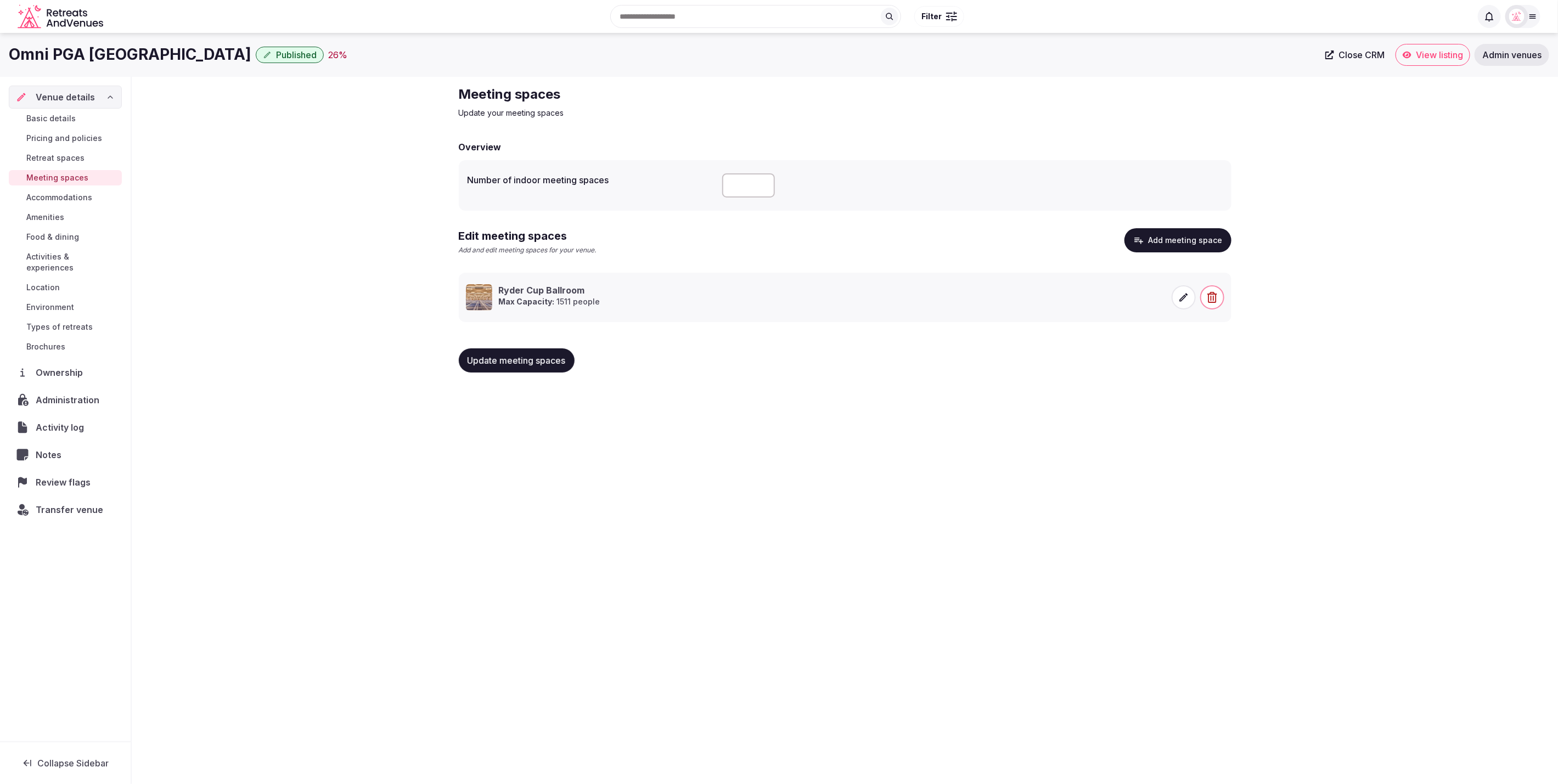
click at [45, 194] on span "Accommodations" at bounding box center [59, 198] width 66 height 11
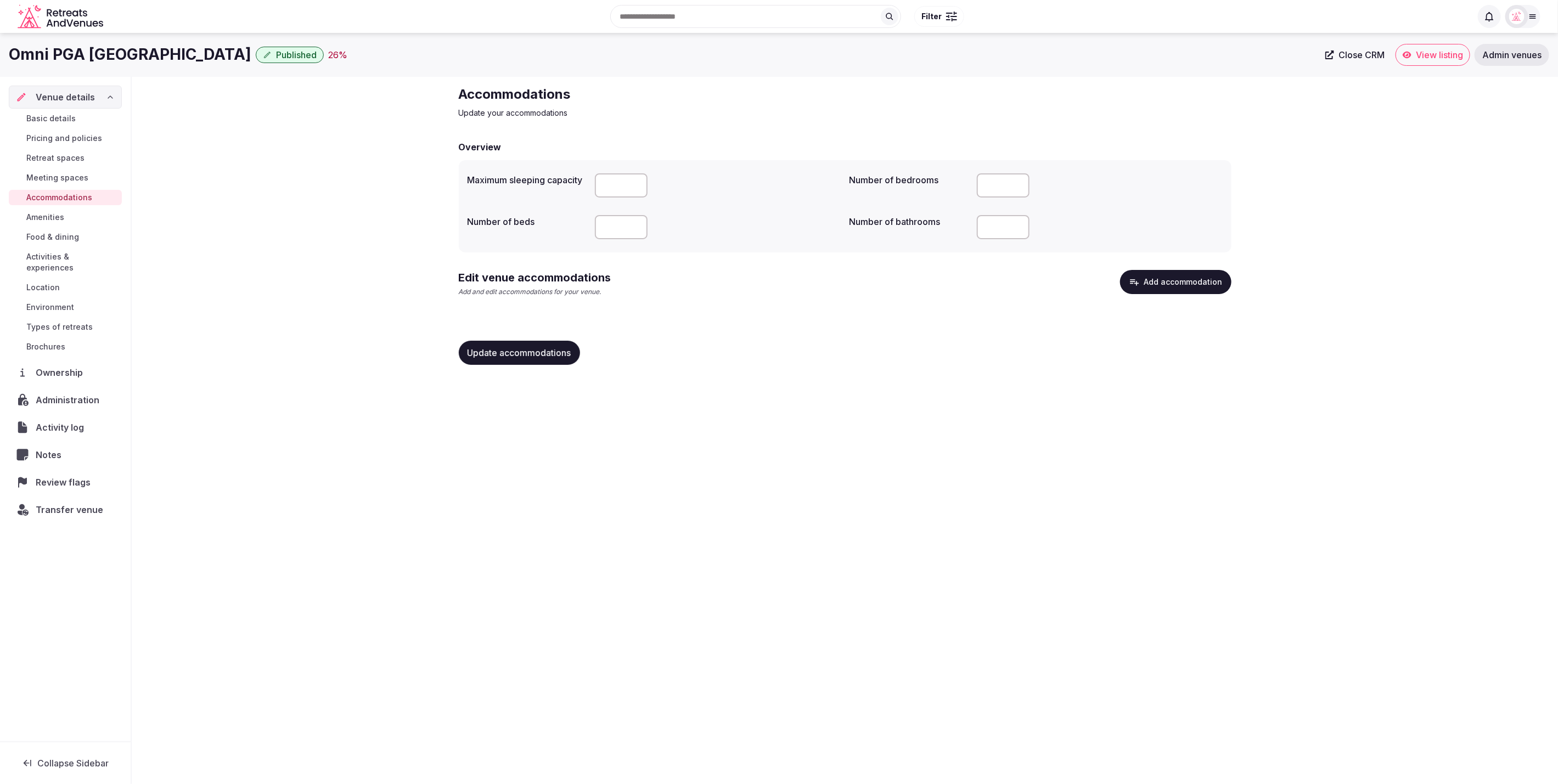
click at [1170, 393] on div "Omni PGA Frisco Resort & Spa Published 26 % Close CRM View listing Admin venues…" at bounding box center [779, 405] width 1558 height 745
click at [1185, 282] on button "Add accommodation" at bounding box center [1176, 282] width 112 height 24
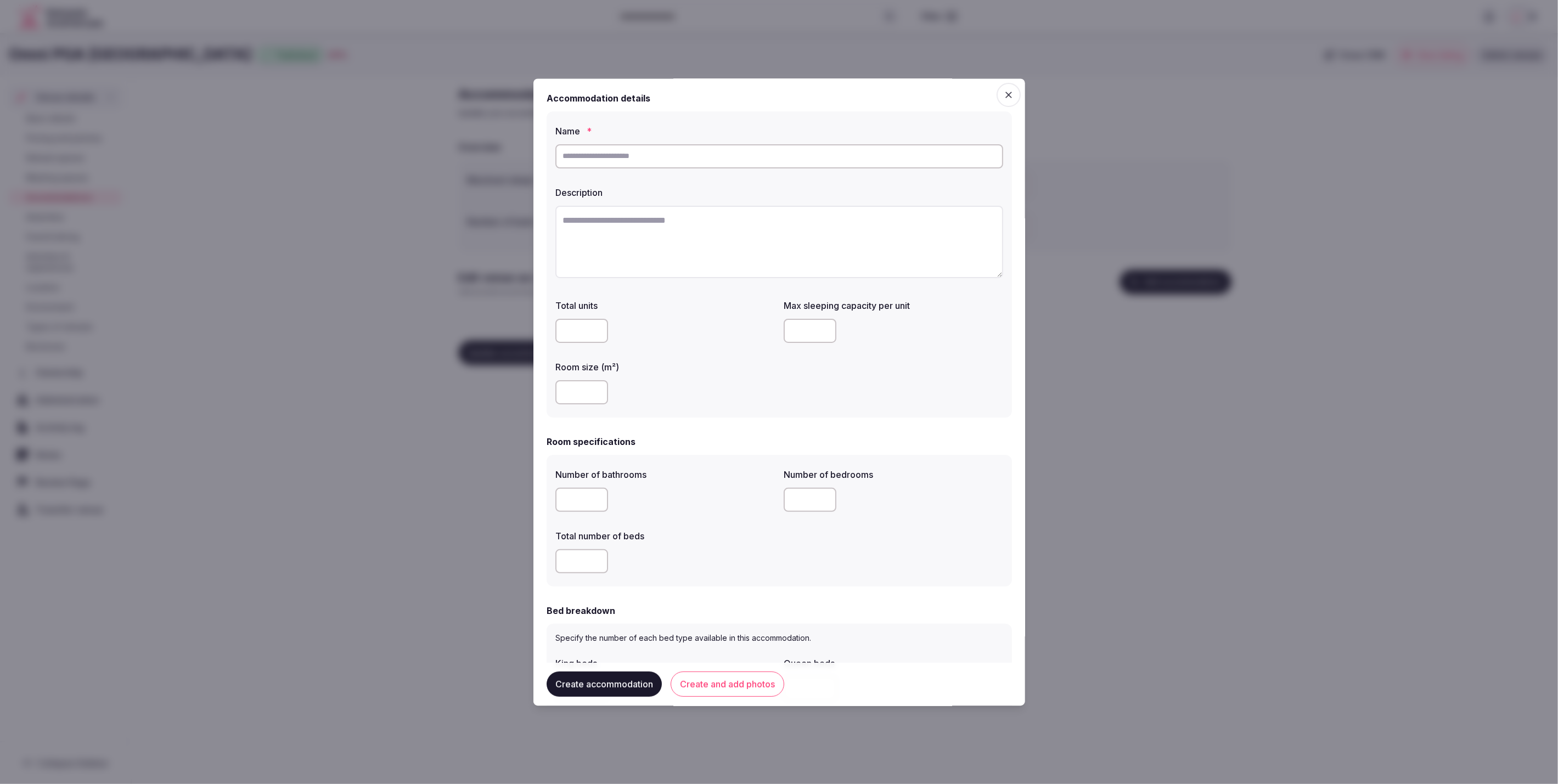
click at [601, 253] on textarea at bounding box center [779, 242] width 448 height 73
paste textarea "**********"
type textarea "**********"
click at [624, 158] on input "text" at bounding box center [779, 156] width 448 height 24
type input "**********"
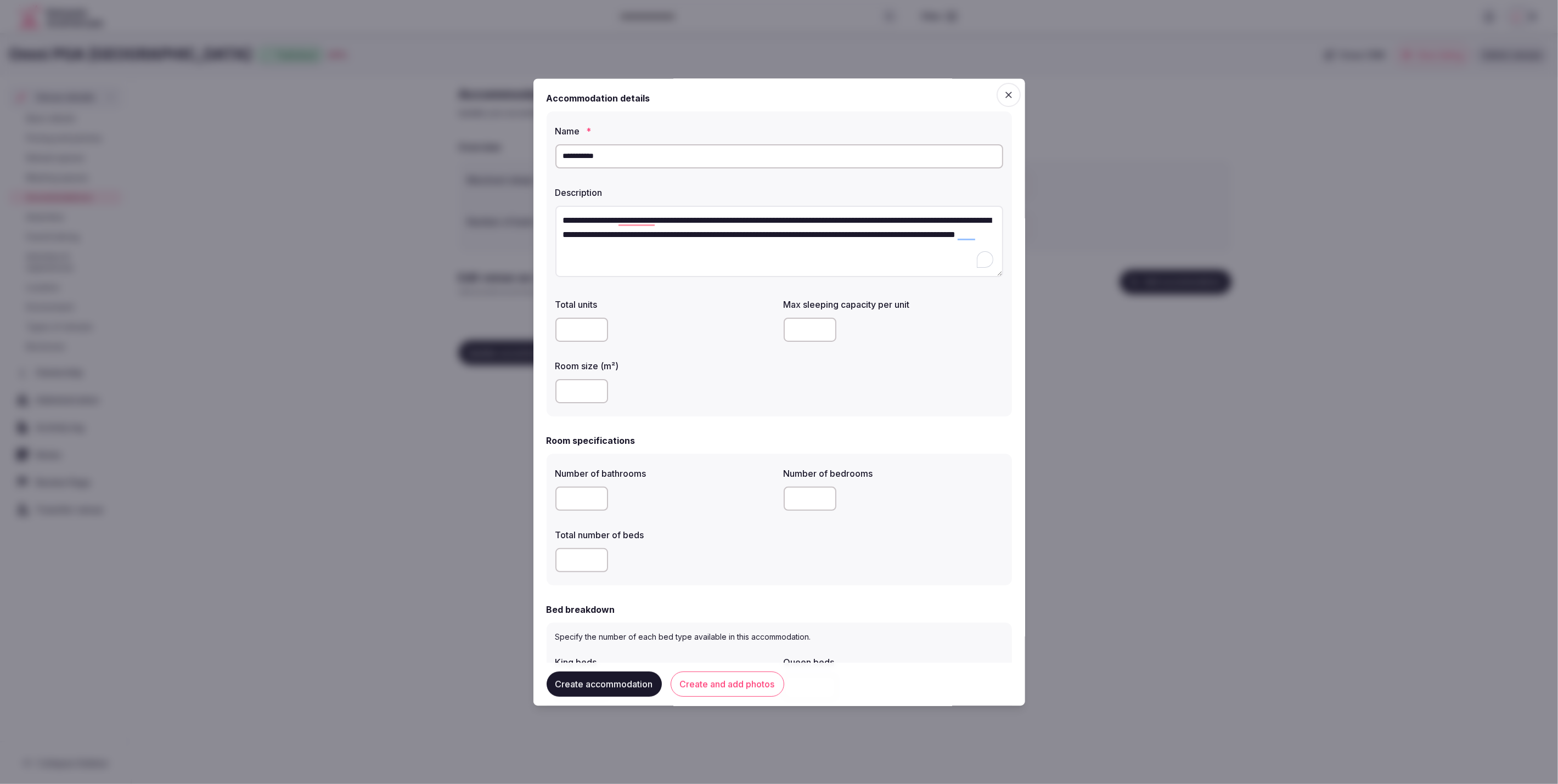
click at [585, 392] on input "number" at bounding box center [582, 392] width 53 height 24
type input "**"
click at [946, 418] on form "**********" at bounding box center [779, 711] width 465 height 1240
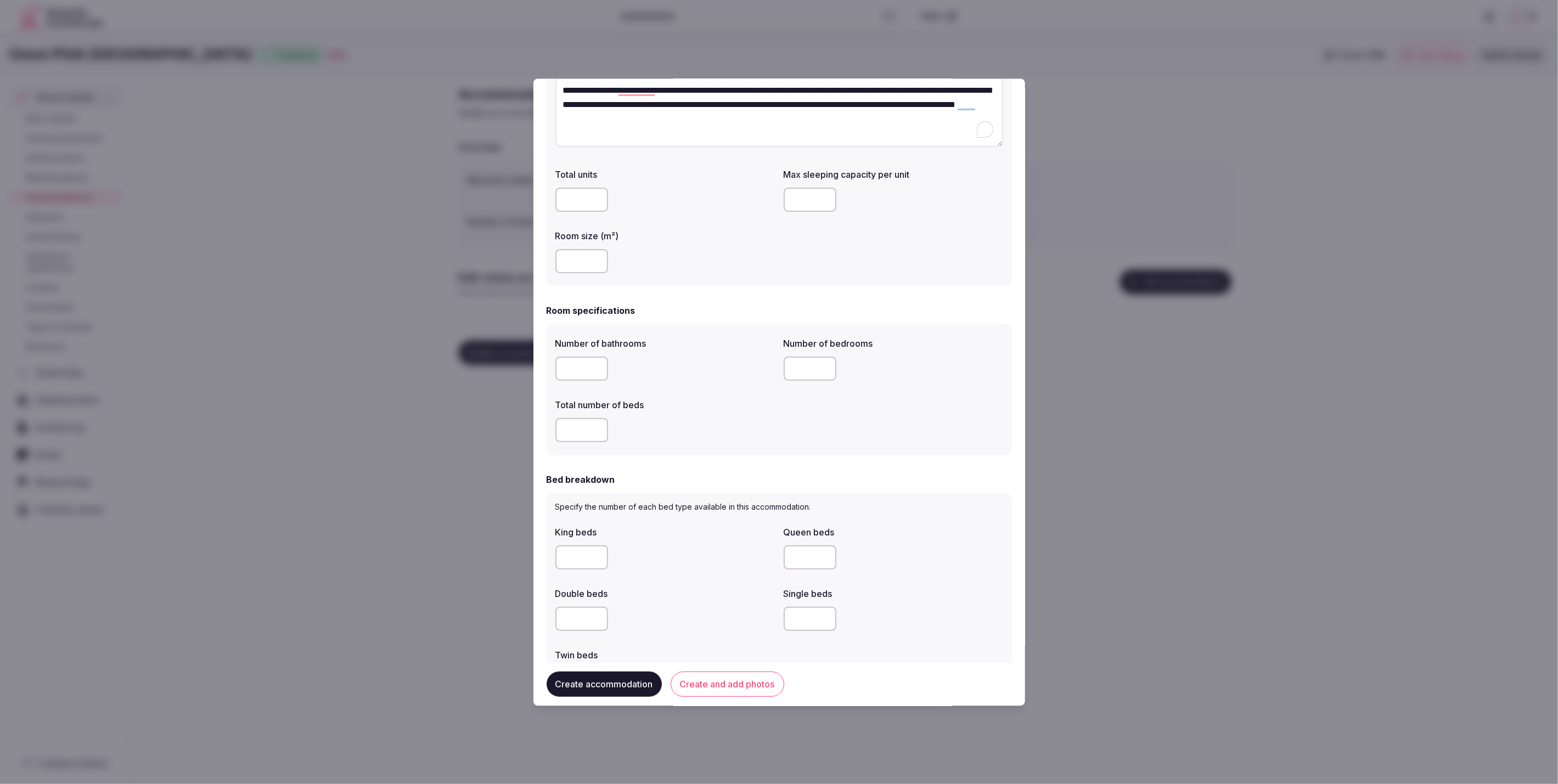
scroll to position [137, 0]
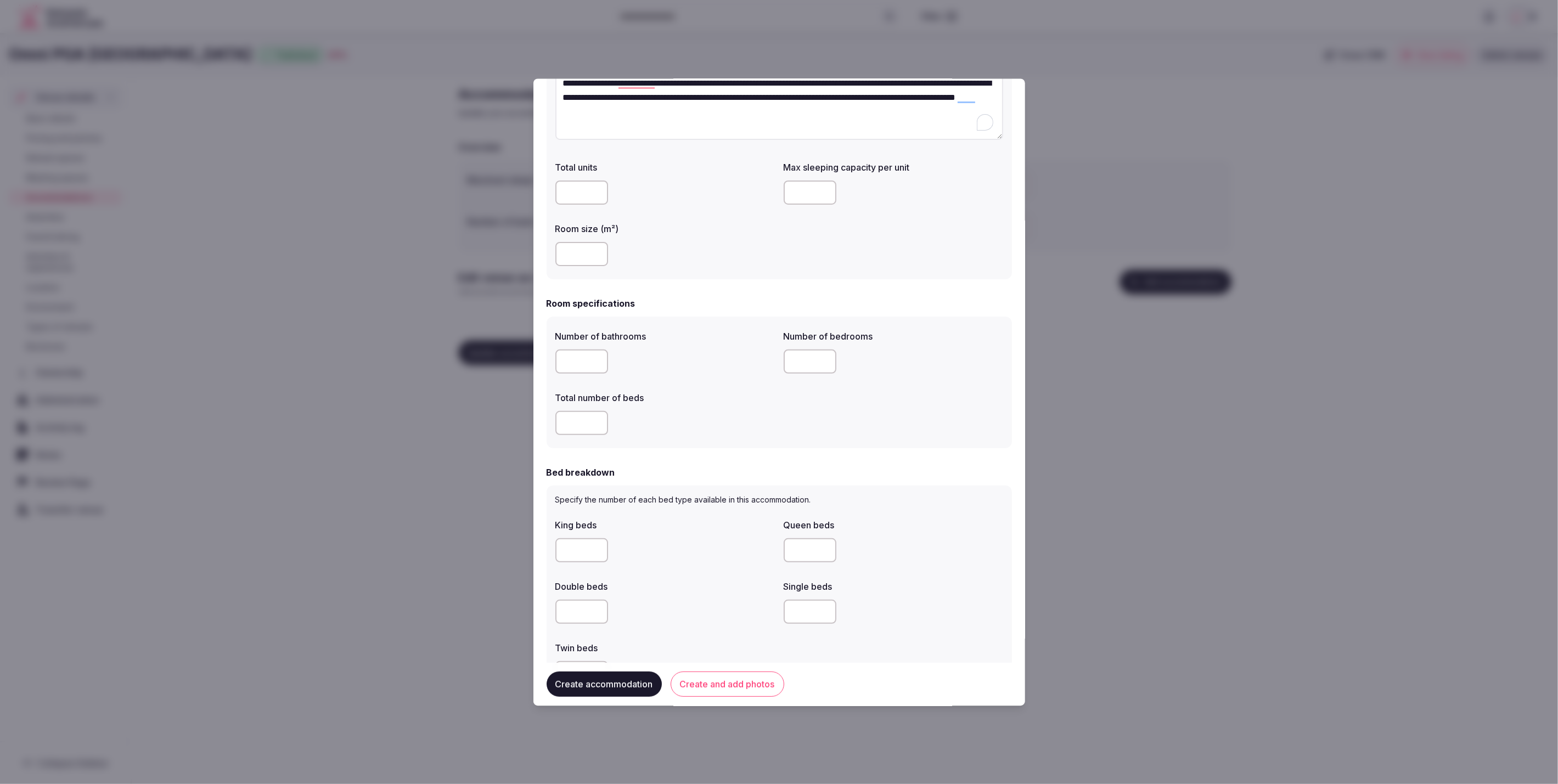
click at [794, 351] on input "number" at bounding box center [810, 362] width 53 height 24
click at [923, 370] on div "*" at bounding box center [893, 362] width 219 height 24
click at [579, 422] on input "number" at bounding box center [582, 424] width 53 height 24
drag, startPoint x: 804, startPoint y: 360, endPoint x: 783, endPoint y: 360, distance: 21.0
click at [784, 360] on input "*" at bounding box center [810, 362] width 53 height 24
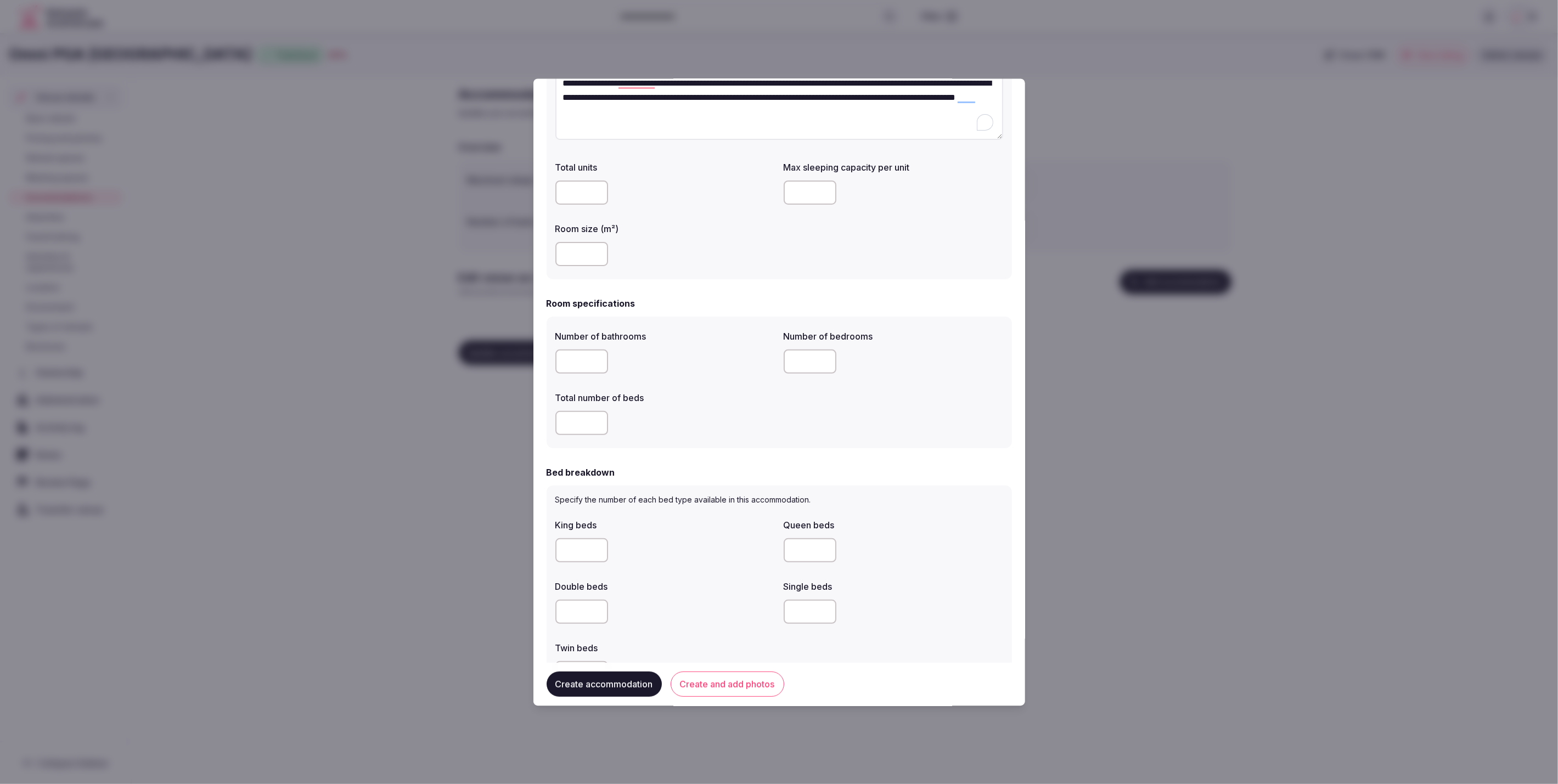
type input "*"
click at [572, 359] on input "number" at bounding box center [582, 362] width 53 height 24
type input "*"
click at [584, 418] on input "number" at bounding box center [582, 424] width 53 height 24
type input "*"
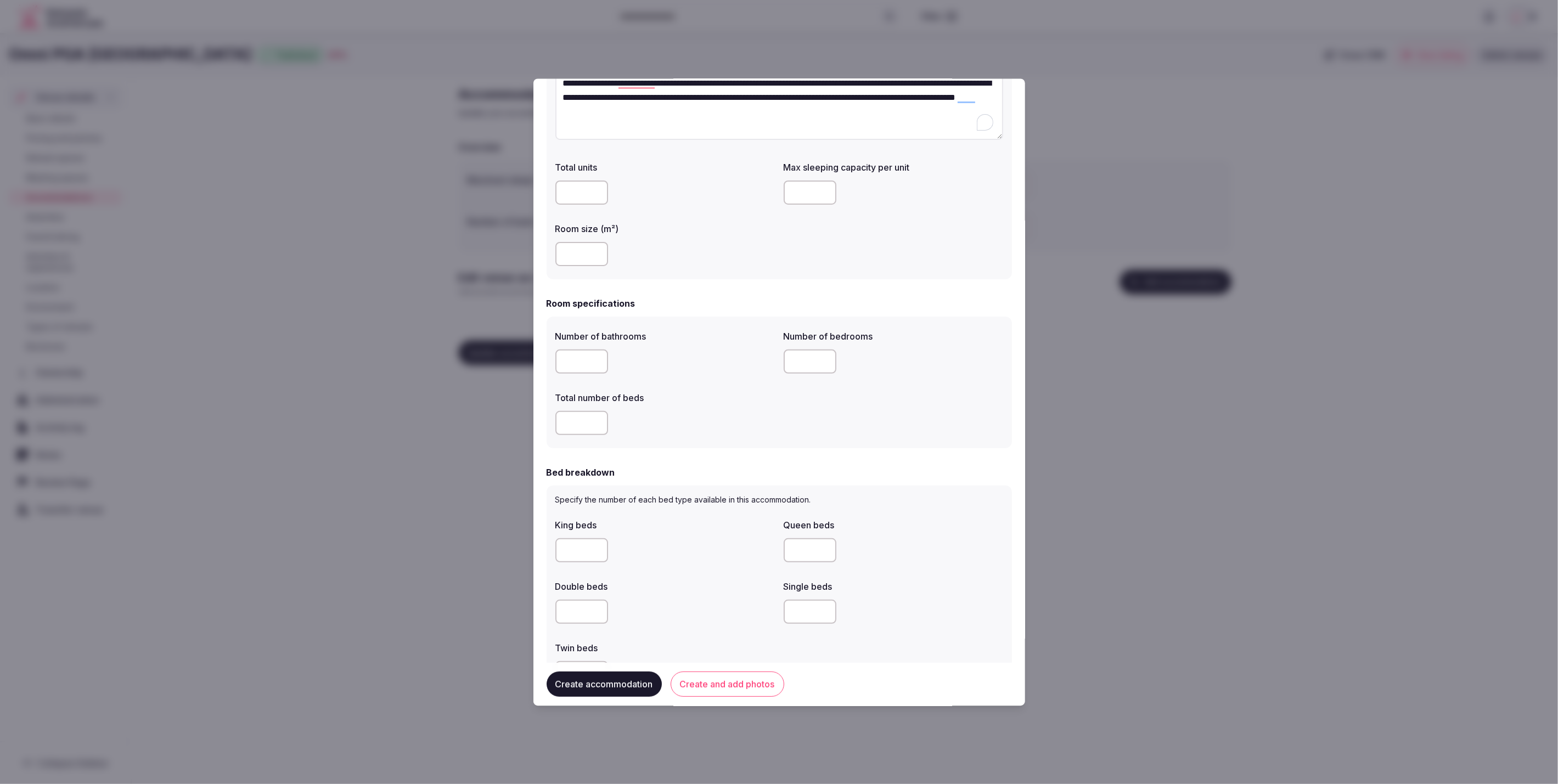
click at [833, 442] on div "Number of bathrooms * Number of bedrooms * Total number of beds *" at bounding box center [779, 383] width 465 height 131
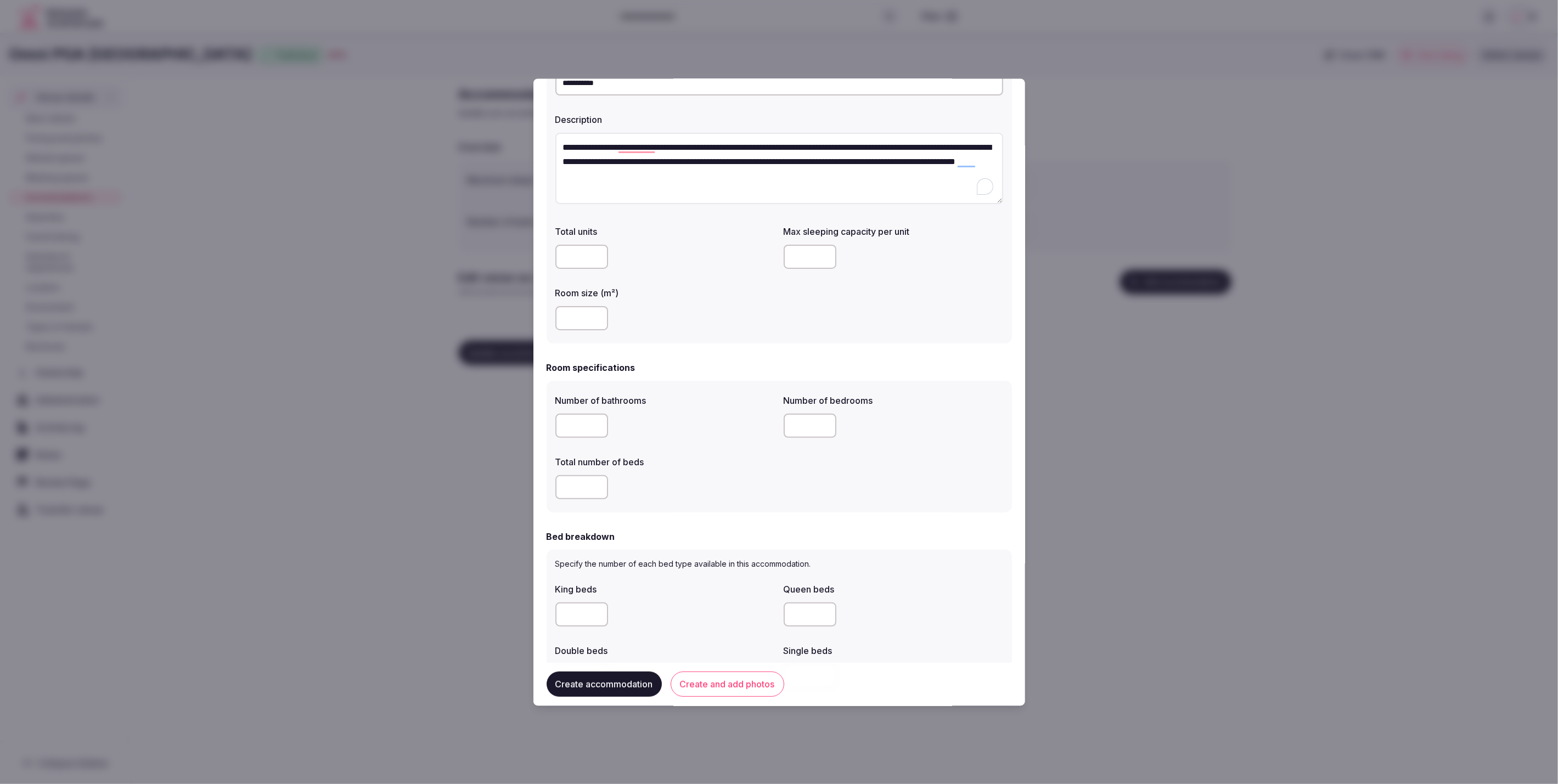
scroll to position [50, 0]
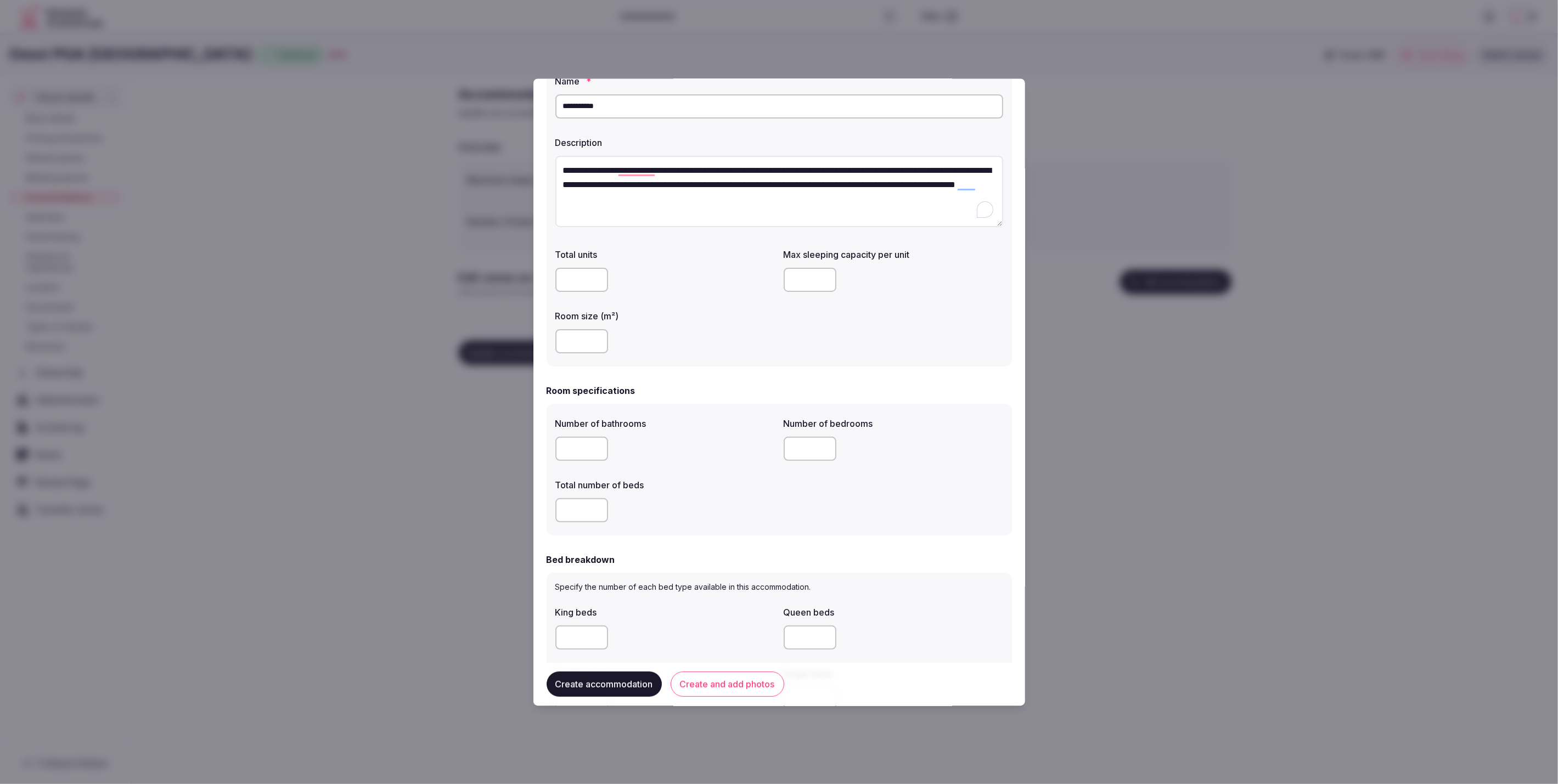
click at [813, 286] on input "number" at bounding box center [810, 281] width 53 height 24
type input "*"
click at [962, 336] on div "Total units Max sleeping capacity per unit * Room size (m²) **" at bounding box center [779, 301] width 448 height 114
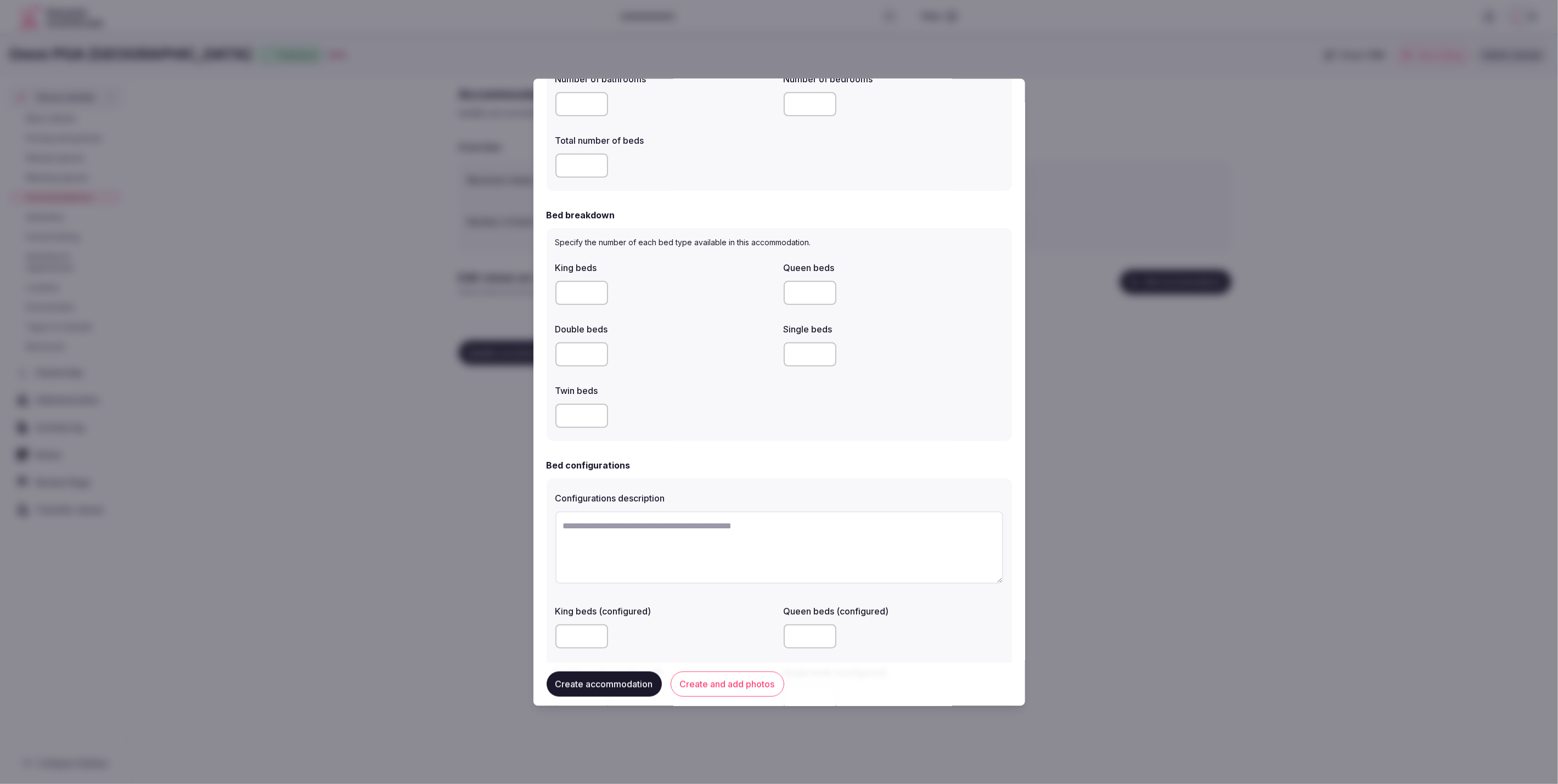
scroll to position [445, 0]
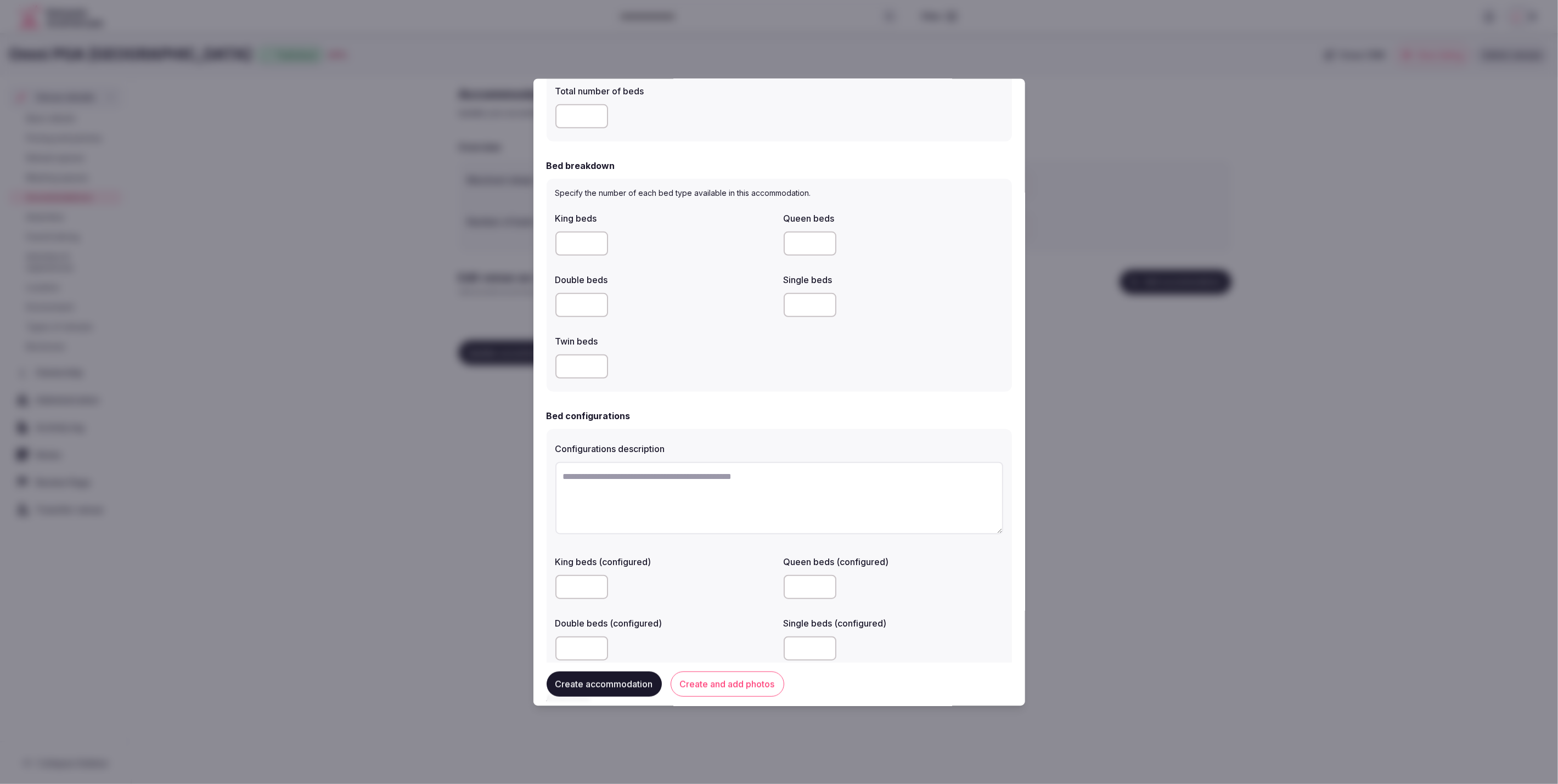
click at [573, 244] on input "number" at bounding box center [582, 244] width 53 height 24
type input "*"
click at [727, 361] on div at bounding box center [665, 367] width 219 height 24
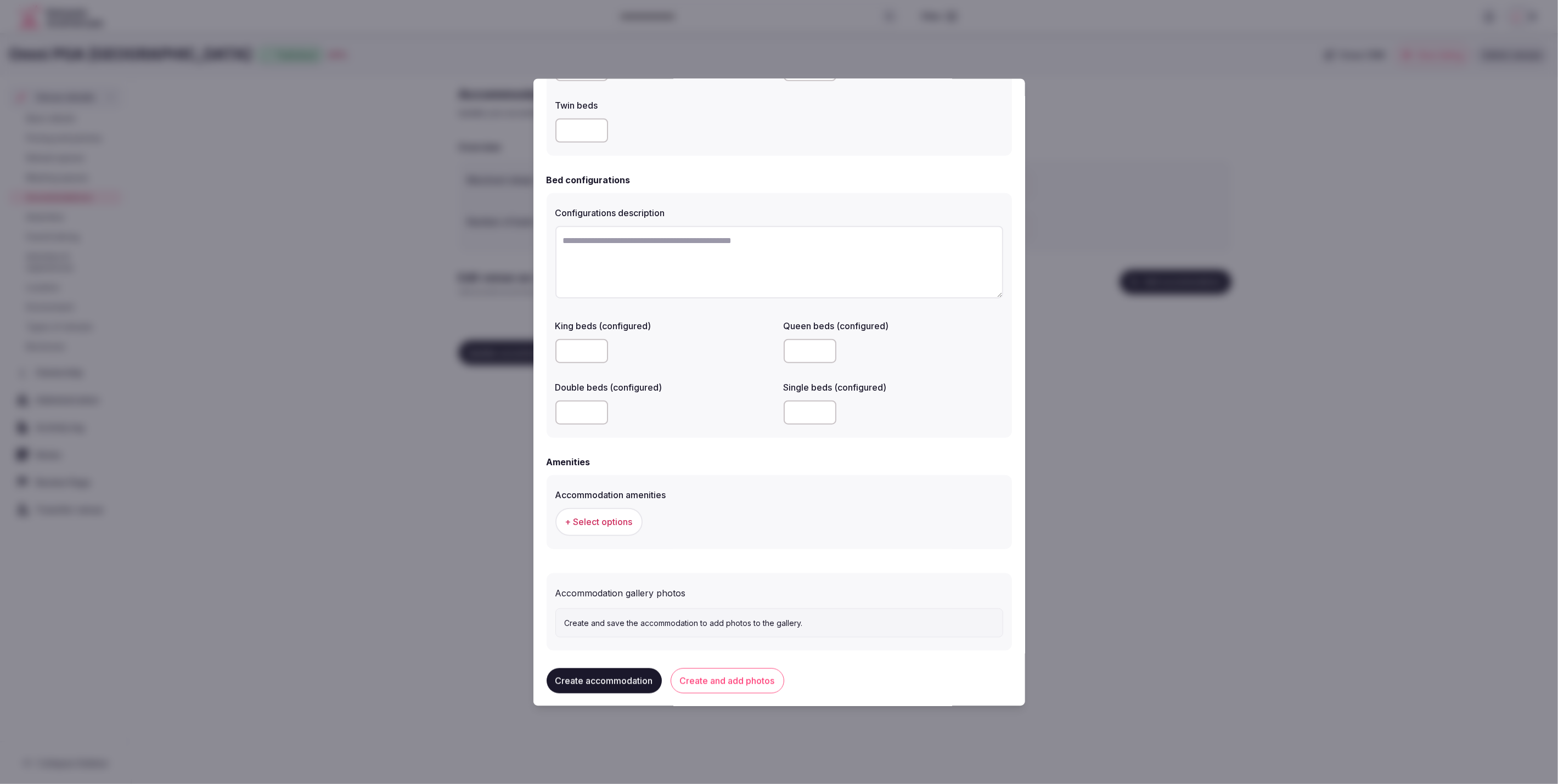
scroll to position [688, 0]
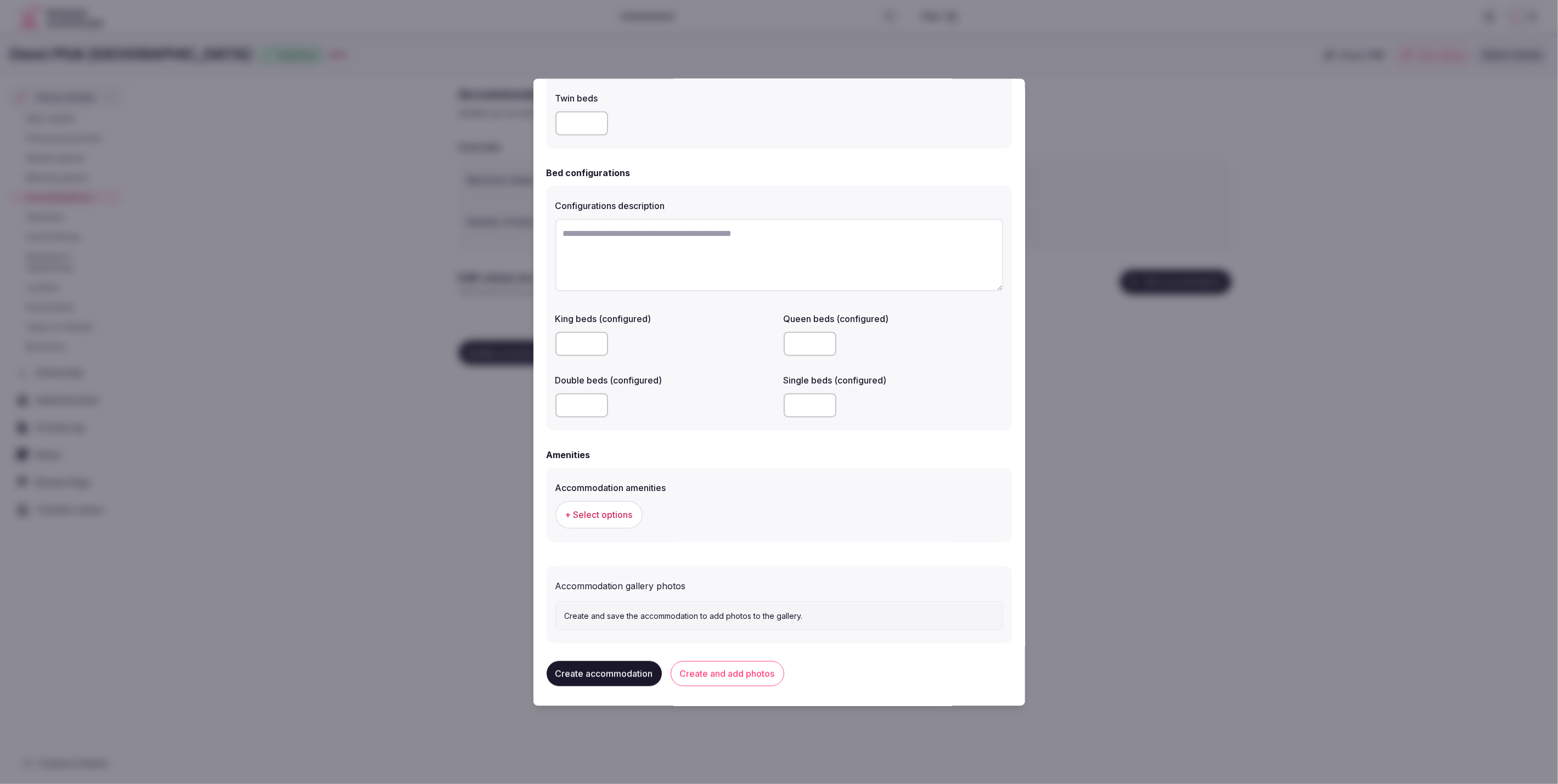
click at [599, 509] on span "+ Select options" at bounding box center [599, 515] width 67 height 12
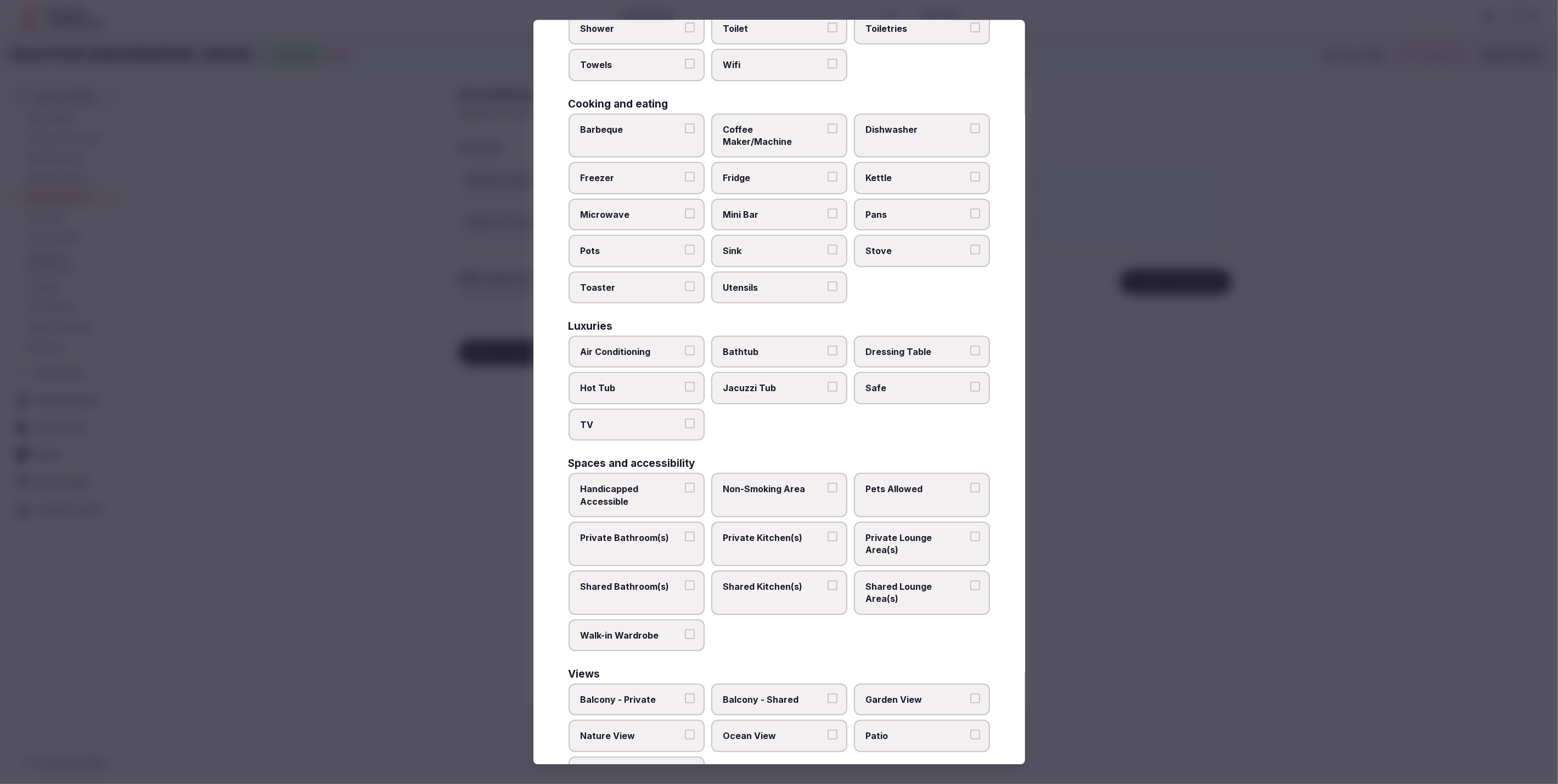
scroll to position [187, 0]
click at [614, 339] on label "Air Conditioning" at bounding box center [636, 350] width 136 height 32
click at [685, 344] on button "Air Conditioning" at bounding box center [690, 348] width 10 height 10
click at [638, 414] on label "TV" at bounding box center [636, 422] width 136 height 32
click at [685, 416] on button "TV" at bounding box center [690, 421] width 10 height 10
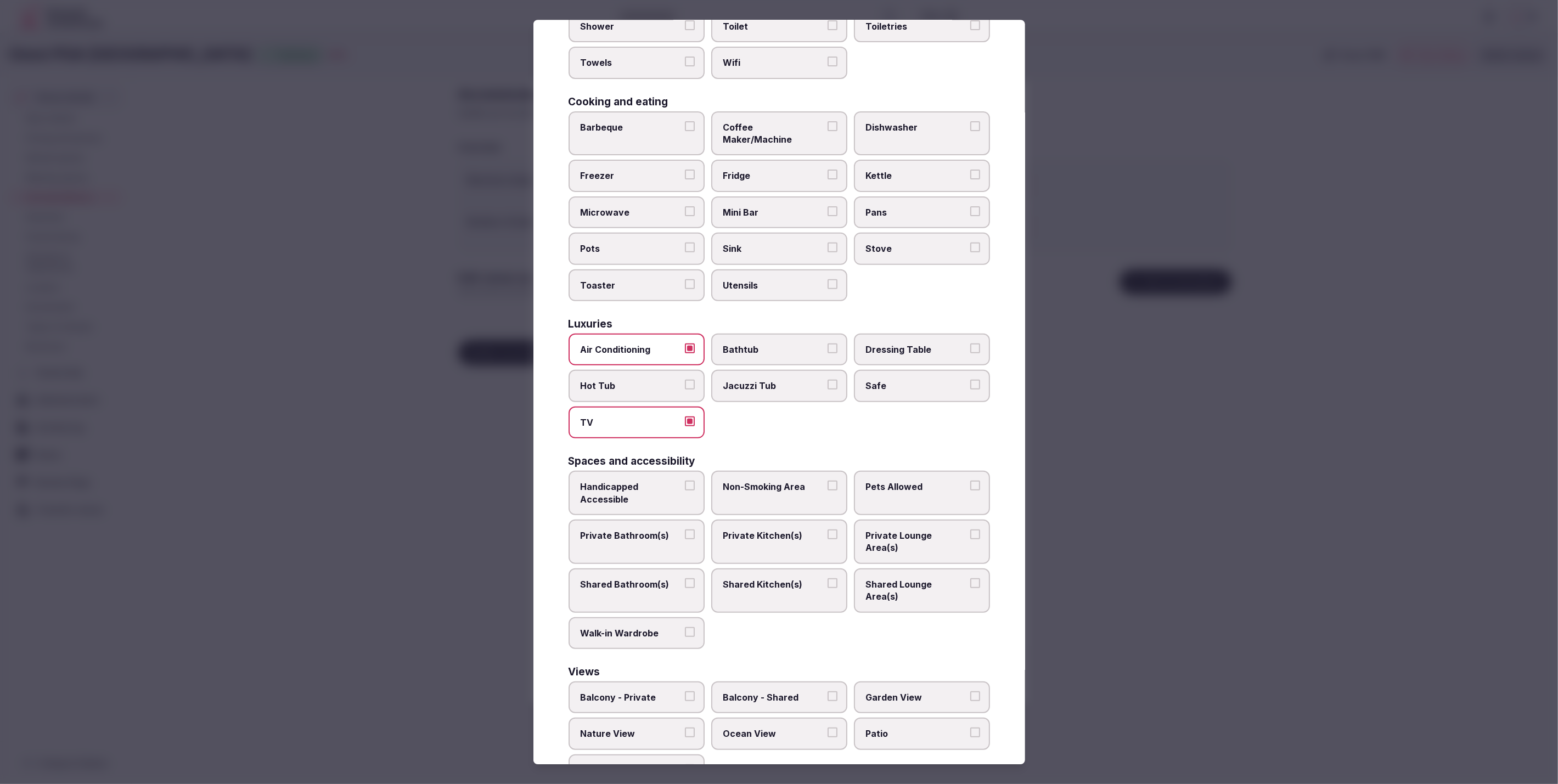
click at [903, 380] on span "Safe" at bounding box center [916, 387] width 101 height 12
click at [970, 380] on button "Safe" at bounding box center [975, 385] width 10 height 10
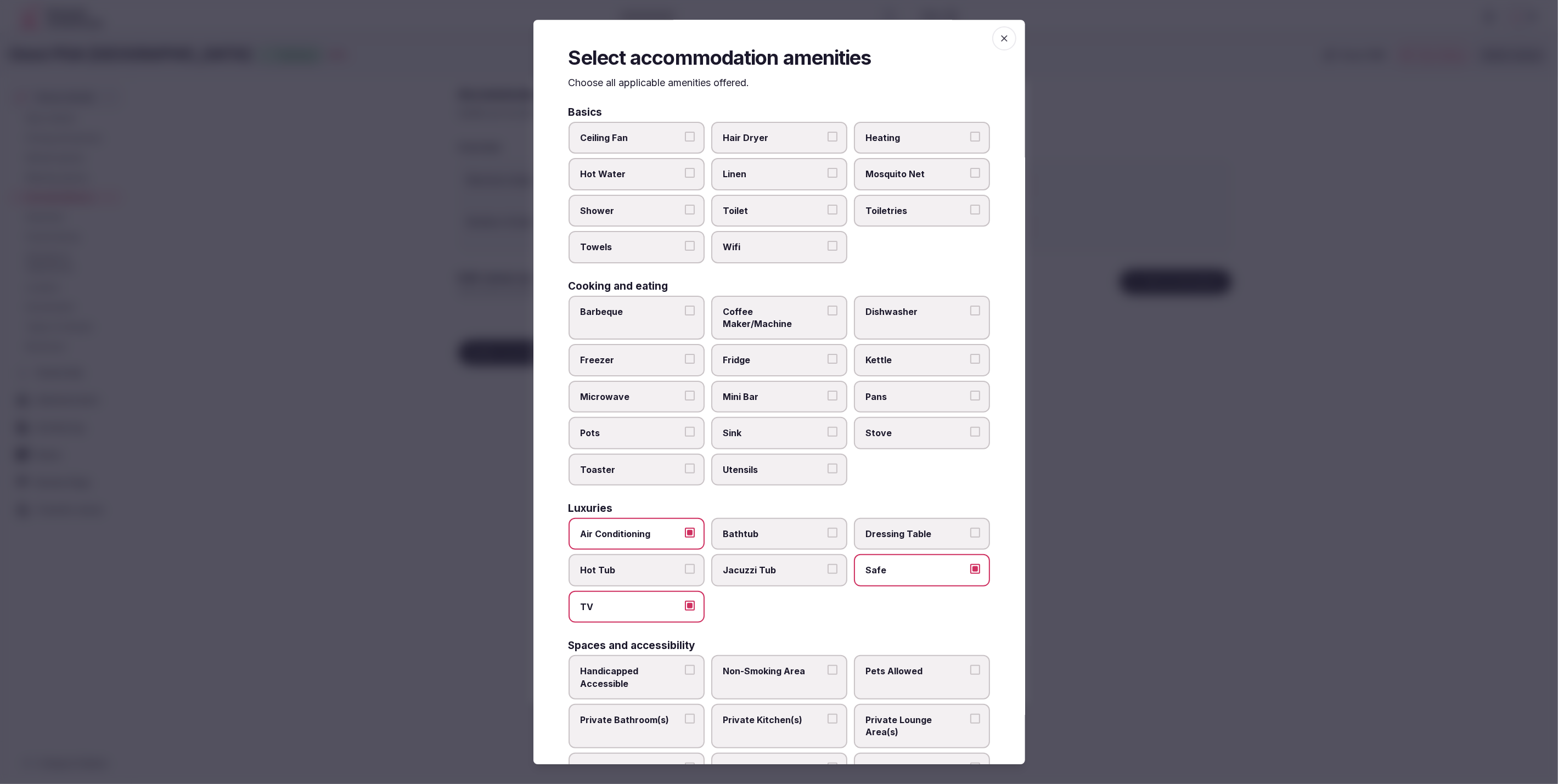
scroll to position [0, 0]
click at [792, 250] on span "Wifi" at bounding box center [774, 249] width 101 height 12
click at [828, 250] on button "Wifi" at bounding box center [833, 248] width 10 height 10
drag, startPoint x: 950, startPoint y: 214, endPoint x: 843, endPoint y: 206, distance: 107.3
click at [946, 213] on span "Toiletries" at bounding box center [916, 213] width 101 height 12
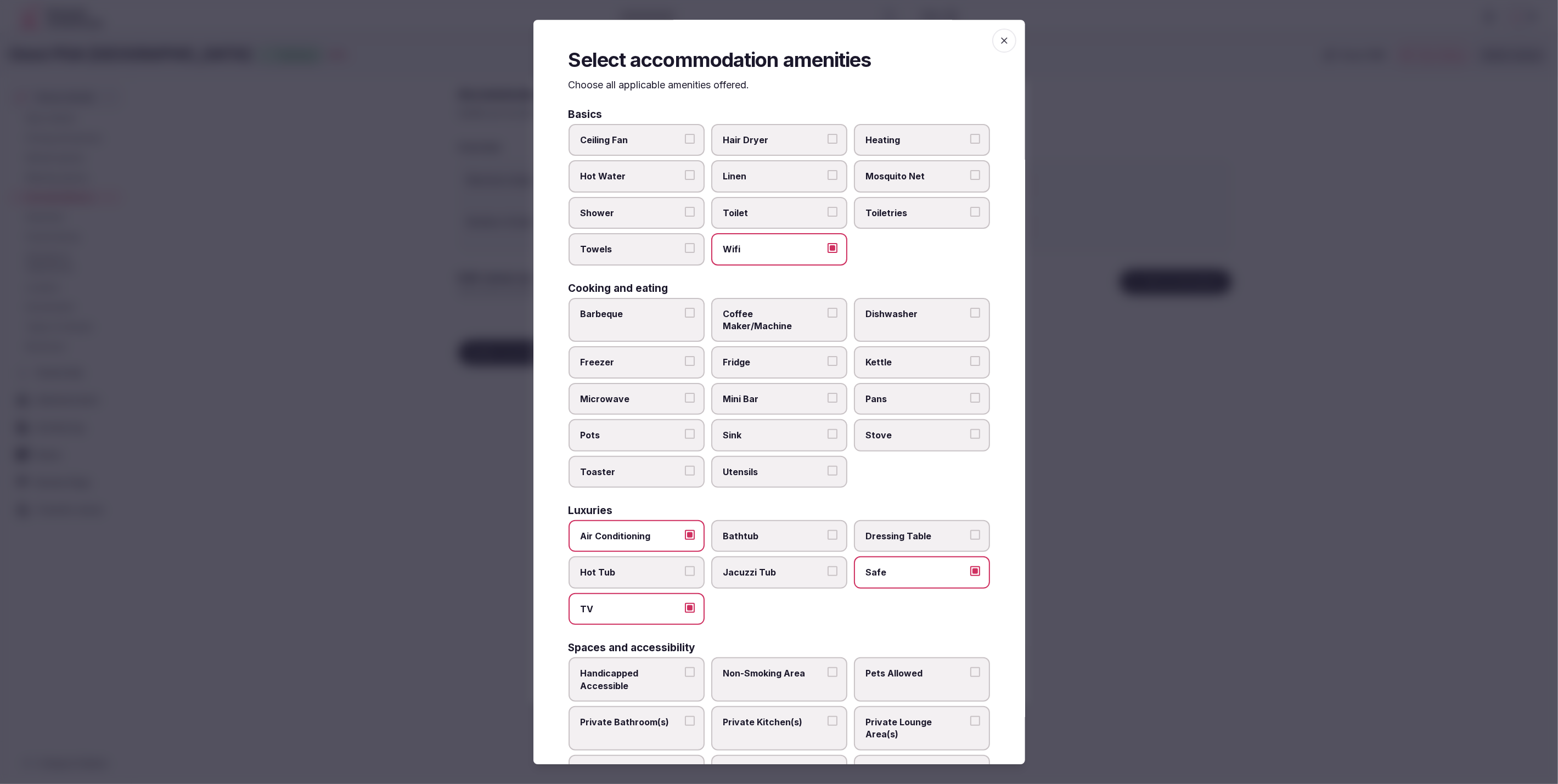
click at [970, 213] on button "Toiletries" at bounding box center [975, 211] width 10 height 10
click at [796, 207] on span "Toilet" at bounding box center [774, 213] width 101 height 12
click at [828, 207] on button "Toilet" at bounding box center [833, 211] width 10 height 10
click at [780, 174] on span "Linen" at bounding box center [774, 177] width 101 height 12
click at [828, 174] on button "Linen" at bounding box center [833, 176] width 10 height 10
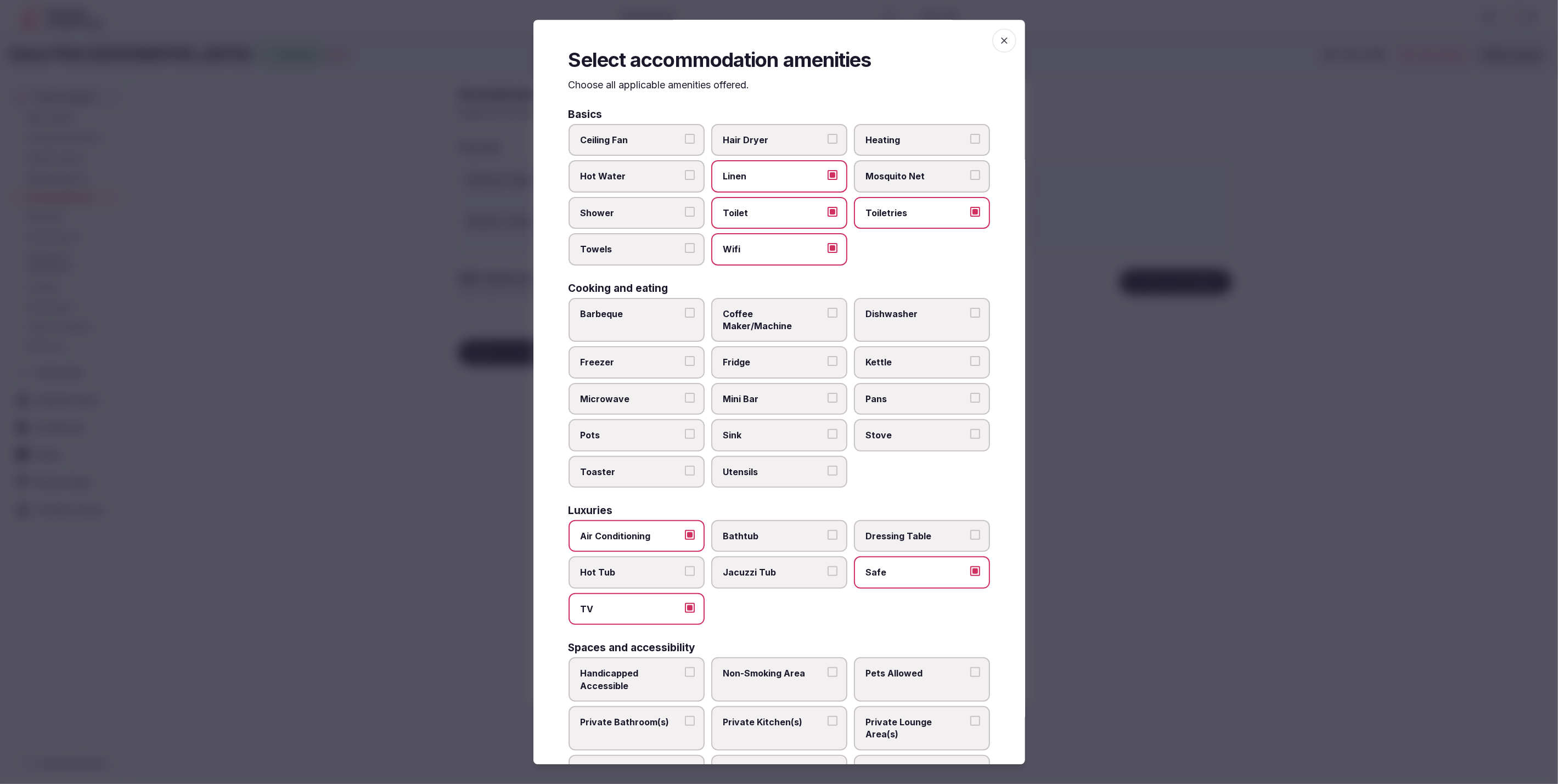
click at [665, 178] on span "Hot Water" at bounding box center [631, 177] width 101 height 12
click at [685, 178] on button "Hot Water" at bounding box center [690, 176] width 10 height 10
click at [650, 207] on span "Shower" at bounding box center [631, 213] width 101 height 12
click at [685, 207] on button "Shower" at bounding box center [690, 211] width 10 height 10
click at [643, 249] on span "Towels" at bounding box center [631, 249] width 101 height 12
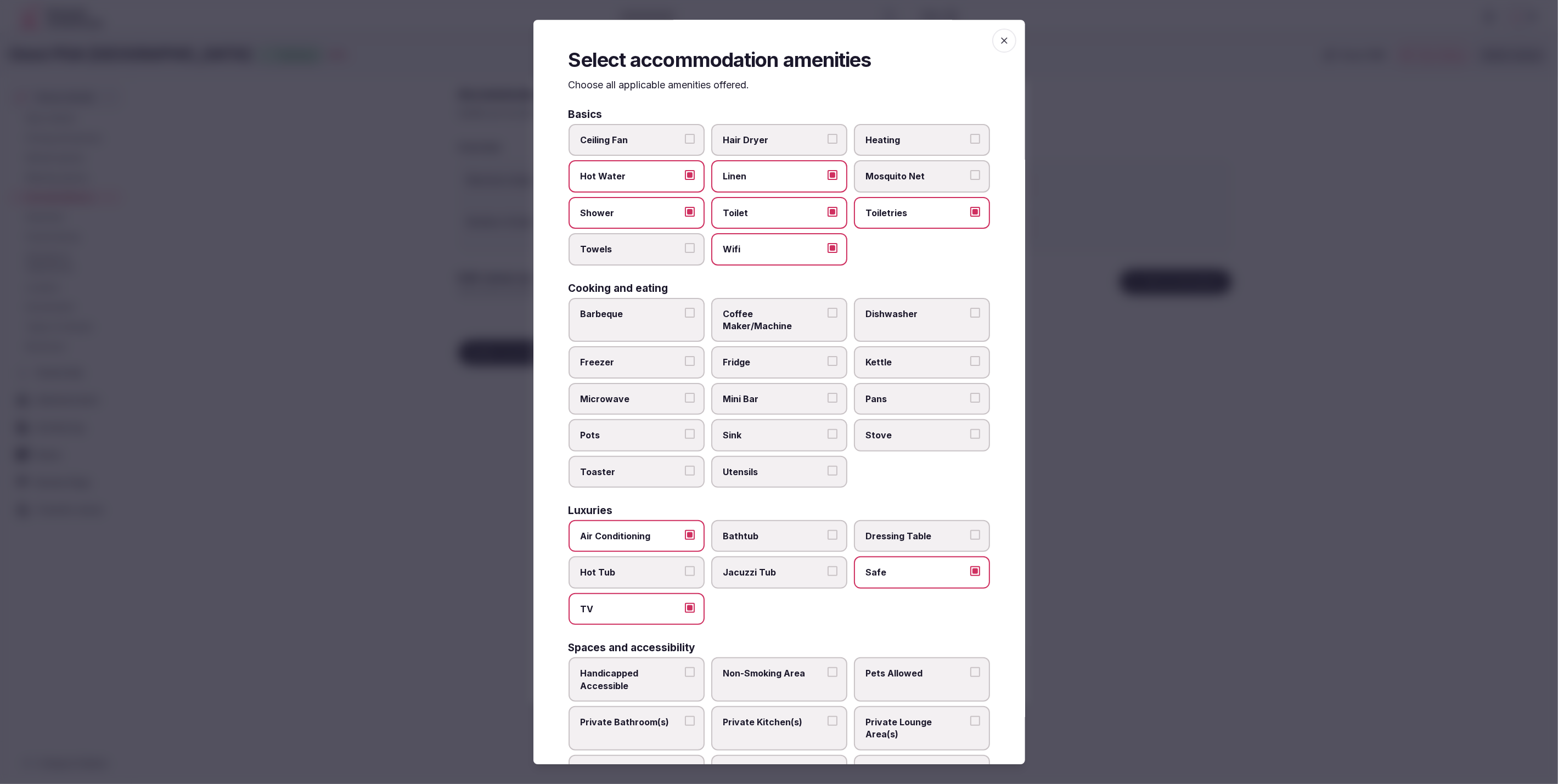
click at [685, 249] on button "Towels" at bounding box center [690, 248] width 10 height 10
click at [675, 178] on span "Hot Water" at bounding box center [631, 177] width 101 height 12
click at [685, 178] on button "Hot Water" at bounding box center [690, 176] width 10 height 10
click at [627, 176] on span "Hot Water" at bounding box center [631, 177] width 101 height 12
click at [685, 176] on button "Hot Water" at bounding box center [690, 176] width 10 height 10
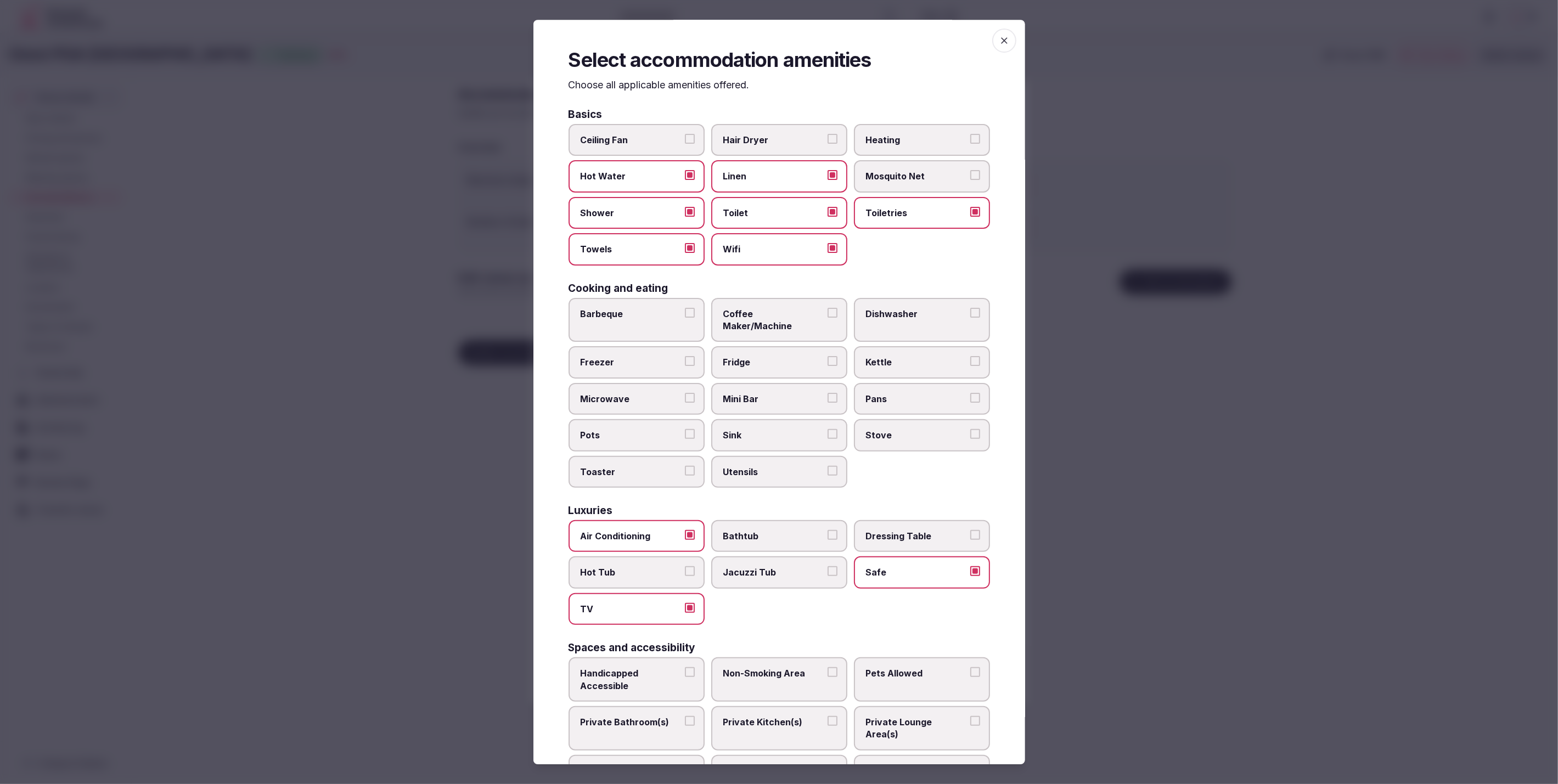
click at [785, 134] on span "Hair Dryer" at bounding box center [774, 140] width 101 height 12
click at [828, 134] on button "Hair Dryer" at bounding box center [833, 139] width 10 height 10
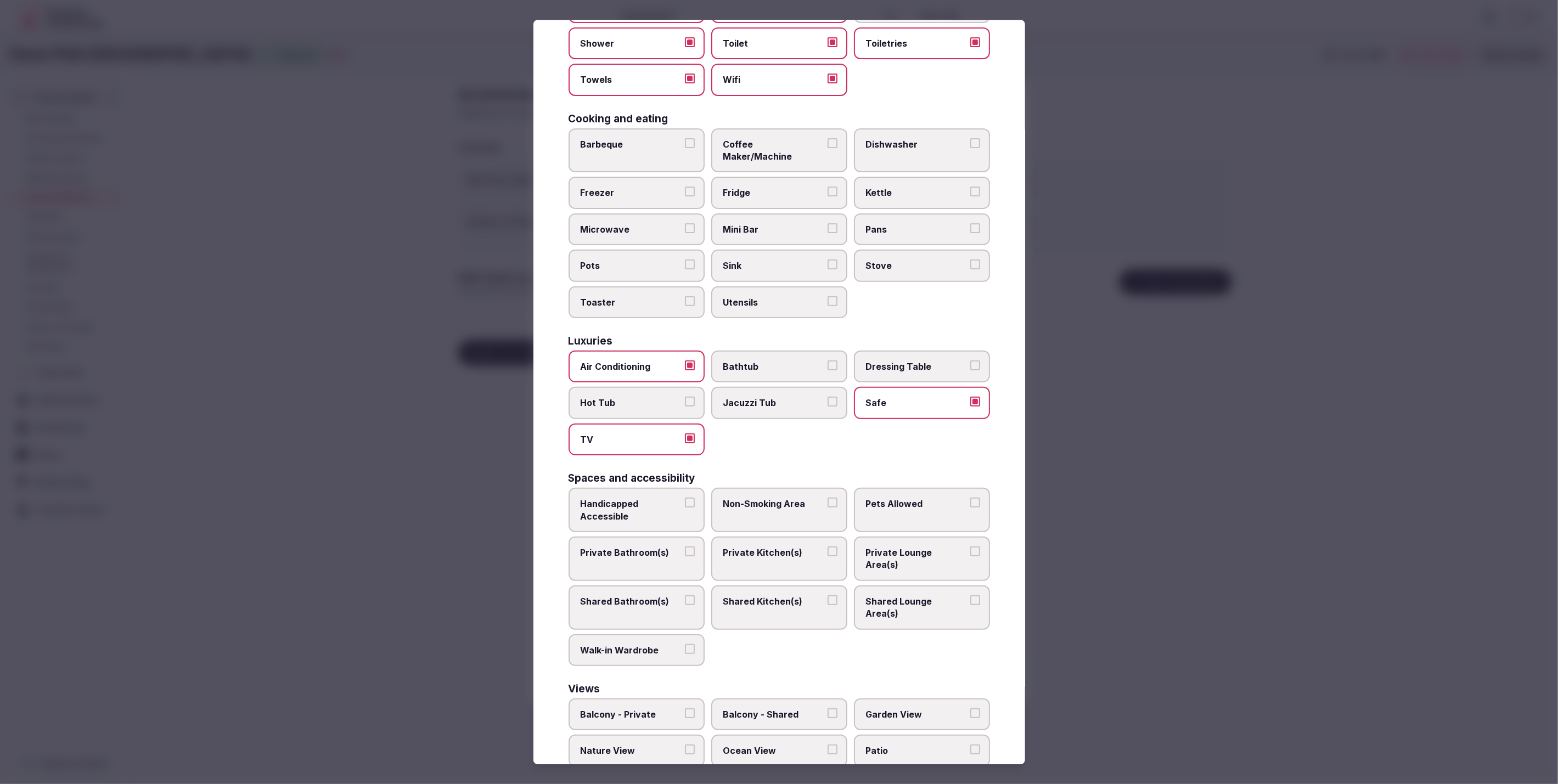
scroll to position [187, 0]
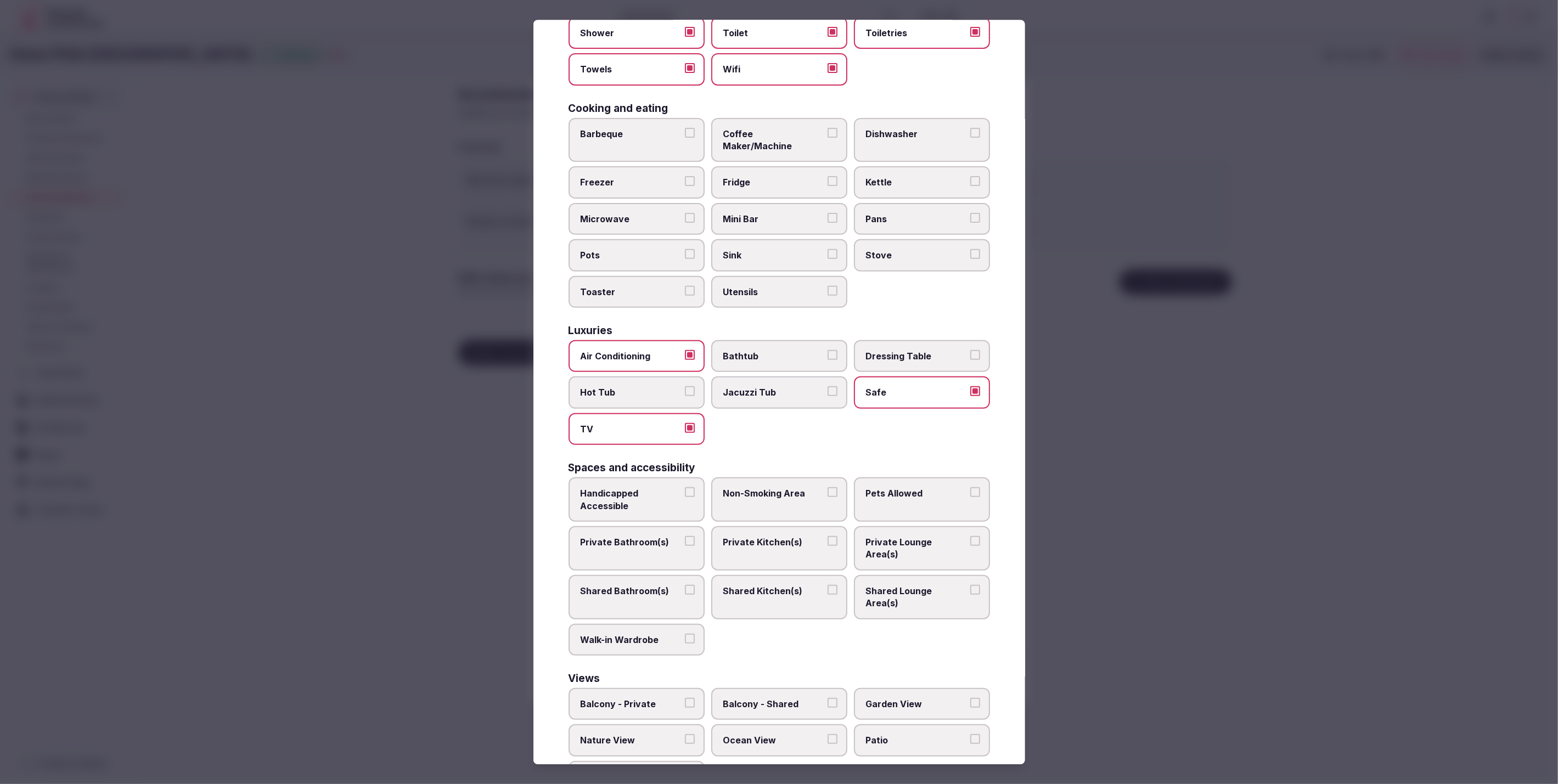
click at [637, 536] on span "Private Bathroom(s)" at bounding box center [631, 542] width 101 height 12
click at [685, 536] on button "Private Bathroom(s)" at bounding box center [690, 541] width 10 height 10
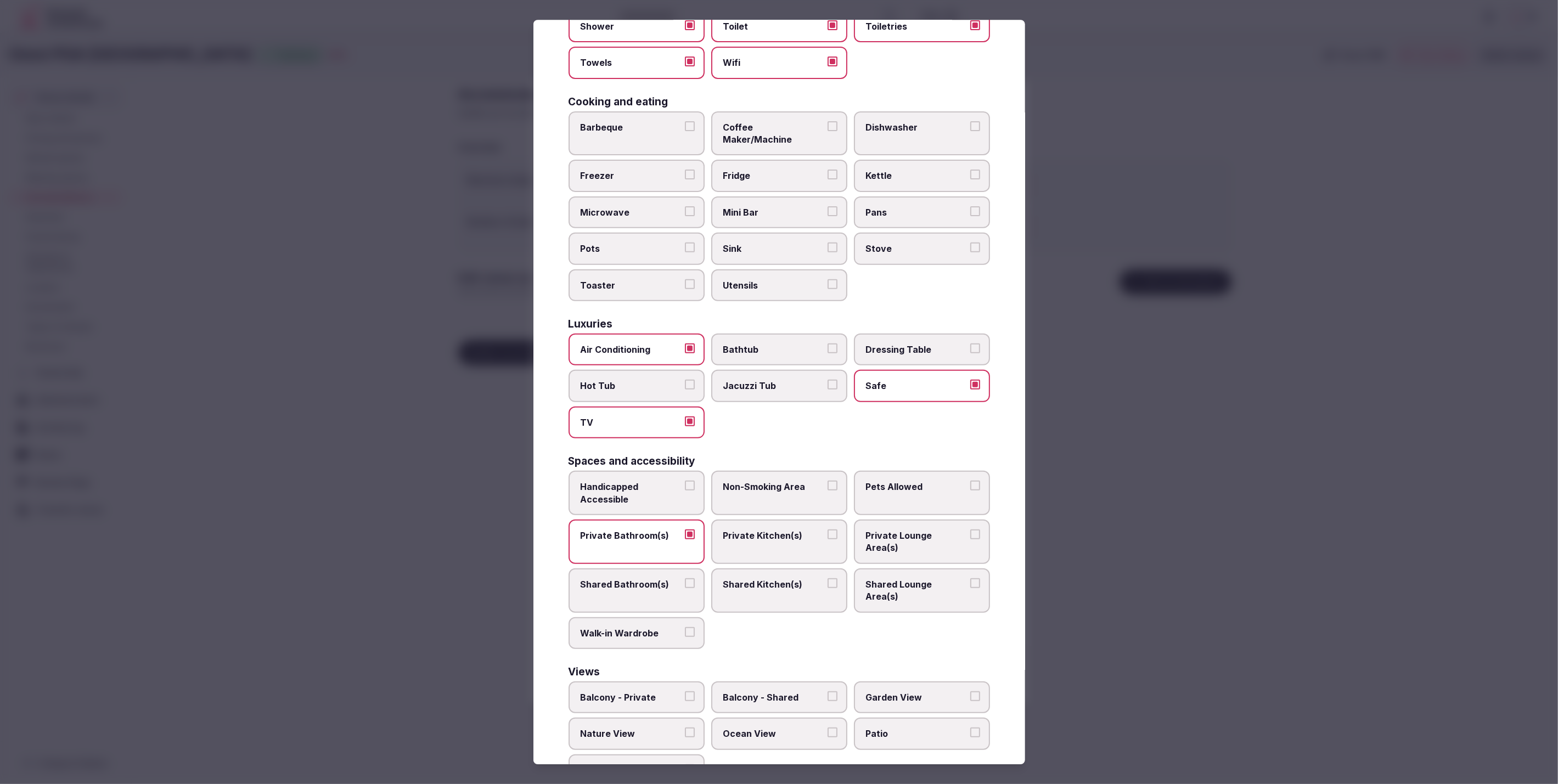
click at [939, 530] on span "Private Lounge Area(s)" at bounding box center [916, 542] width 101 height 25
click at [970, 530] on button "Private Lounge Area(s)" at bounding box center [975, 534] width 10 height 10
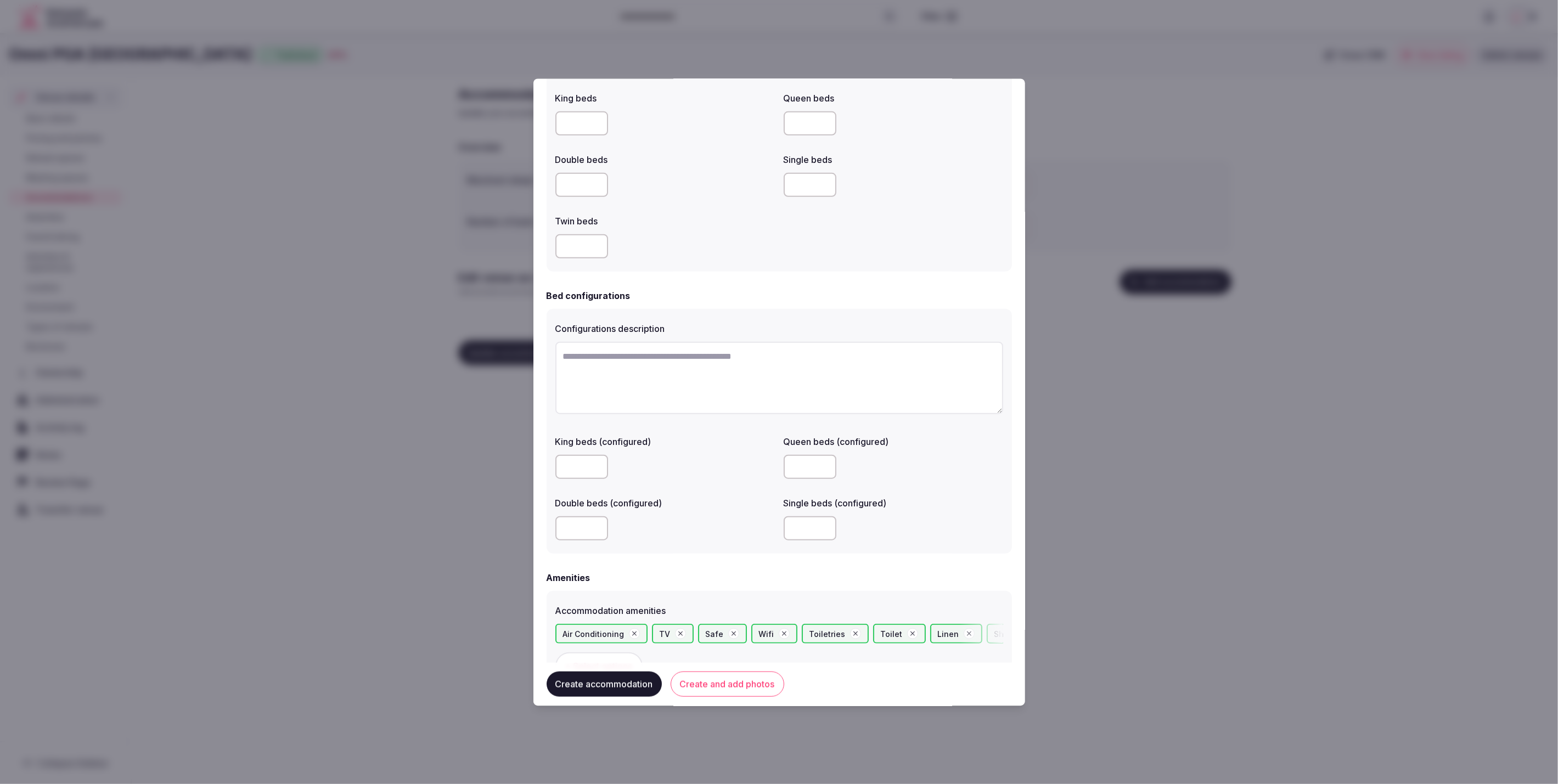
scroll to position [716, 0]
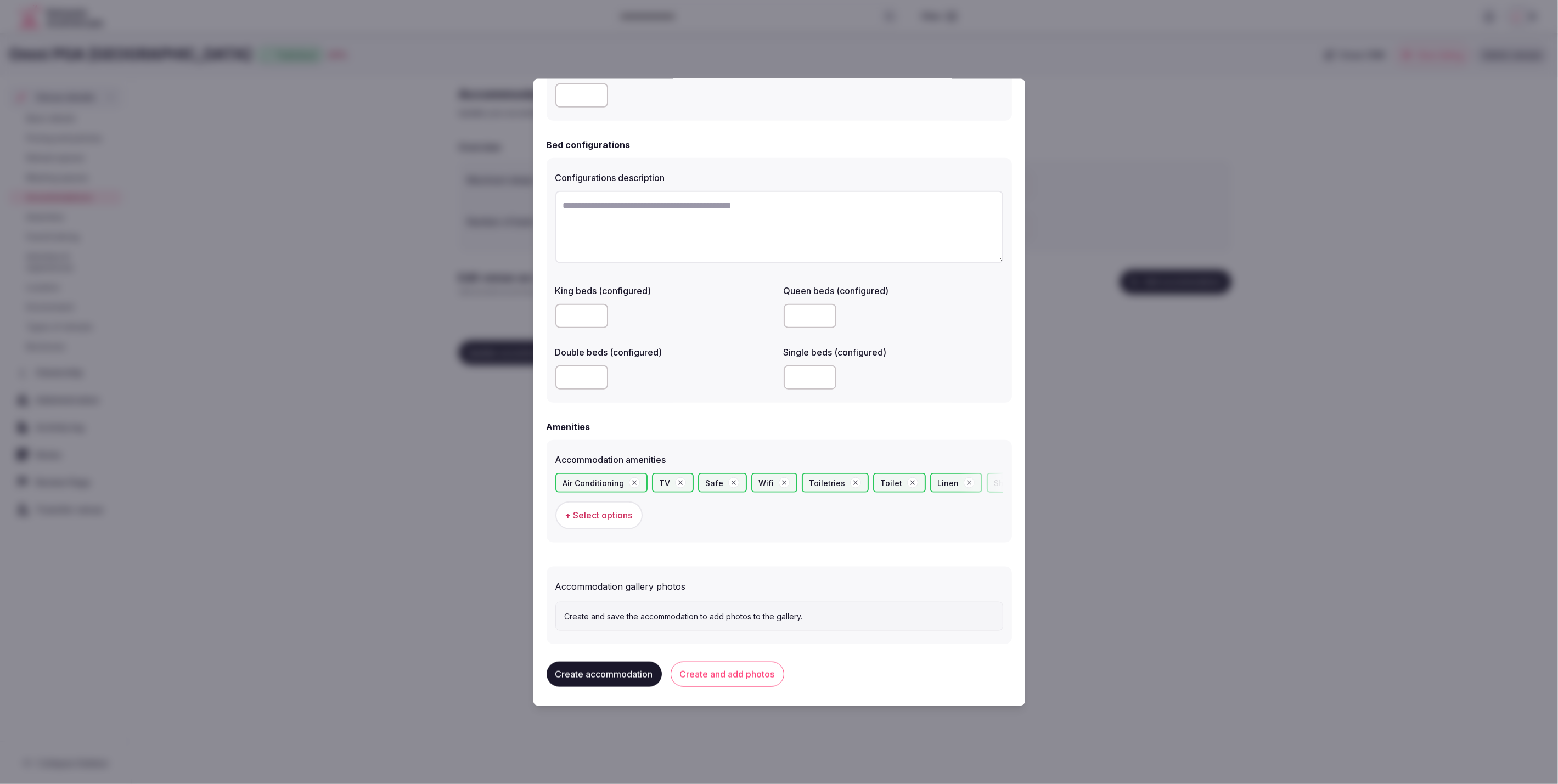
click at [744, 675] on button "Create and add photos" at bounding box center [727, 674] width 113 height 25
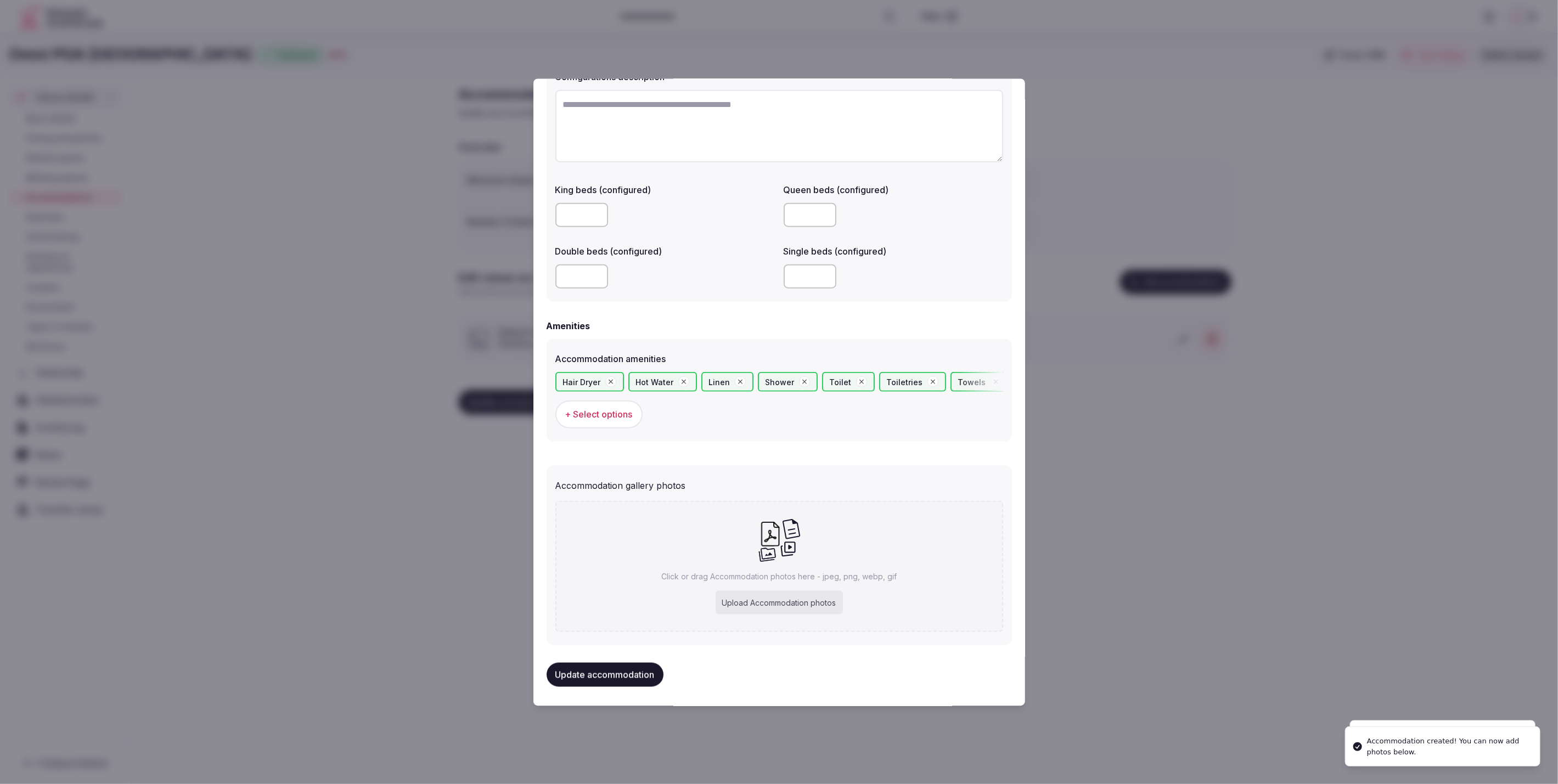
scroll to position [817, 0]
click at [789, 600] on div "Upload Accommodation photos" at bounding box center [779, 603] width 127 height 24
type input "**********"
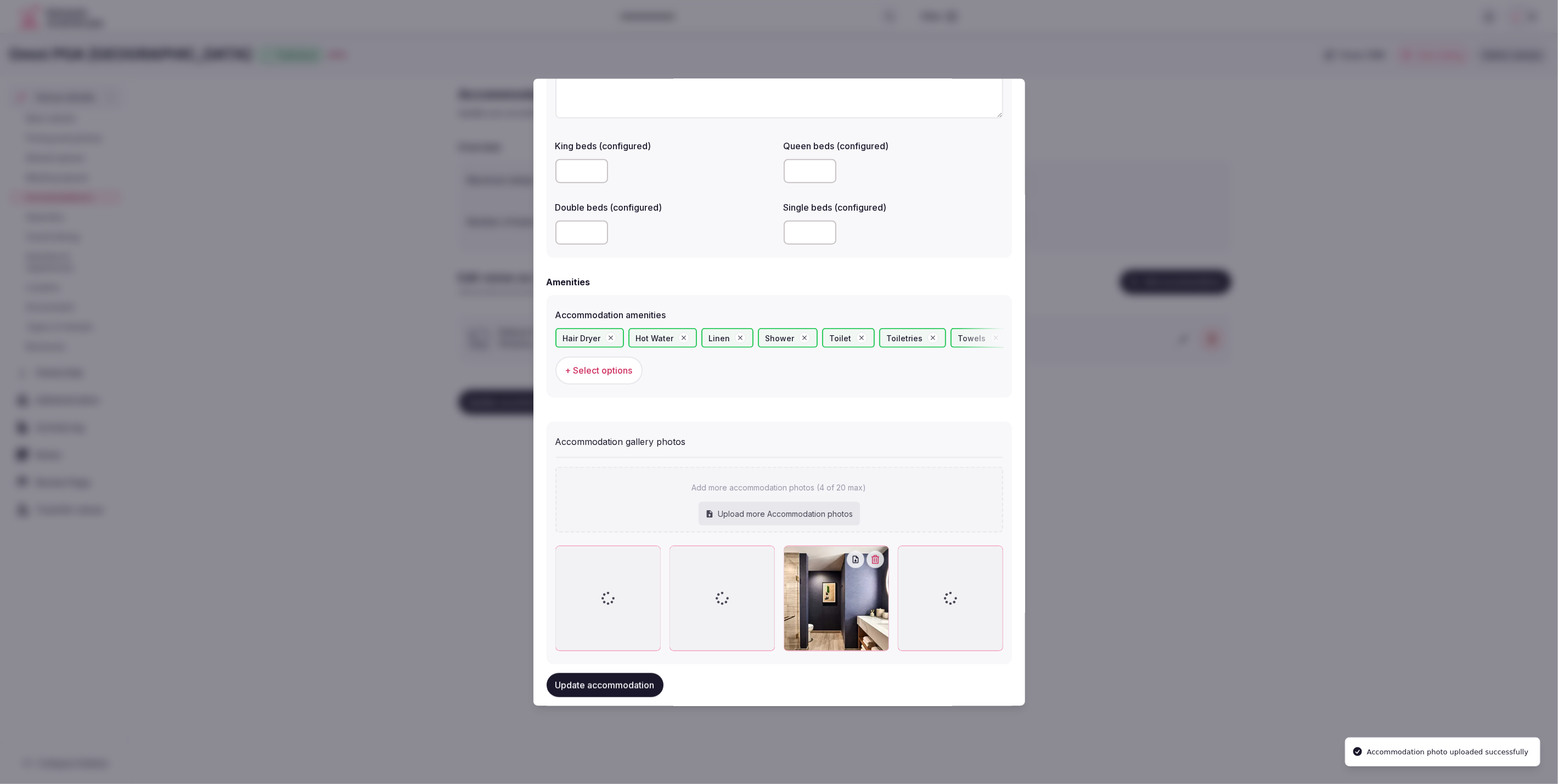
scroll to position [880, 0]
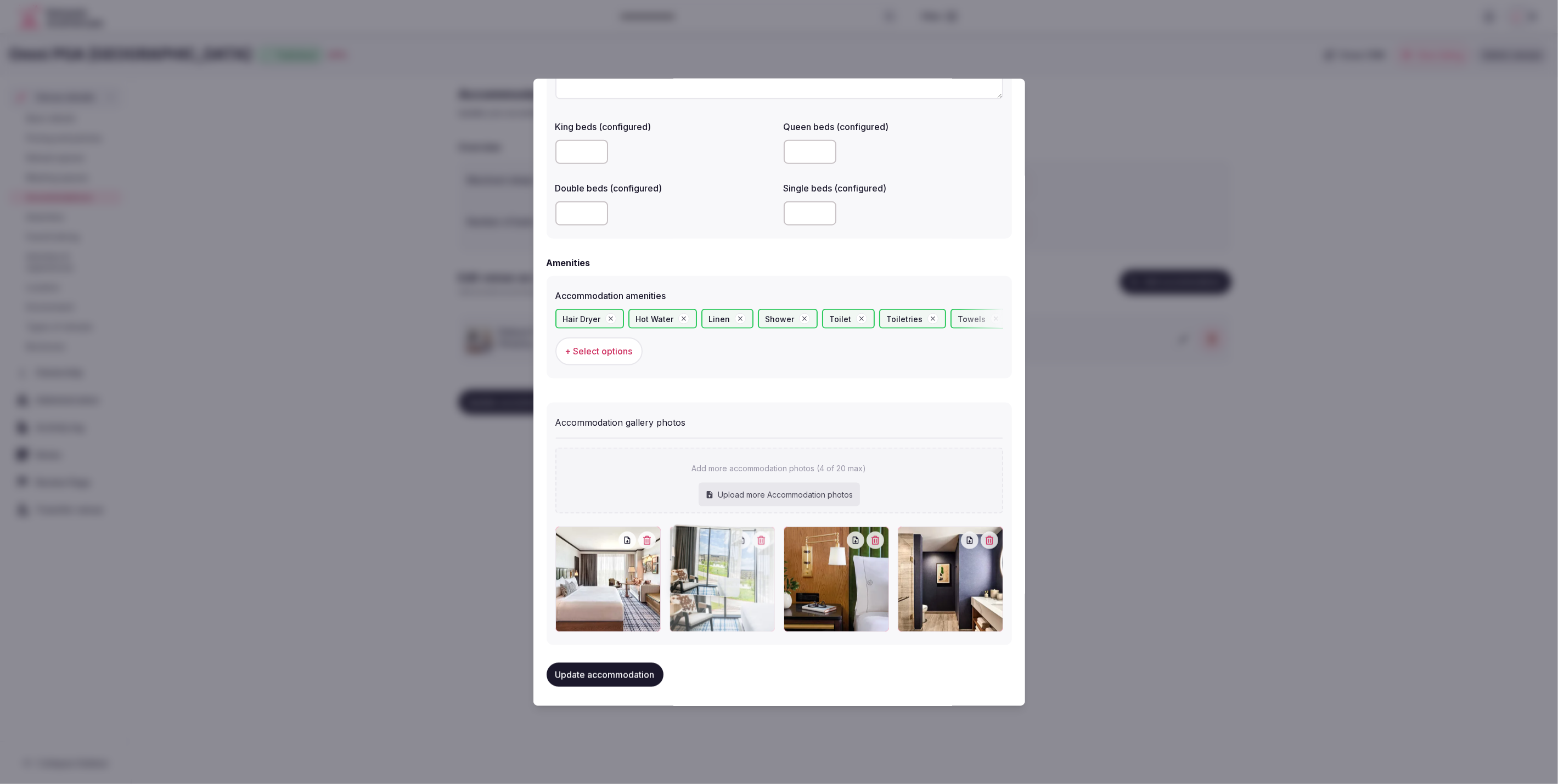
drag, startPoint x: 818, startPoint y: 583, endPoint x: 743, endPoint y: 586, distance: 75.1
click at [743, 586] on div at bounding box center [722, 579] width 105 height 105
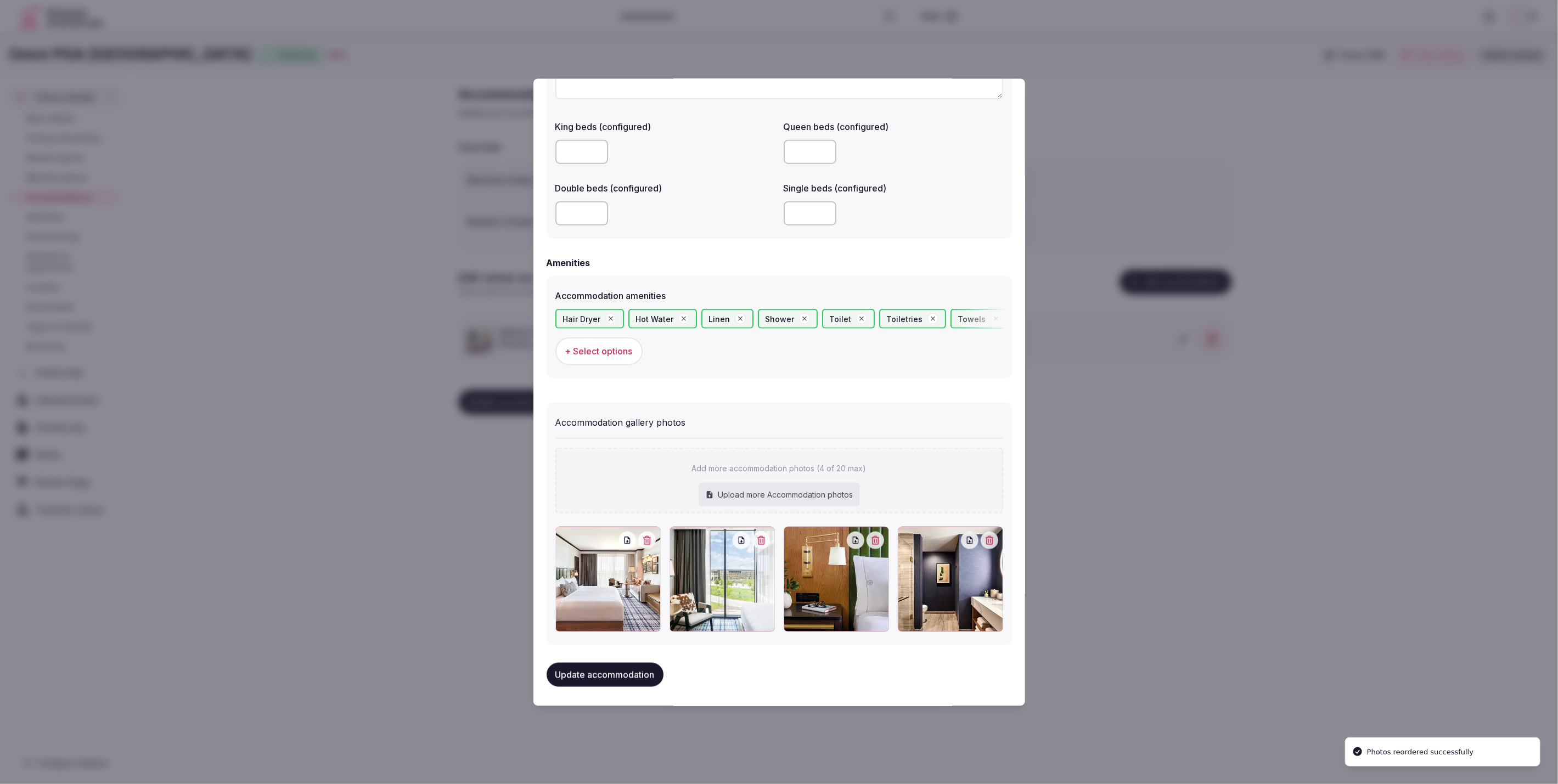
click at [605, 675] on button "Update accommodation" at bounding box center [605, 674] width 117 height 24
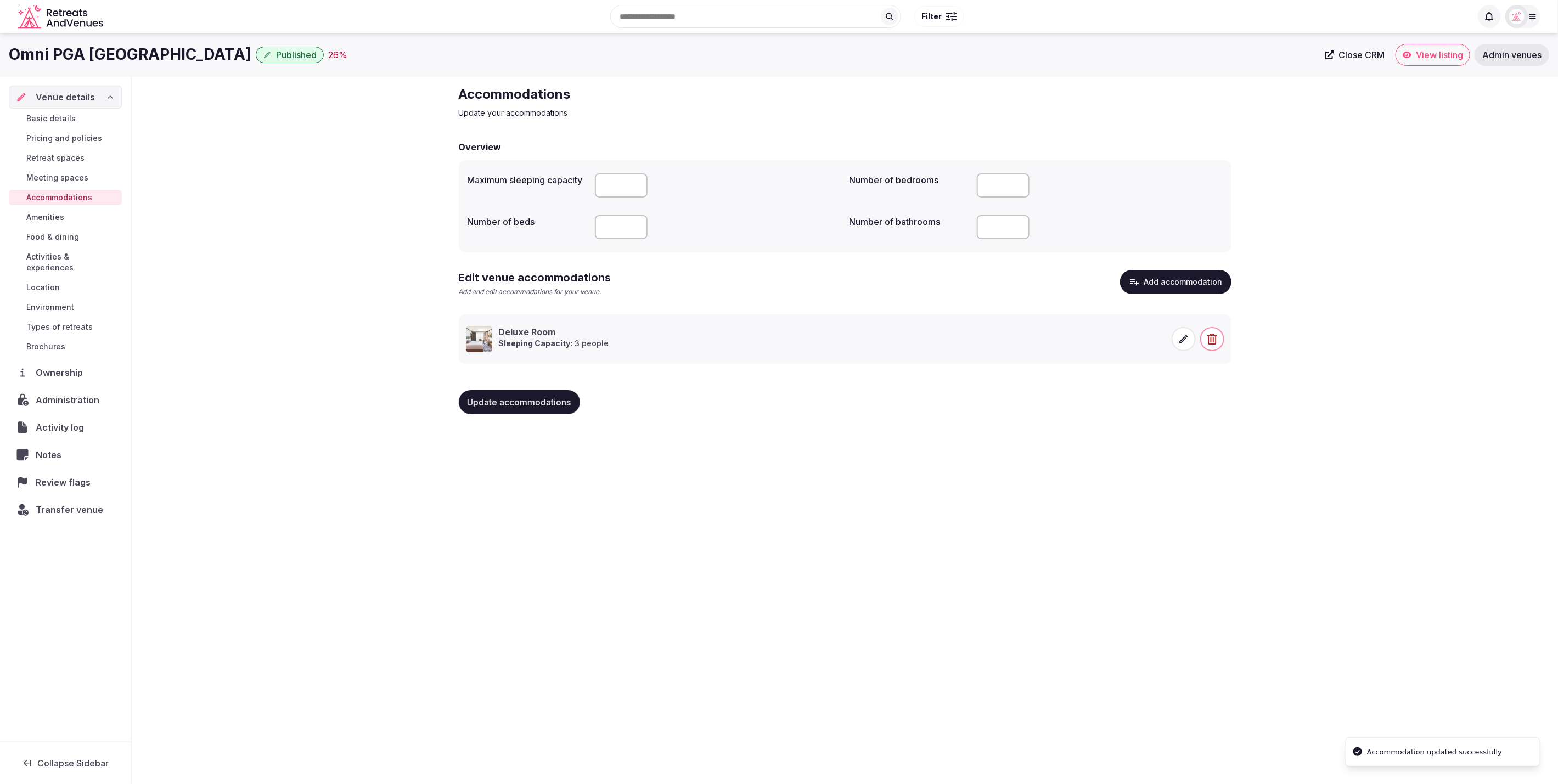
click at [1197, 576] on div "Omni PGA Frisco Resort & Spa Published 26 % Close CRM View listing Admin venues…" at bounding box center [779, 405] width 1558 height 745
click at [292, 399] on div "Accommodations Update your accommodations Overview Maximum sleeping capacity Nu…" at bounding box center [845, 254] width 1427 height 355
click at [52, 235] on span "Food & dining" at bounding box center [52, 237] width 53 height 11
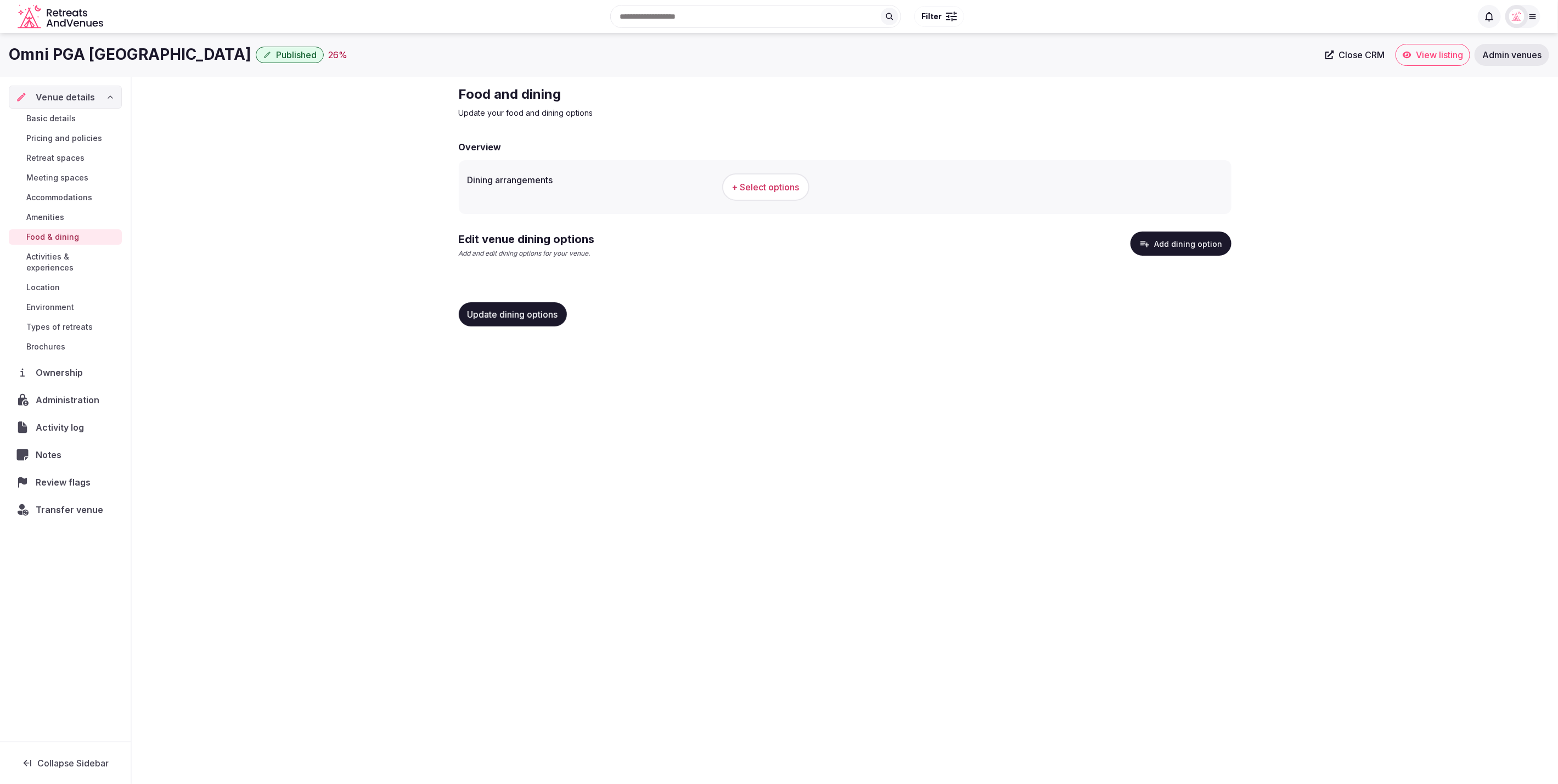
click at [1206, 412] on div "Omni PGA Frisco Resort & Spa Published 26 % Close CRM View listing Admin venues…" at bounding box center [779, 405] width 1558 height 745
click at [1191, 247] on button "Add dining option" at bounding box center [1181, 244] width 101 height 24
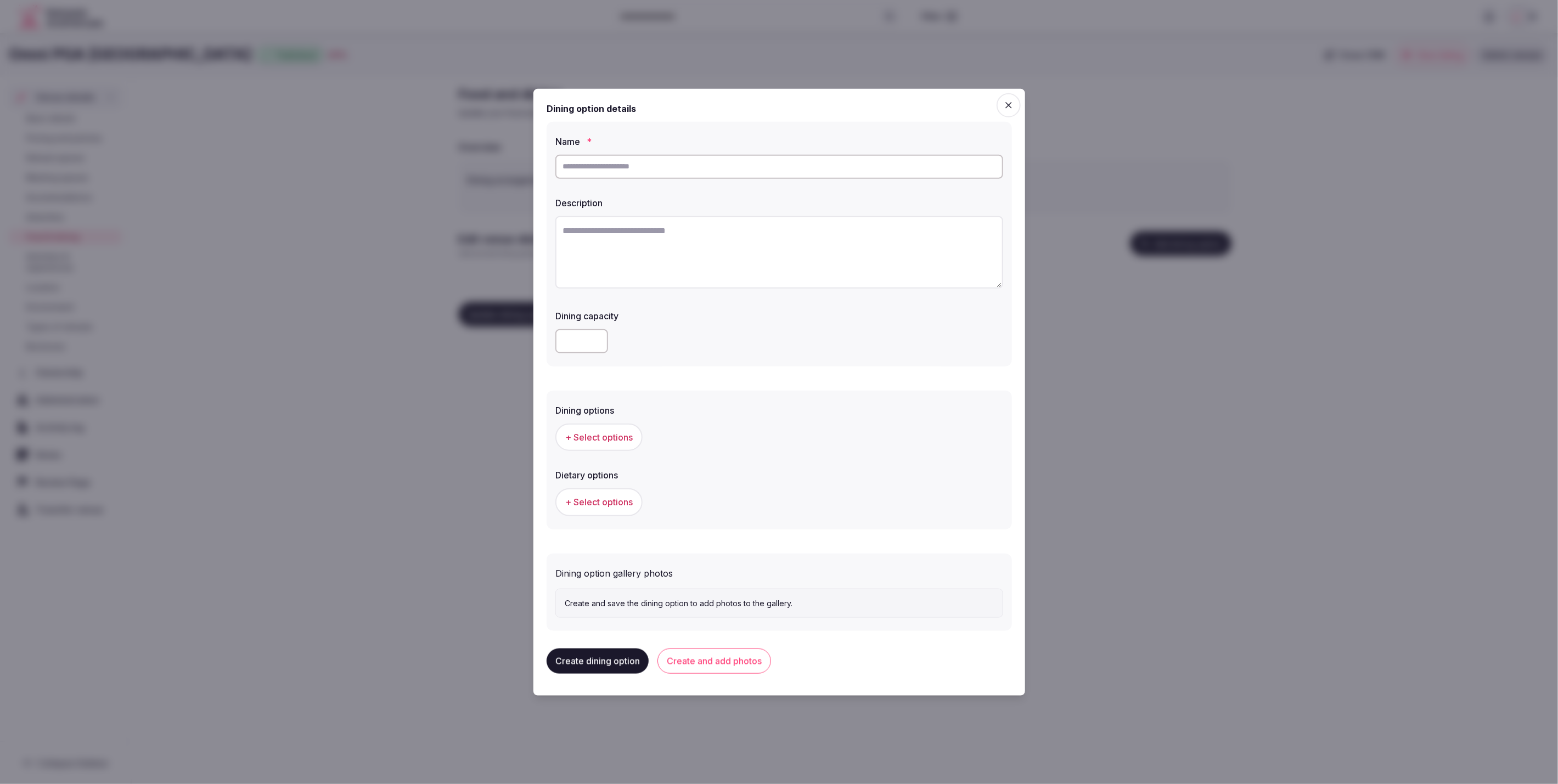
click at [677, 171] on input "text" at bounding box center [779, 167] width 448 height 24
paste input "*********"
type input "*********"
click at [613, 244] on textarea at bounding box center [779, 252] width 448 height 73
paste textarea "**********"
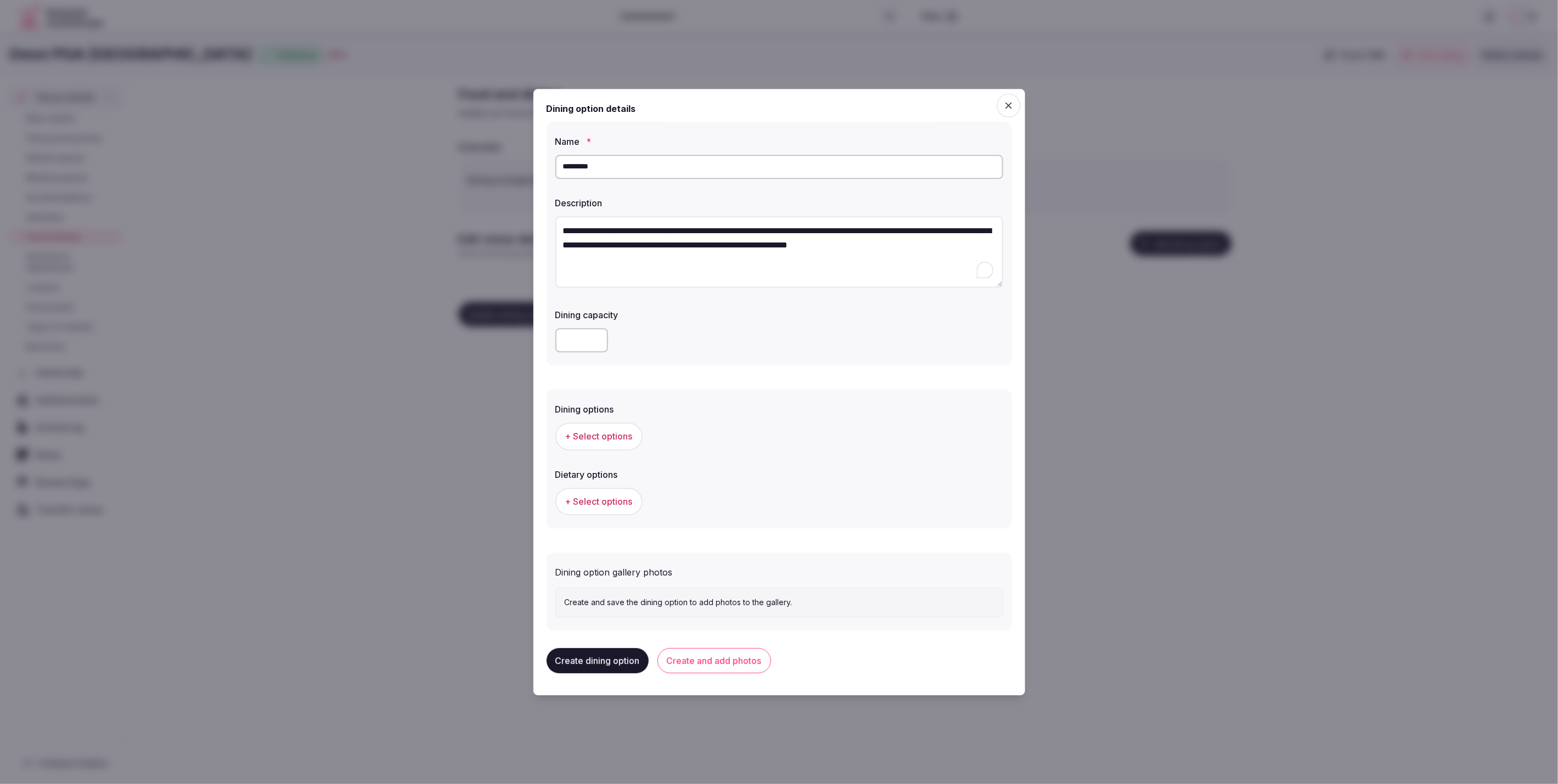
type textarea "**********"
click at [719, 175] on input "*********" at bounding box center [779, 167] width 448 height 24
type input "**********"
click at [732, 665] on button "Create and add photos" at bounding box center [714, 661] width 113 height 25
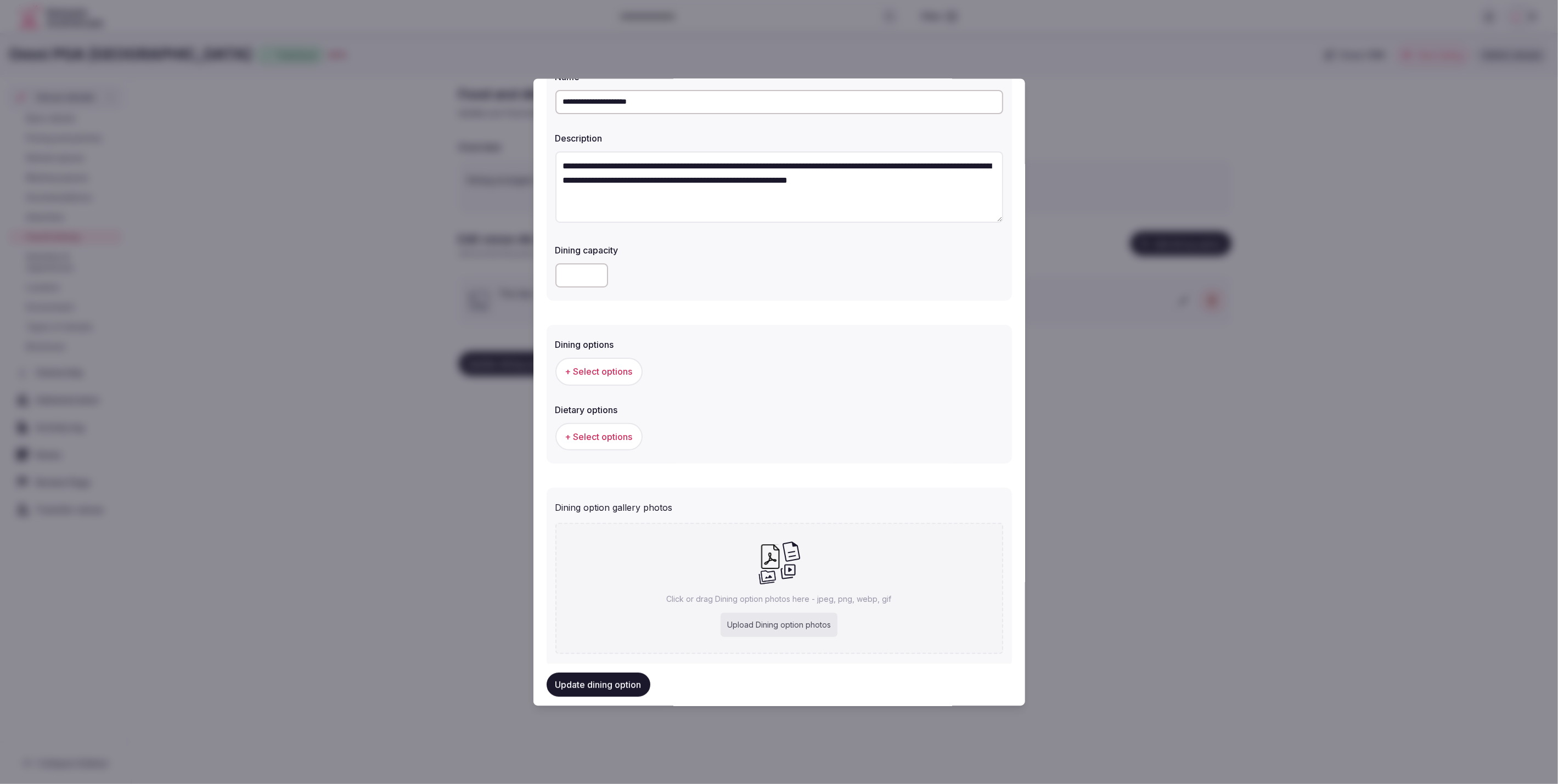
scroll to position [78, 0]
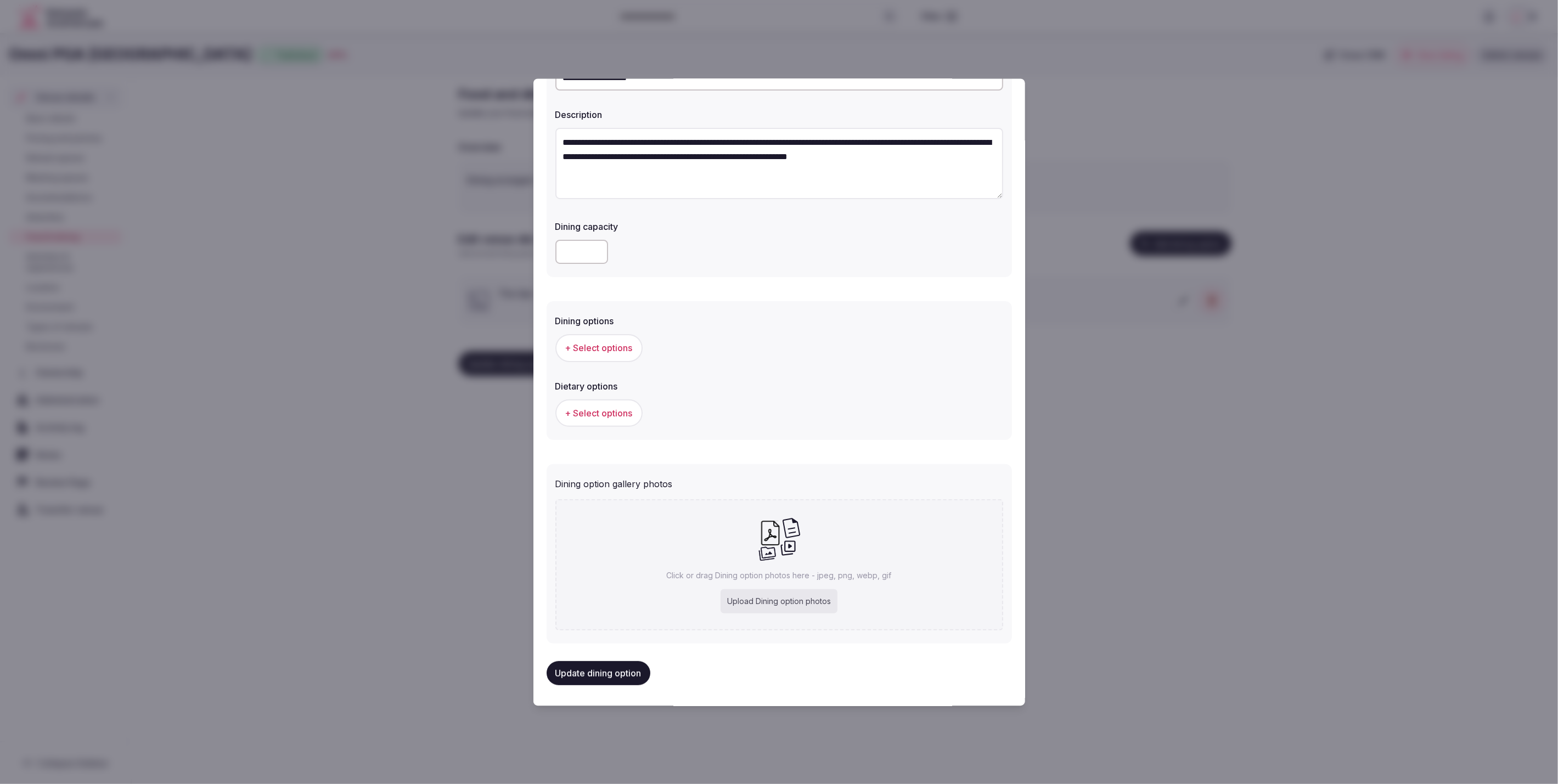
click at [773, 599] on div "Upload Dining option photos" at bounding box center [779, 602] width 117 height 24
type input "**********"
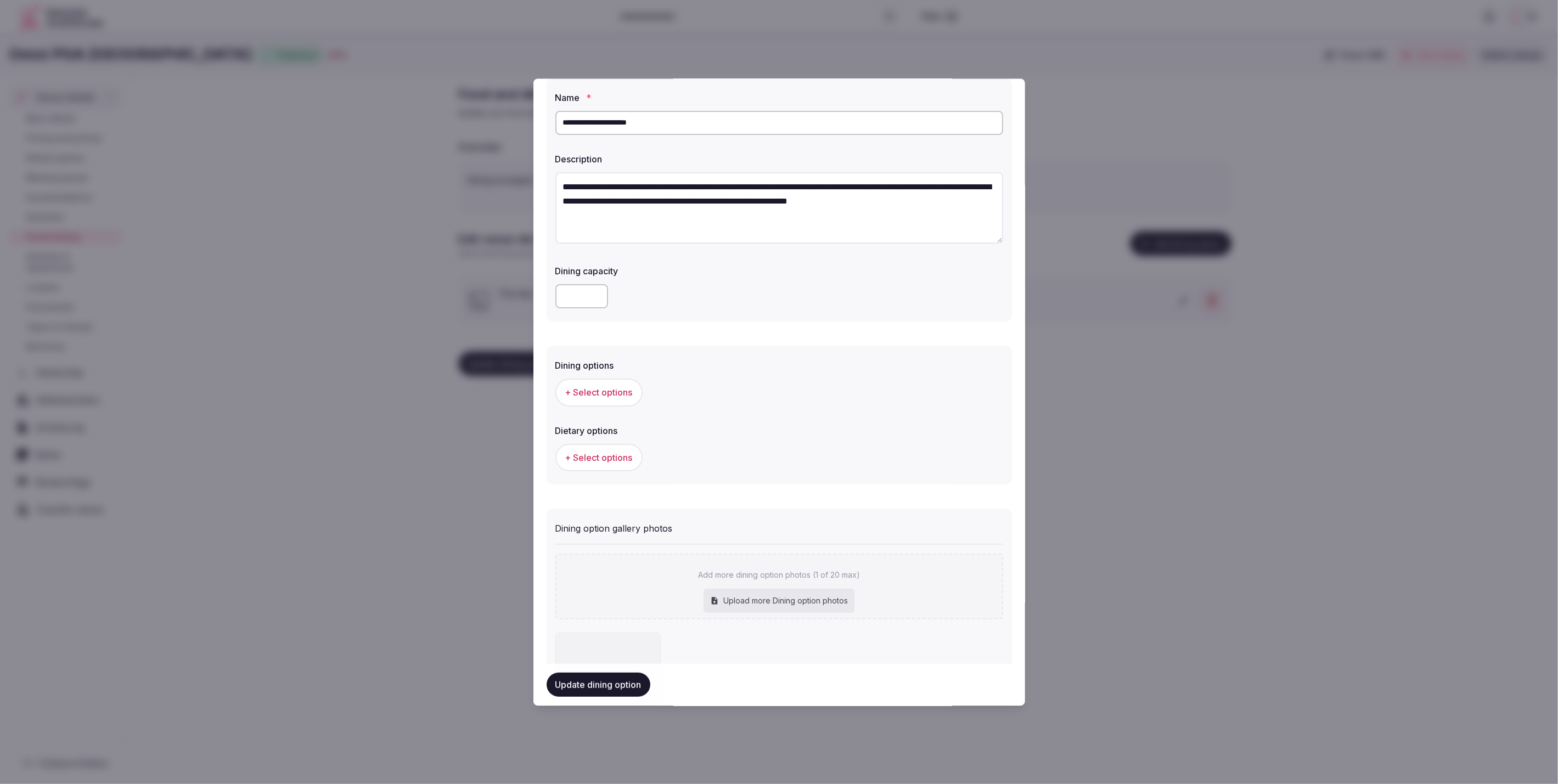
scroll to position [0, 0]
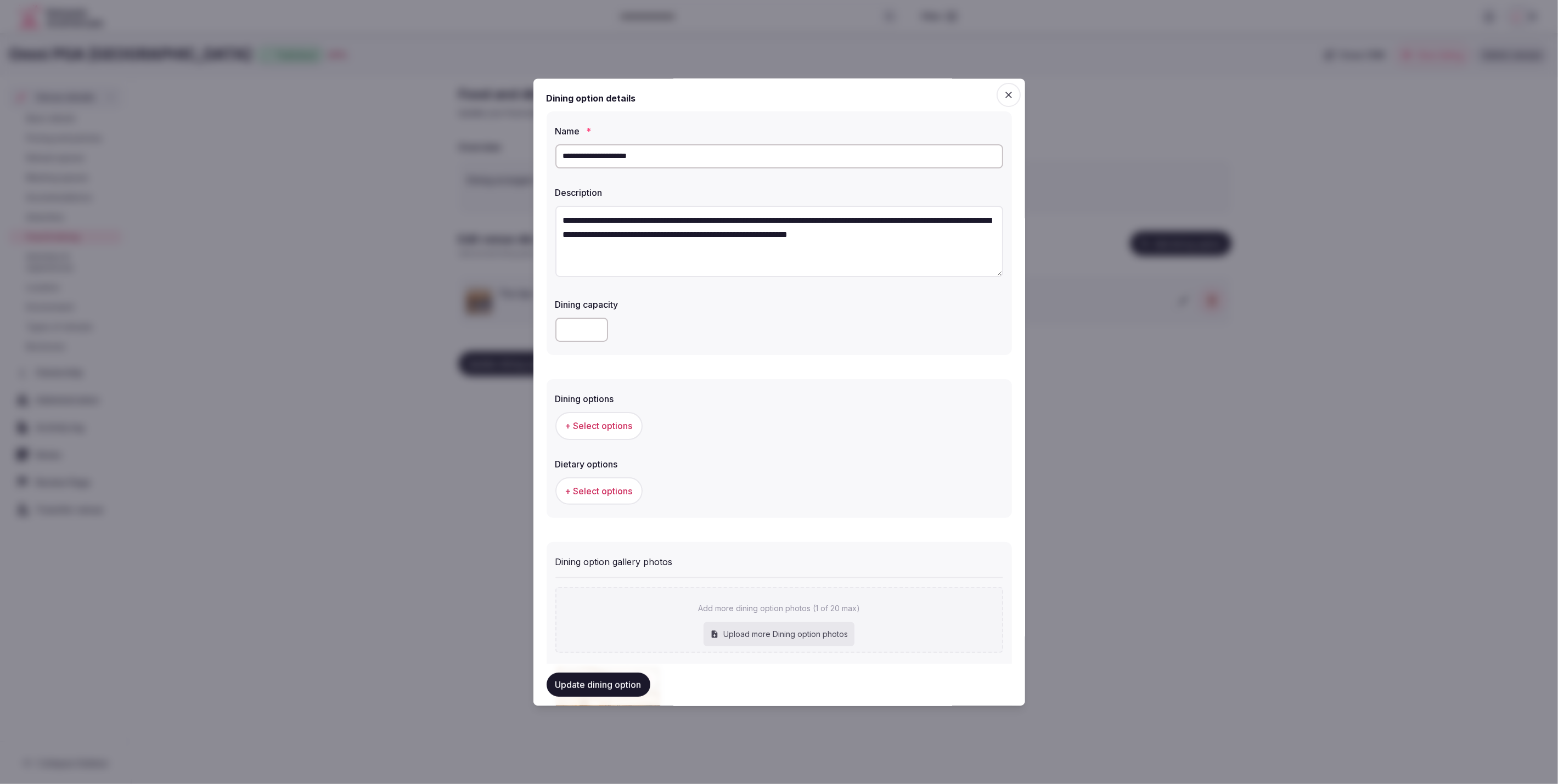
click at [828, 419] on div "+ Select options" at bounding box center [779, 426] width 448 height 27
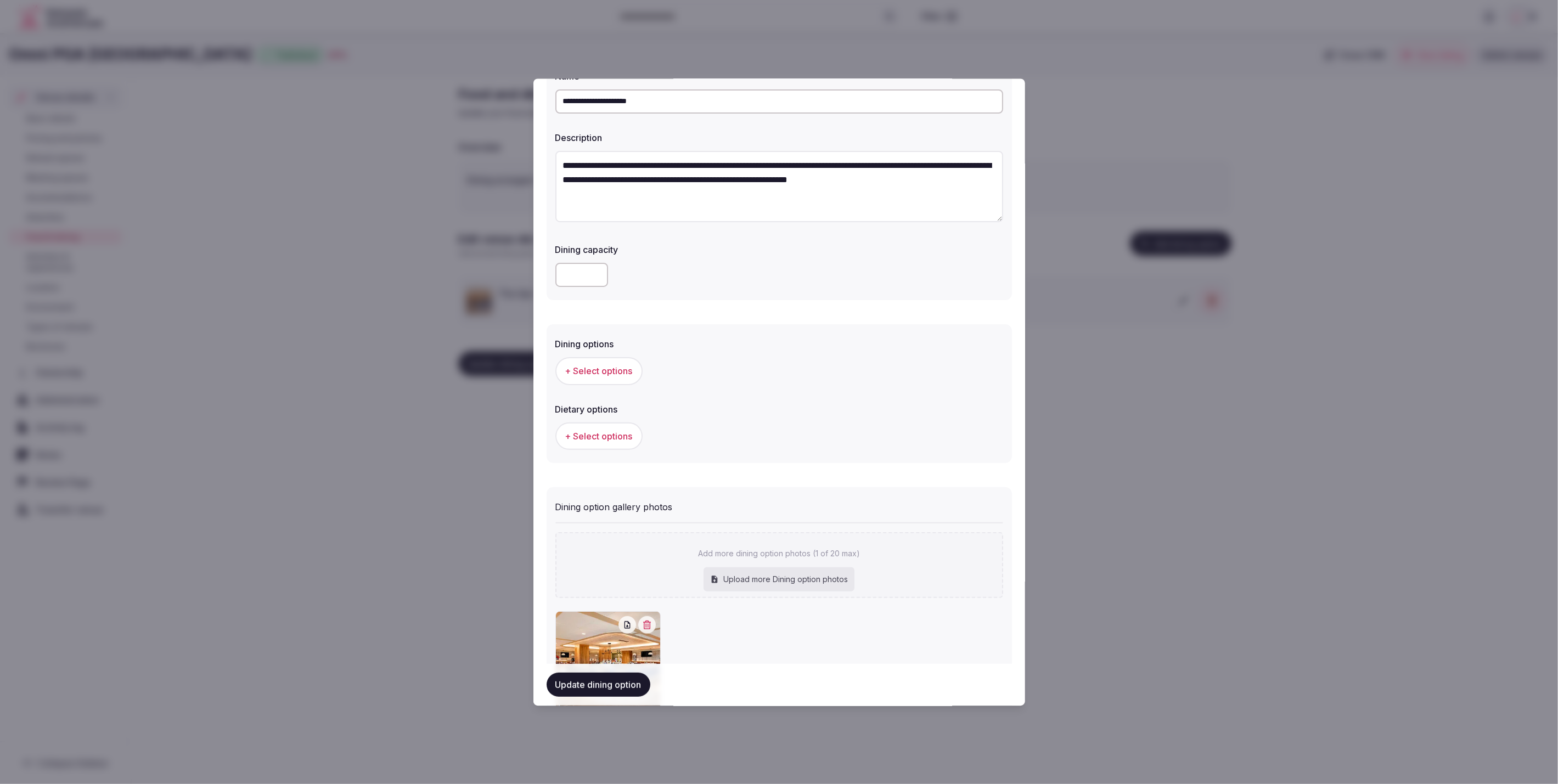
scroll to position [81, 0]
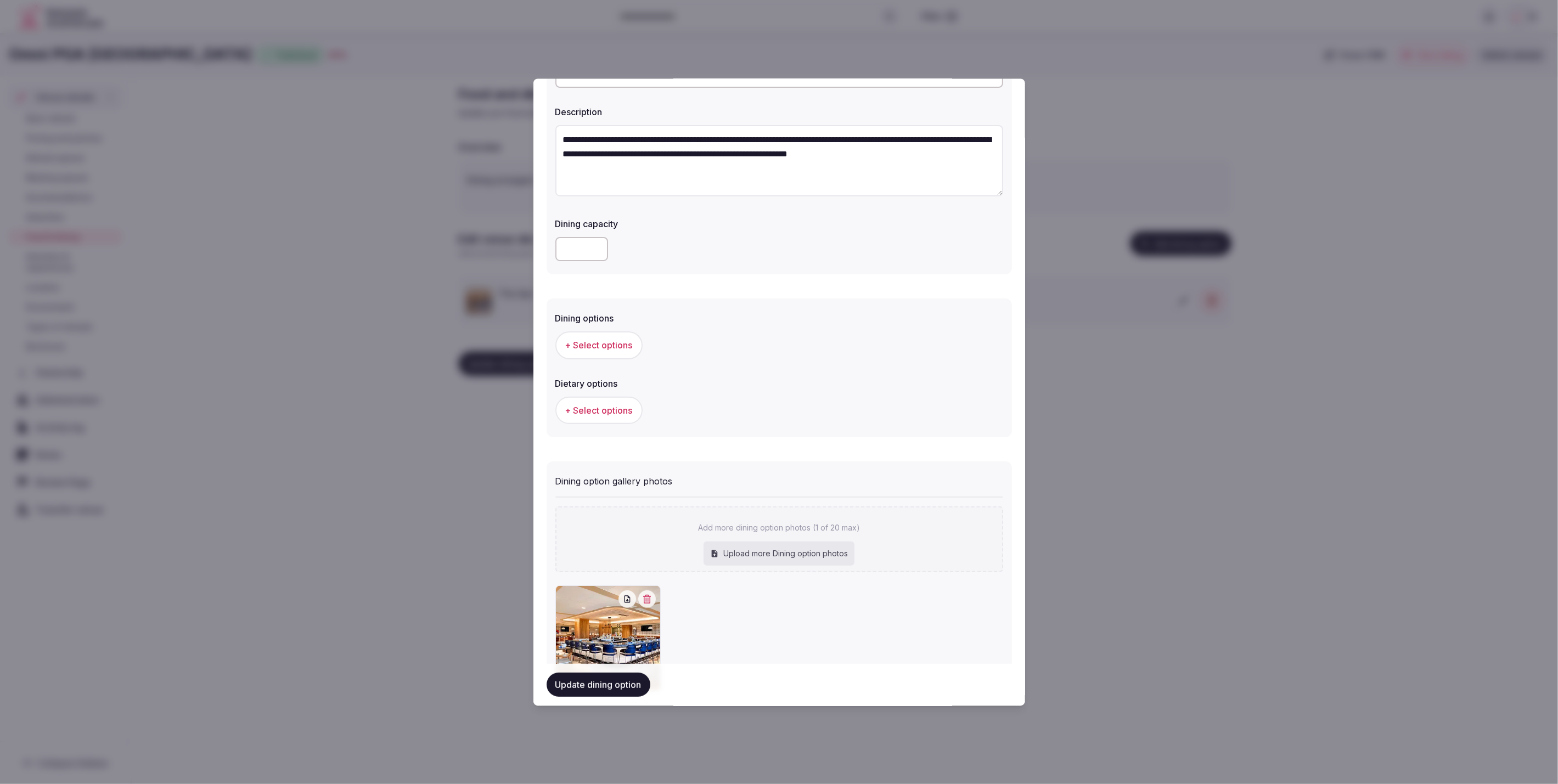
click at [598, 348] on span "+ Select options" at bounding box center [599, 346] width 67 height 12
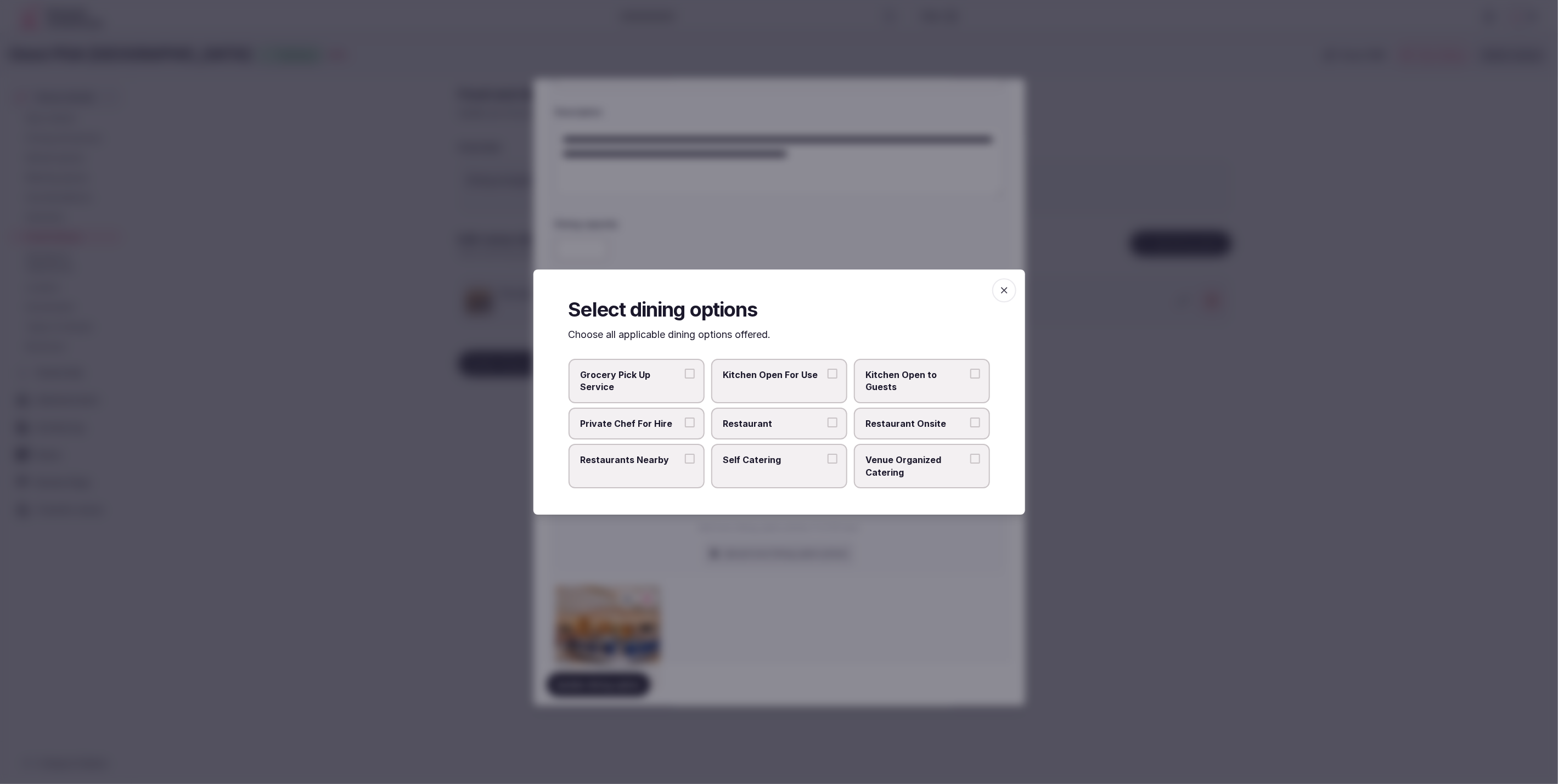
click at [901, 310] on h2 "Select dining options" at bounding box center [779, 309] width 422 height 27
click at [908, 430] on label "Restaurant Onsite" at bounding box center [922, 424] width 136 height 32
click at [970, 428] on button "Restaurant Onsite" at bounding box center [975, 422] width 10 height 10
click at [800, 419] on span "Restaurant" at bounding box center [774, 424] width 101 height 12
click at [828, 419] on button "Restaurant" at bounding box center [833, 422] width 10 height 10
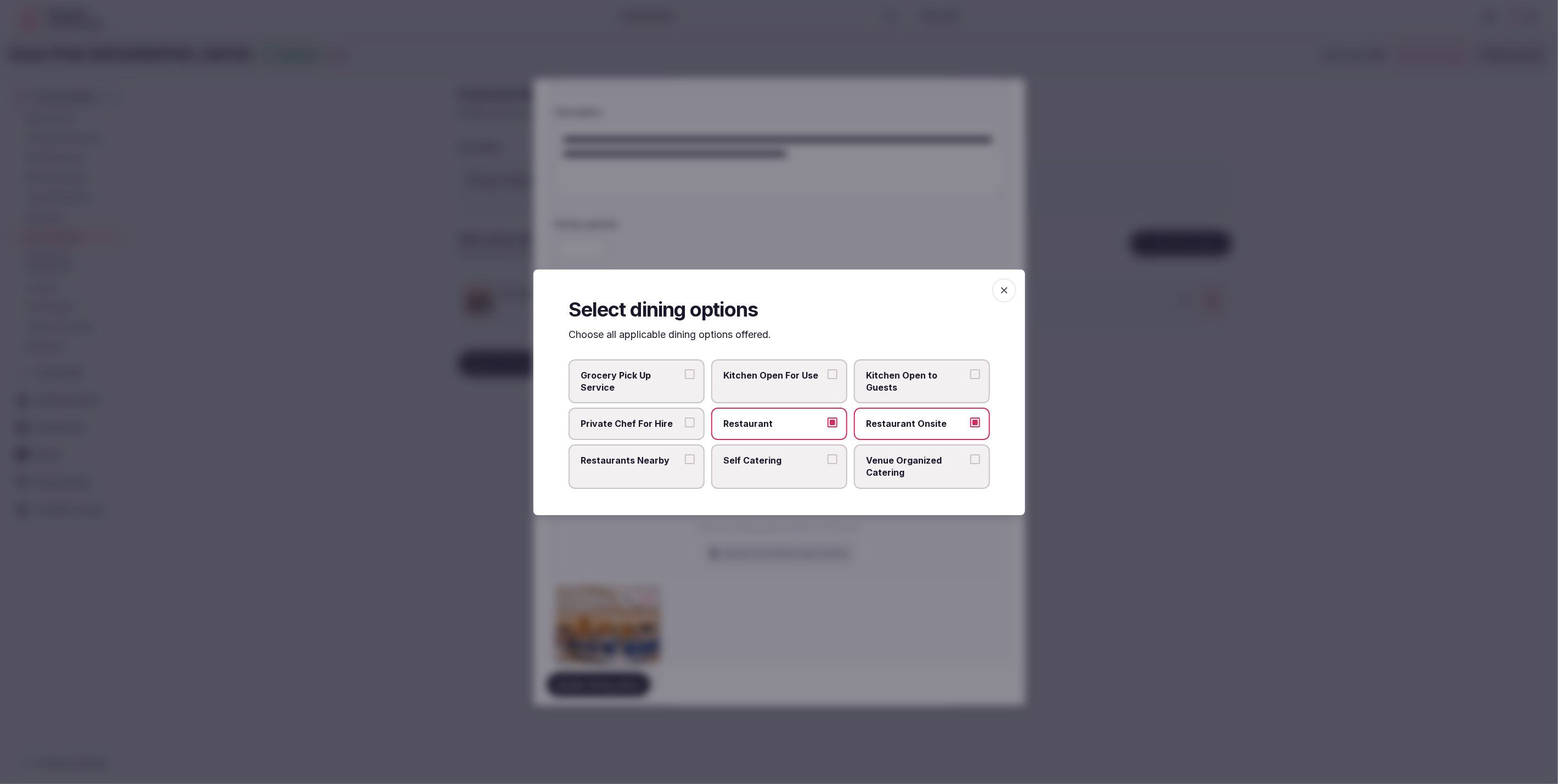
click at [919, 576] on div at bounding box center [779, 392] width 1558 height 784
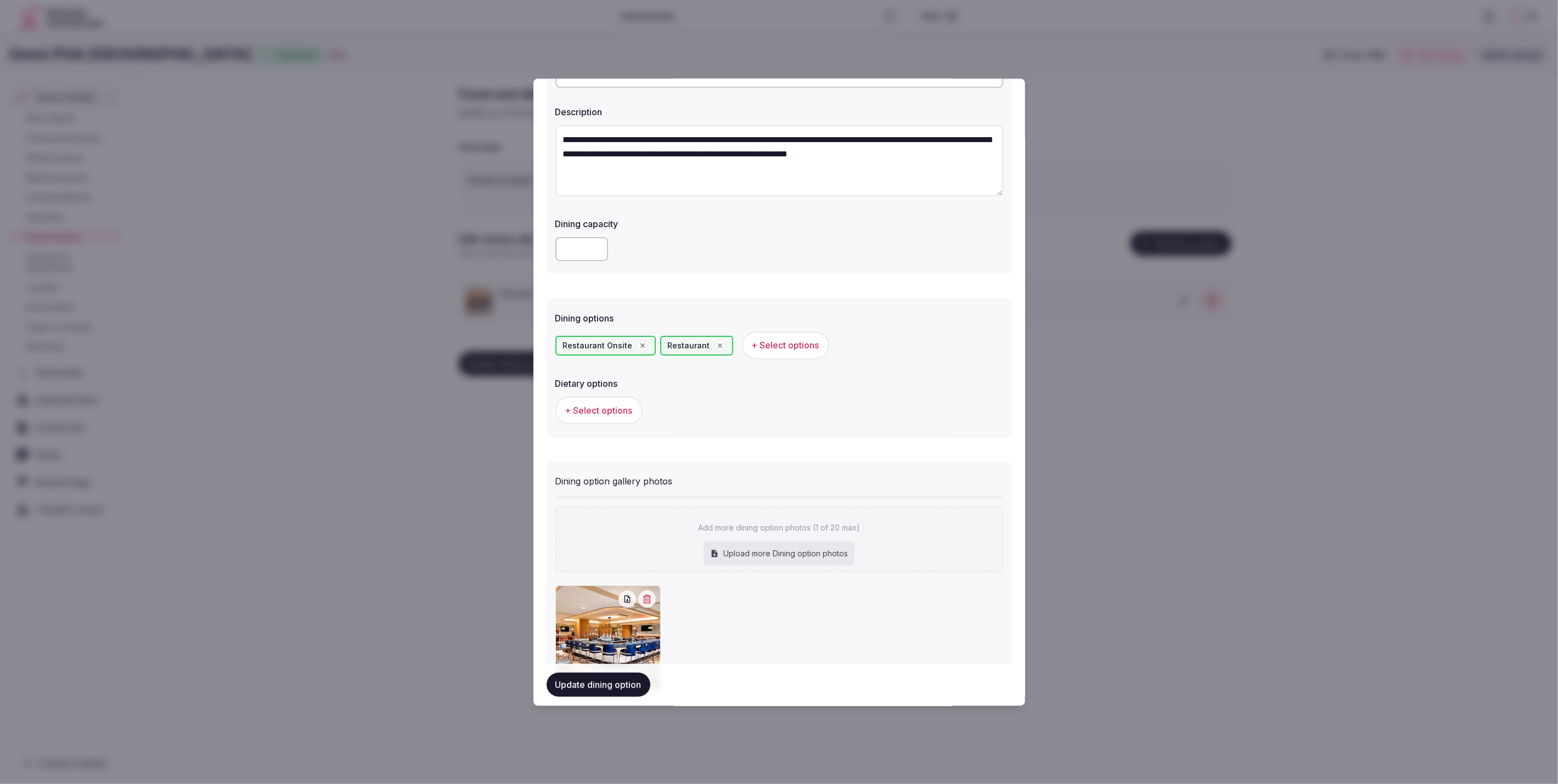
scroll to position [141, 0]
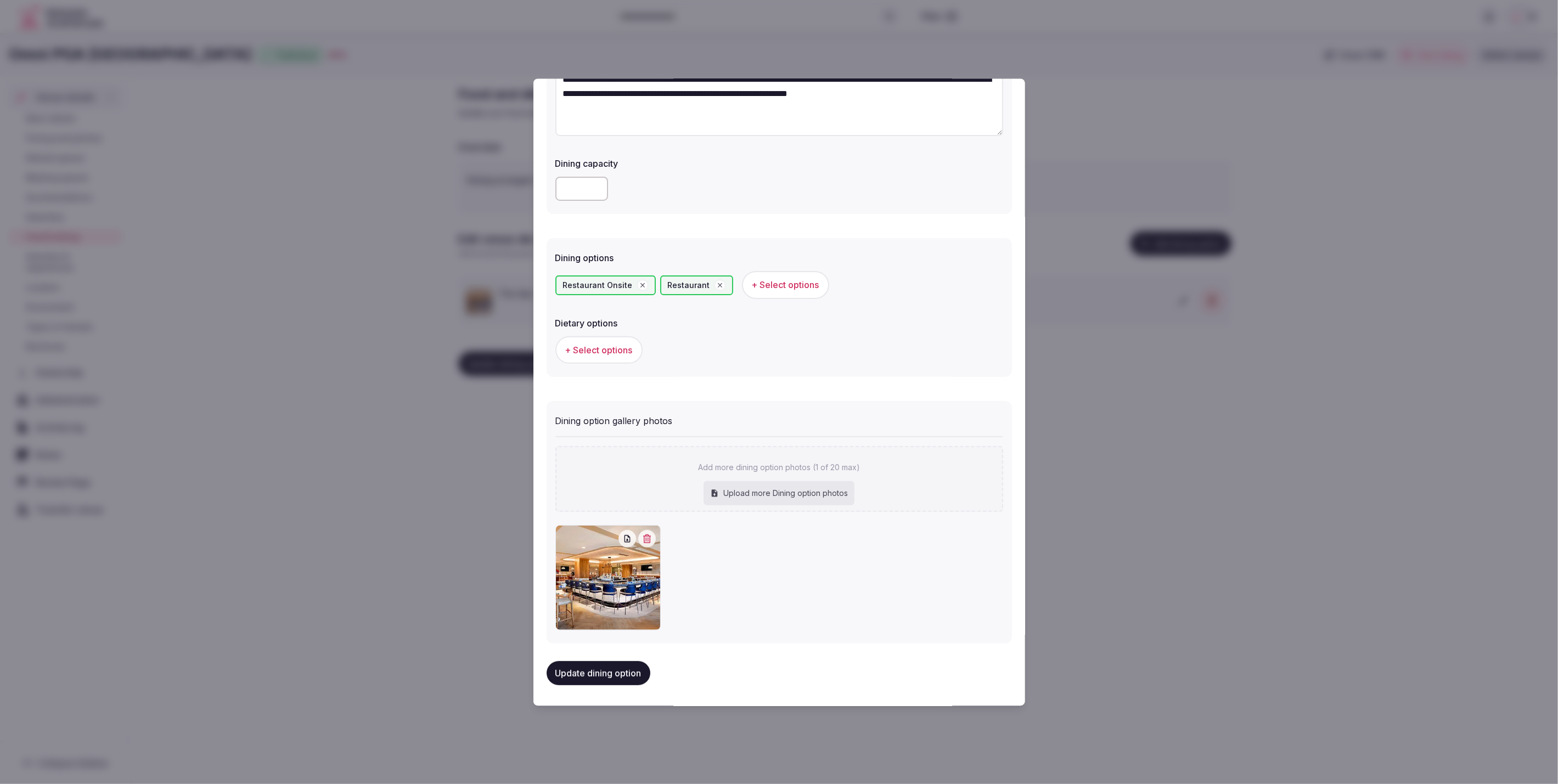
click at [617, 353] on span "+ Select options" at bounding box center [599, 350] width 67 height 12
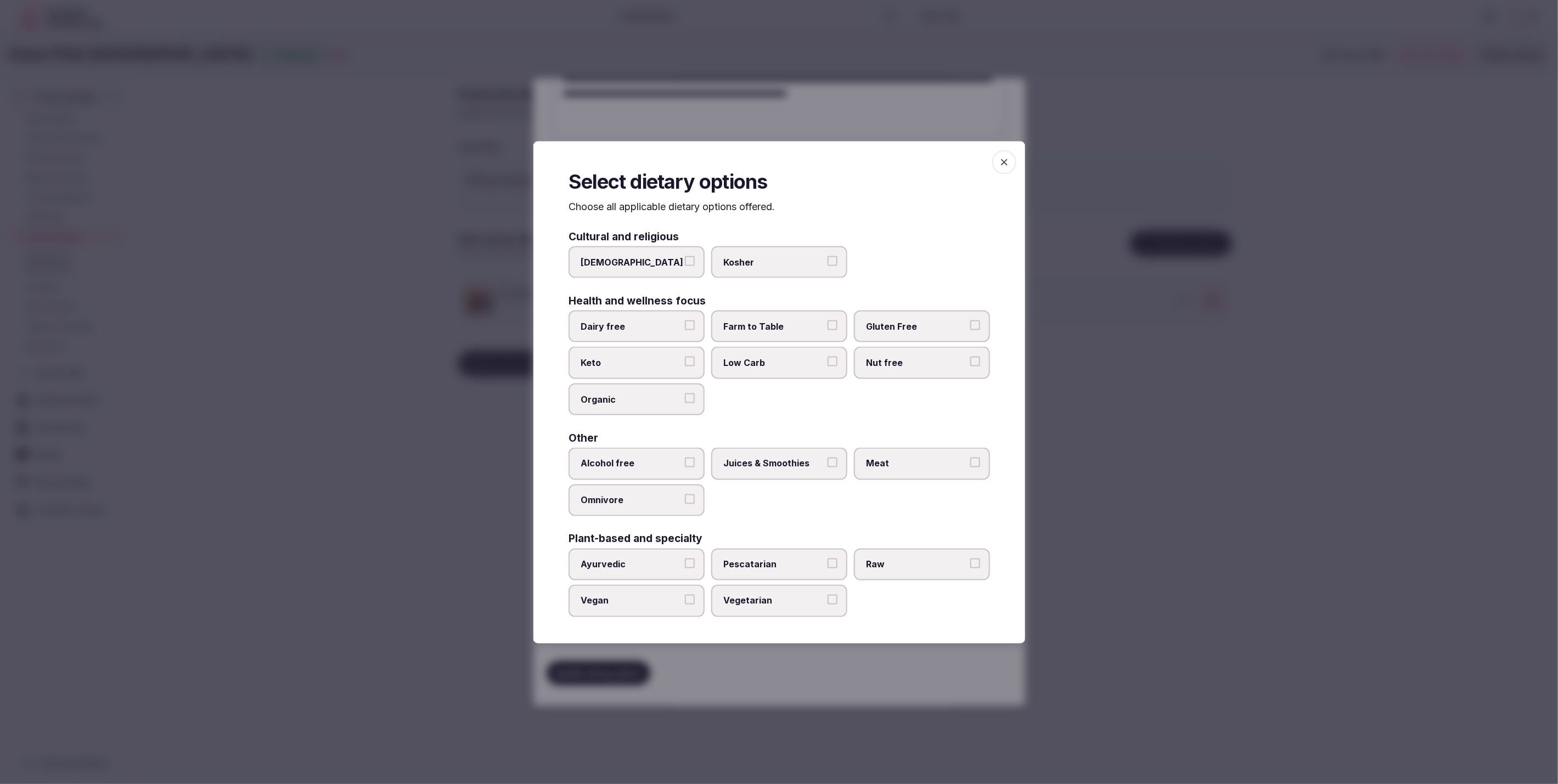
click at [1105, 585] on div at bounding box center [779, 392] width 1558 height 784
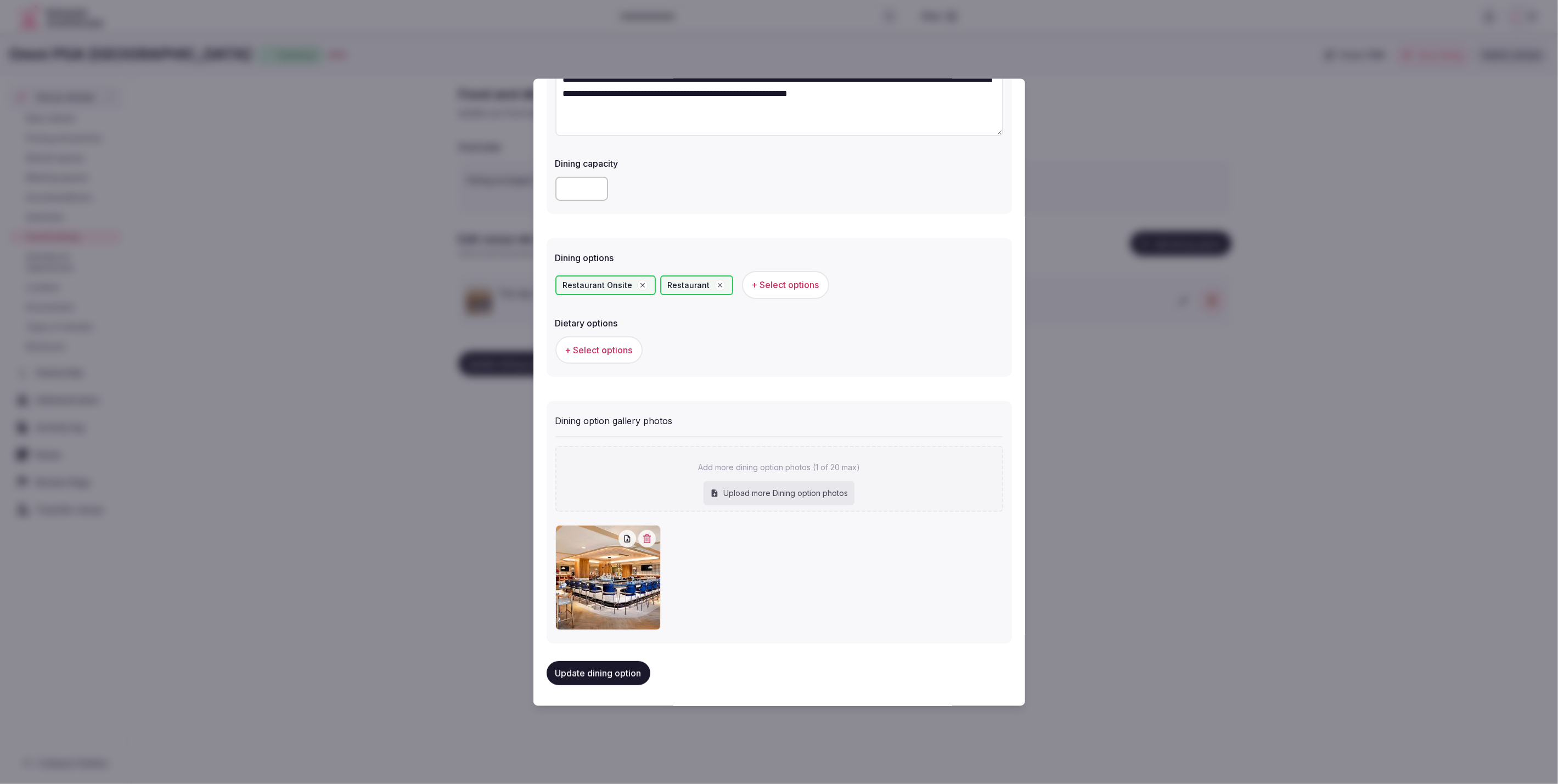
scroll to position [46, 0]
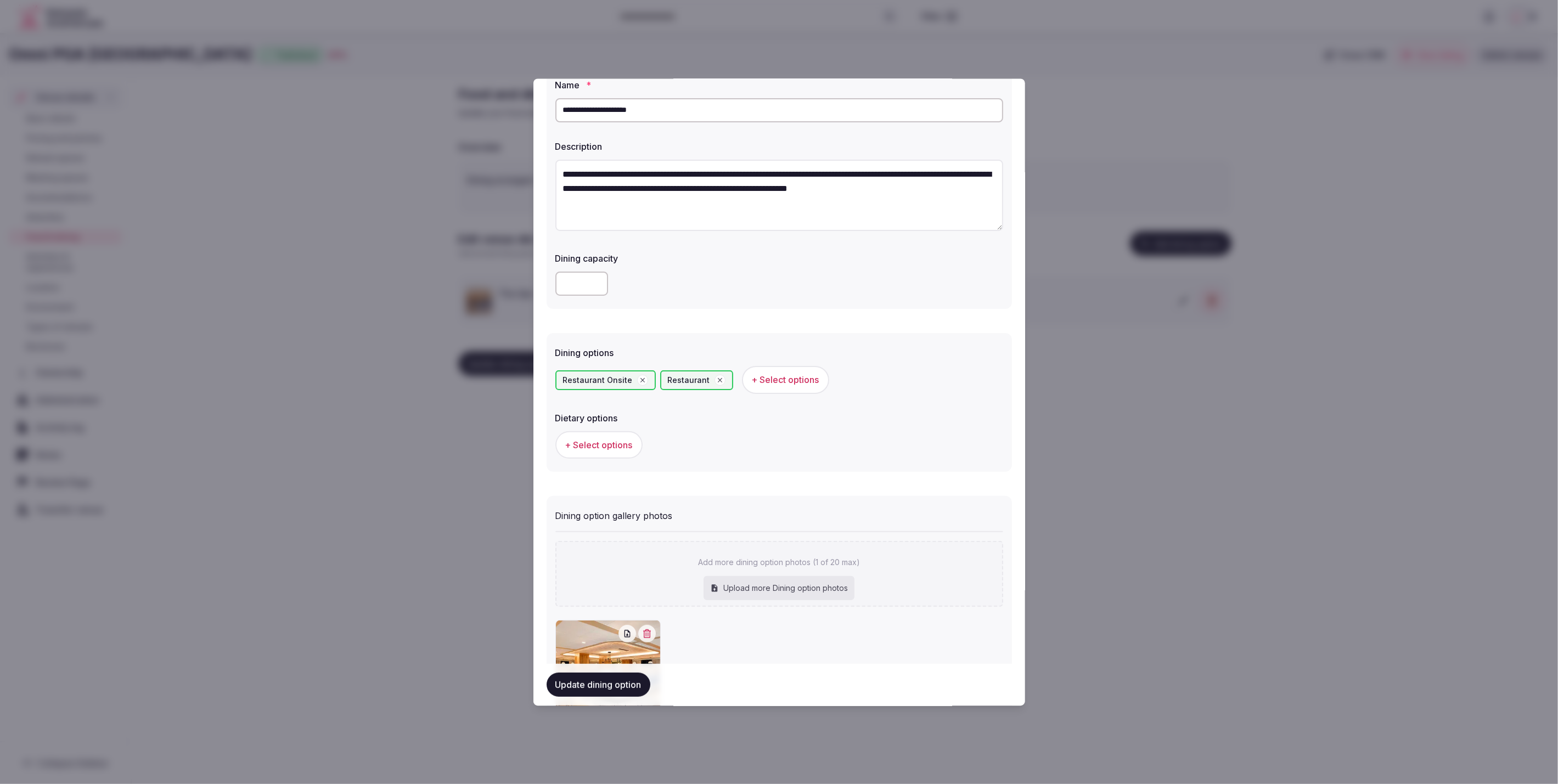
click at [602, 445] on span "+ Select options" at bounding box center [599, 445] width 67 height 12
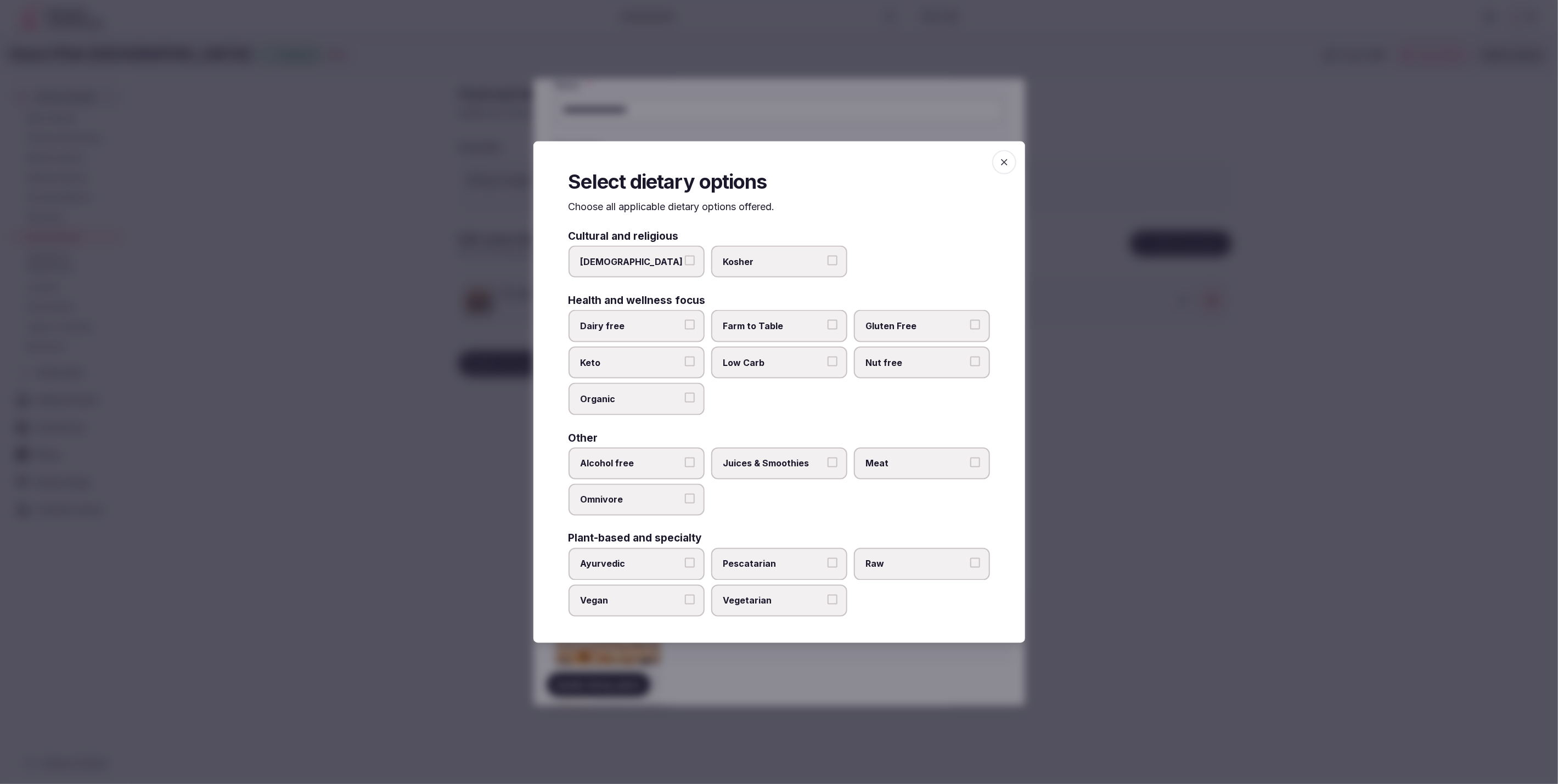
drag, startPoint x: 784, startPoint y: 461, endPoint x: 888, endPoint y: 468, distance: 104.2
click at [784, 461] on span "Juices & Smoothies" at bounding box center [774, 463] width 101 height 12
click at [828, 461] on button "Juices & Smoothies" at bounding box center [833, 462] width 10 height 10
click at [903, 469] on label "Meat" at bounding box center [922, 463] width 136 height 32
click at [970, 467] on button "Meat" at bounding box center [975, 462] width 10 height 10
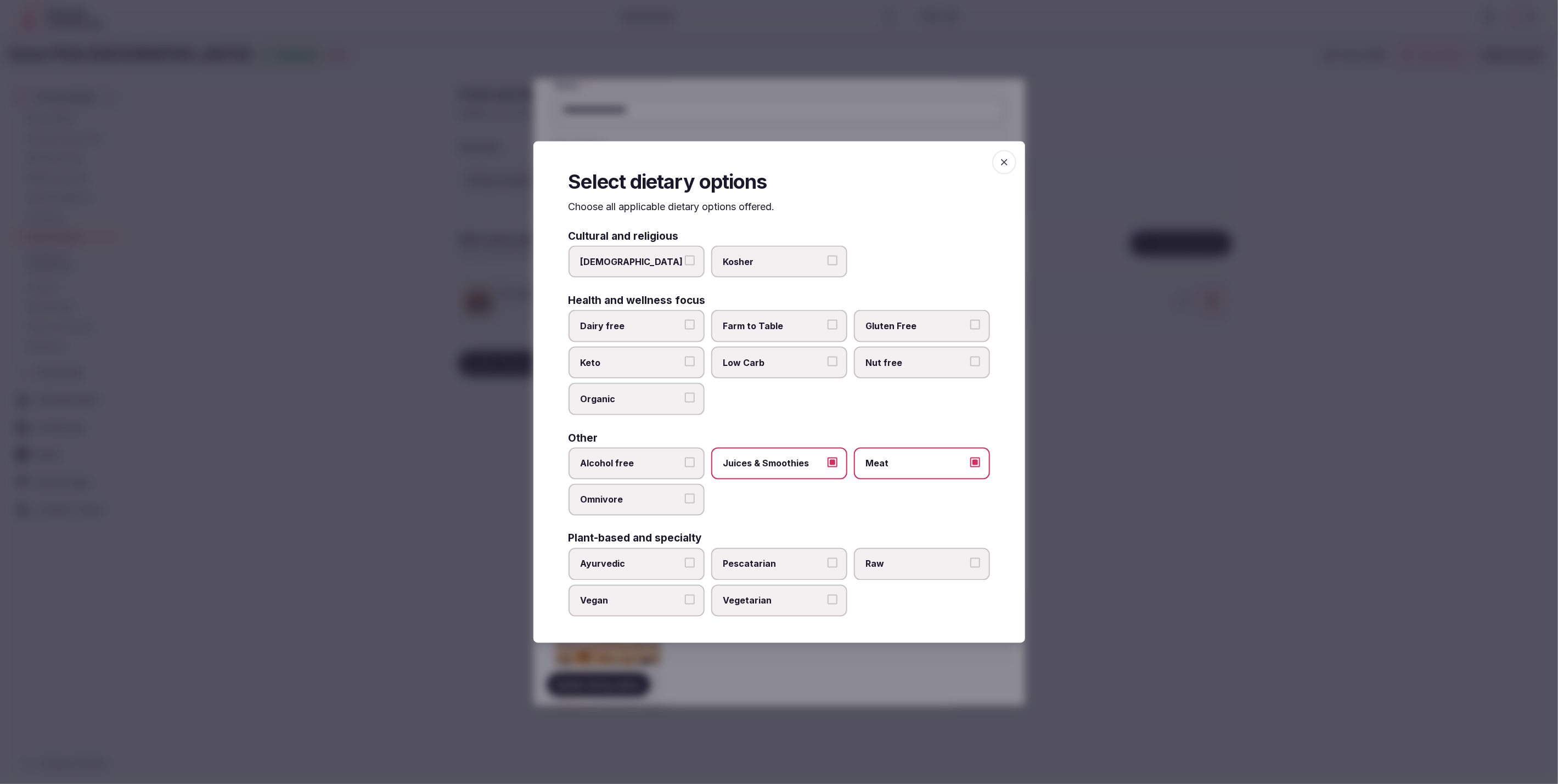
click at [762, 597] on span "Vegetarian" at bounding box center [774, 600] width 101 height 12
click at [828, 597] on button "Vegetarian" at bounding box center [833, 599] width 10 height 10
click at [734, 364] on span "Low Carb" at bounding box center [774, 363] width 101 height 12
click at [828, 364] on button "Low Carb" at bounding box center [833, 362] width 10 height 10
click at [1117, 595] on div at bounding box center [779, 392] width 1558 height 784
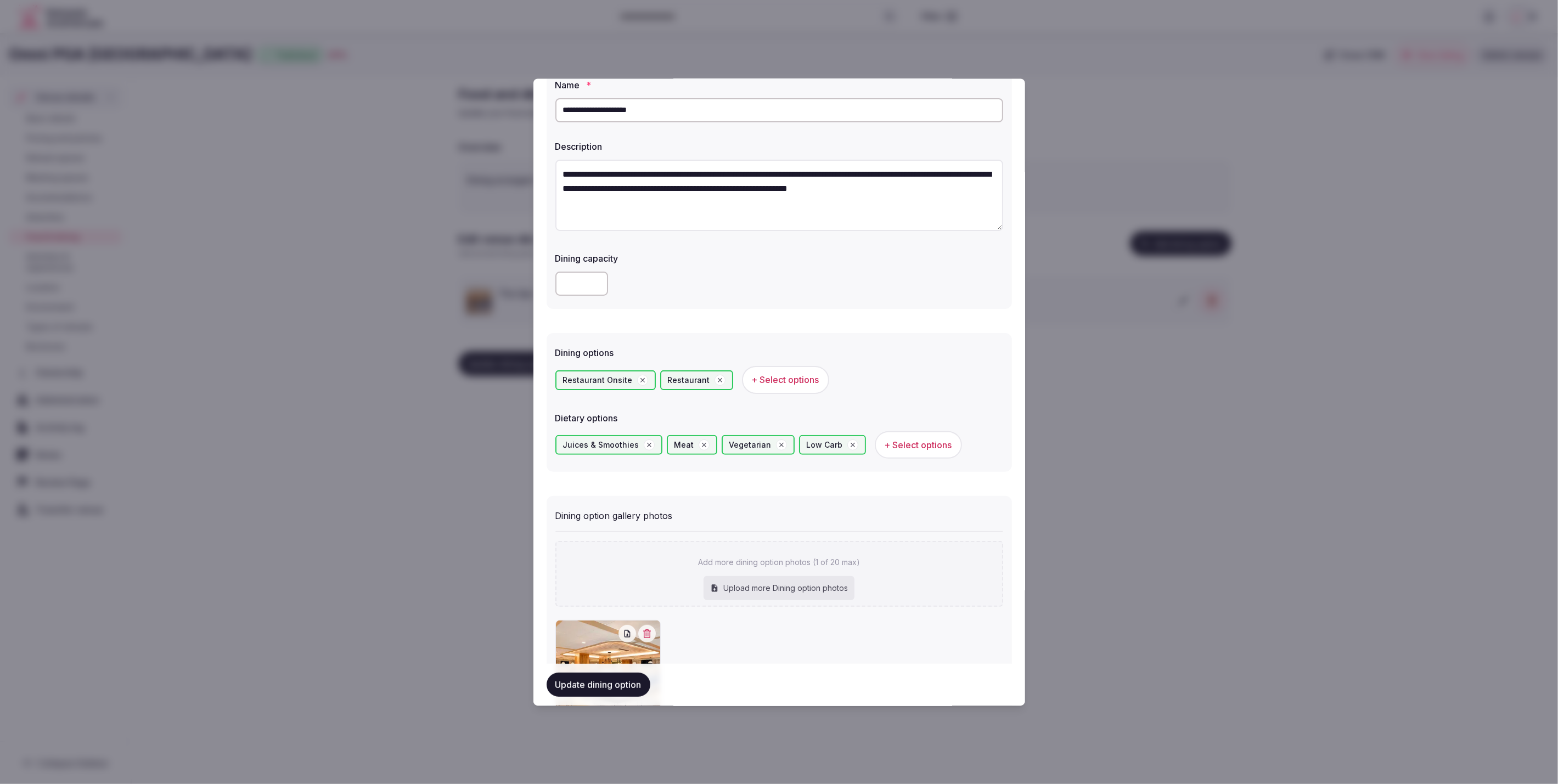
click at [615, 693] on button "Update dining option" at bounding box center [598, 685] width 104 height 24
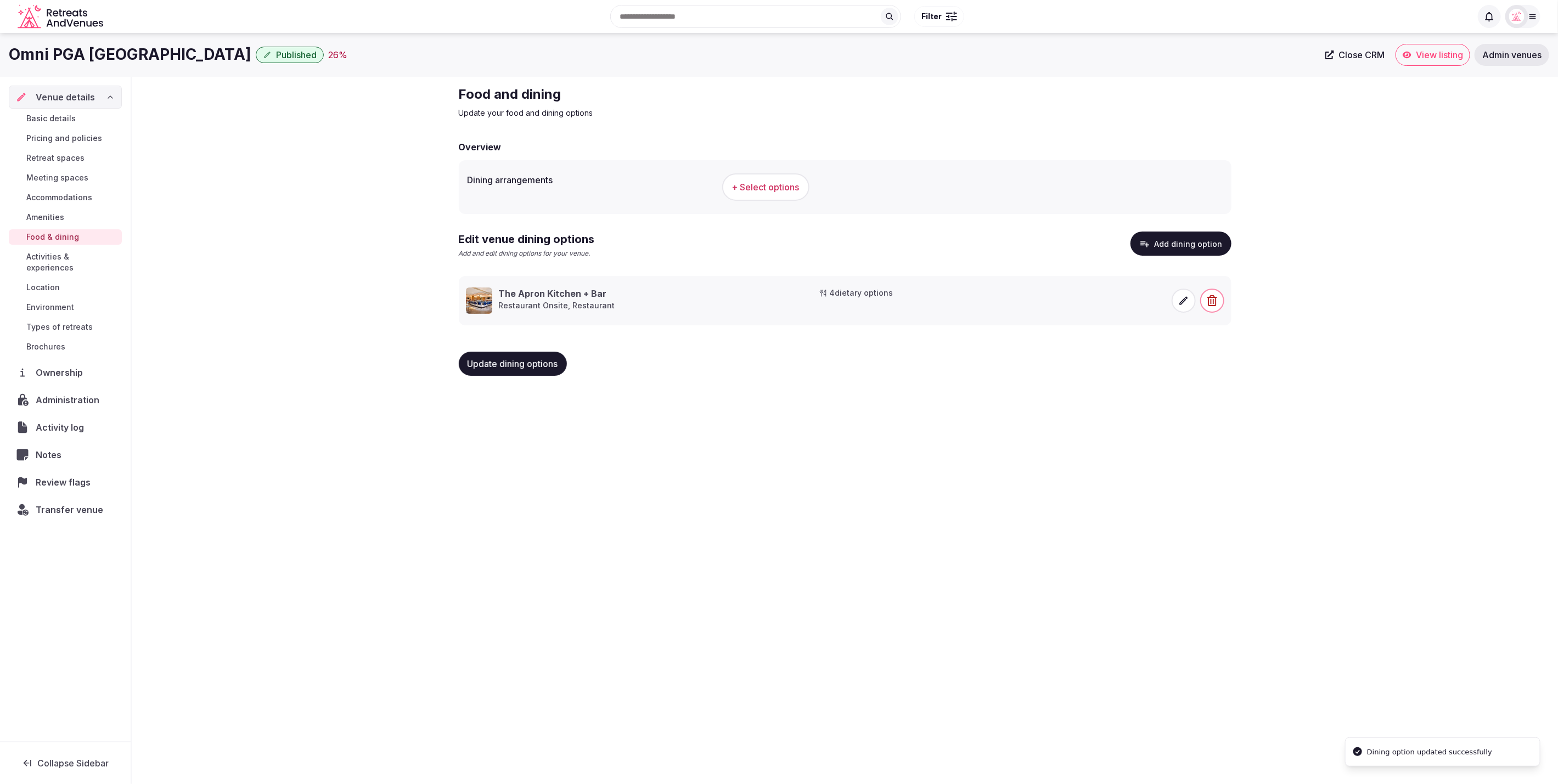
click at [748, 186] on span "+ Select options" at bounding box center [765, 187] width 67 height 12
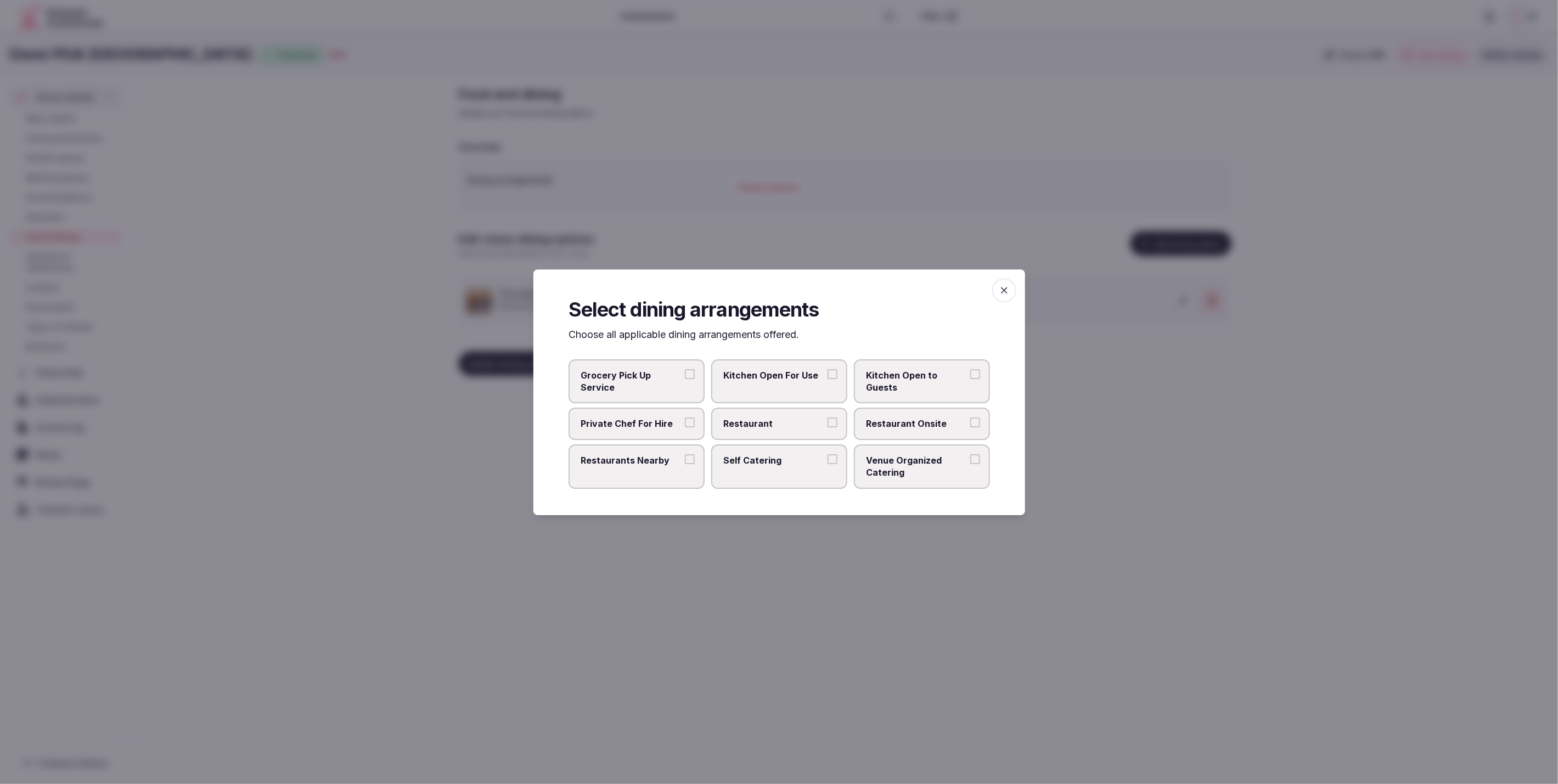
drag, startPoint x: 796, startPoint y: 422, endPoint x: 893, endPoint y: 430, distance: 97.3
click at [796, 422] on span "Restaurant" at bounding box center [774, 424] width 101 height 12
click at [828, 422] on button "Restaurant" at bounding box center [833, 422] width 10 height 10
click at [896, 429] on span "Restaurant Onsite" at bounding box center [916, 424] width 101 height 12
click at [970, 428] on button "Restaurant Onsite" at bounding box center [975, 422] width 10 height 10
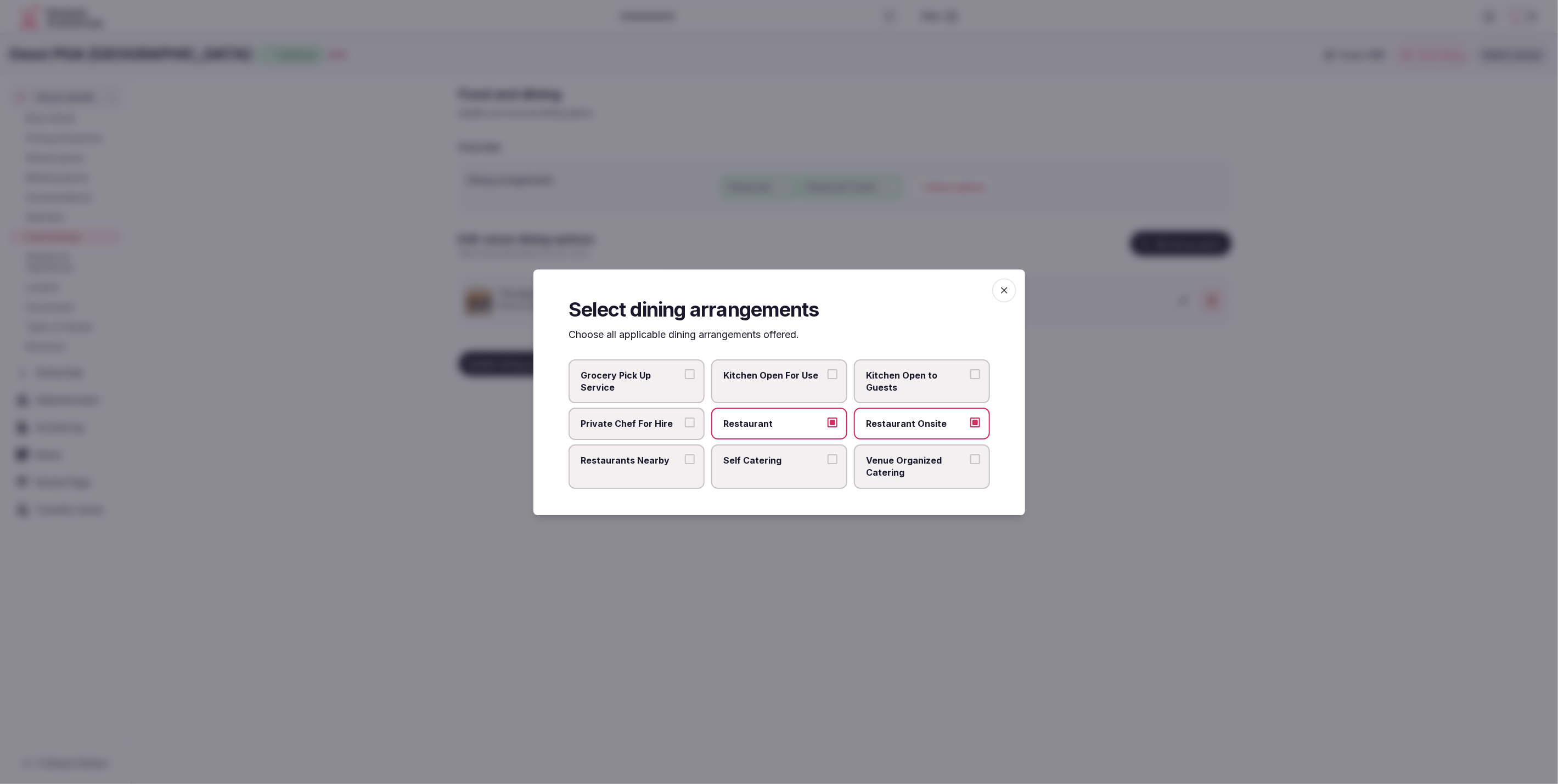
click at [609, 464] on span "Restaurants Nearby" at bounding box center [631, 460] width 101 height 12
click at [685, 463] on button "Restaurants Nearby" at bounding box center [690, 459] width 10 height 10
click at [1005, 570] on div at bounding box center [779, 392] width 1558 height 784
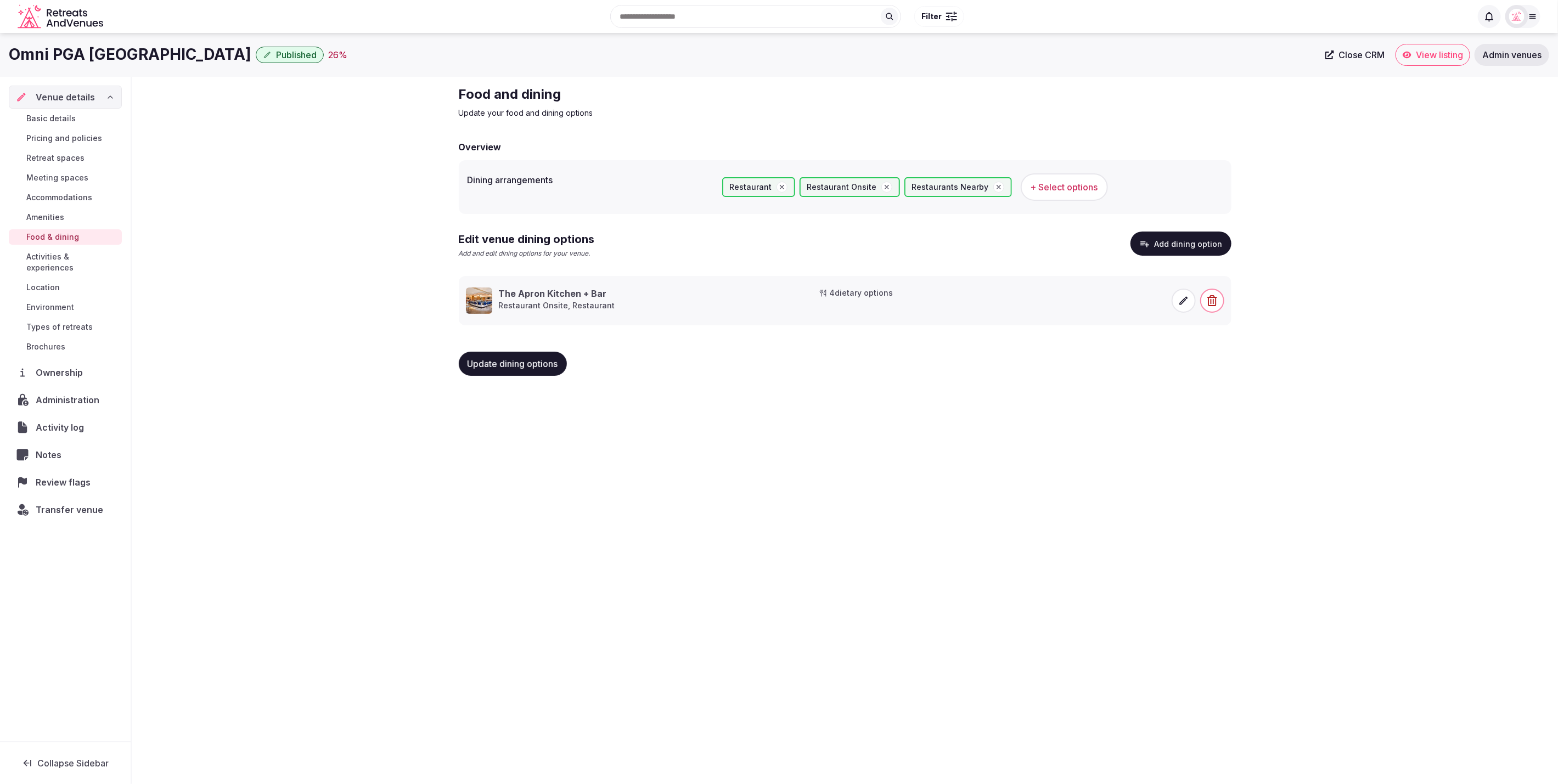
click at [1040, 187] on span "+ Select options" at bounding box center [1064, 187] width 67 height 12
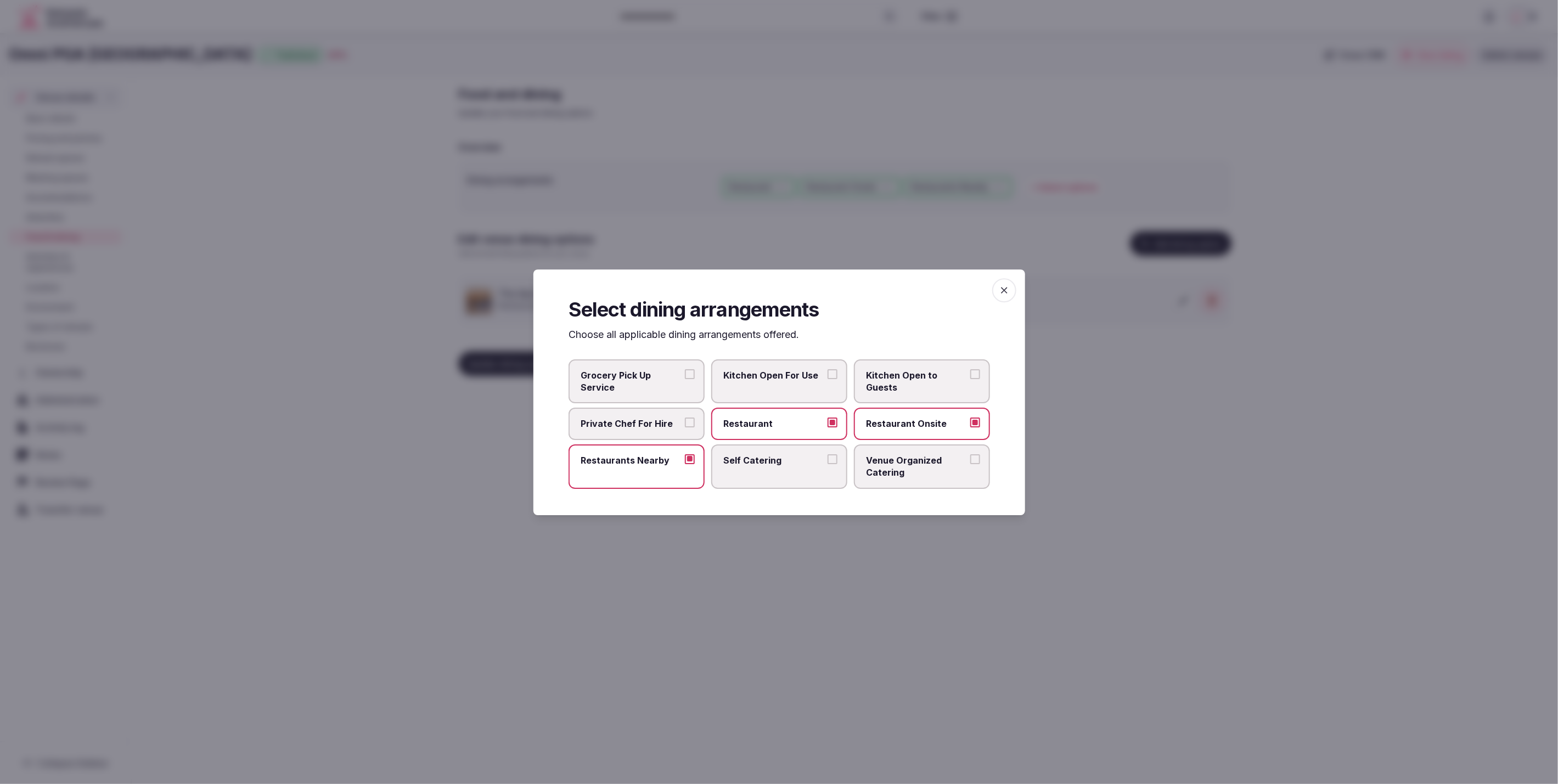
click at [929, 477] on span "Venue Organized Catering" at bounding box center [916, 466] width 101 height 25
click at [970, 463] on button "Venue Organized Catering" at bounding box center [975, 459] width 10 height 10
click at [1080, 536] on div at bounding box center [779, 392] width 1558 height 784
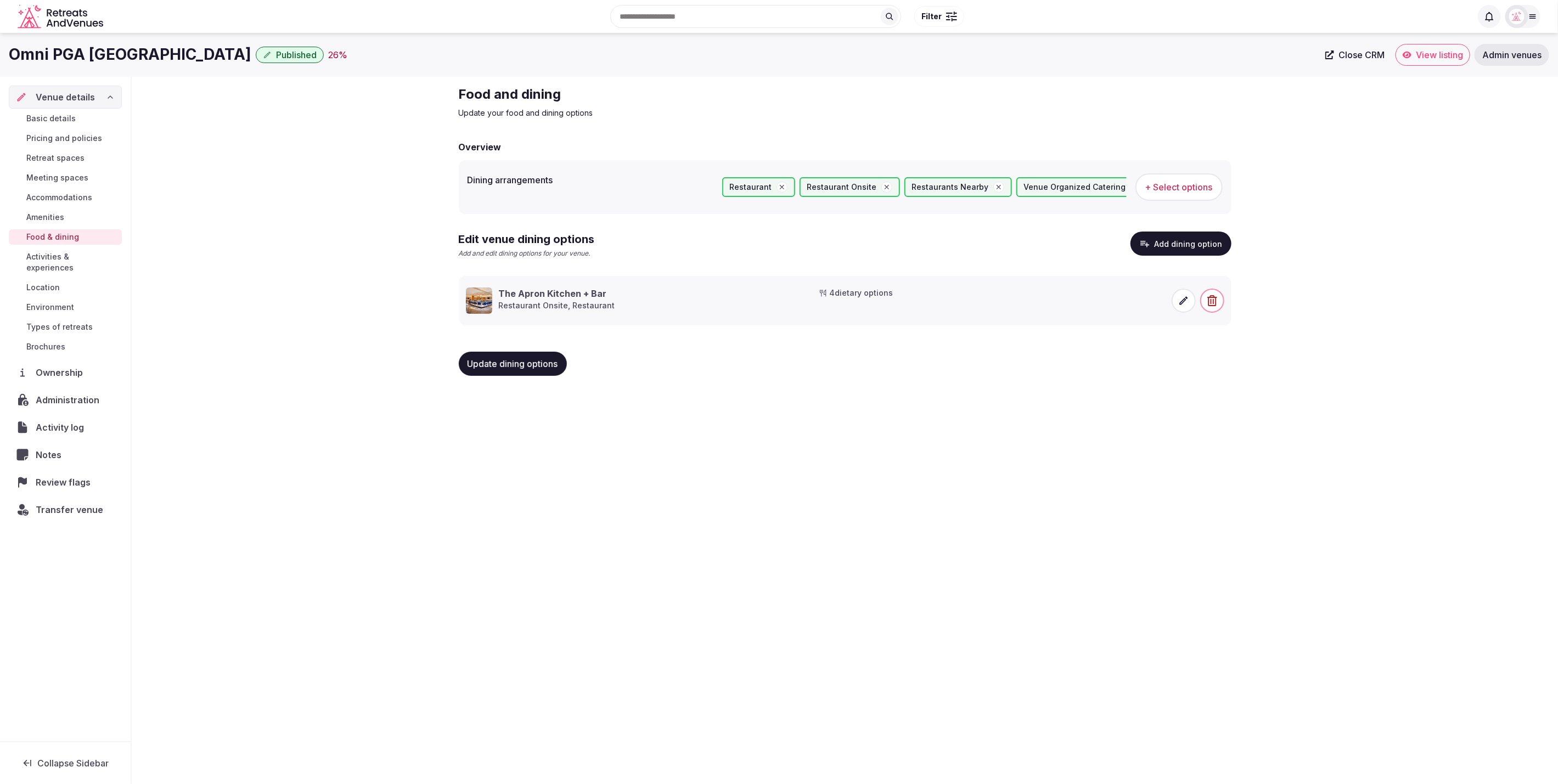
click at [504, 362] on span "Update dining options" at bounding box center [513, 364] width 90 height 11
click at [65, 256] on span "Activities & experiences" at bounding box center [72, 262] width 91 height 22
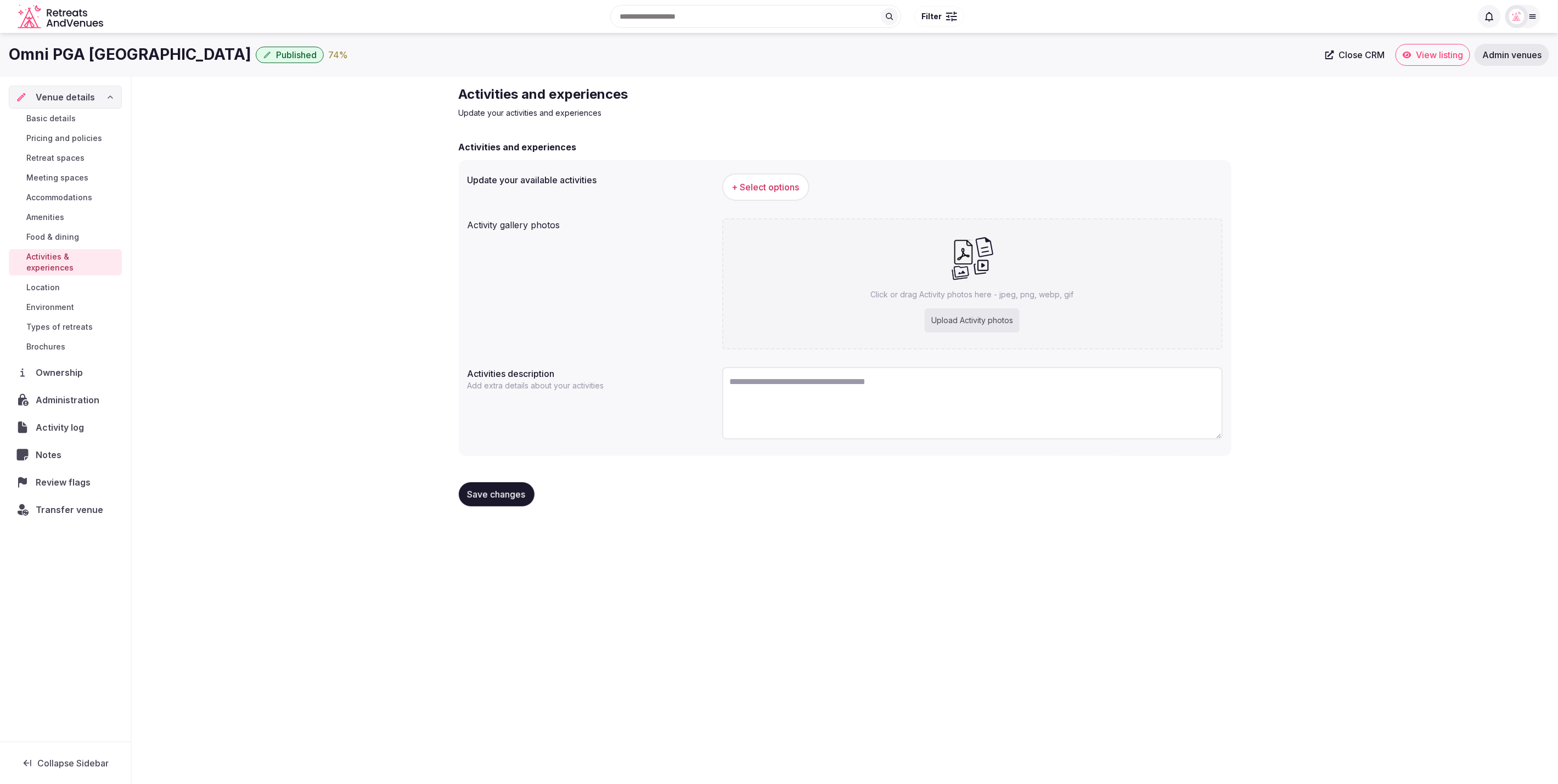
click at [829, 385] on textarea at bounding box center [973, 404] width 501 height 73
paste textarea "**********"
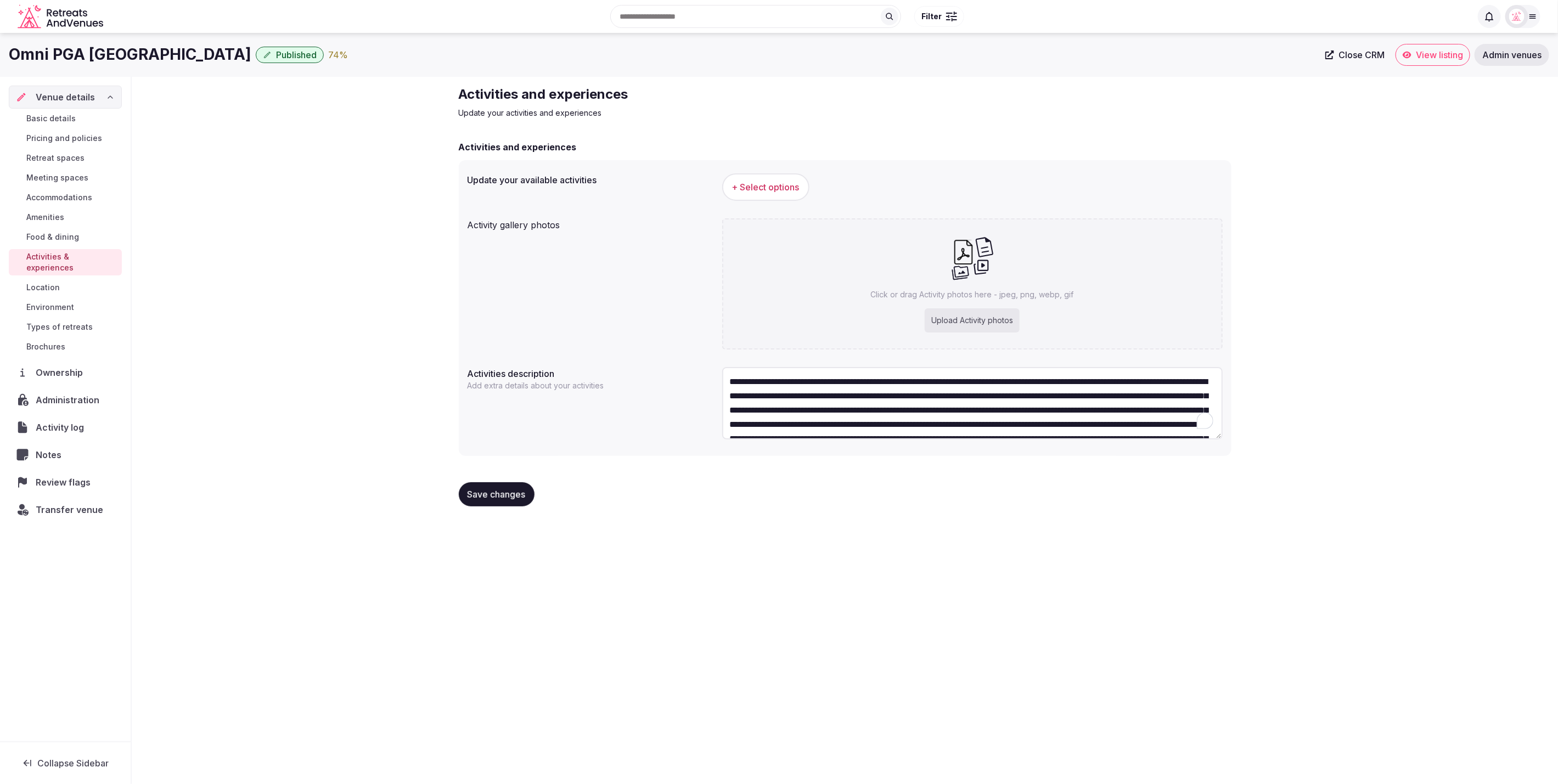
scroll to position [48, 0]
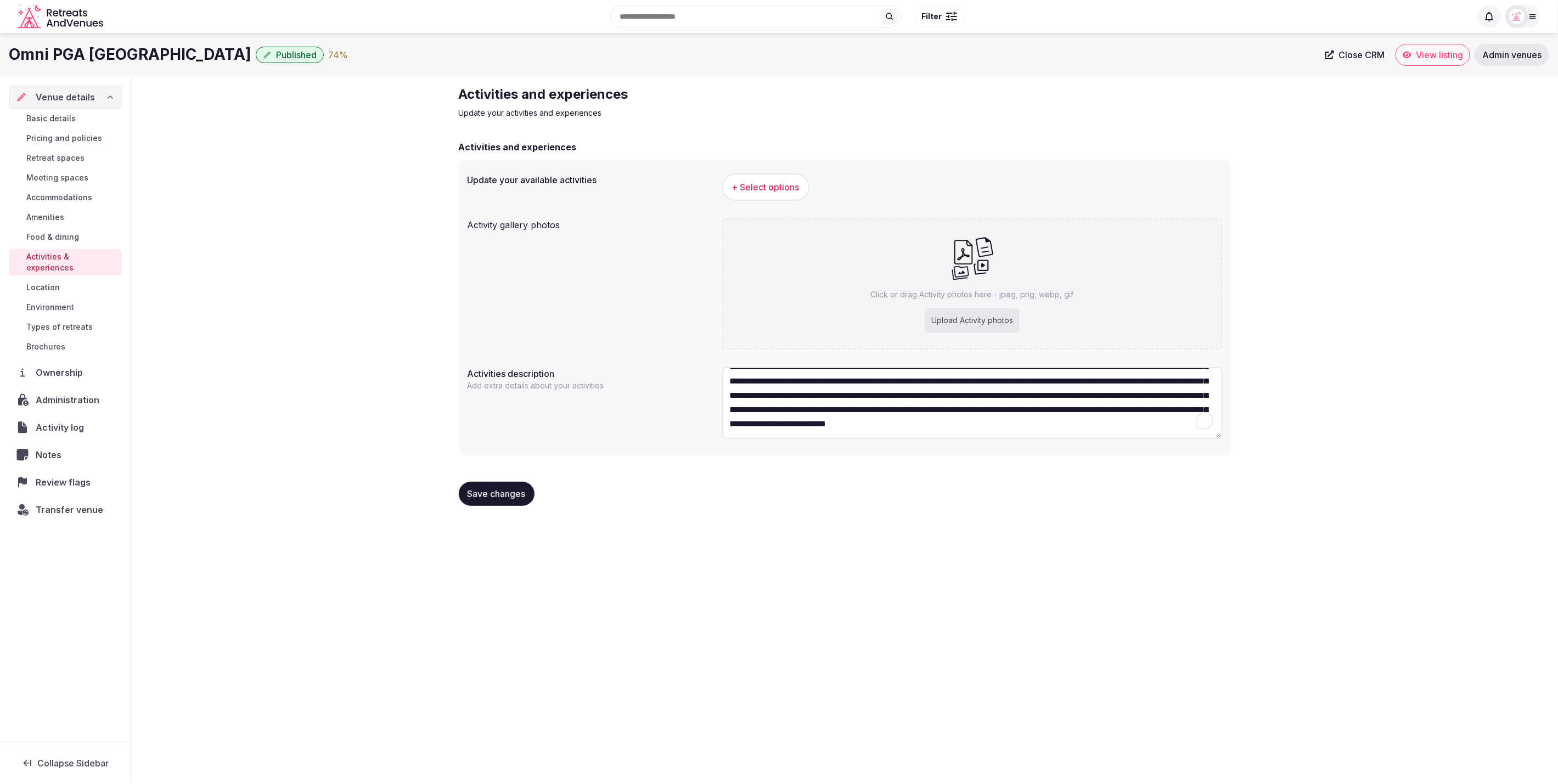
type textarea "**********"
click at [1370, 317] on div "Activities and experiences Update your activities and experiences Activities an…" at bounding box center [845, 300] width 1427 height 447
click at [971, 311] on div "Upload Activity photos" at bounding box center [972, 321] width 95 height 24
type input "**********"
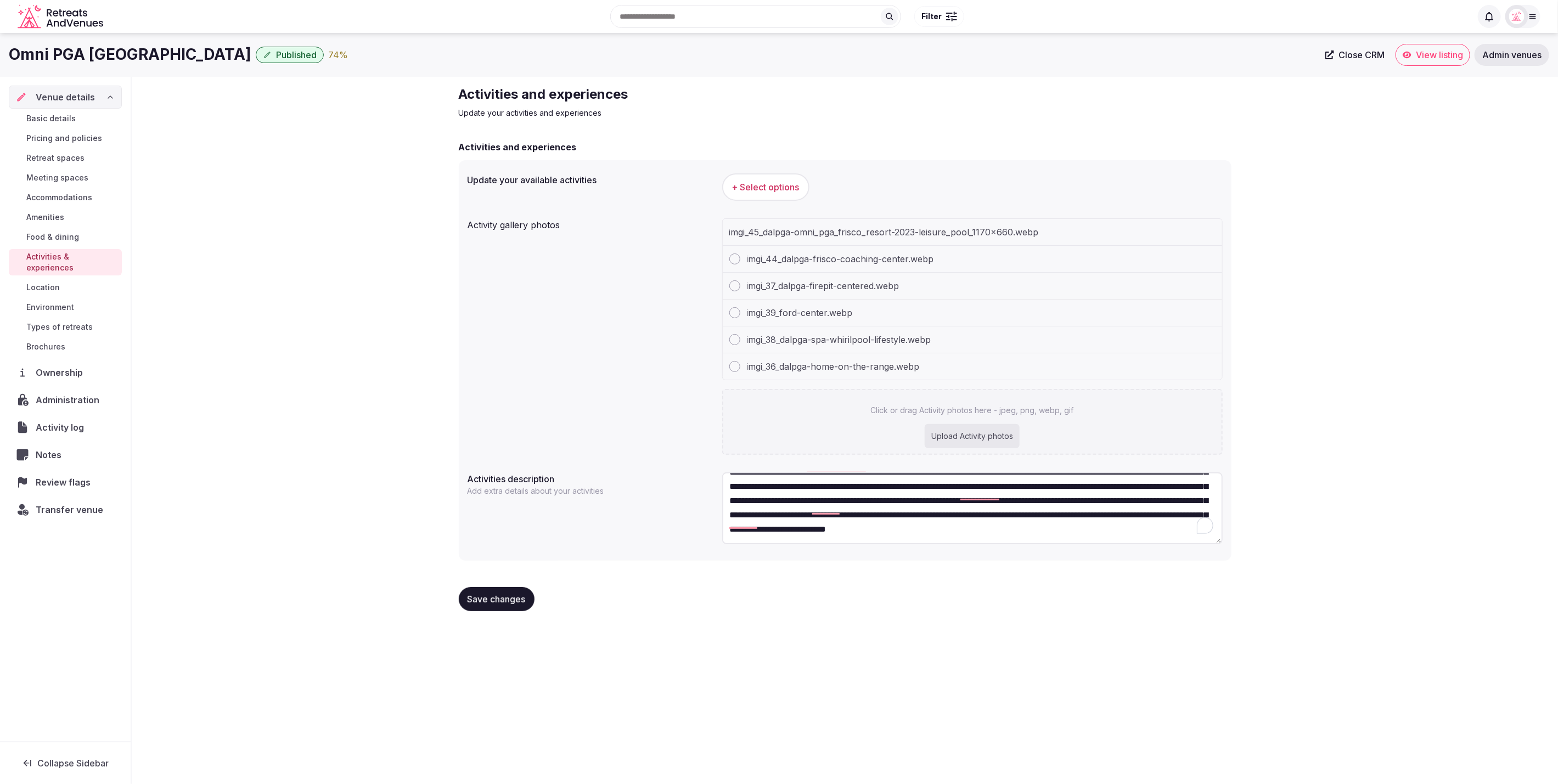
click at [753, 189] on span "+ Select options" at bounding box center [765, 187] width 67 height 12
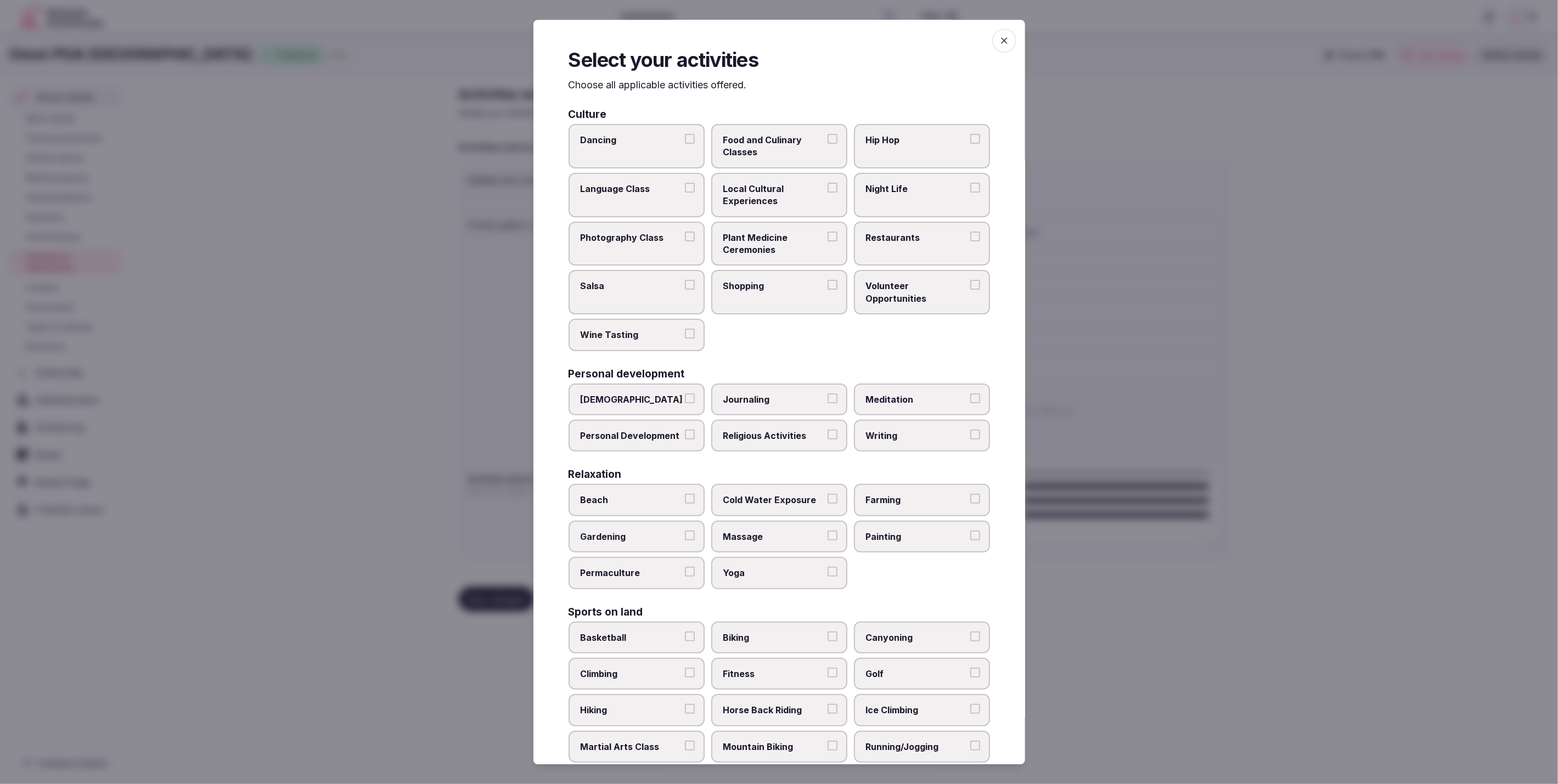
click at [953, 202] on label "Night Life" at bounding box center [922, 194] width 136 height 44
click at [970, 193] on button "Night Life" at bounding box center [975, 188] width 10 height 10
click at [938, 250] on label "Restaurants" at bounding box center [922, 244] width 136 height 44
click at [970, 242] on button "Restaurants" at bounding box center [975, 236] width 10 height 10
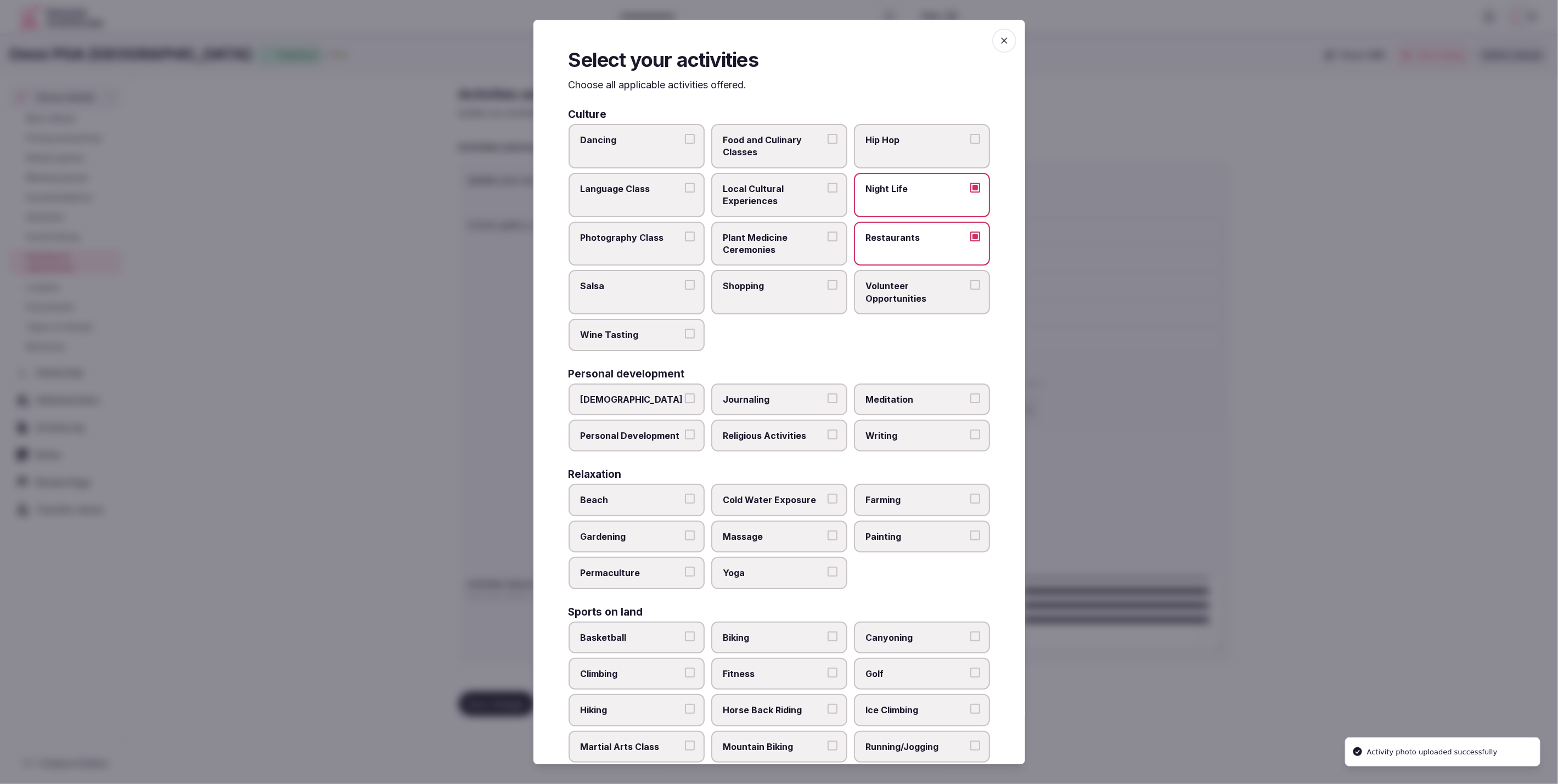
drag, startPoint x: 782, startPoint y: 282, endPoint x: 785, endPoint y: 227, distance: 55.1
click at [782, 282] on span "Shopping" at bounding box center [774, 287] width 101 height 12
click at [828, 282] on button "Shopping" at bounding box center [833, 285] width 10 height 10
click at [793, 202] on span "Local Cultural Experiences" at bounding box center [774, 195] width 101 height 25
click at [828, 193] on button "Local Cultural Experiences" at bounding box center [833, 188] width 10 height 10
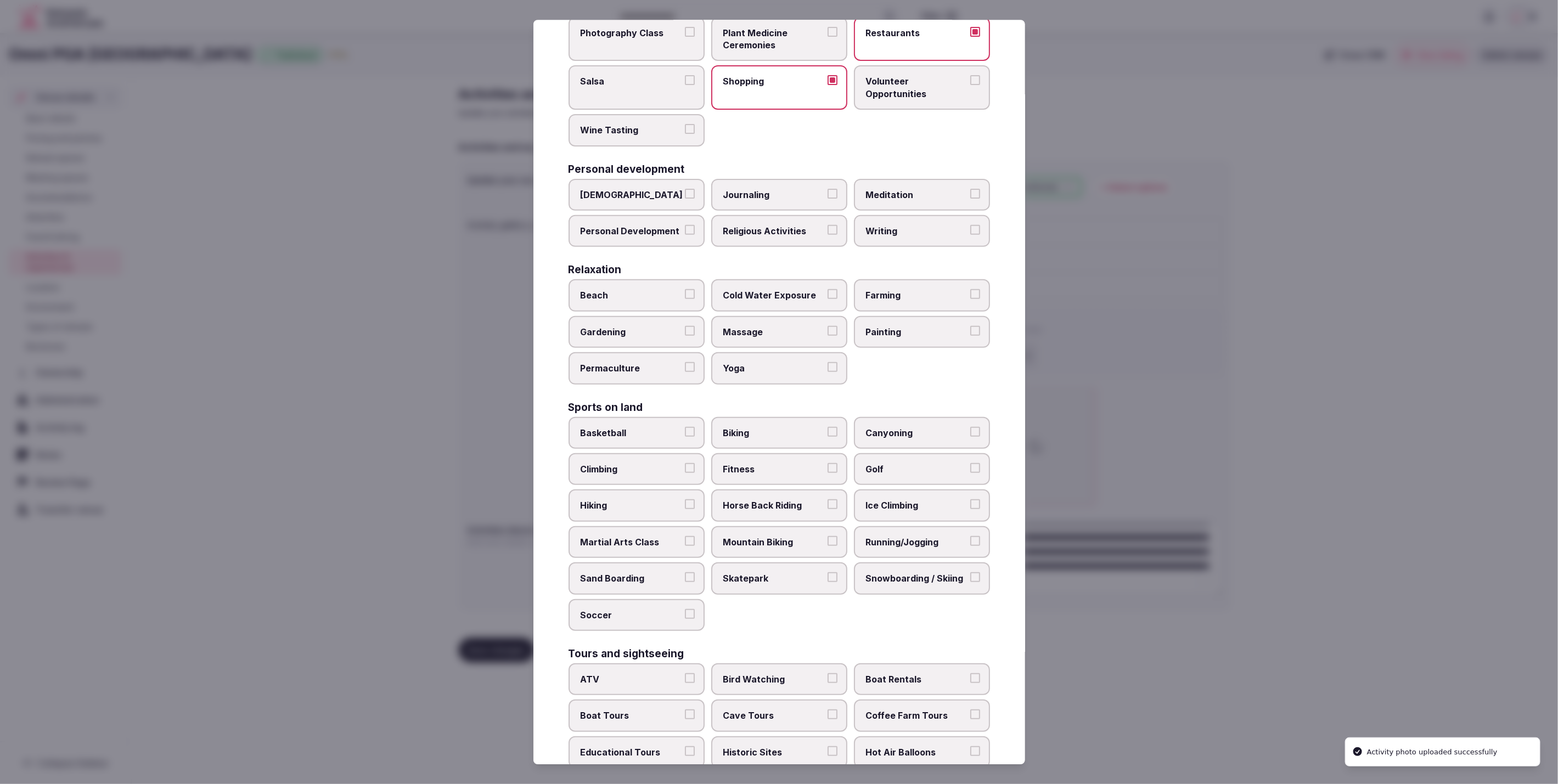
scroll to position [206, 0]
click at [754, 325] on span "Massage" at bounding box center [774, 331] width 101 height 12
click at [828, 325] on button "Massage" at bounding box center [833, 330] width 10 height 10
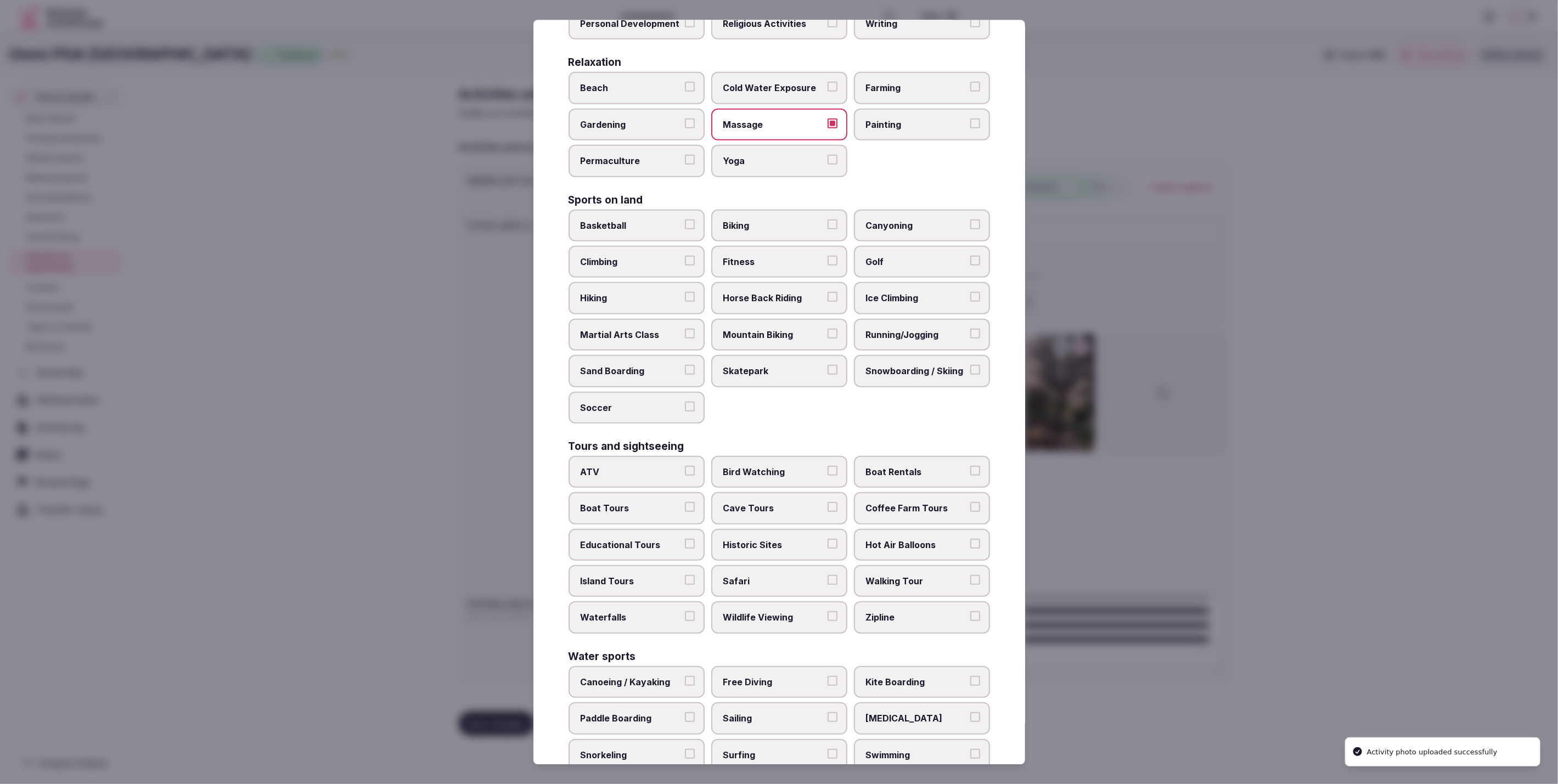
scroll to position [416, 0]
click at [792, 242] on label "Fitness" at bounding box center [779, 258] width 136 height 32
click at [828, 253] on button "Fitness" at bounding box center [833, 257] width 10 height 10
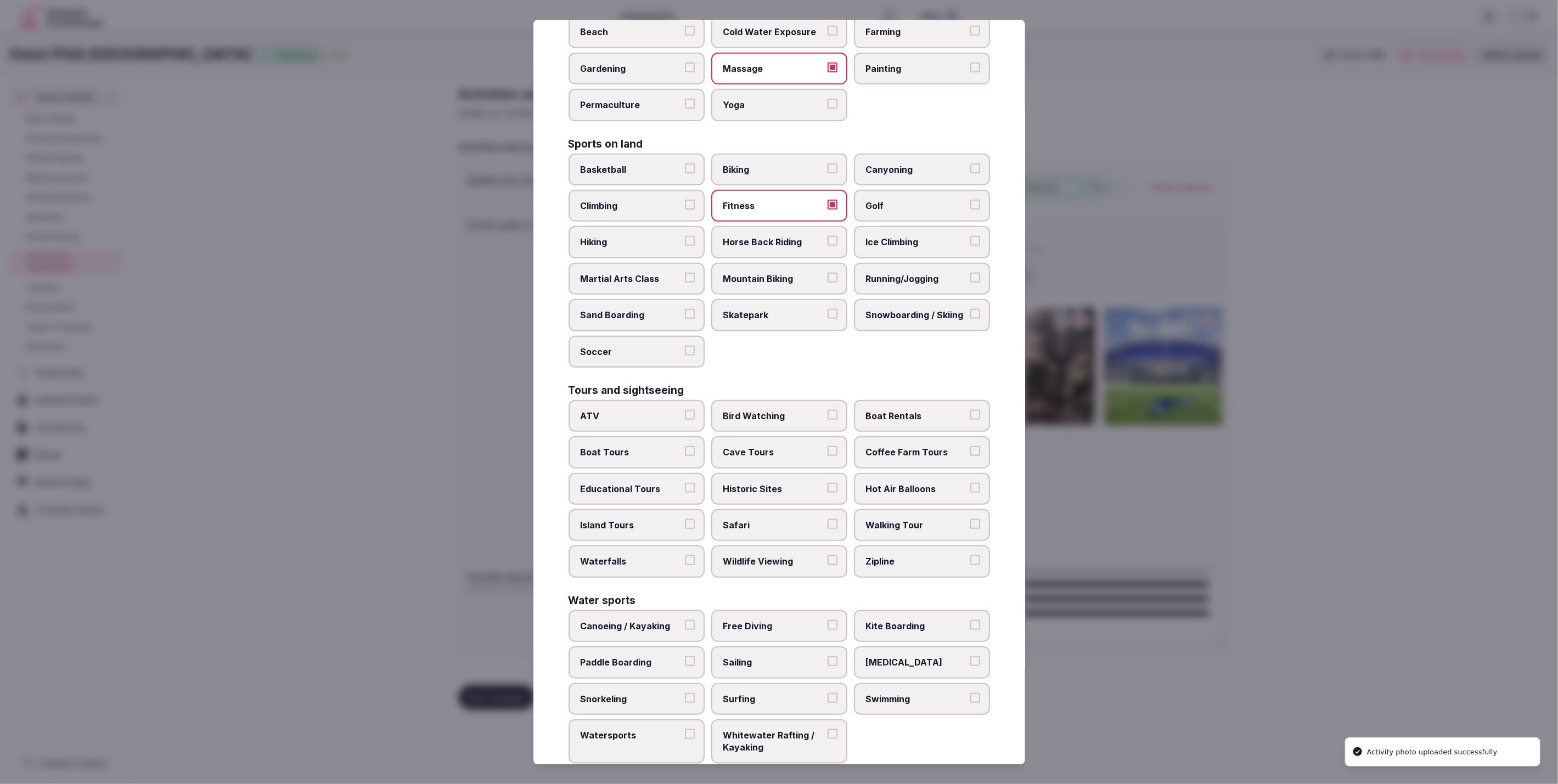
scroll to position [479, 0]
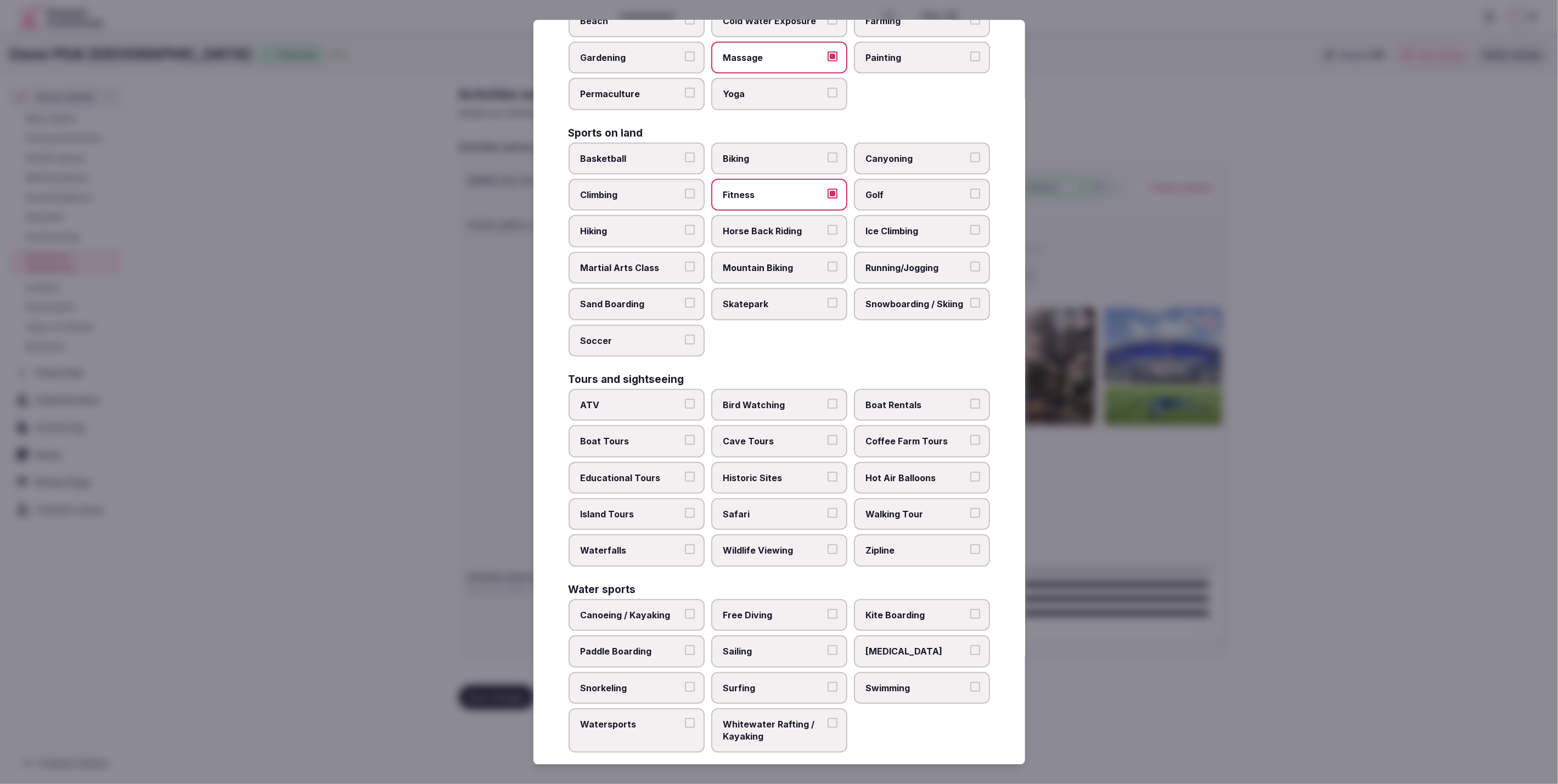
click at [941, 180] on label "Golf" at bounding box center [922, 194] width 136 height 32
click at [970, 189] on button "Golf" at bounding box center [975, 194] width 10 height 10
click at [942, 508] on span "Walking Tour" at bounding box center [916, 514] width 101 height 12
click at [970, 508] on button "Walking Tour" at bounding box center [975, 513] width 10 height 10
click at [923, 682] on span "Swimming" at bounding box center [916, 688] width 101 height 12
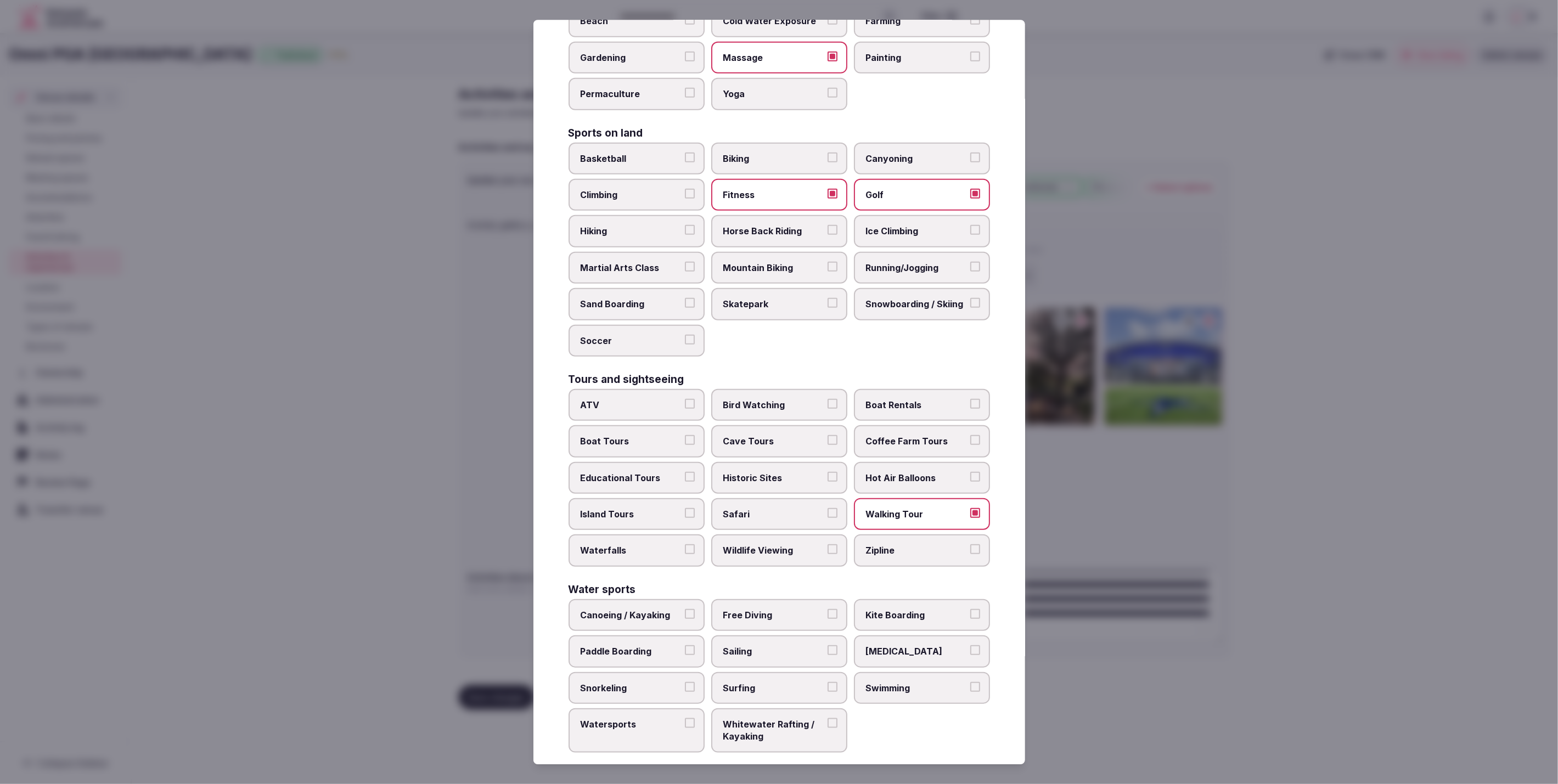
click at [970, 682] on button "Swimming" at bounding box center [975, 687] width 10 height 10
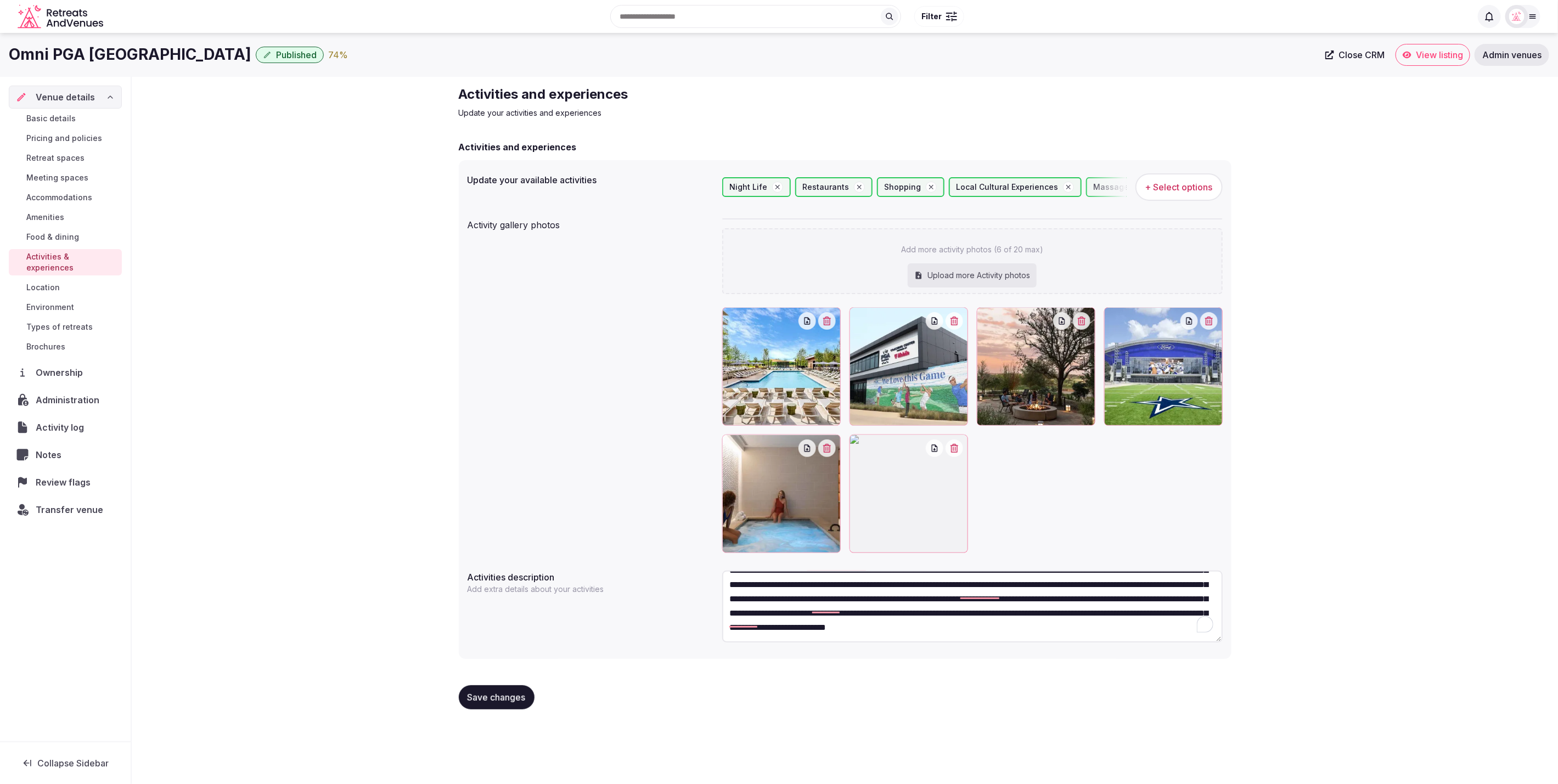
click at [515, 696] on span "Save changes" at bounding box center [497, 697] width 58 height 11
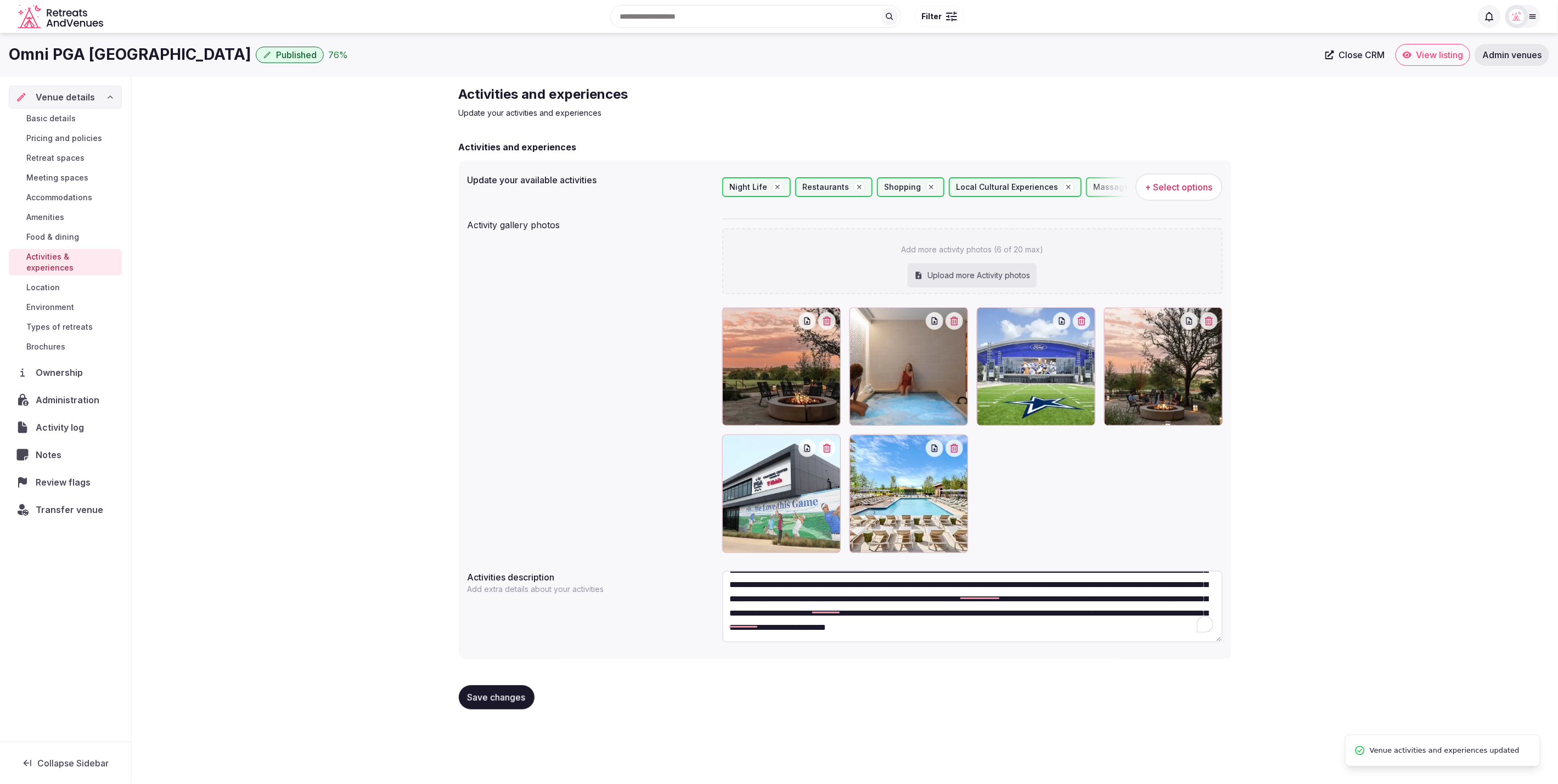
click at [1420, 632] on div "Activities and experiences Update your activities and experiences Activities an…" at bounding box center [845, 402] width 1427 height 650
click at [828, 319] on icon "button" at bounding box center [827, 321] width 8 height 8
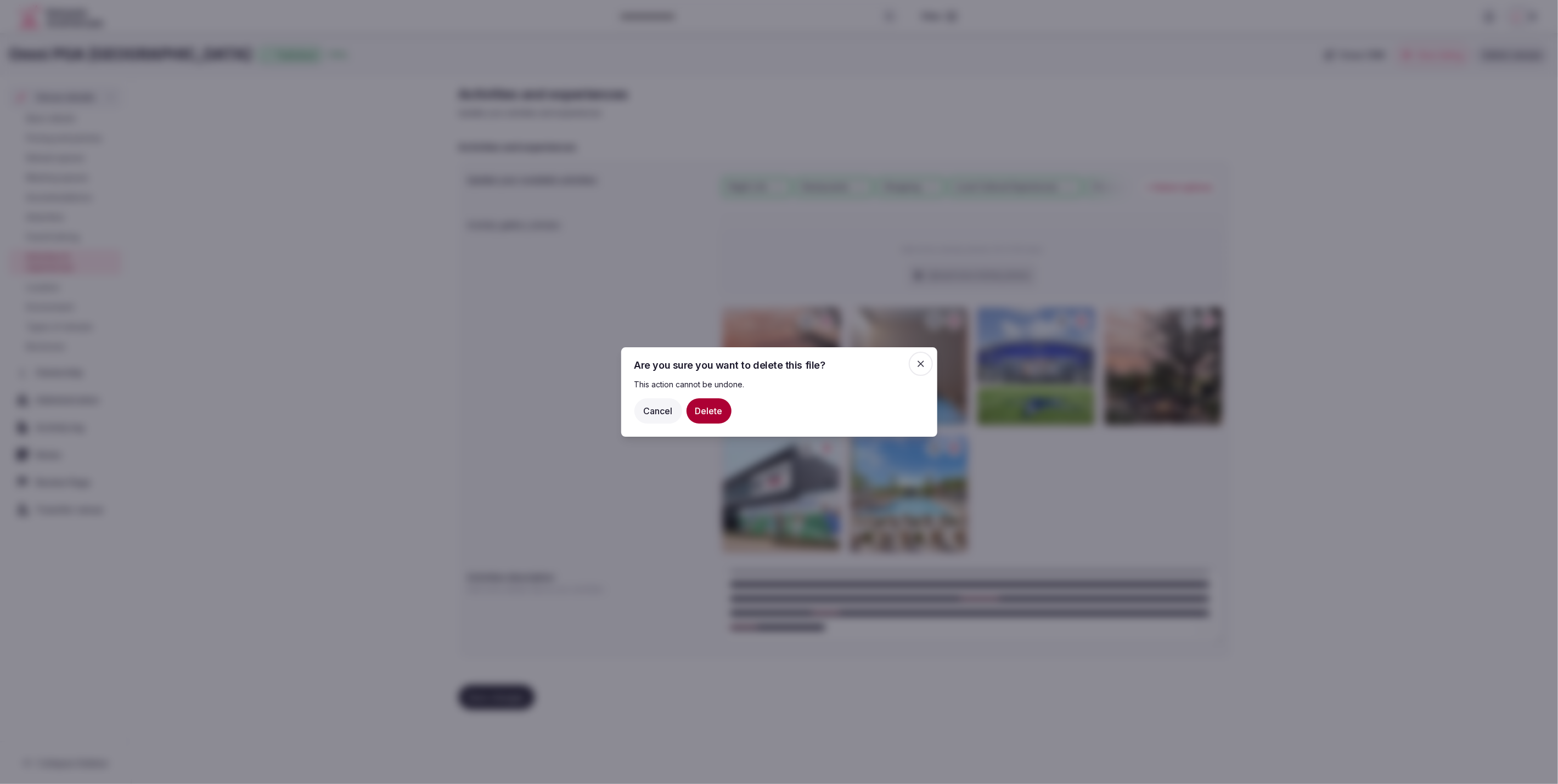
click at [710, 408] on button "Delete" at bounding box center [709, 411] width 45 height 25
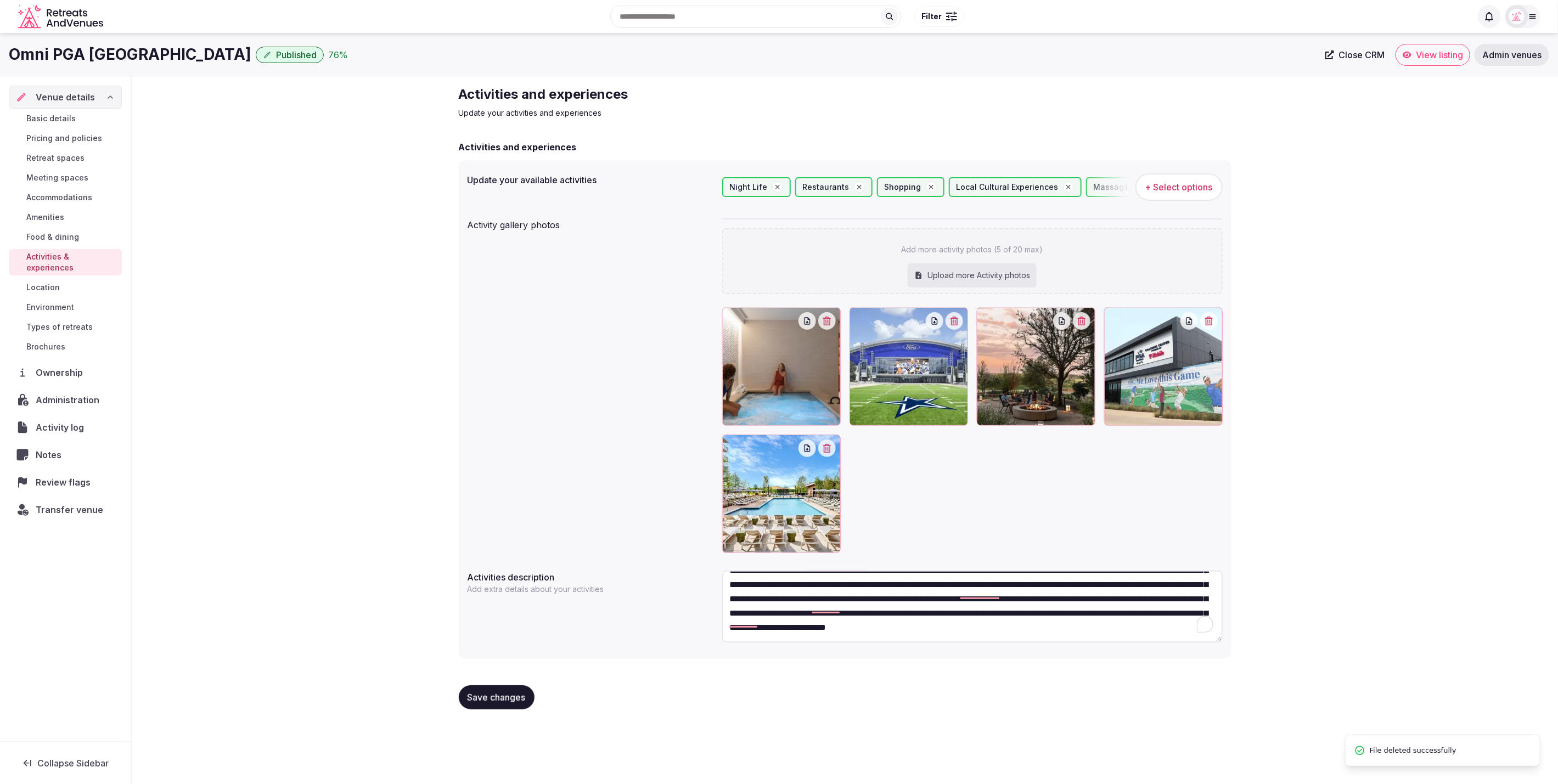
click at [1274, 468] on div "Activities and experiences Update your activities and experiences Activities an…" at bounding box center [845, 402] width 1427 height 650
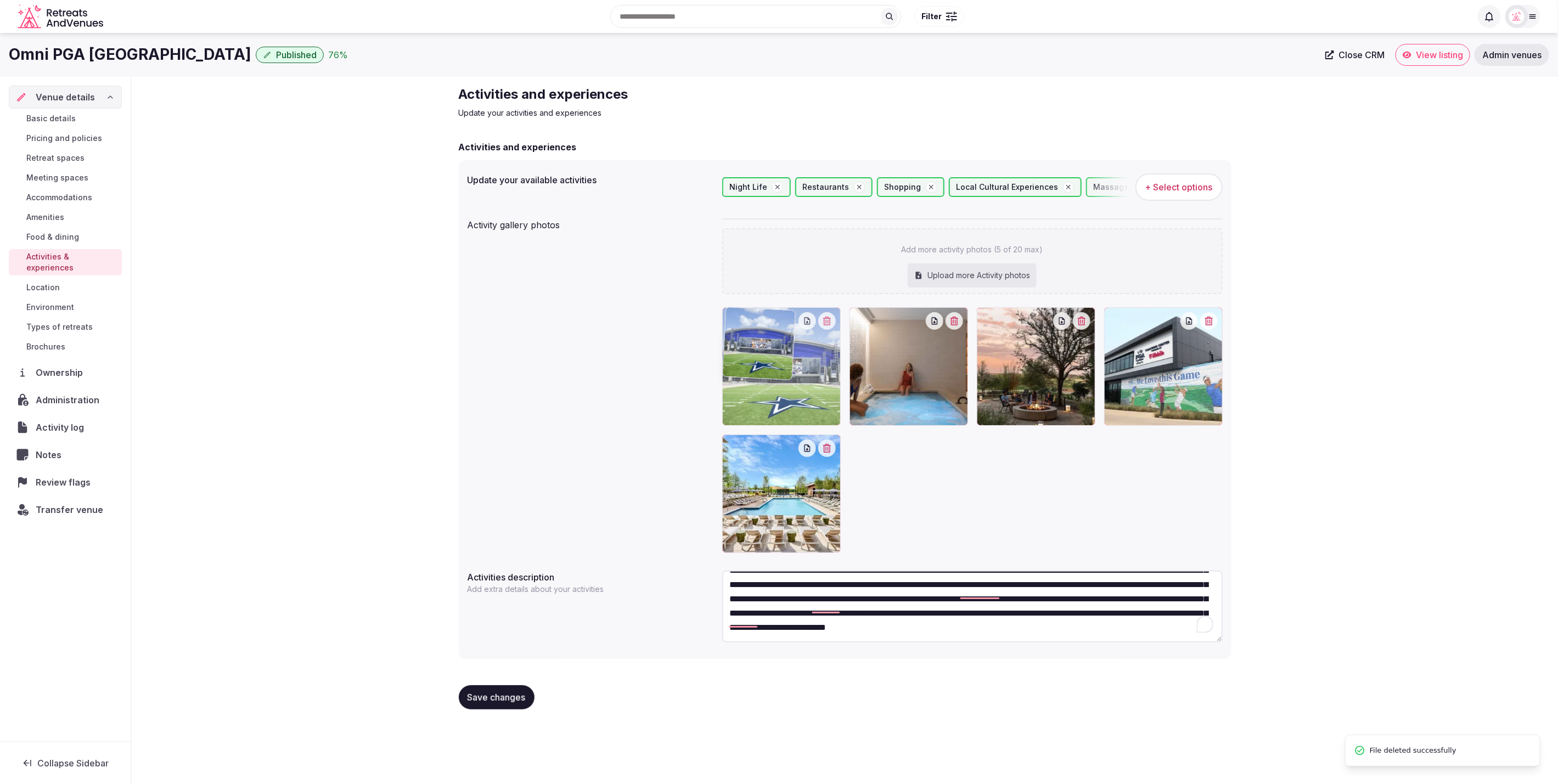
drag, startPoint x: 911, startPoint y: 371, endPoint x: 782, endPoint y: 370, distance: 129.0
click at [782, 370] on body "Search Popular Destinations Toscana, Italy Riviera Maya, Mexico Indonesia, Bali…" at bounding box center [779, 392] width 1558 height 784
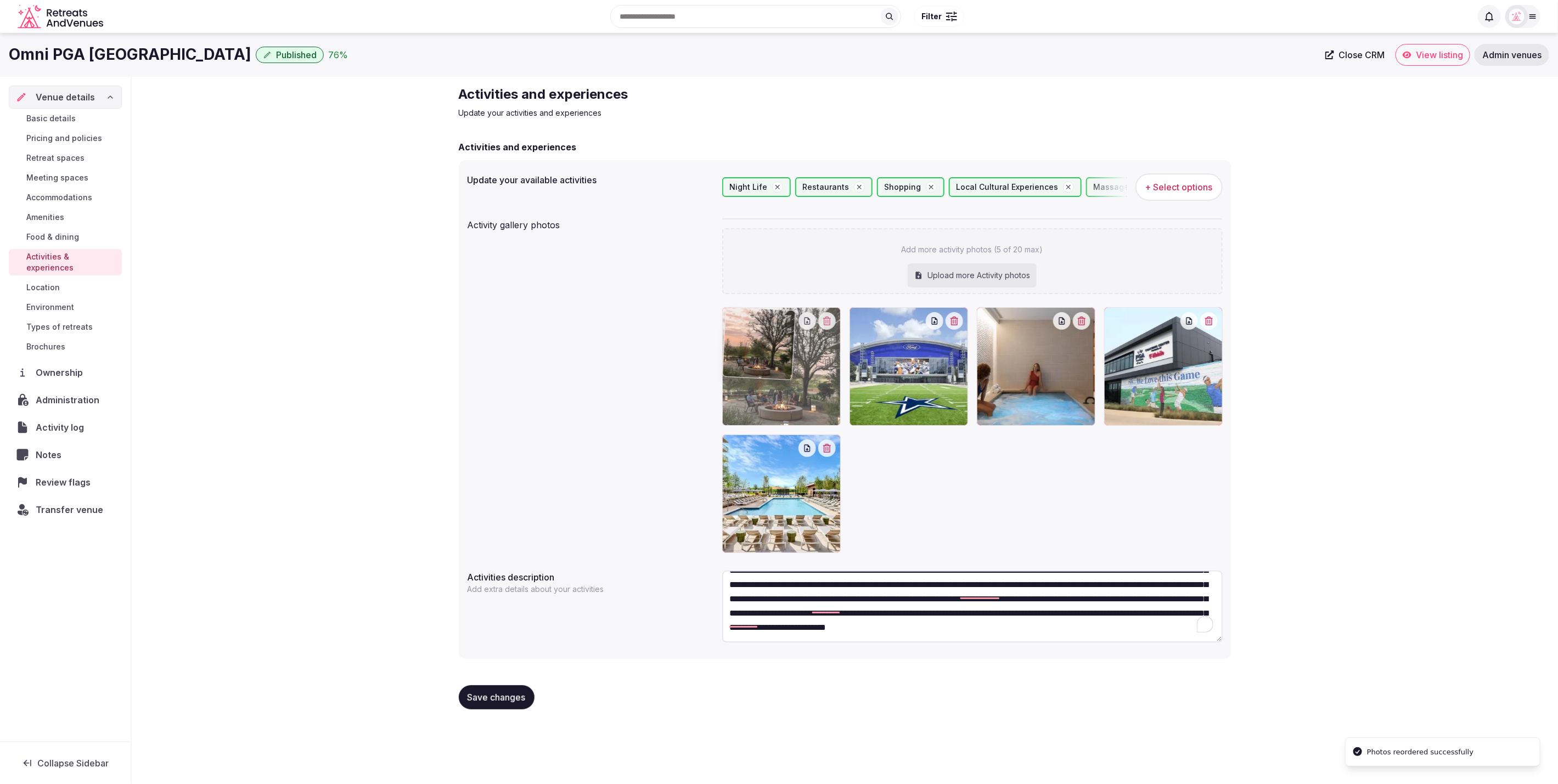
drag, startPoint x: 1051, startPoint y: 387, endPoint x: 819, endPoint y: 388, distance: 232.0
click at [819, 388] on body "Search Popular Destinations Toscana, Italy Riviera Maya, Mexico Indonesia, Bali…" at bounding box center [779, 392] width 1558 height 784
click at [508, 699] on span "Save changes" at bounding box center [497, 697] width 58 height 11
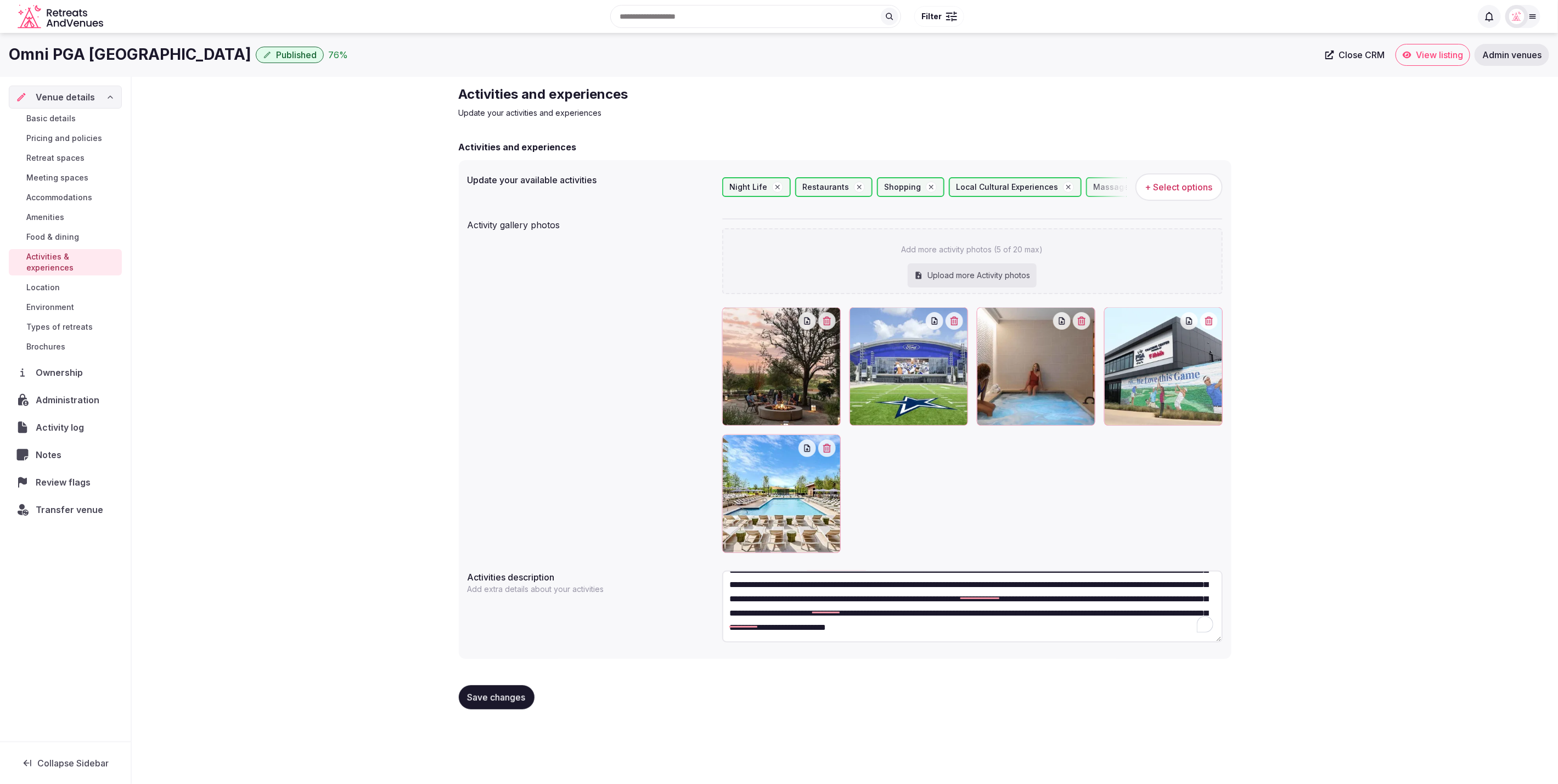
click at [56, 282] on span "Location" at bounding box center [42, 288] width 33 height 11
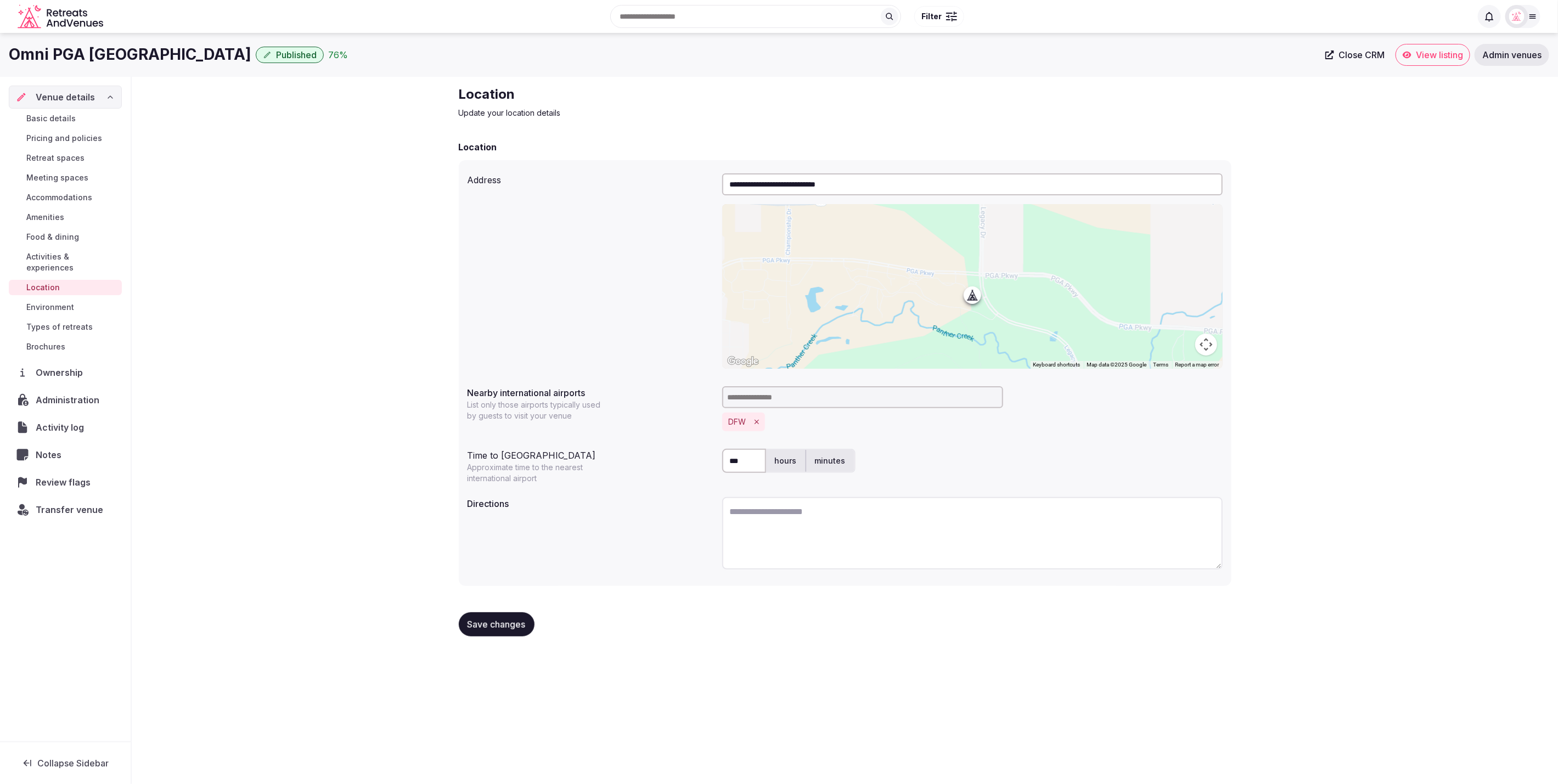
click at [1297, 367] on div "**********" at bounding box center [845, 365] width 1427 height 577
click at [888, 503] on textarea "To enrich screen reader interactions, please activate Accessibility in Grammarl…" at bounding box center [973, 534] width 501 height 73
paste textarea "**********"
type textarea "**********"
click at [61, 302] on span "Environment" at bounding box center [50, 307] width 48 height 11
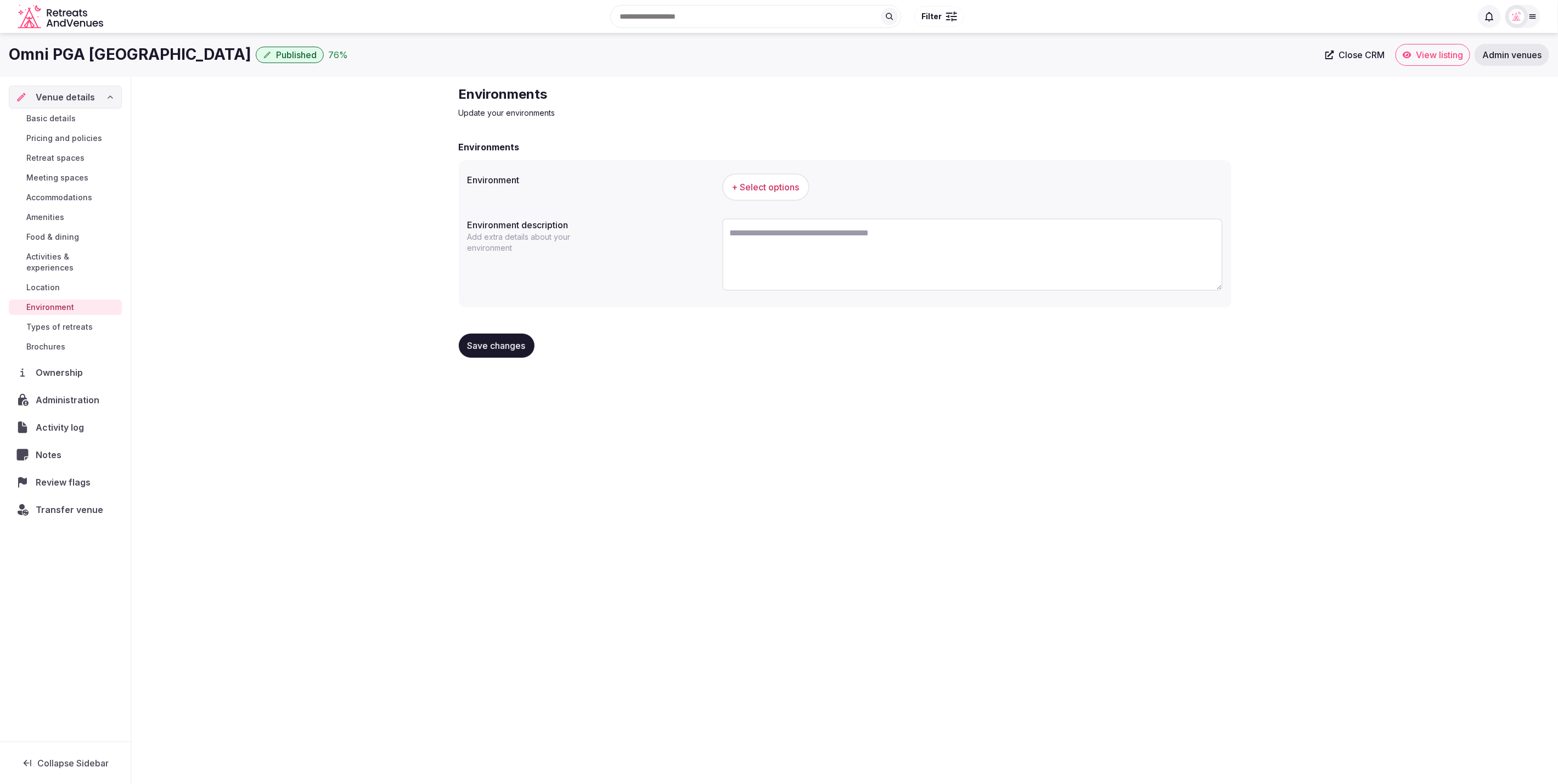
click at [824, 259] on textarea at bounding box center [973, 254] width 501 height 73
paste textarea "**********"
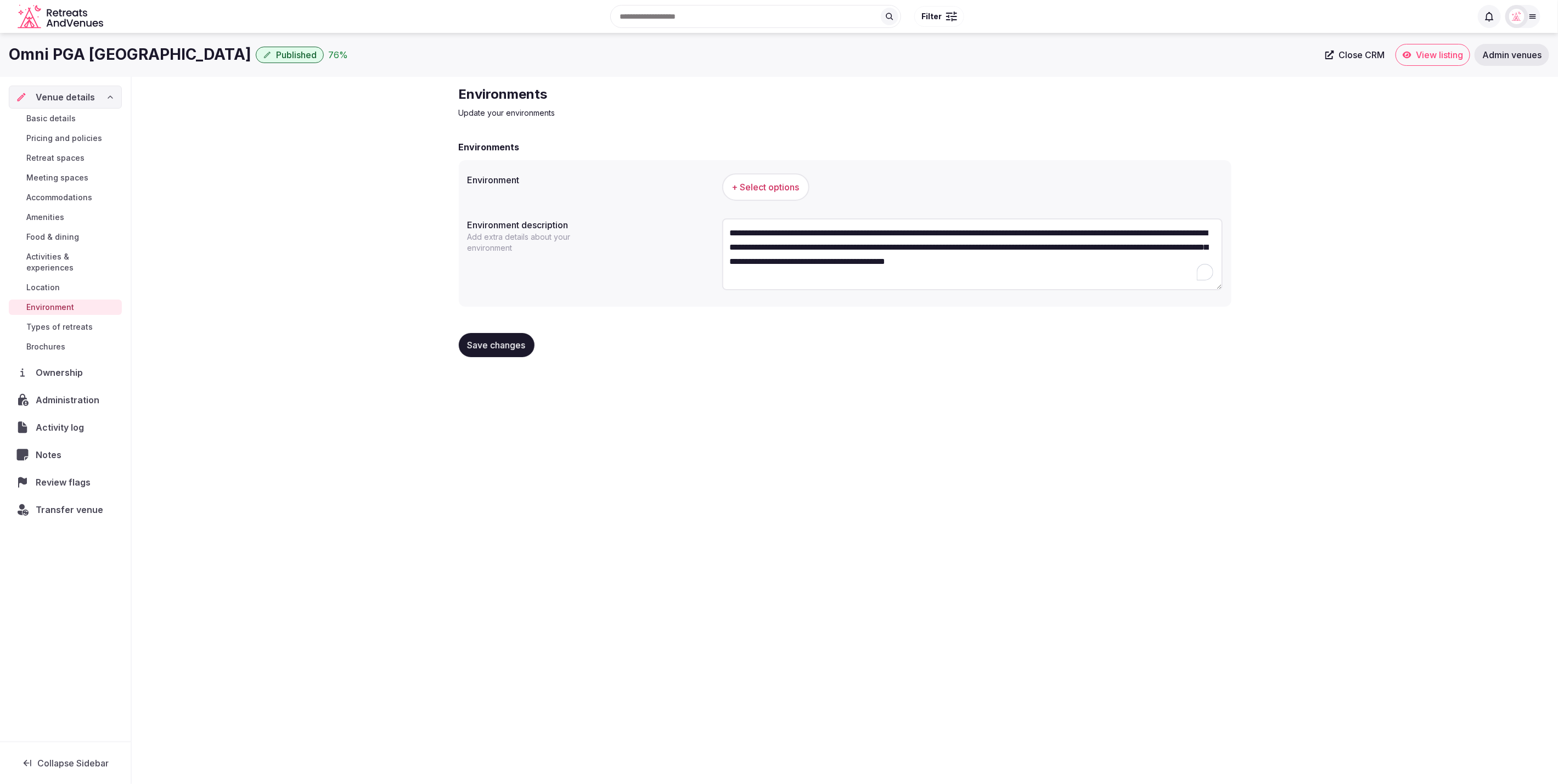
type textarea "**********"
click at [605, 319] on form "**********" at bounding box center [845, 253] width 773 height 225
click at [493, 352] on button "Save changes" at bounding box center [496, 345] width 76 height 24
click at [71, 280] on link "Location" at bounding box center [65, 287] width 113 height 15
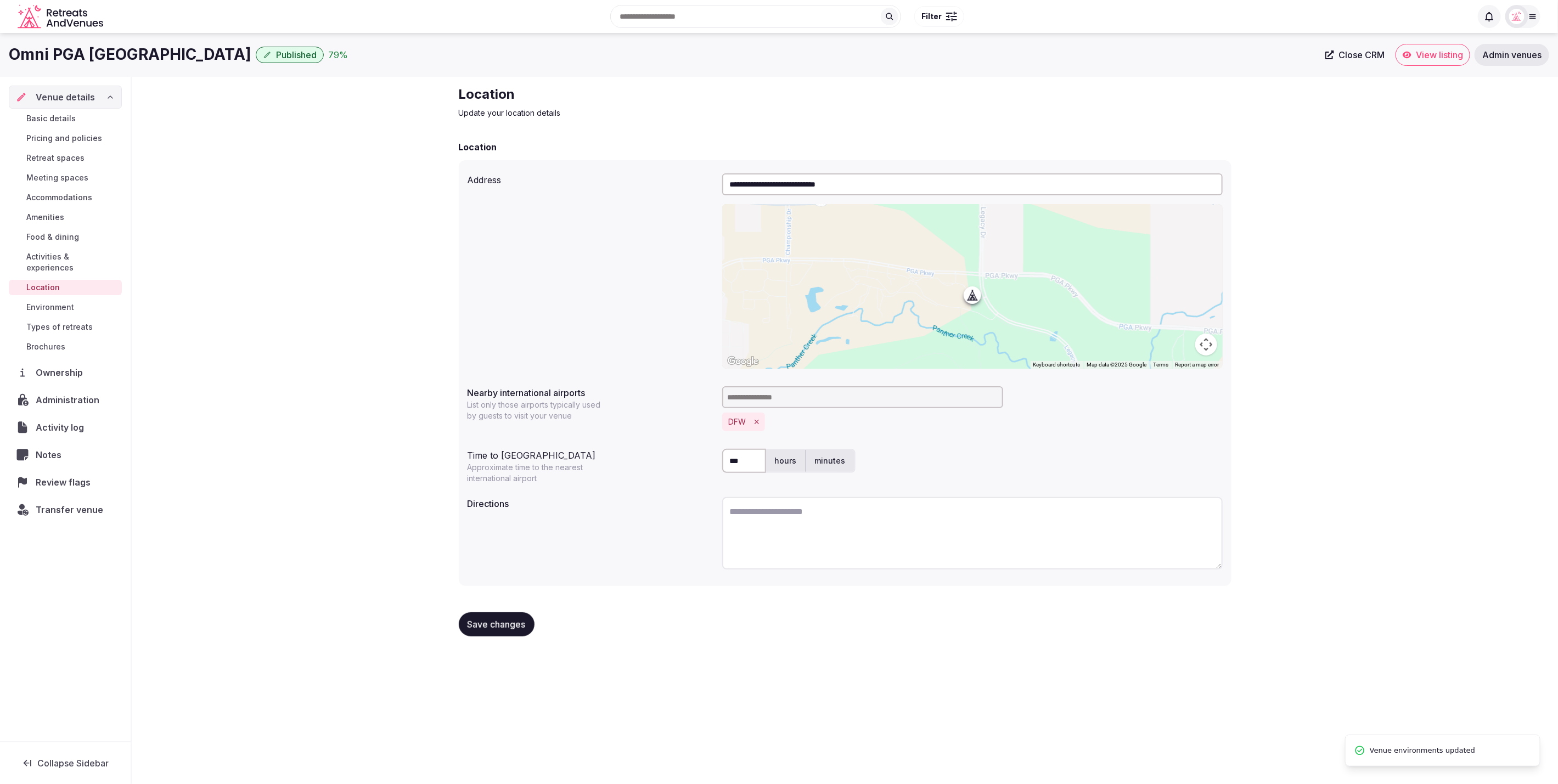
click at [72, 302] on link "Environment" at bounding box center [65, 307] width 113 height 15
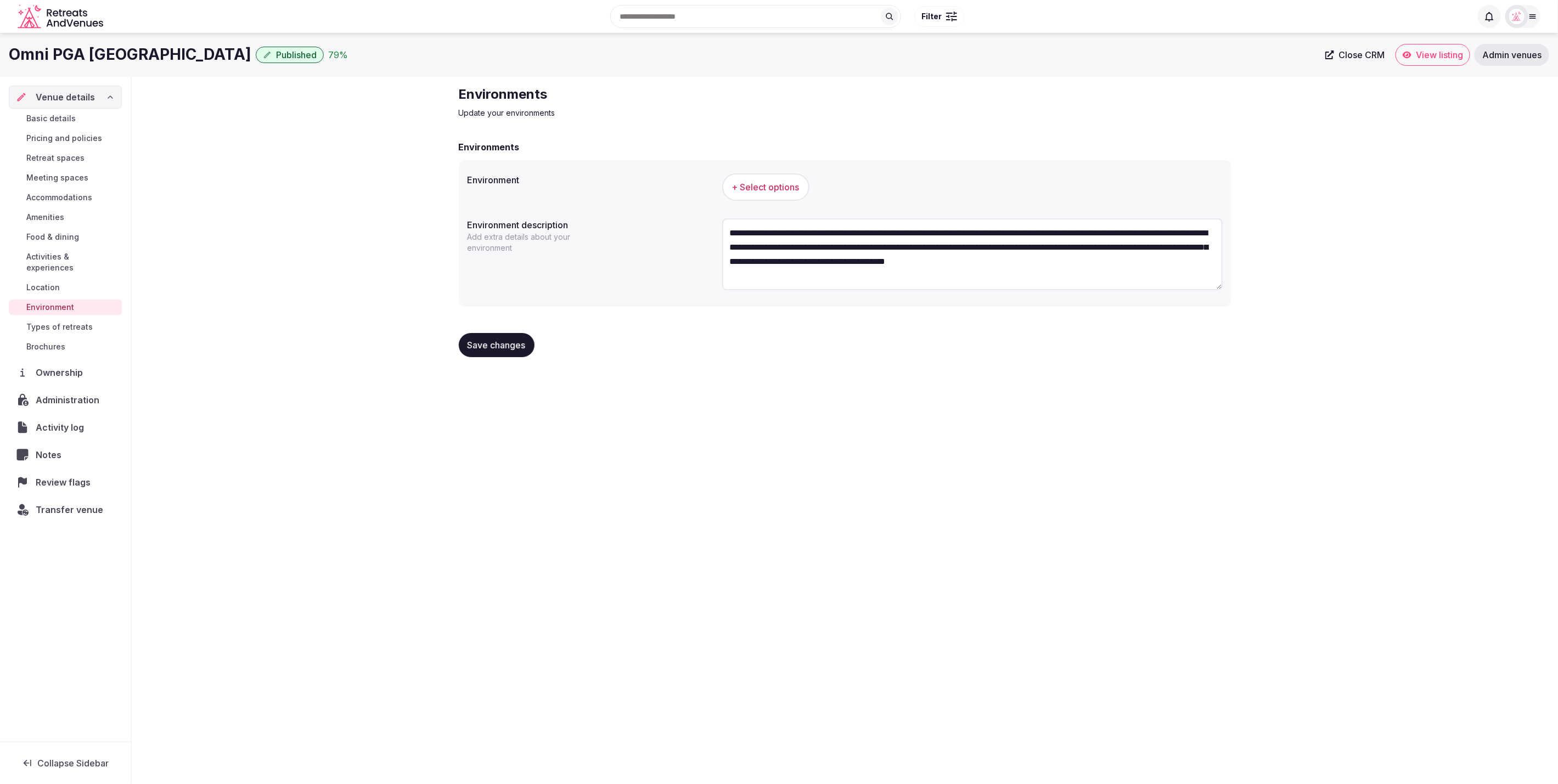
click at [781, 181] on span "+ Select options" at bounding box center [765, 187] width 67 height 12
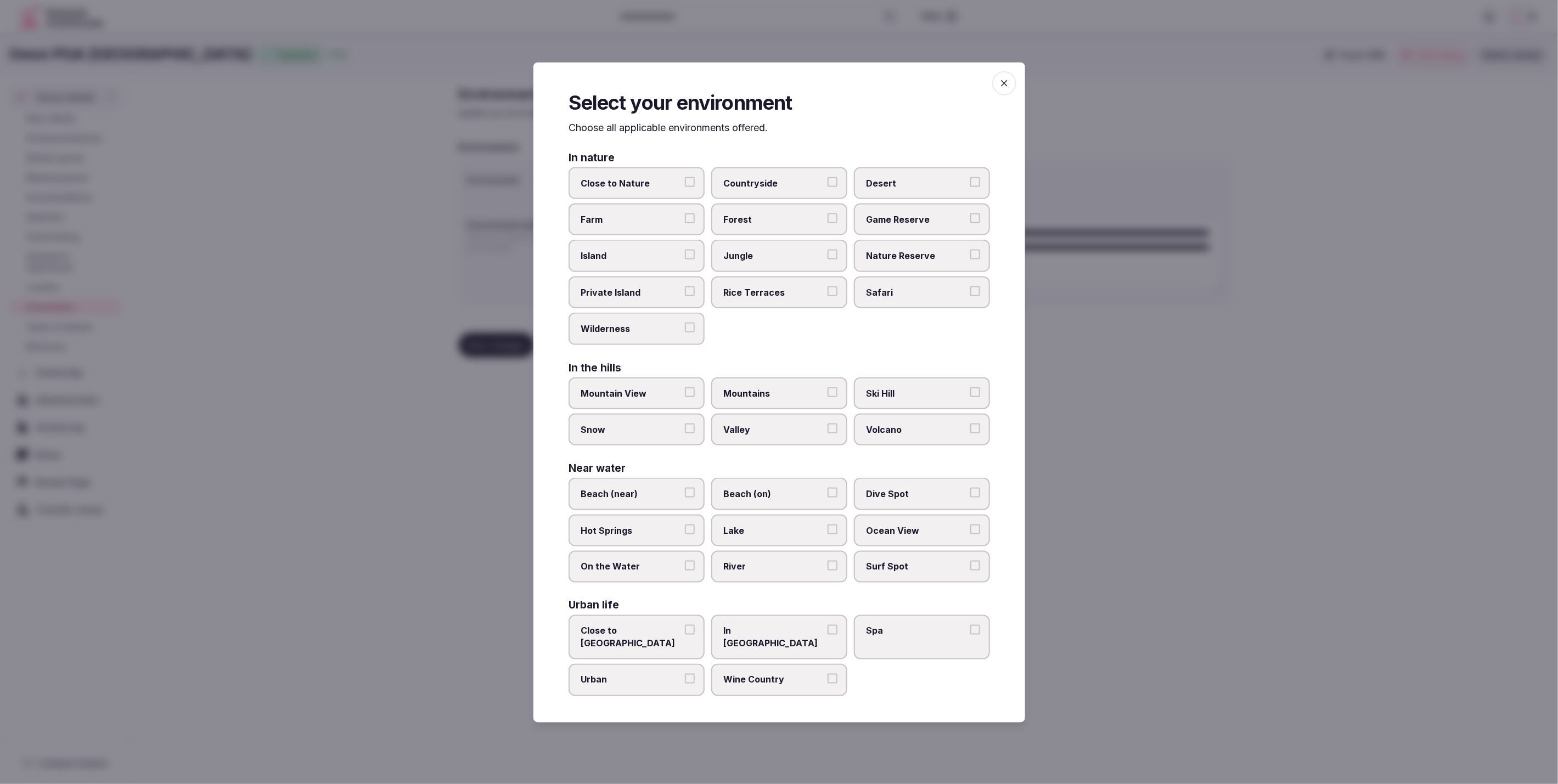
click at [761, 627] on label "In City Center" at bounding box center [779, 637] width 136 height 44
click at [828, 627] on button "In City Center" at bounding box center [833, 630] width 10 height 10
click at [481, 462] on div at bounding box center [779, 392] width 1558 height 784
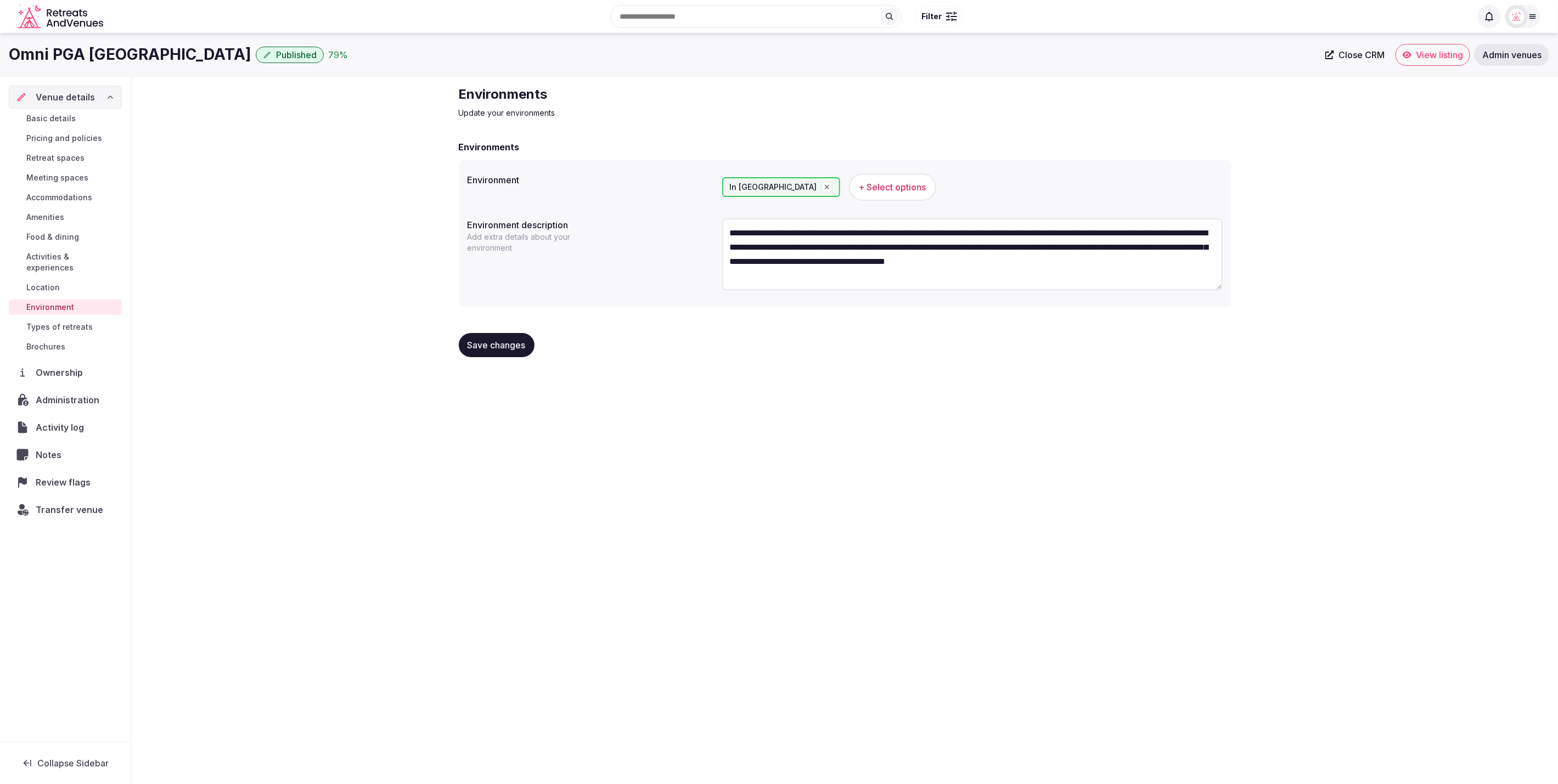
click at [498, 344] on span "Save changes" at bounding box center [497, 345] width 58 height 11
click at [40, 322] on span "Types of retreats" at bounding box center [59, 327] width 67 height 11
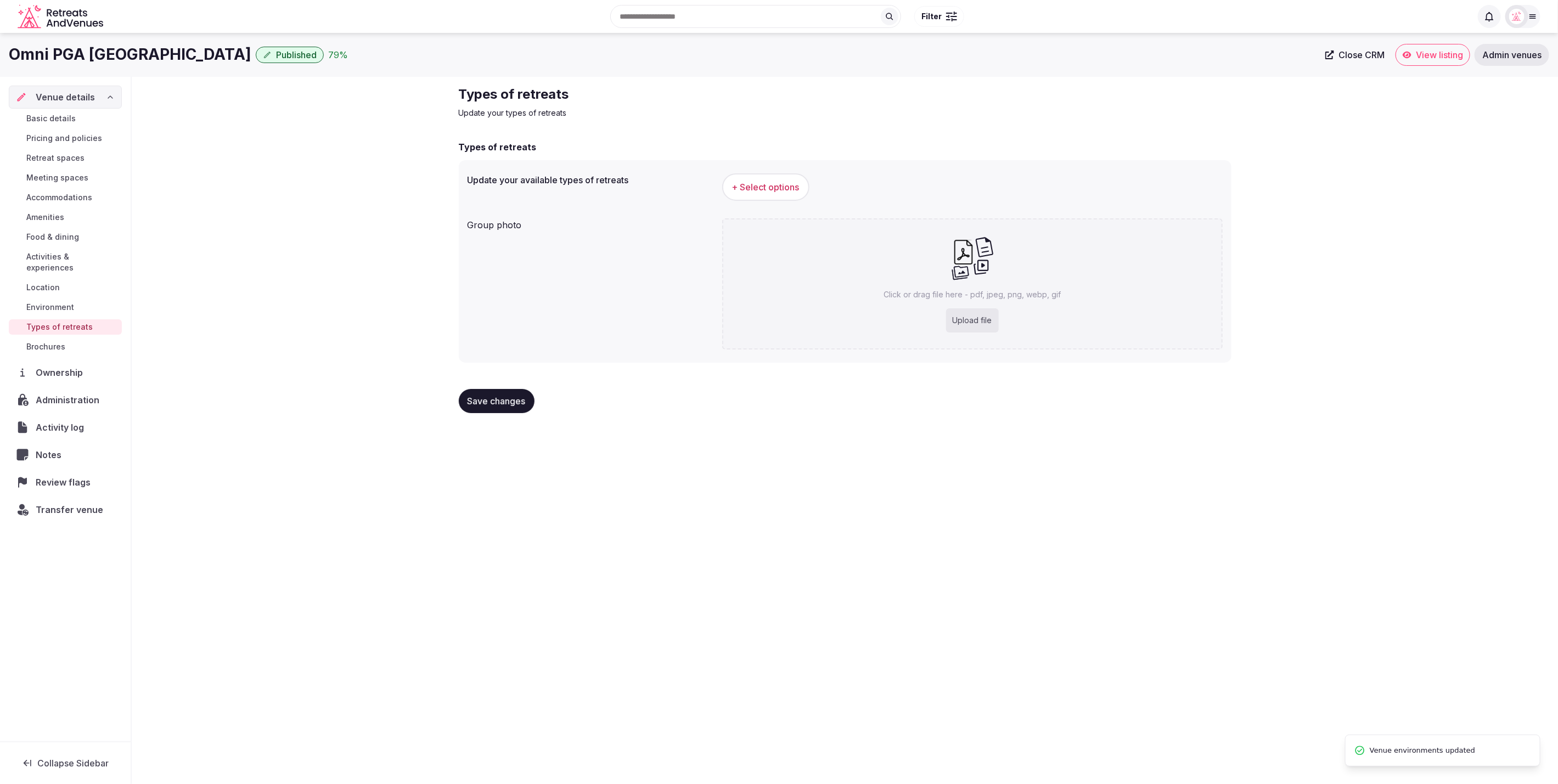
click at [65, 280] on link "Location" at bounding box center [65, 287] width 113 height 15
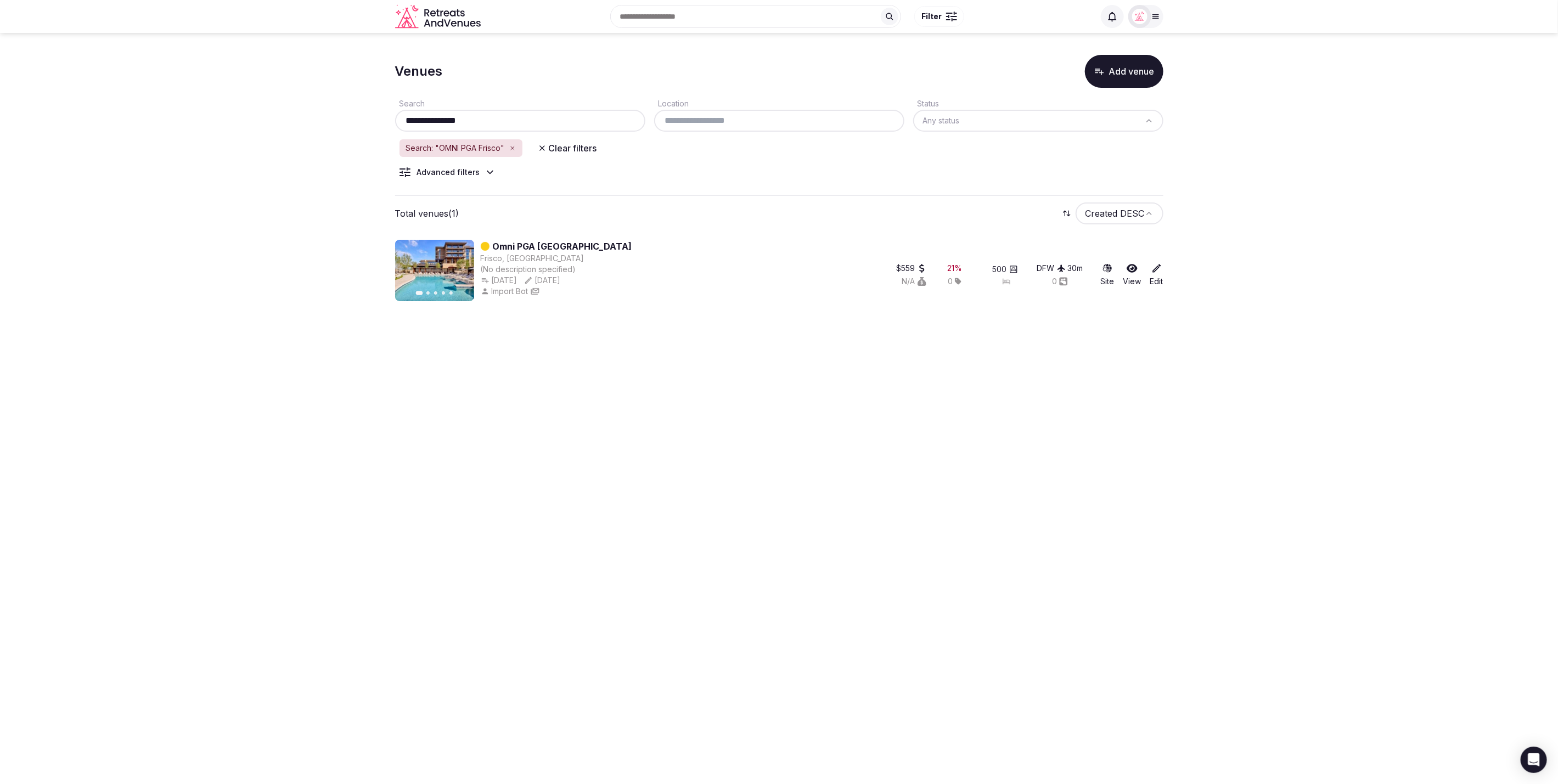
click at [433, 113] on div "**********" at bounding box center [520, 121] width 250 height 22
drag, startPoint x: 474, startPoint y: 119, endPoint x: 381, endPoint y: 120, distance: 93.0
click at [381, 120] on section "**********" at bounding box center [779, 176] width 1558 height 286
paste input "**********"
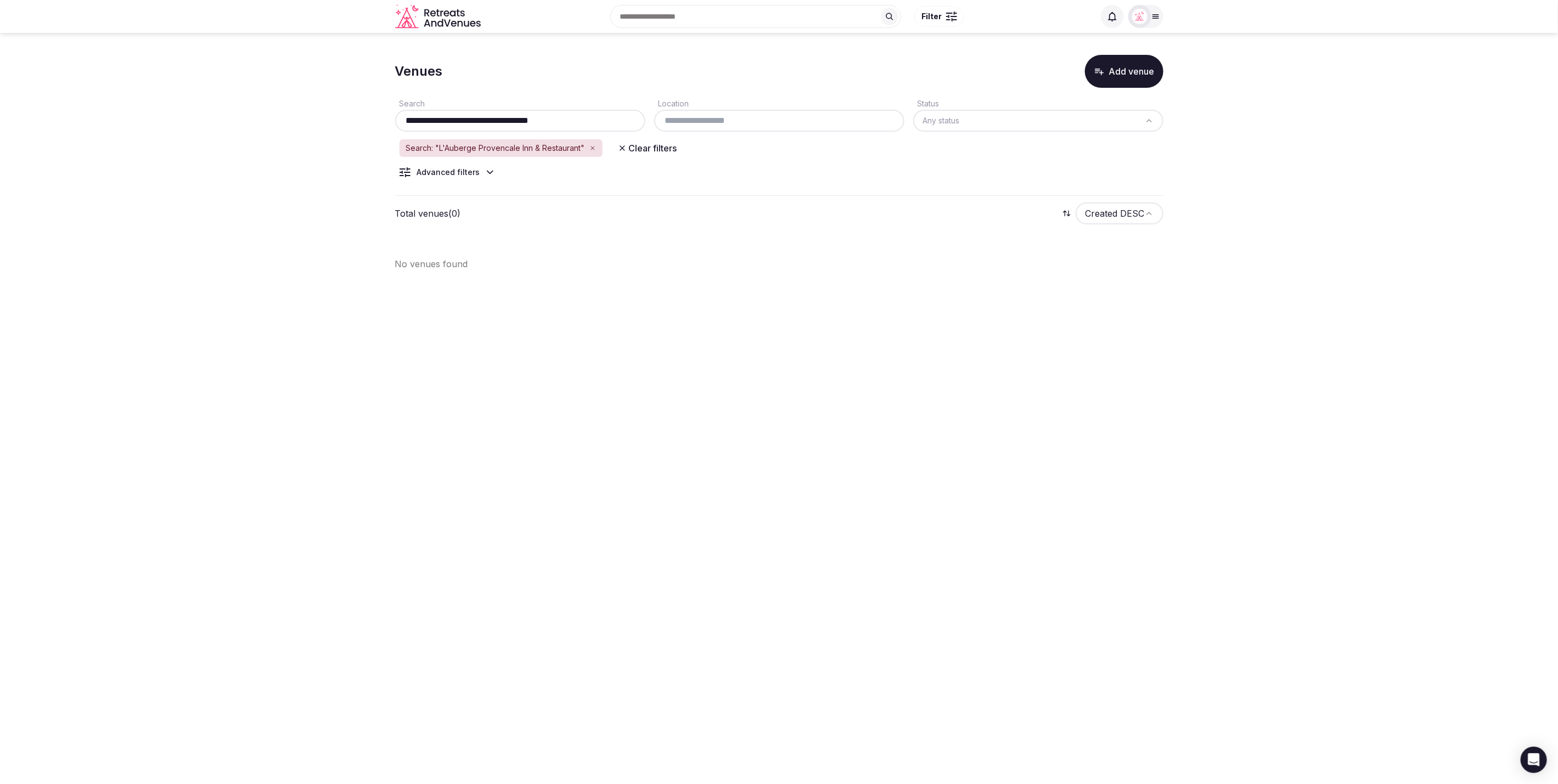
drag, startPoint x: 510, startPoint y: 119, endPoint x: 614, endPoint y: 124, distance: 104.1
click at [614, 124] on input "**********" at bounding box center [520, 121] width 242 height 13
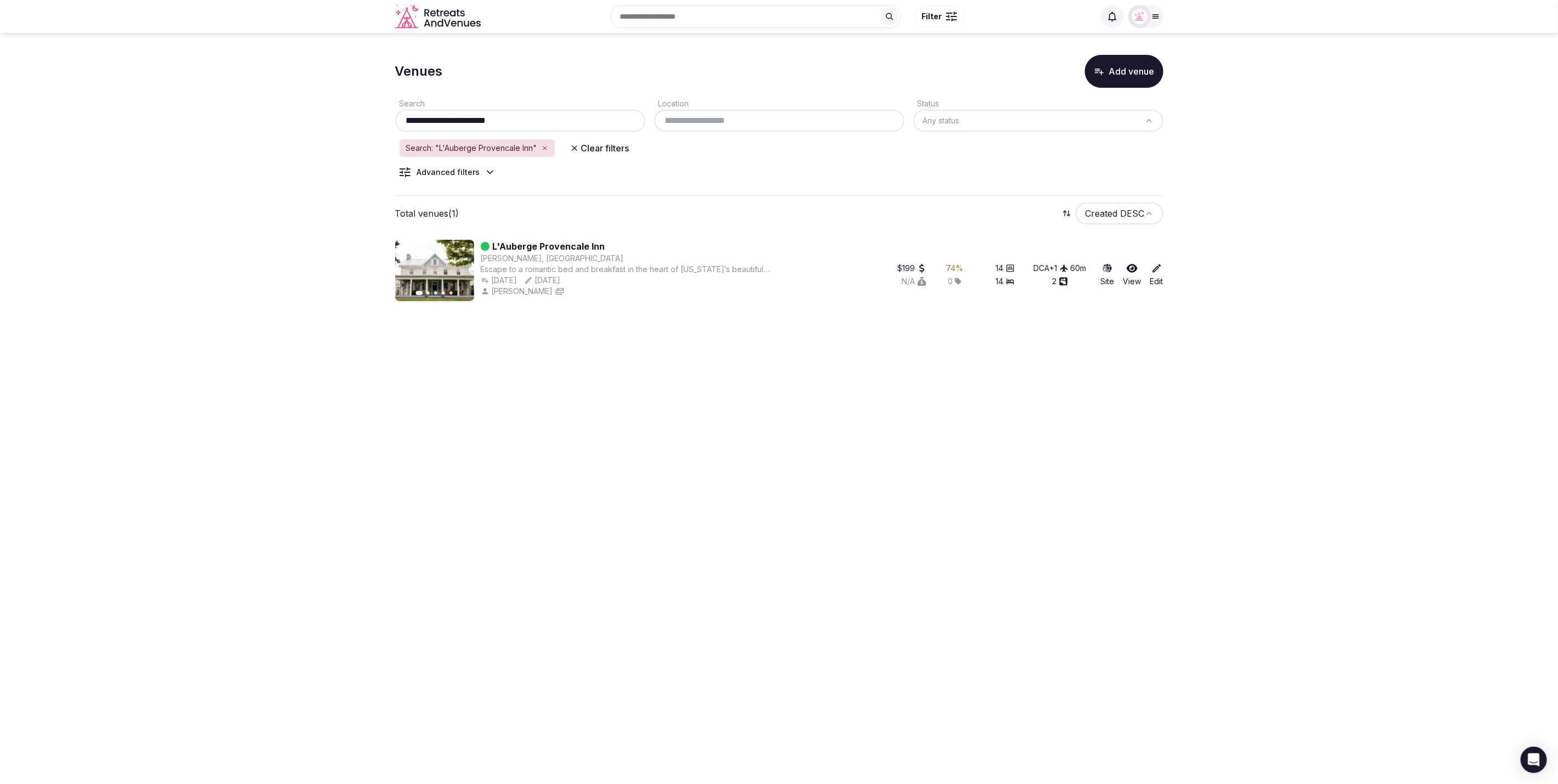
drag, startPoint x: 449, startPoint y: 120, endPoint x: 349, endPoint y: 116, distance: 100.1
click at [349, 116] on section "**********" at bounding box center [779, 176] width 1558 height 286
type input "**********"
click at [279, 159] on section "**********" at bounding box center [779, 176] width 1558 height 286
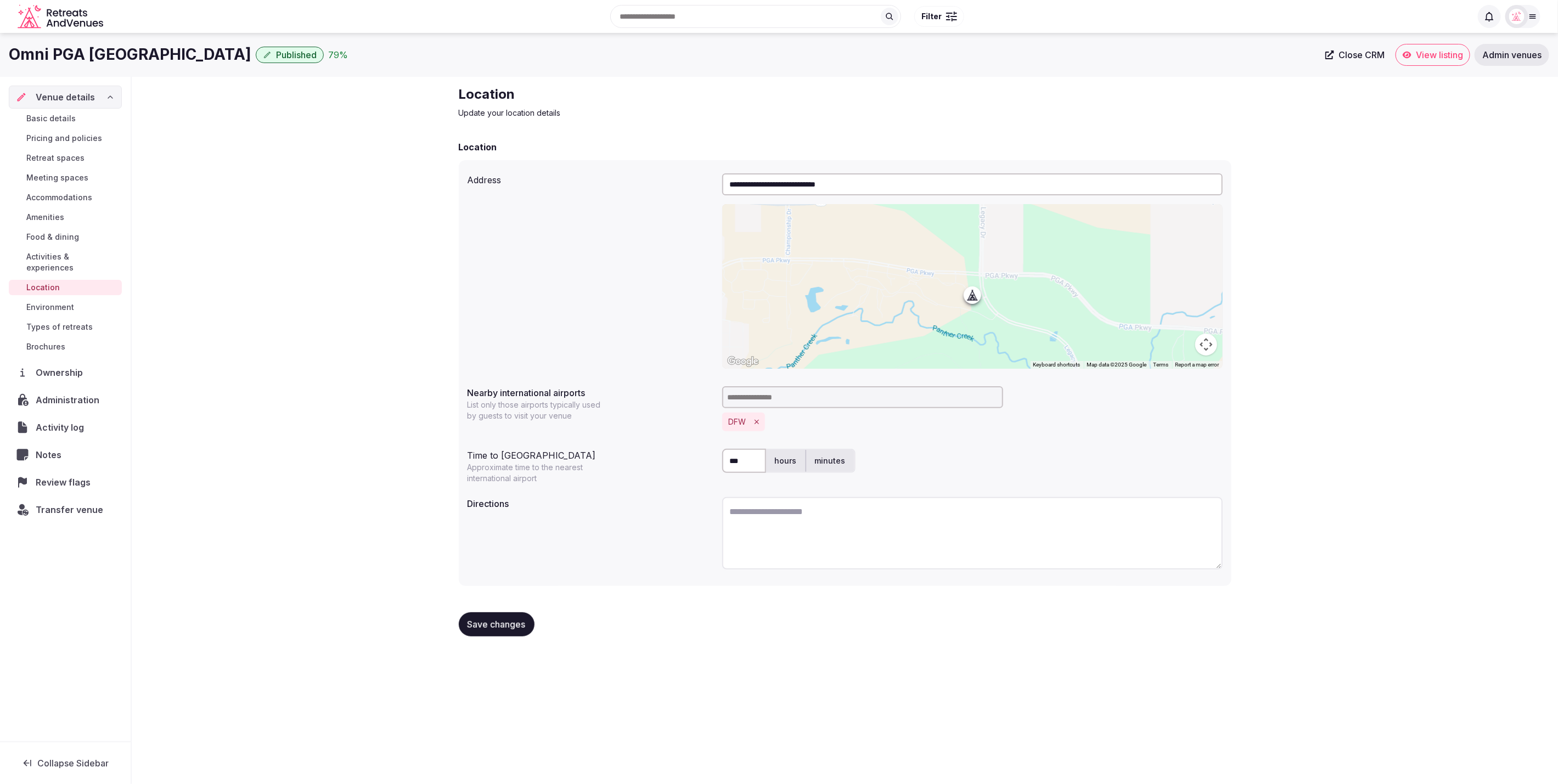
copy h1 "Omni PGA Frisco Resort & Spa"
drag, startPoint x: 48, startPoint y: 53, endPoint x: 205, endPoint y: 64, distance: 157.4
click at [236, 60] on div "Omni PGA Frisco Resort & Spa Published 79 % Close CRM View listing Admin venues" at bounding box center [779, 55] width 1558 height 22
drag, startPoint x: 950, startPoint y: 541, endPoint x: 925, endPoint y: 519, distance: 33.3
click at [950, 541] on textarea at bounding box center [973, 534] width 501 height 73
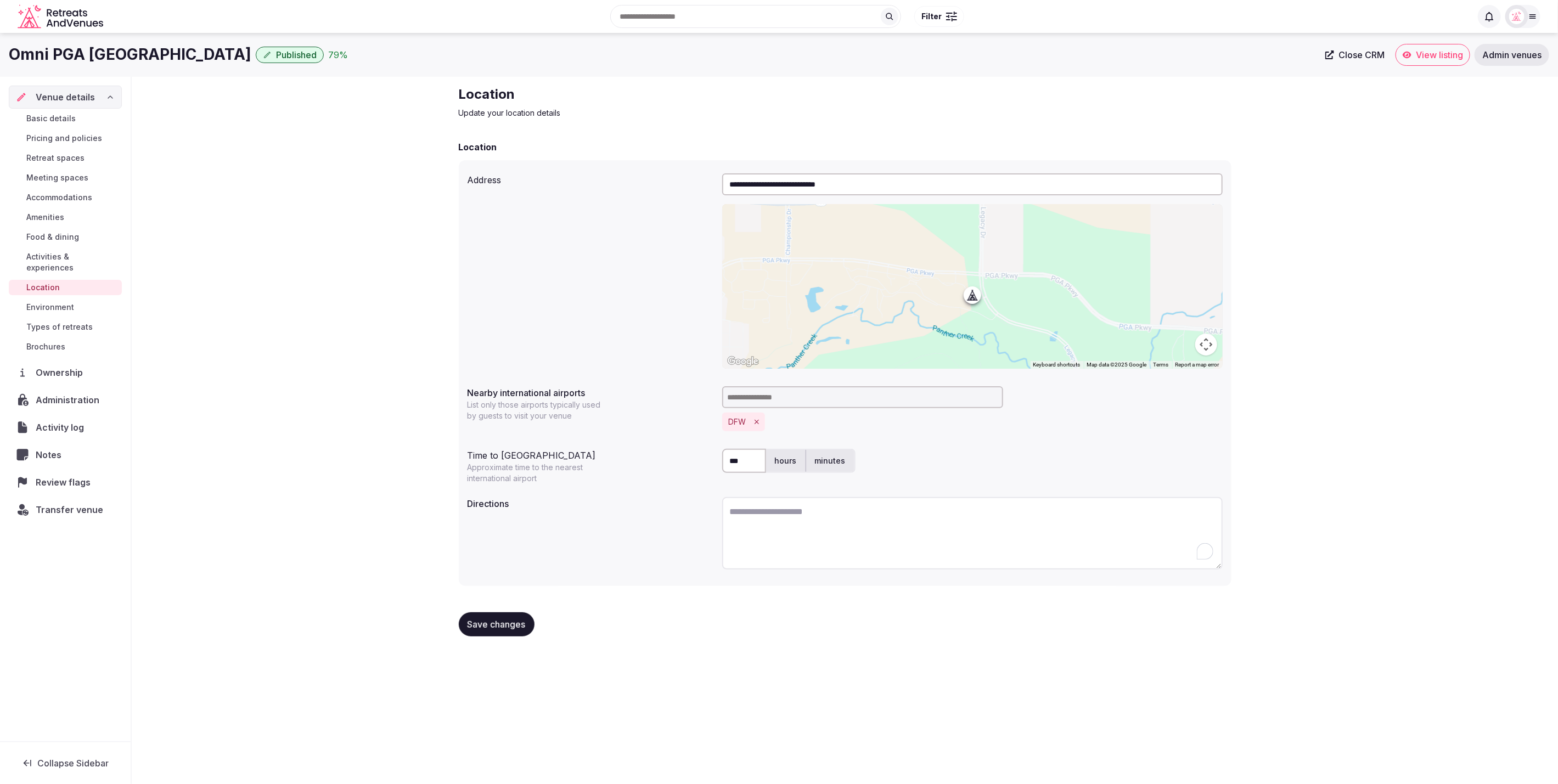
paste textarea "**********"
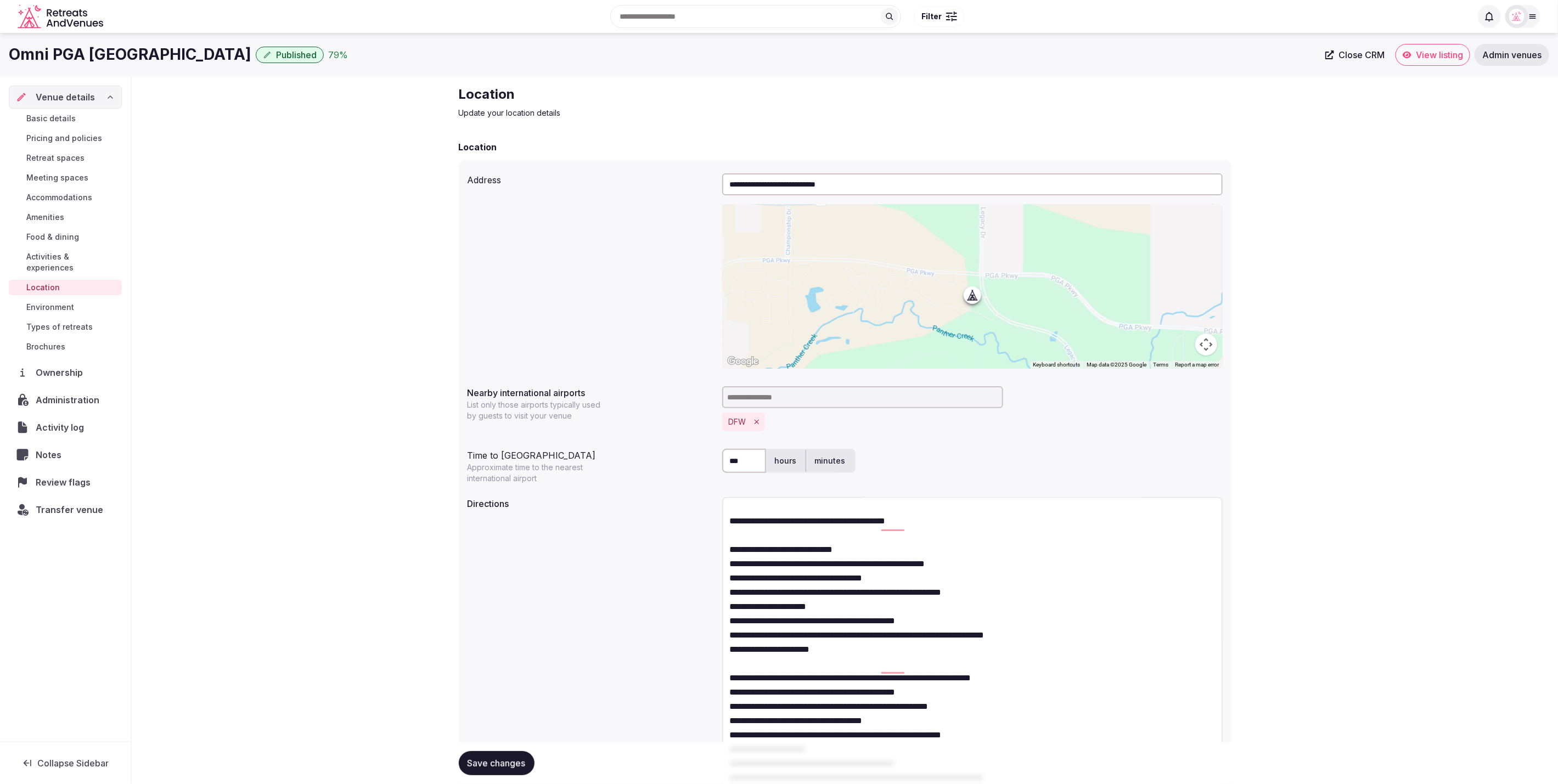
scroll to position [275, 0]
drag, startPoint x: 1217, startPoint y: 565, endPoint x: 1282, endPoint y: 762, distance: 207.4
click at [1304, 783] on html "**********" at bounding box center [779, 392] width 1558 height 784
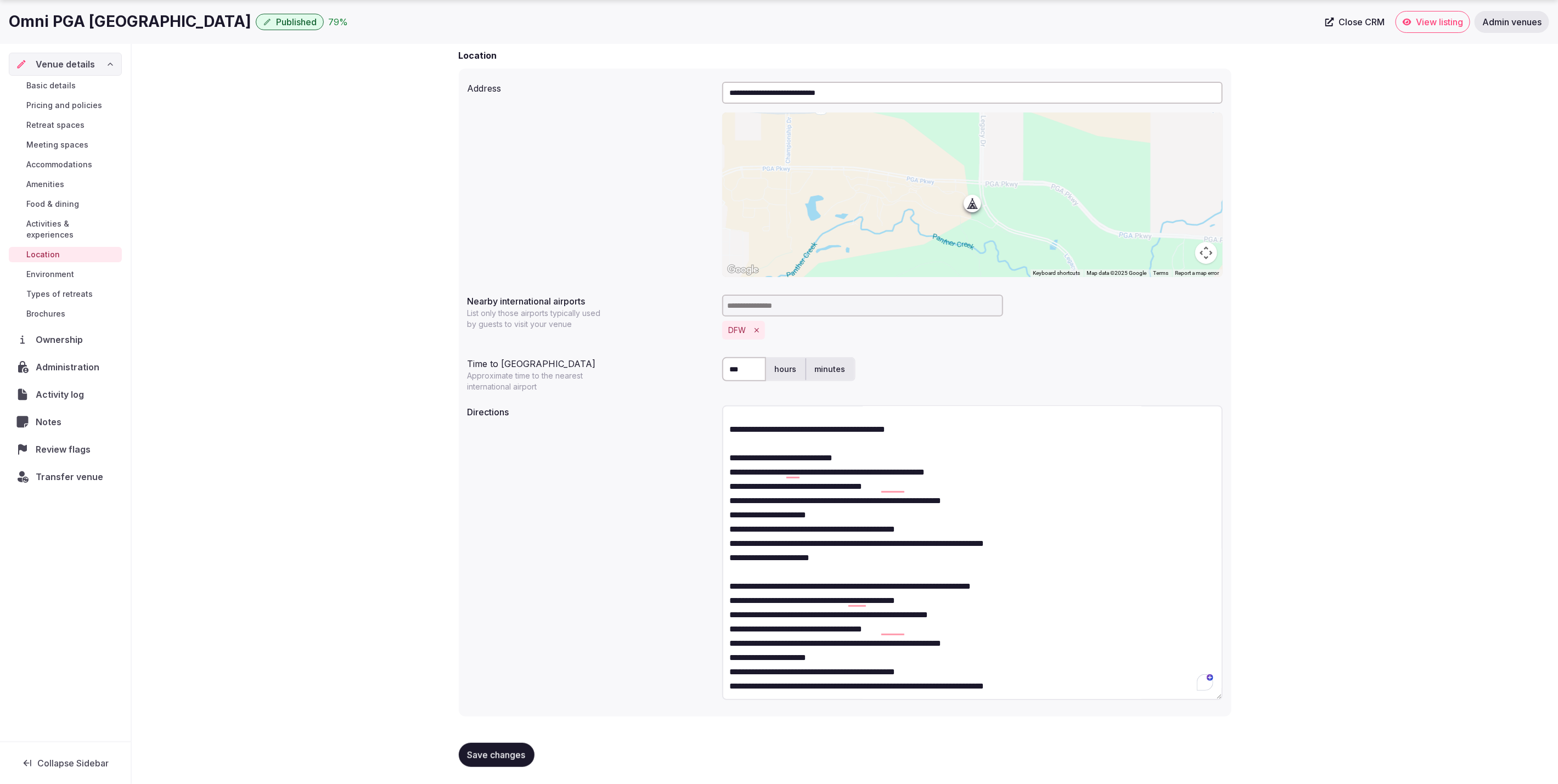
scroll to position [0, 0]
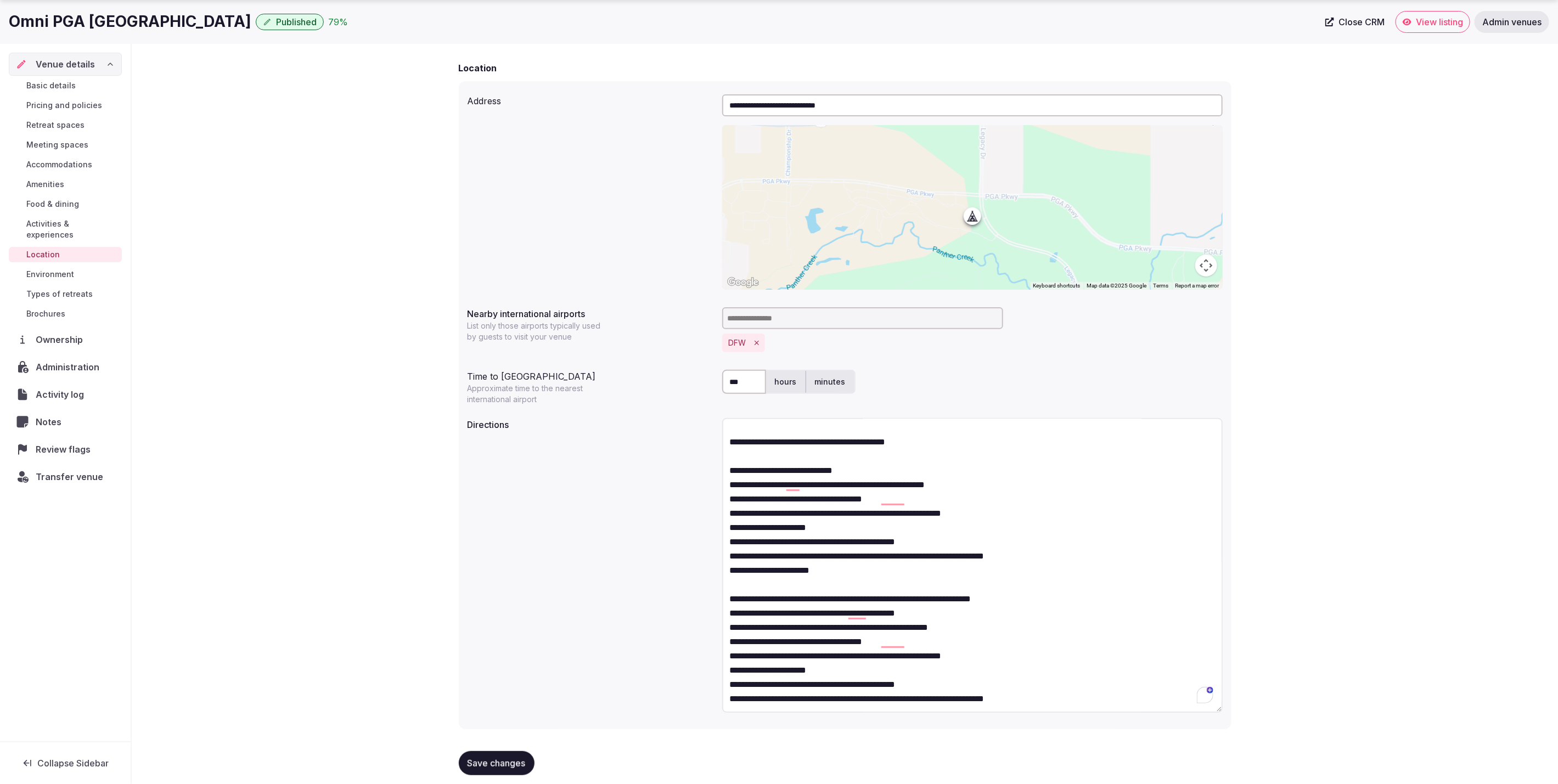
click at [1072, 551] on textarea "To enrich screen reader interactions, please activate Accessibility in Grammarl…" at bounding box center [973, 565] width 501 height 294
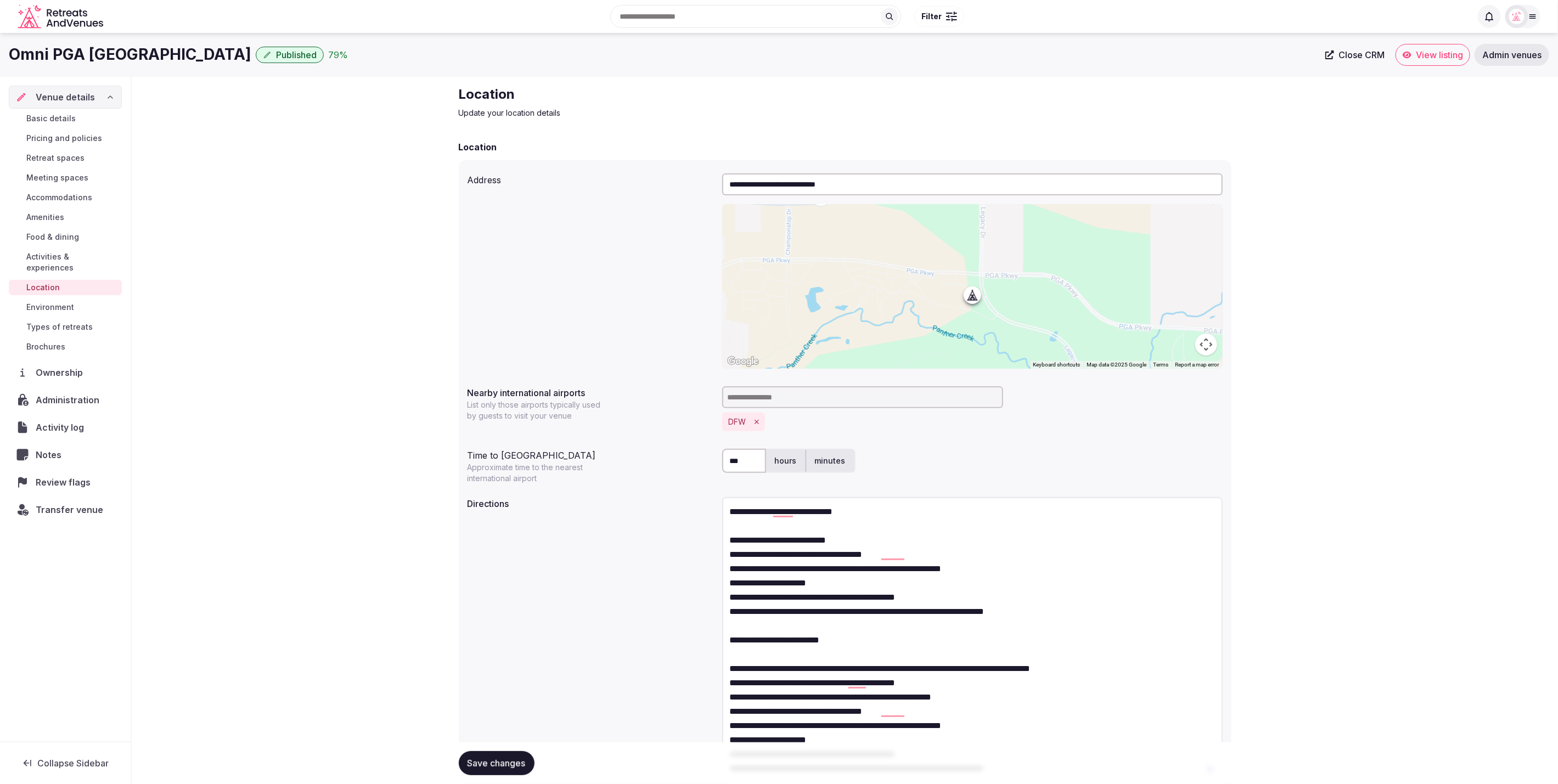
type textarea "**********"
click at [488, 759] on span "Save changes" at bounding box center [497, 763] width 58 height 11
click at [376, 586] on div "**********" at bounding box center [845, 477] width 1427 height 800
click at [64, 322] on span "Types of retreats" at bounding box center [59, 327] width 67 height 11
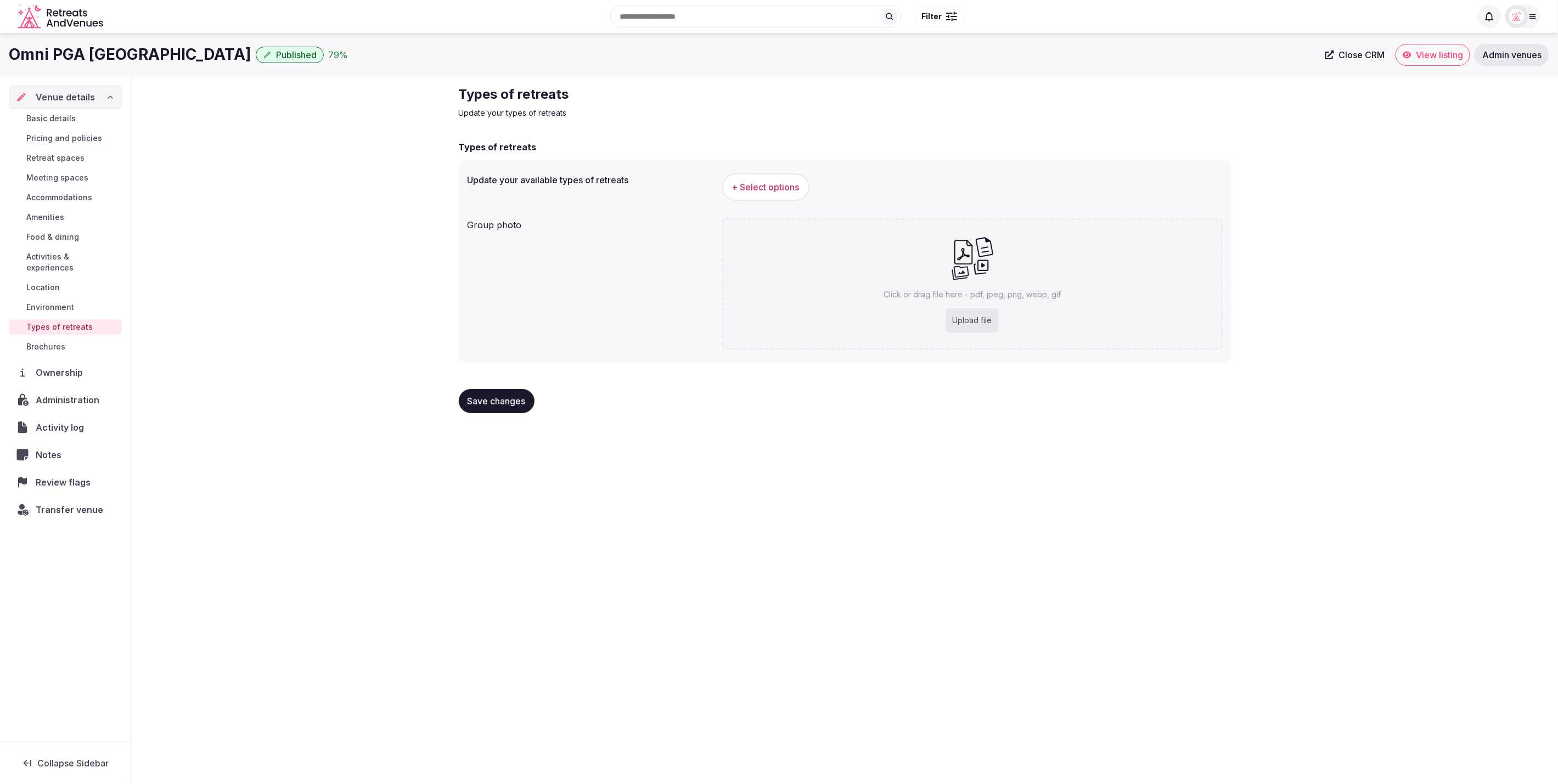
drag, startPoint x: 1337, startPoint y: 503, endPoint x: 849, endPoint y: 262, distance: 544.3
click at [1335, 502] on div "Omni PGA Frisco Resort & Spa Published 79 % Close CRM View listing Admin venues…" at bounding box center [779, 405] width 1558 height 745
click at [761, 190] on span "+ Select options" at bounding box center [765, 187] width 67 height 12
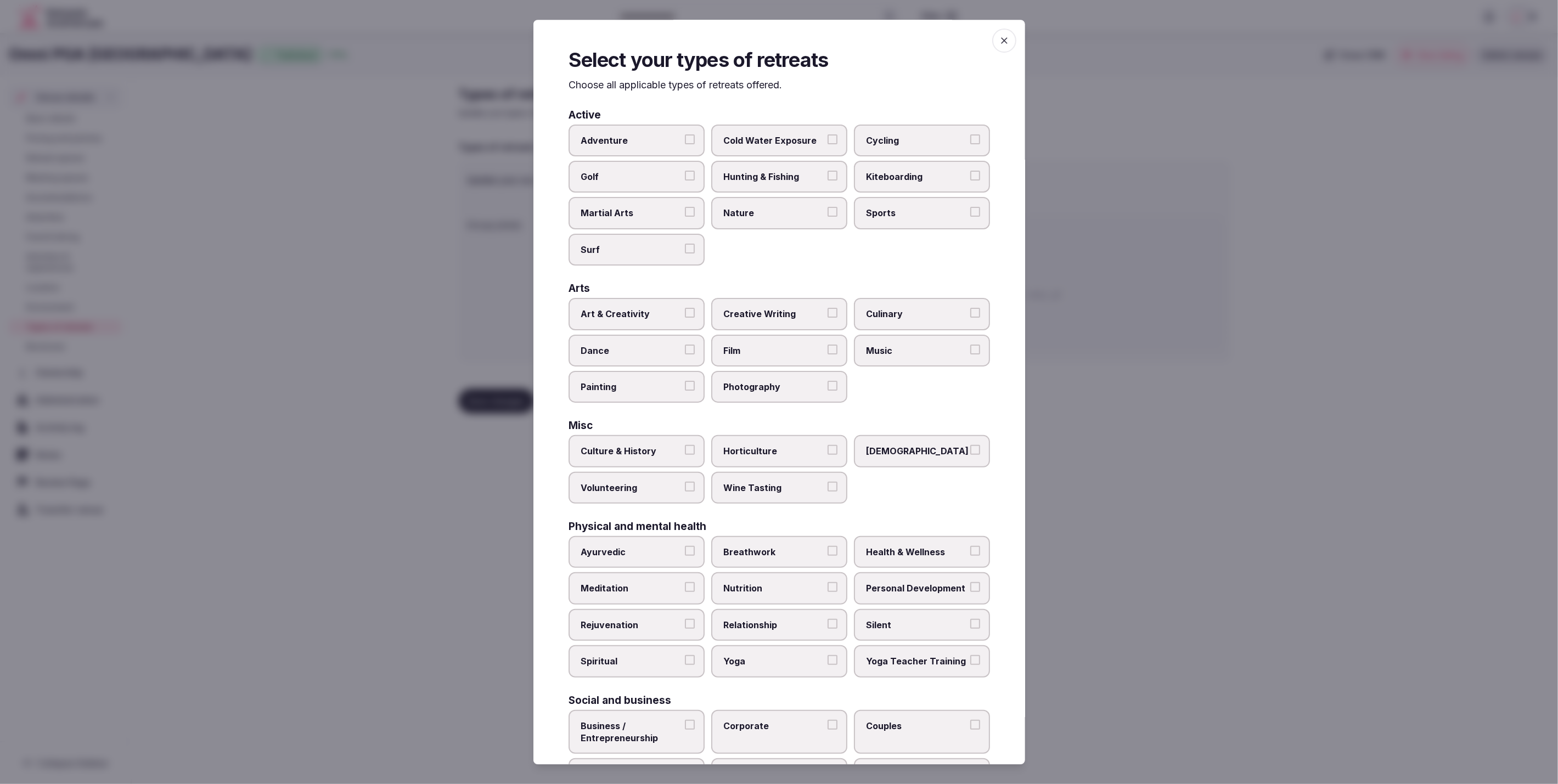
click at [890, 348] on span "Music" at bounding box center [916, 350] width 101 height 12
click at [970, 348] on button "Music" at bounding box center [975, 349] width 10 height 10
click at [928, 211] on span "Sports" at bounding box center [916, 213] width 101 height 12
click at [970, 211] on button "Sports" at bounding box center [975, 211] width 10 height 10
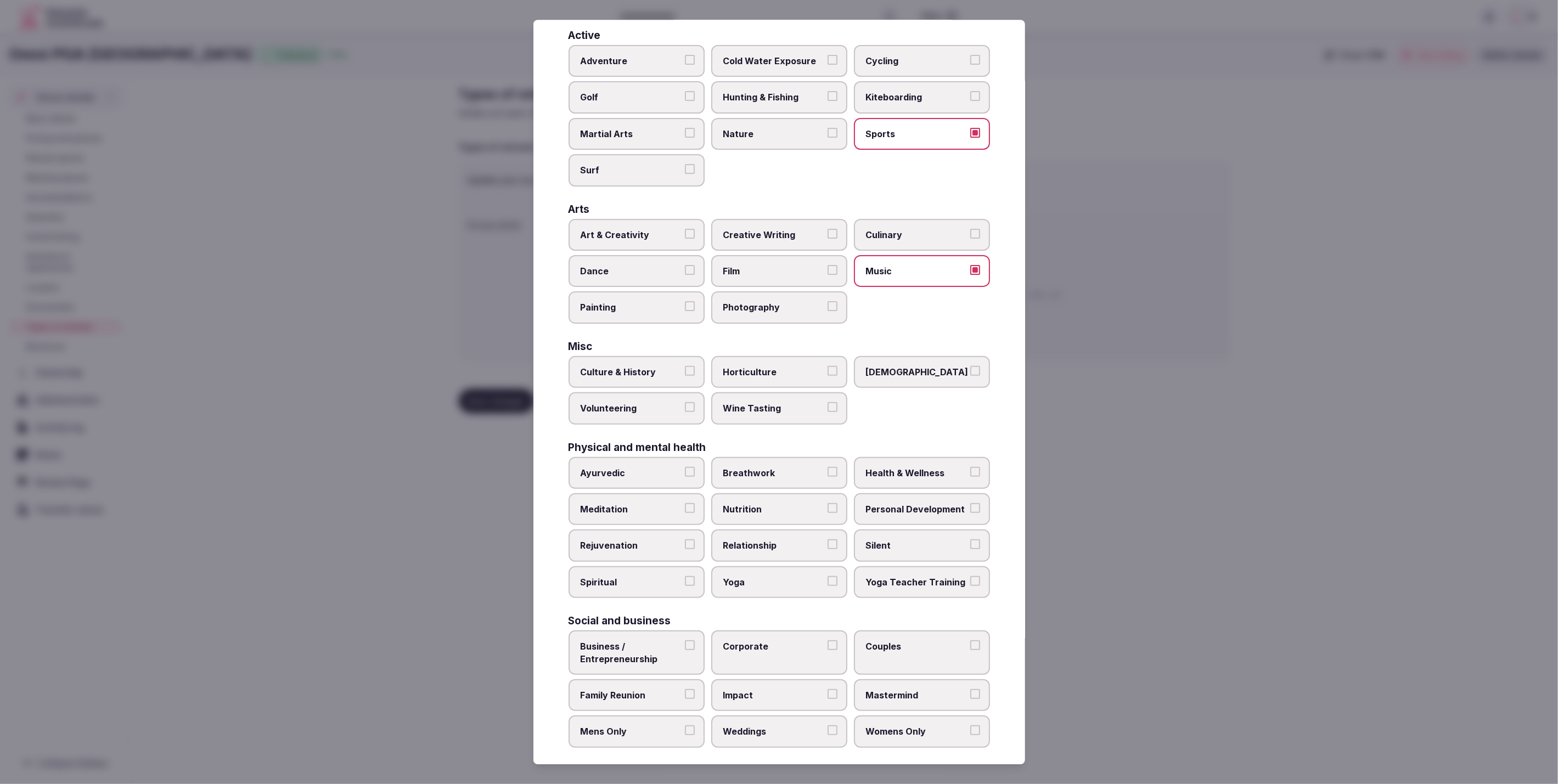
click at [803, 657] on label "Corporate" at bounding box center [779, 653] width 136 height 44
click at [828, 650] on button "Corporate" at bounding box center [833, 645] width 10 height 10
click at [586, 645] on span "Business / Entrepreneurship" at bounding box center [631, 653] width 101 height 25
click at [685, 645] on button "Business / Entrepreneurship" at bounding box center [690, 645] width 10 height 10
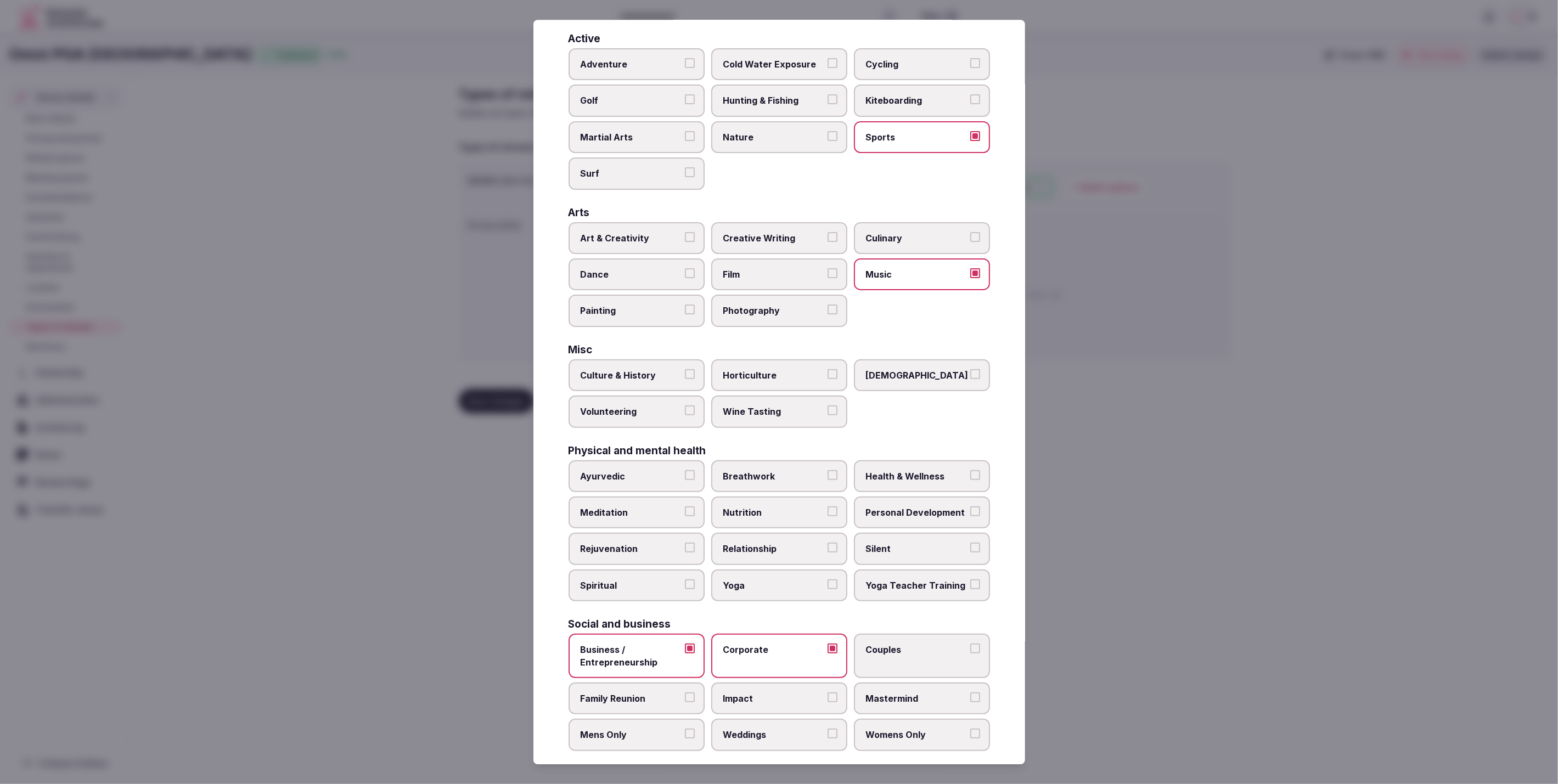
click at [633, 693] on span "Family Reunion" at bounding box center [631, 699] width 101 height 12
click at [685, 693] on button "Family Reunion" at bounding box center [690, 697] width 10 height 10
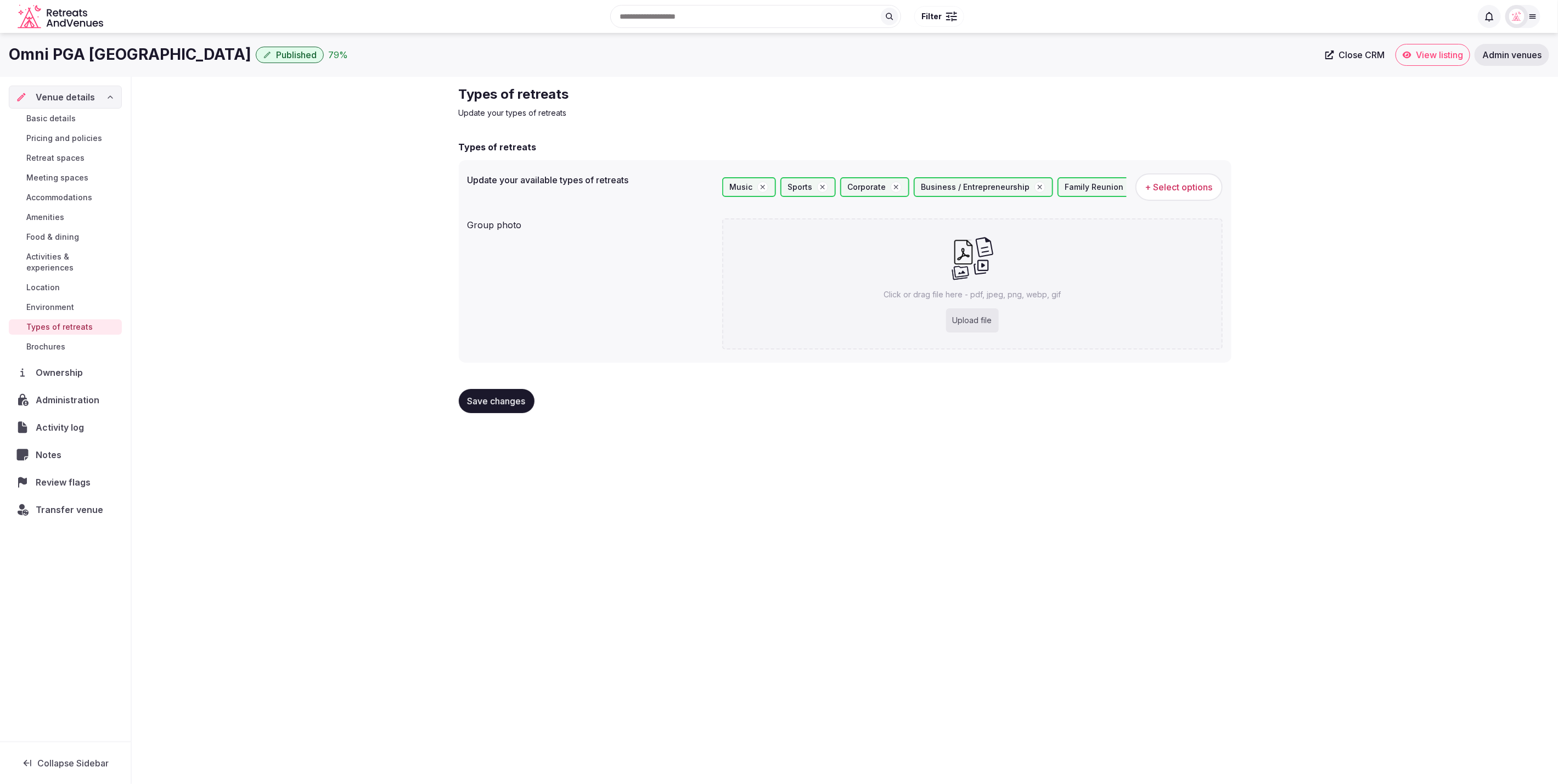
click at [487, 399] on span "Save changes" at bounding box center [497, 401] width 58 height 11
click at [224, 222] on div "Types of retreats Update your types of retreats Types of retreats Update your a…" at bounding box center [845, 254] width 1427 height 354
click at [82, 112] on link "Basic details" at bounding box center [65, 118] width 113 height 15
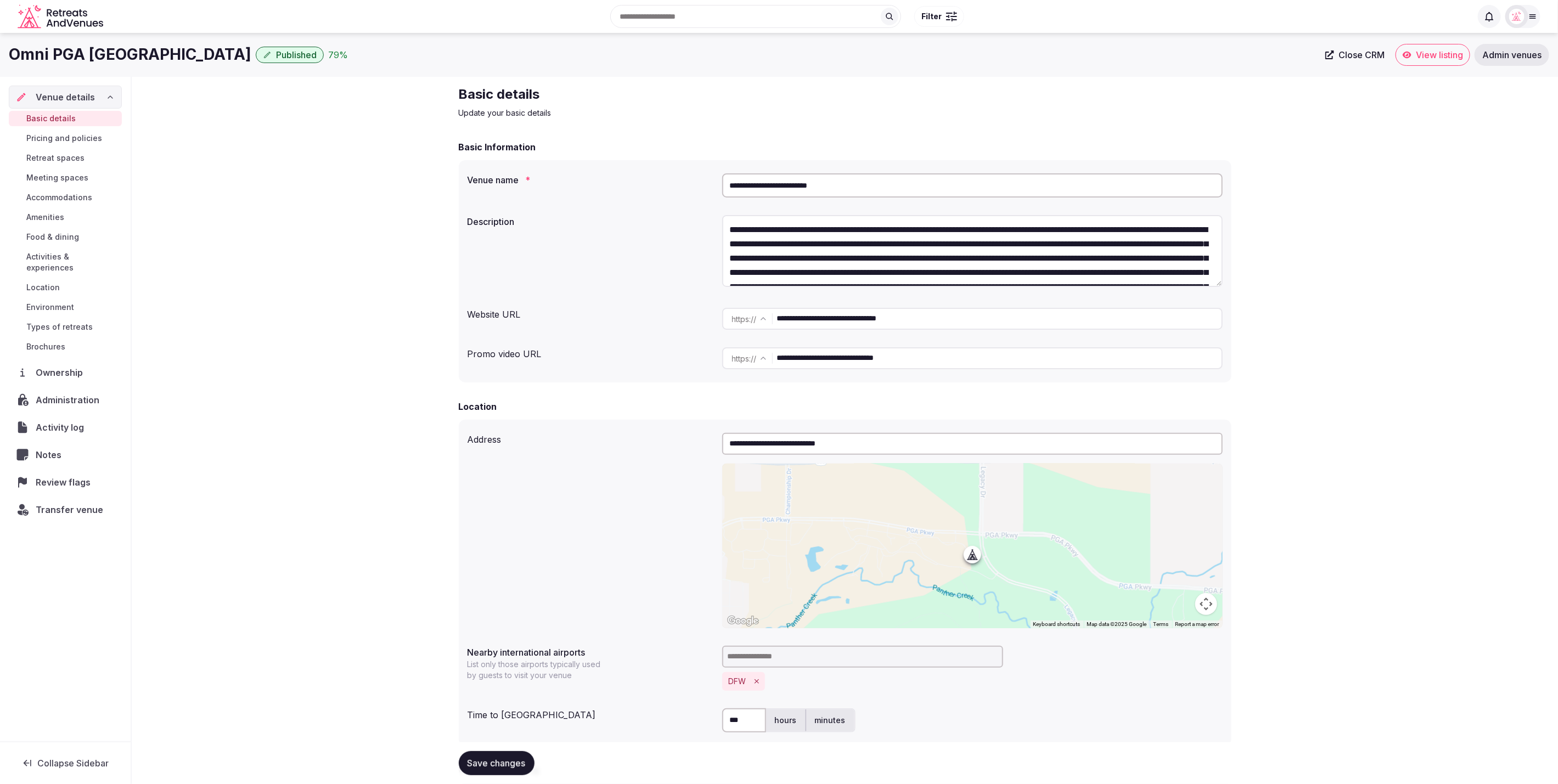
click at [61, 322] on span "Types of retreats" at bounding box center [59, 327] width 67 height 11
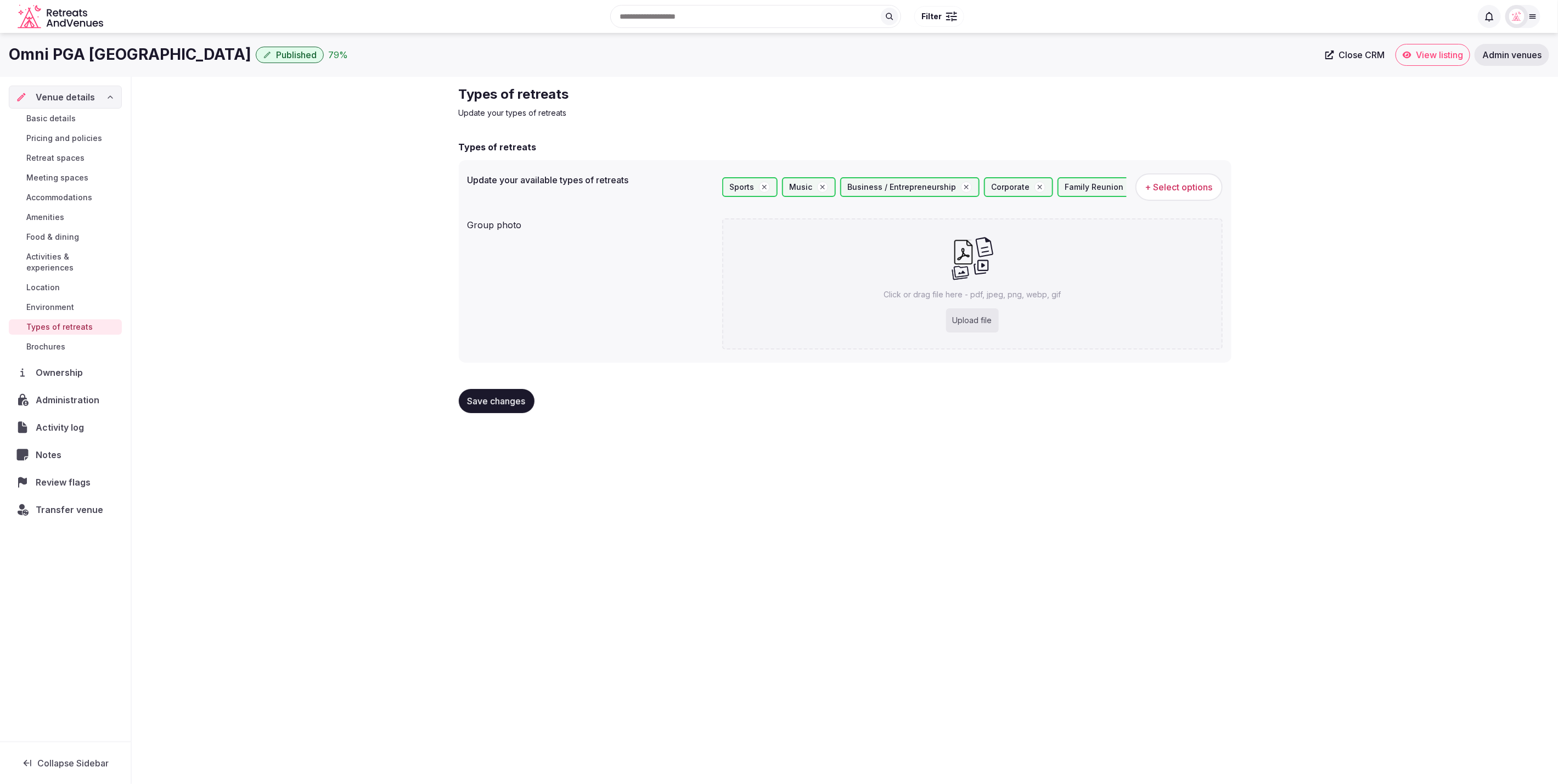
drag, startPoint x: 1466, startPoint y: 390, endPoint x: 1157, endPoint y: 248, distance: 340.1
click at [1466, 390] on div "Types of retreats Update your types of retreats Types of retreats Update your a…" at bounding box center [845, 254] width 1427 height 354
click at [960, 317] on div "Upload file" at bounding box center [972, 321] width 53 height 24
type input "**********"
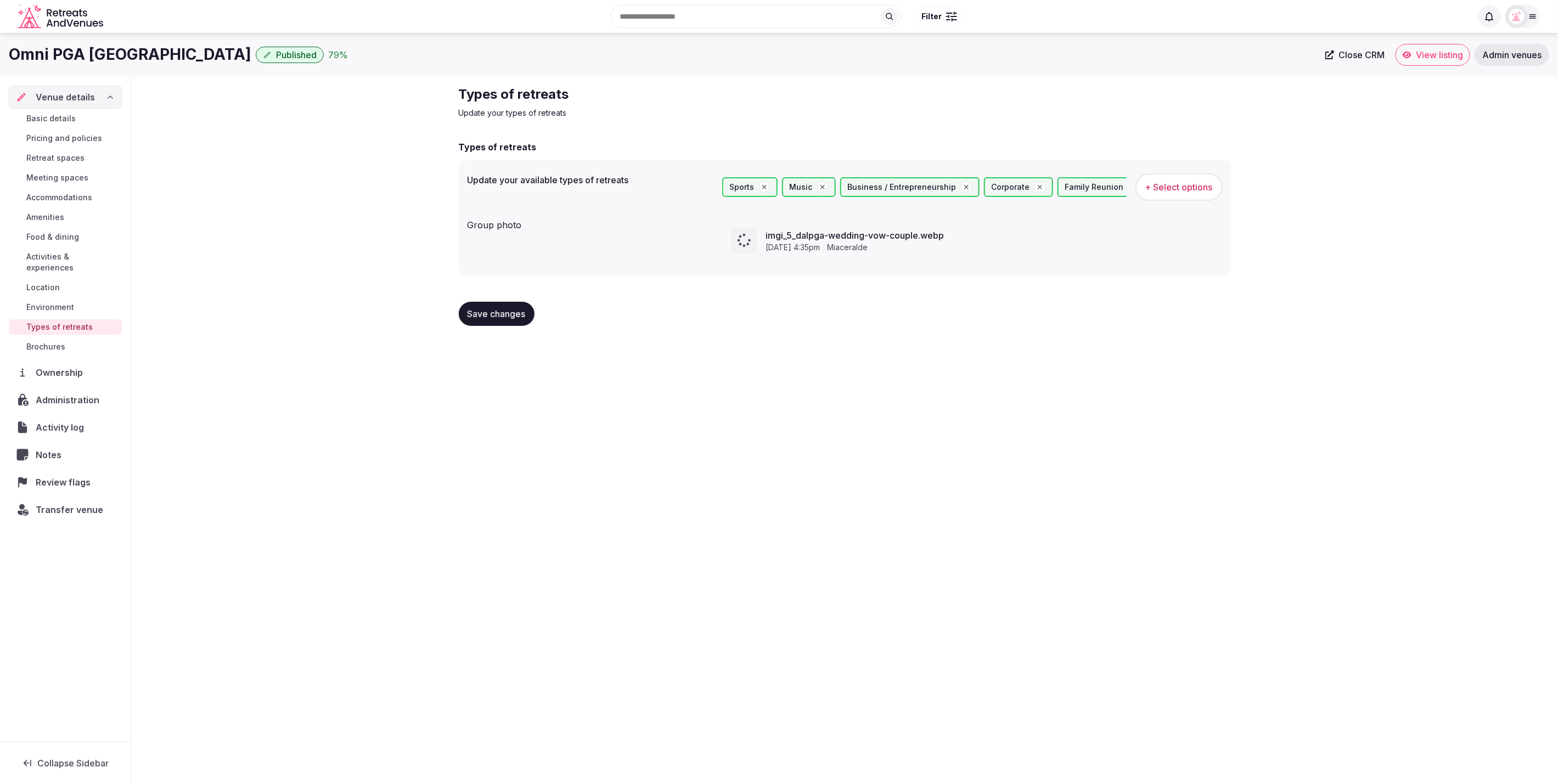
click at [487, 316] on span "Save changes" at bounding box center [497, 314] width 58 height 11
click at [63, 114] on span "Basic details" at bounding box center [51, 119] width 50 height 11
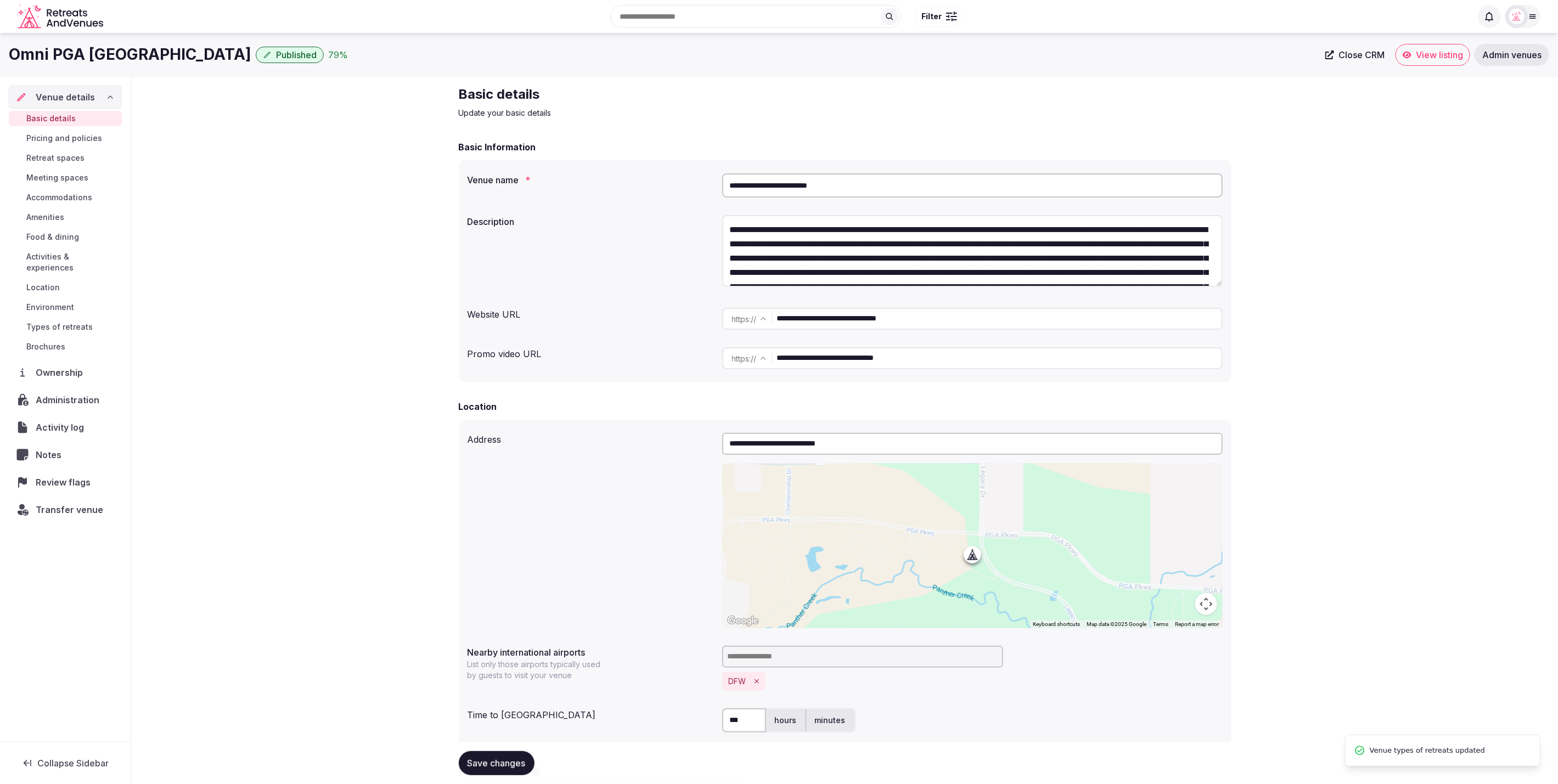
click at [53, 142] on span "Pricing and policies" at bounding box center [64, 138] width 76 height 11
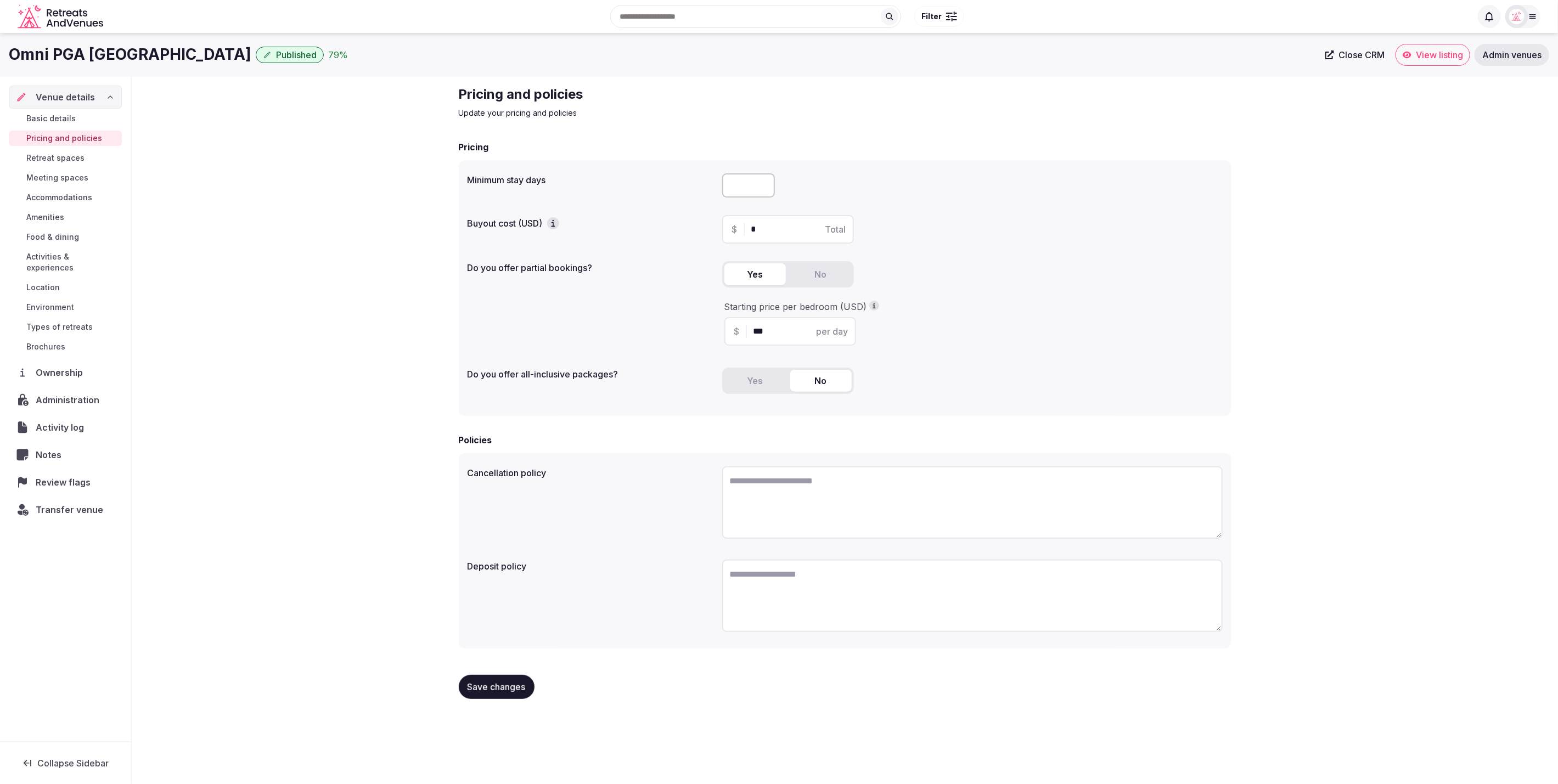
click at [273, 198] on div "Pricing and policies Update your pricing and policies Pricing Minimum stay days…" at bounding box center [845, 397] width 1427 height 640
drag, startPoint x: 5, startPoint y: 50, endPoint x: 232, endPoint y: 59, distance: 227.2
click at [232, 59] on div "Omni PGA [GEOGRAPHIC_DATA] Published 79 % Close CRM View listing Admin venues" at bounding box center [779, 55] width 1558 height 22
copy h1 "Omni PGA [GEOGRAPHIC_DATA]"
drag, startPoint x: 1349, startPoint y: 274, endPoint x: 1384, endPoint y: 154, distance: 125.0
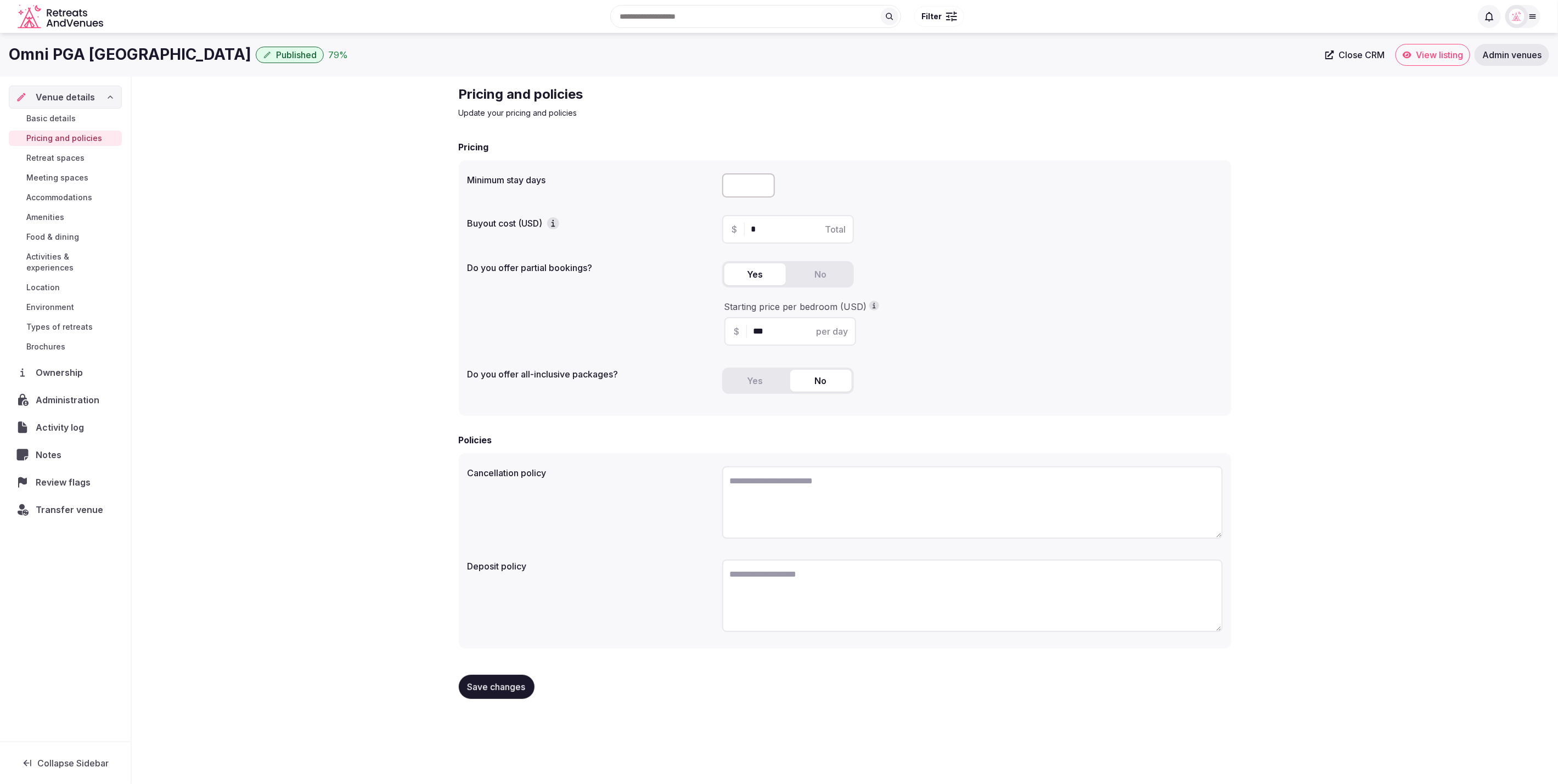
click at [1349, 259] on div "Pricing and policies Update your pricing and policies Pricing Minimum stay days…" at bounding box center [845, 397] width 1427 height 640
click at [802, 501] on textarea at bounding box center [973, 503] width 501 height 73
paste textarea "**********"
type textarea "**********"
click at [836, 579] on textarea at bounding box center [973, 596] width 501 height 73
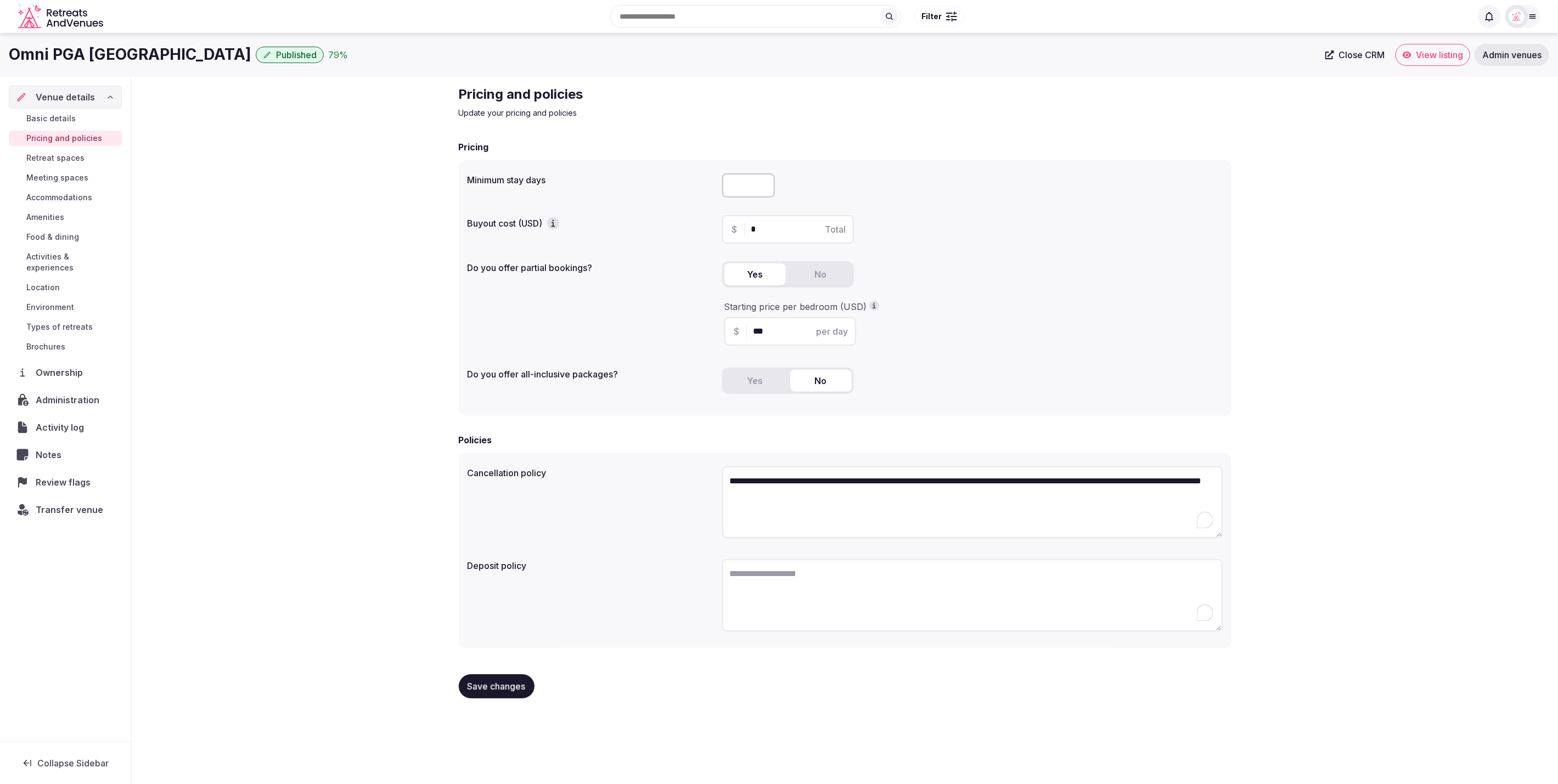
paste textarea "**********"
click at [727, 574] on textarea "**********" at bounding box center [973, 595] width 501 height 72
type textarea "**********"
click at [492, 688] on span "Save changes" at bounding box center [497, 686] width 58 height 11
click at [326, 429] on div "**********" at bounding box center [845, 396] width 1427 height 639
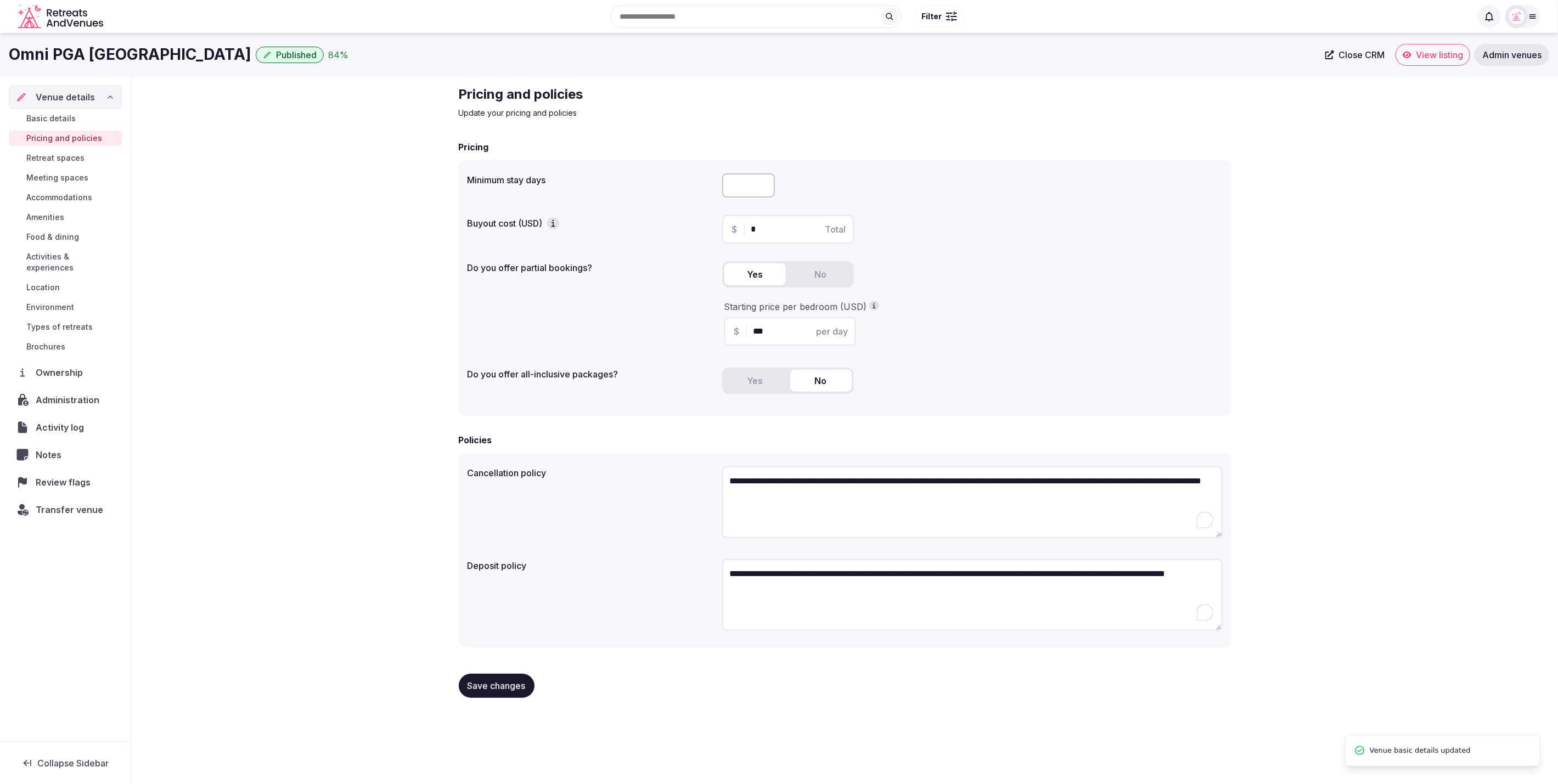
click at [73, 113] on span "Basic details" at bounding box center [51, 119] width 50 height 11
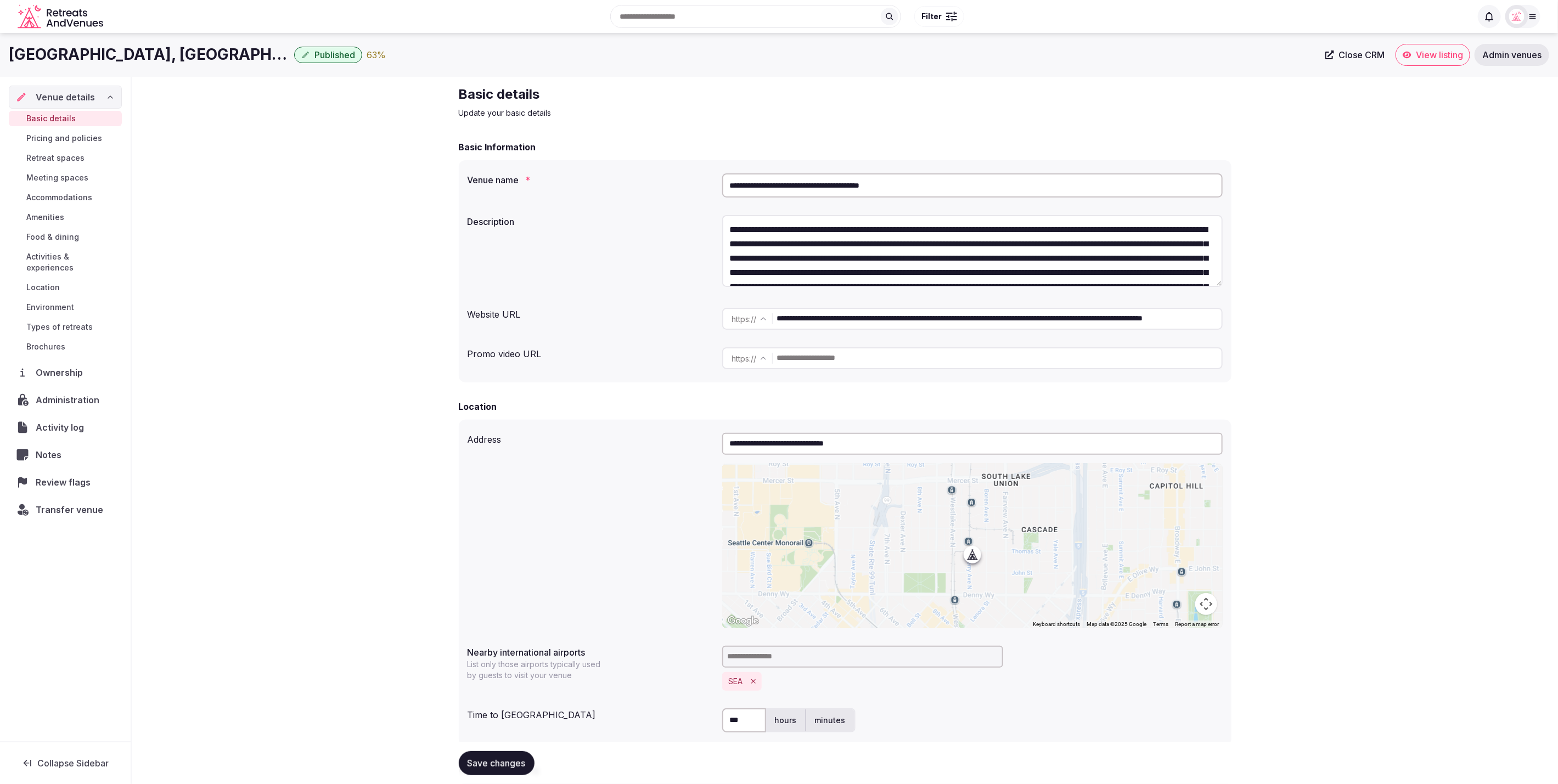
click at [55, 421] on span "Activity log" at bounding box center [62, 428] width 53 height 13
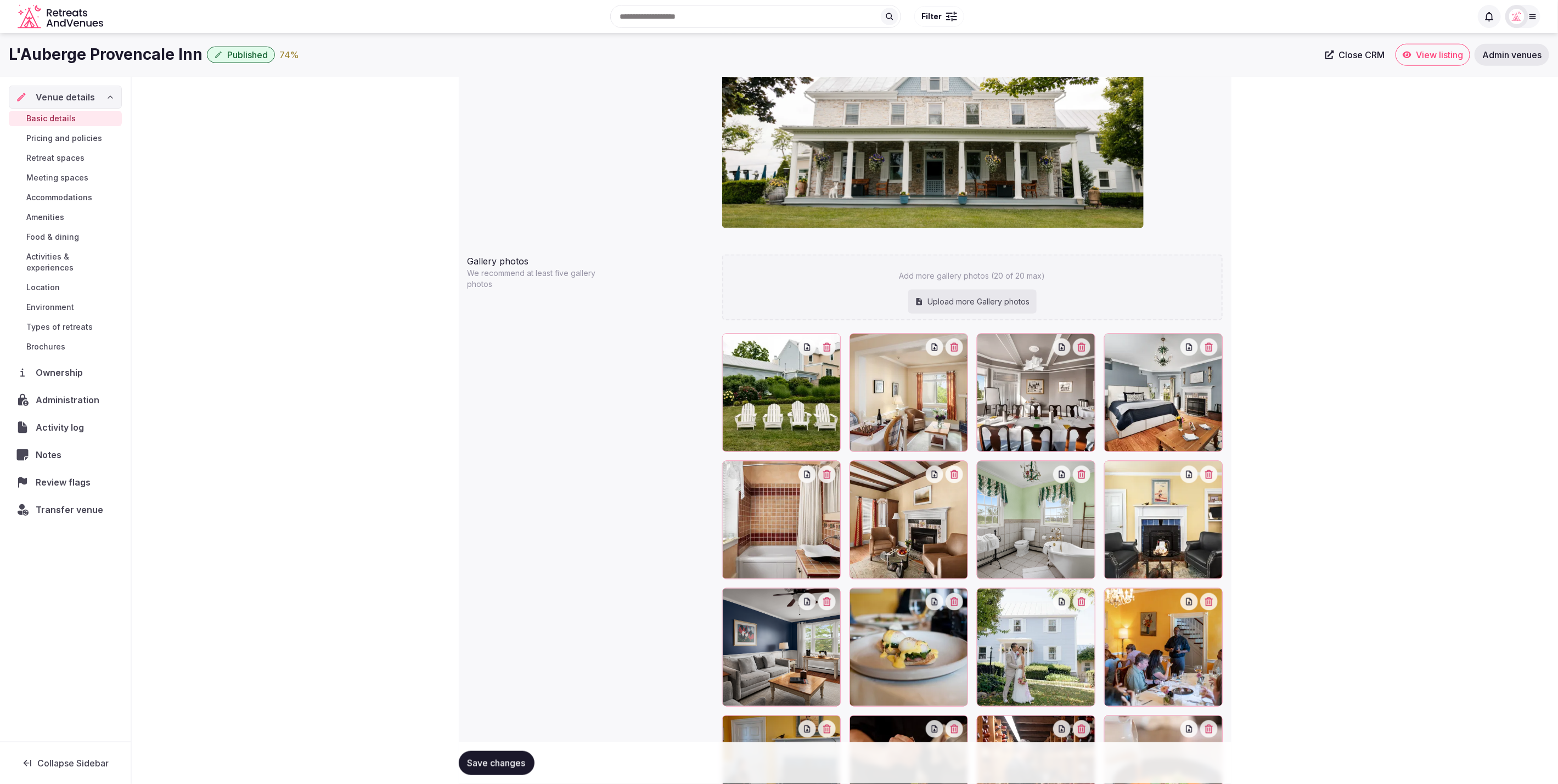
scroll to position [975, 0]
click at [58, 421] on span "Activity log" at bounding box center [62, 428] width 52 height 13
